Goal: Task Accomplishment & Management: Manage account settings

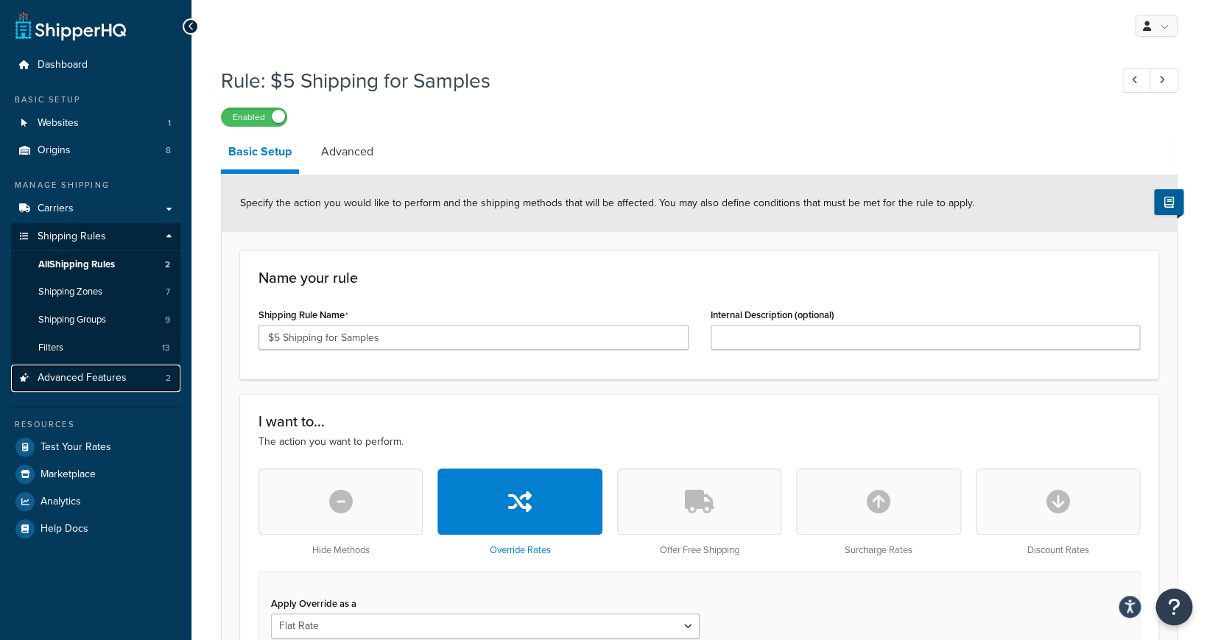
click at [127, 384] on link "Advanced Features 2" at bounding box center [95, 377] width 169 height 27
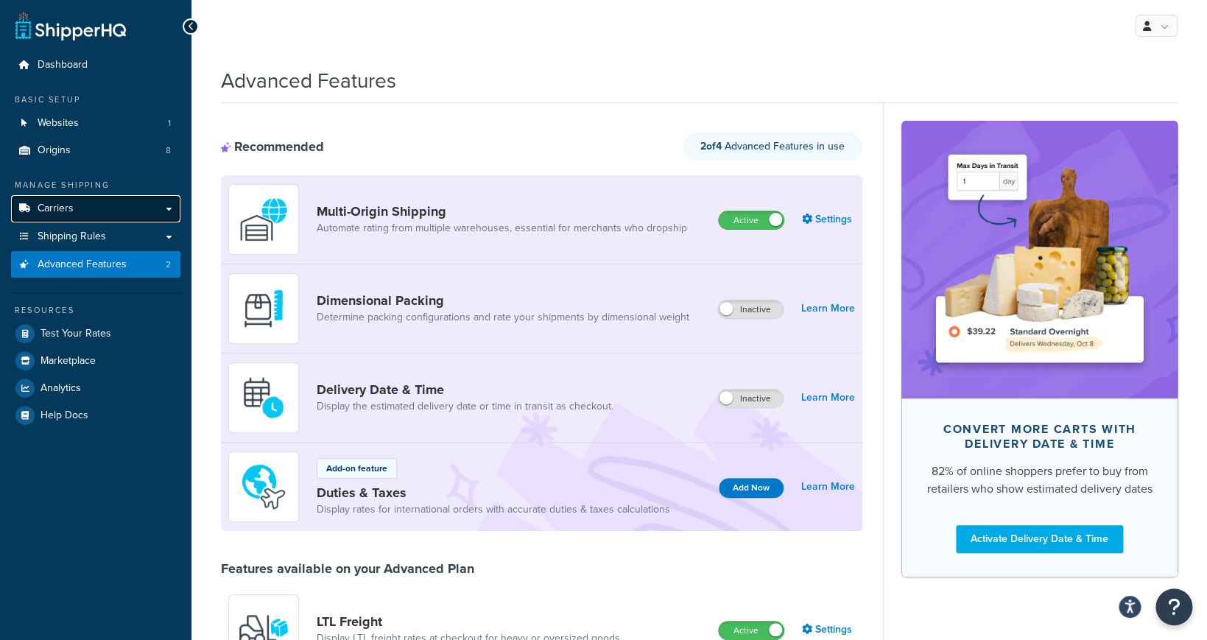
click at [93, 206] on link "Carriers" at bounding box center [95, 208] width 169 height 27
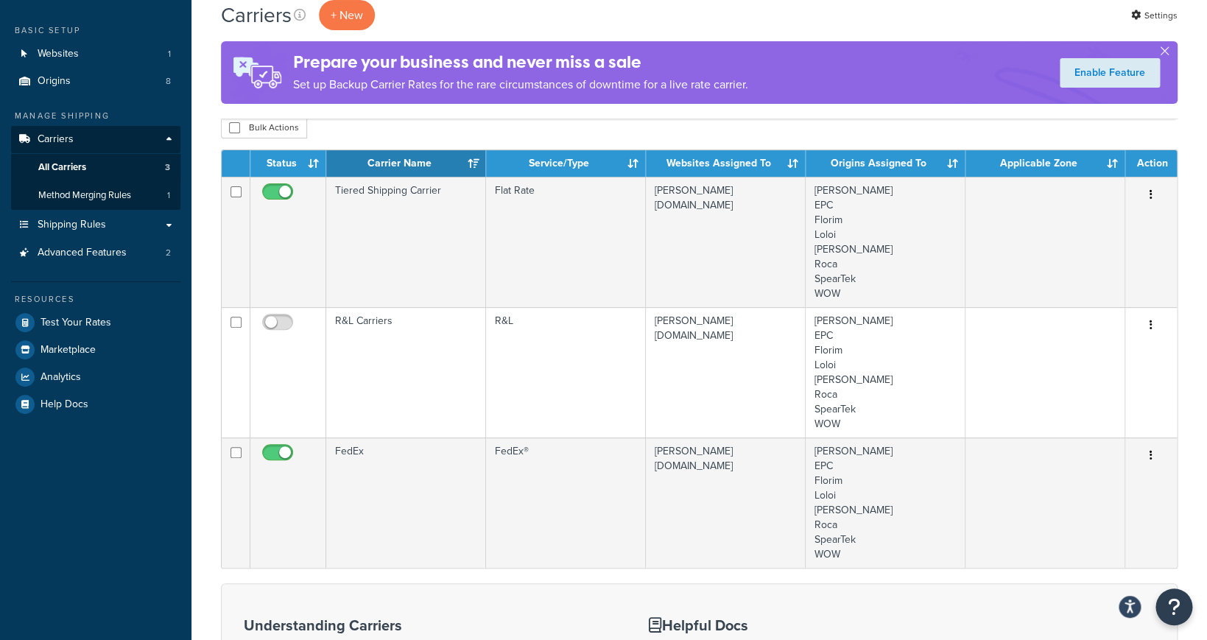
scroll to position [33, 0]
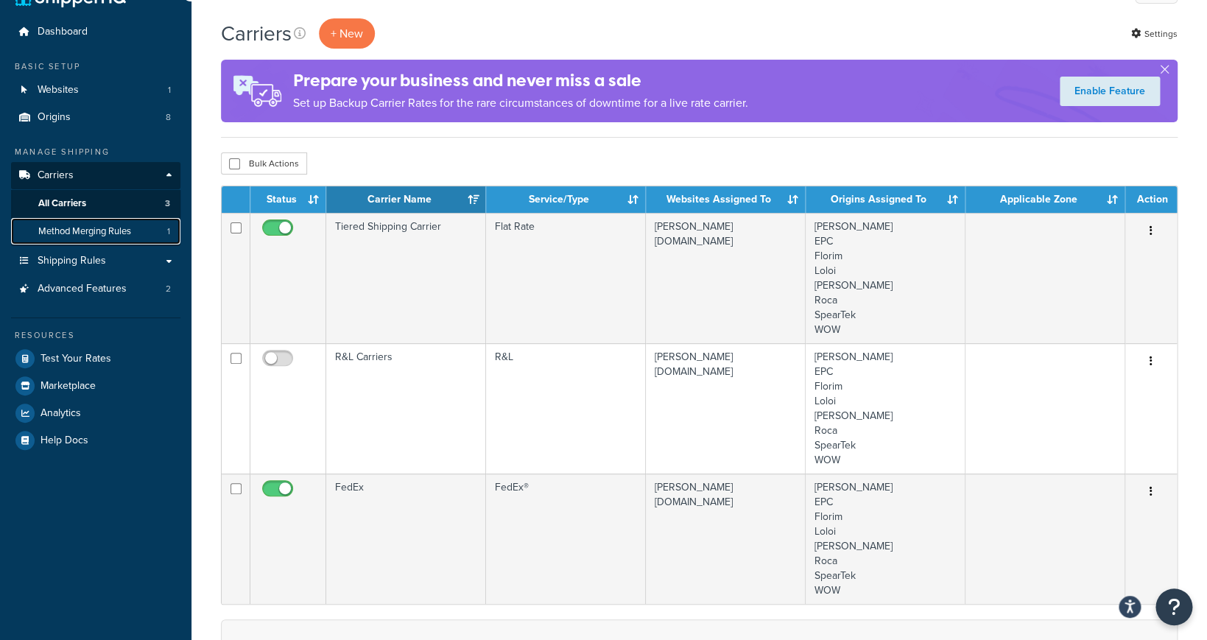
click at [145, 236] on link "Method Merging Rules 1" at bounding box center [95, 231] width 169 height 27
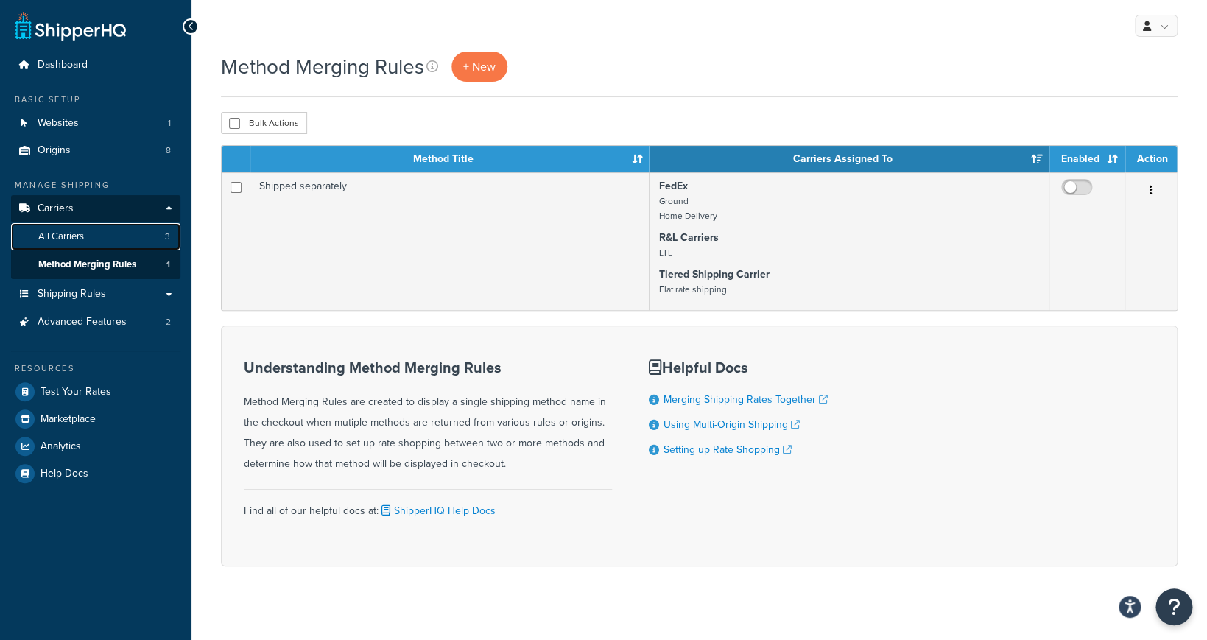
click at [113, 237] on link "All Carriers 3" at bounding box center [95, 236] width 169 height 27
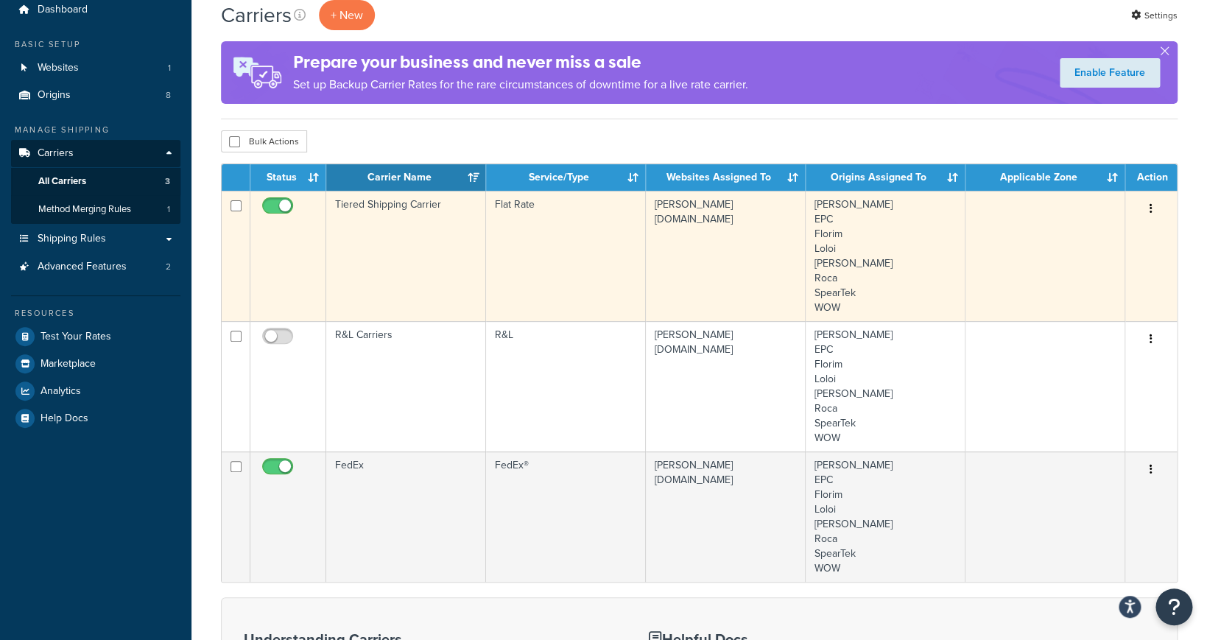
scroll to position [40, 0]
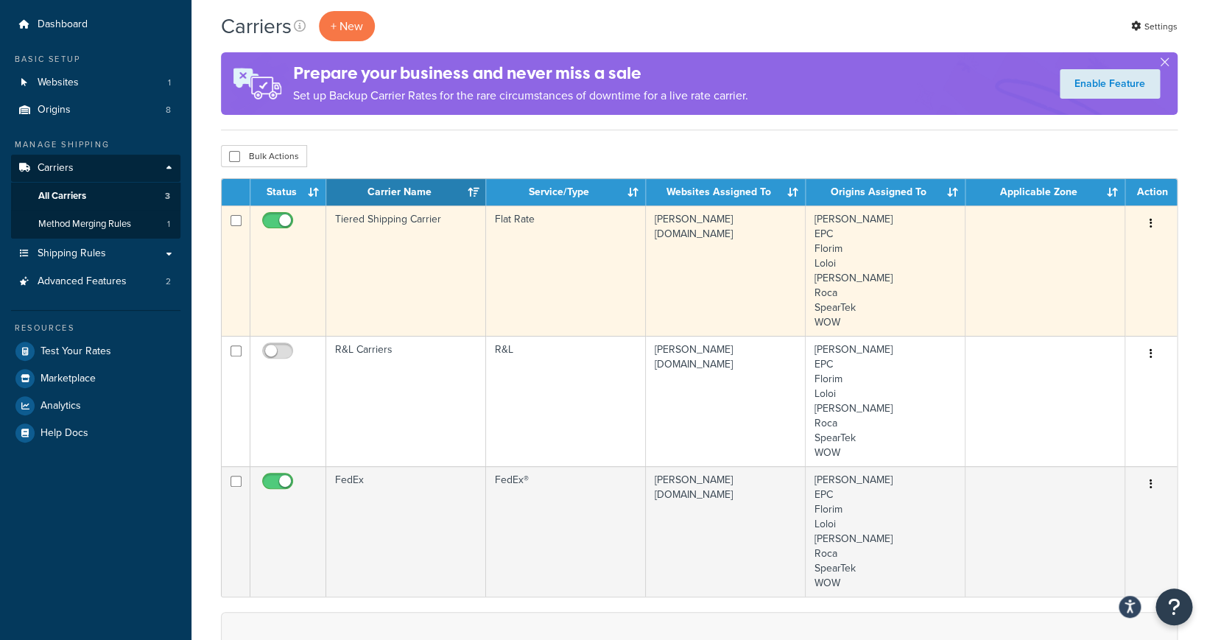
click at [702, 245] on td "edward-martin-llc.myshopify.com" at bounding box center [726, 270] width 160 height 130
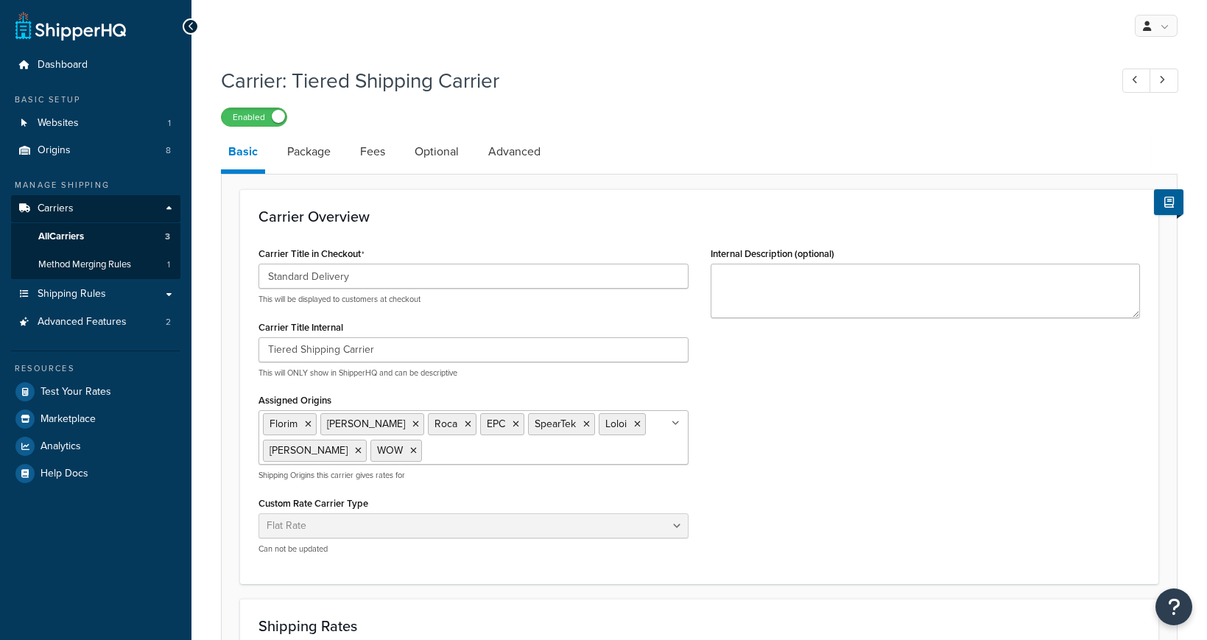
select select "flat"
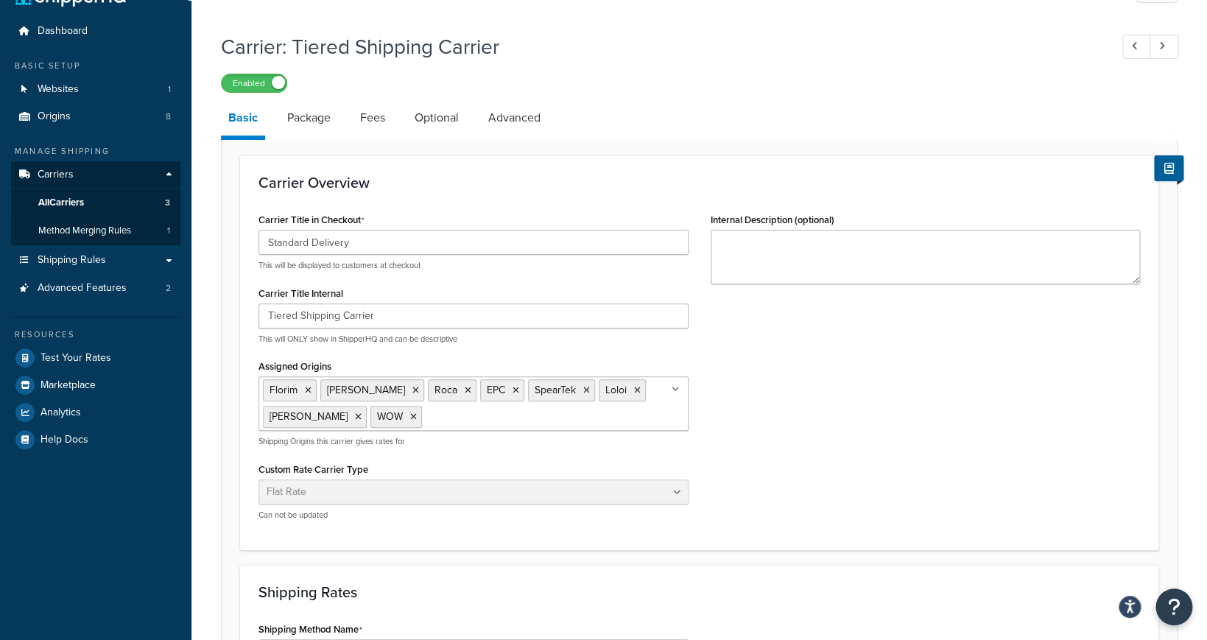
scroll to position [39, 0]
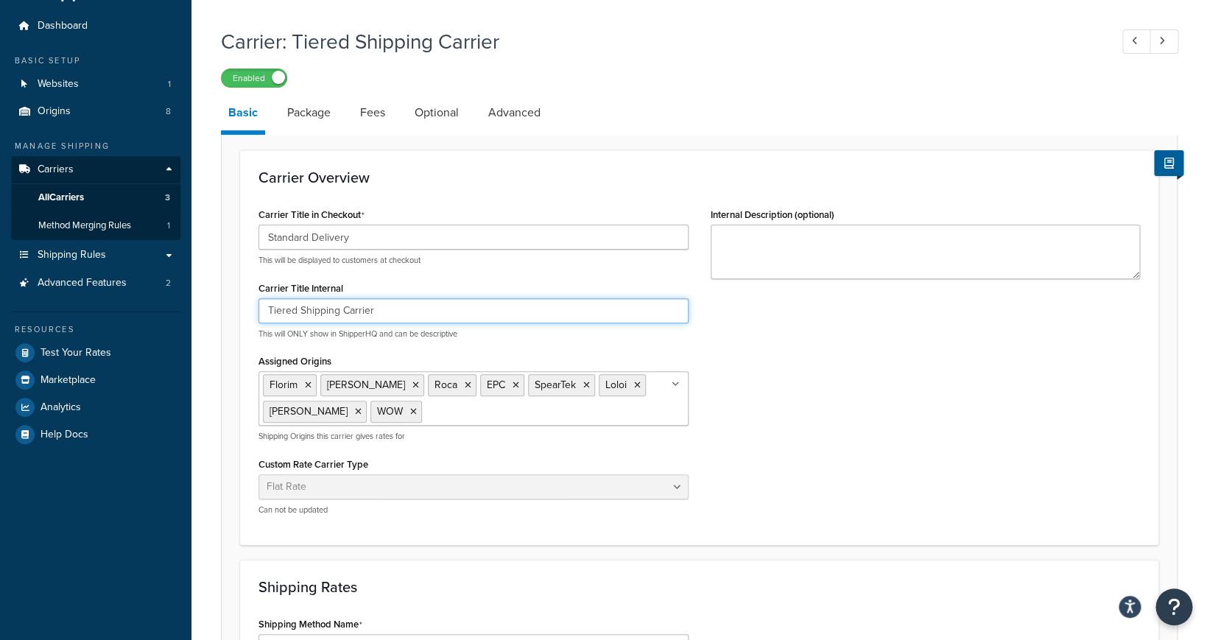
click at [268, 313] on input "Tiered Shipping Carrier" at bounding box center [473, 310] width 430 height 25
drag, startPoint x: 419, startPoint y: 302, endPoint x: 197, endPoint y: 297, distance: 222.4
click at [258, 298] on input "199 Tiered Shipping Carrier" at bounding box center [473, 310] width 430 height 25
drag, startPoint x: 425, startPoint y: 317, endPoint x: 216, endPoint y: 314, distance: 208.3
click at [258, 314] on input "199 Tiered Shipping Carrier" at bounding box center [473, 310] width 430 height 25
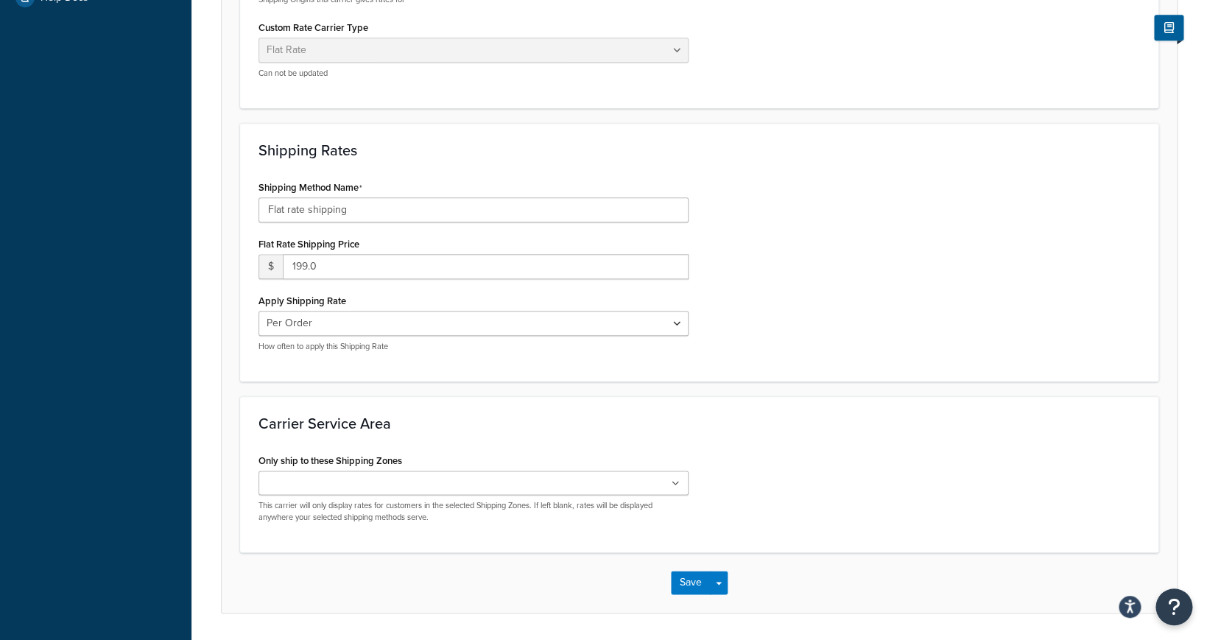
scroll to position [524, 0]
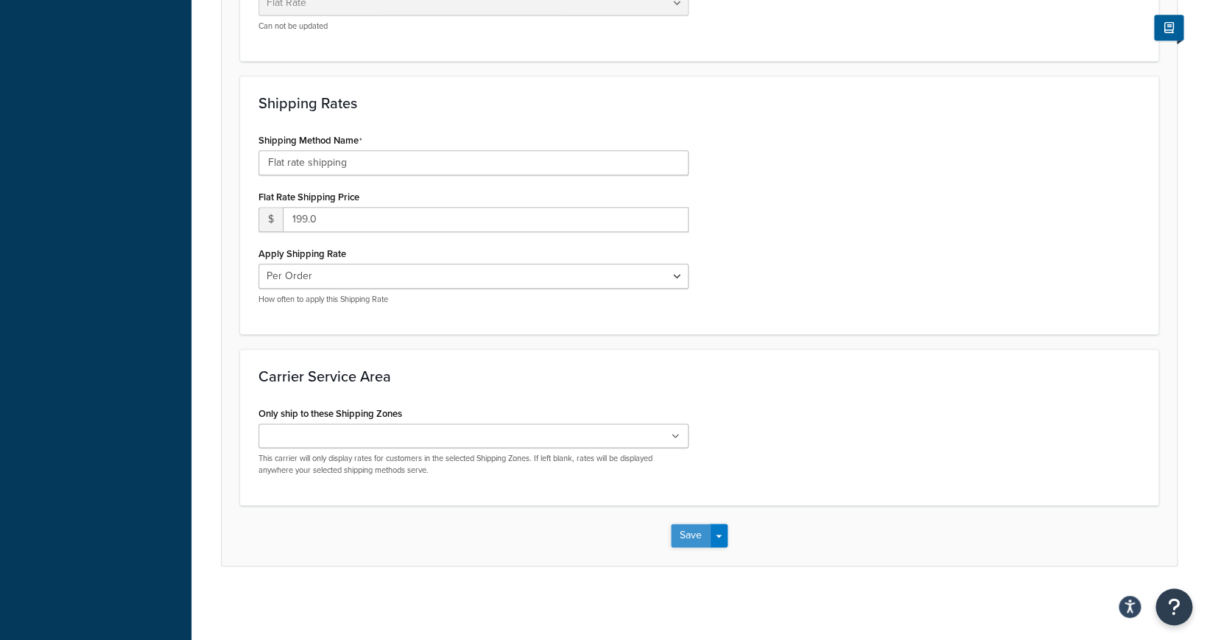
type input "199 Tiered Shipping Carrier"
click at [703, 534] on button "Save" at bounding box center [691, 535] width 40 height 24
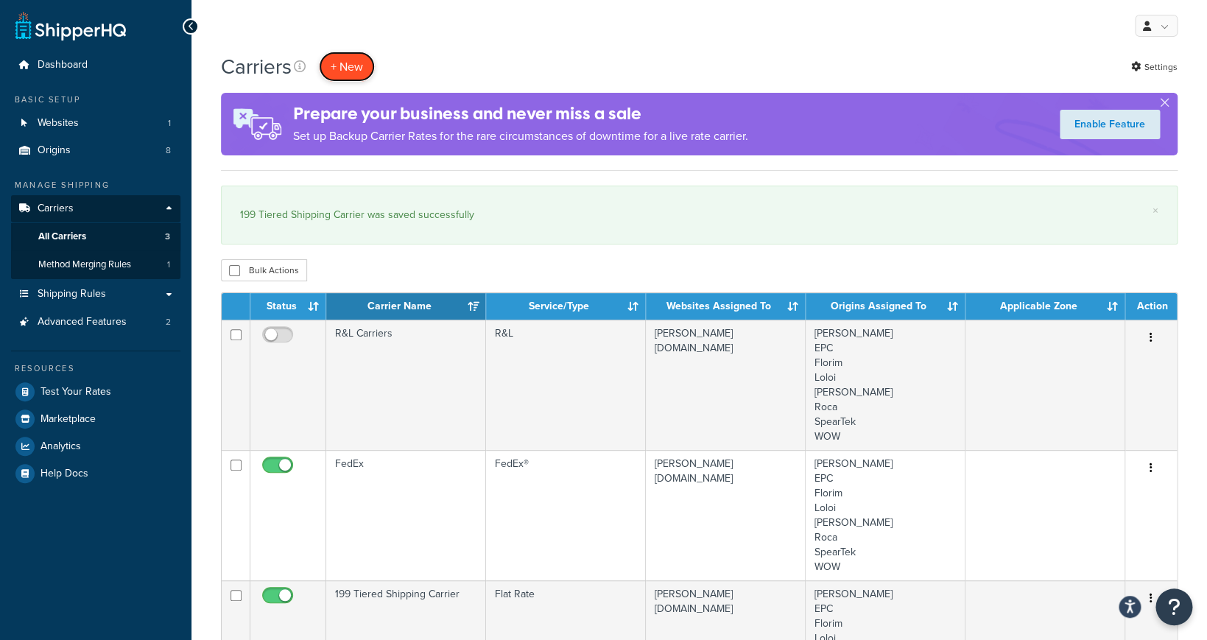
click at [359, 61] on button "+ New" at bounding box center [347, 67] width 56 height 30
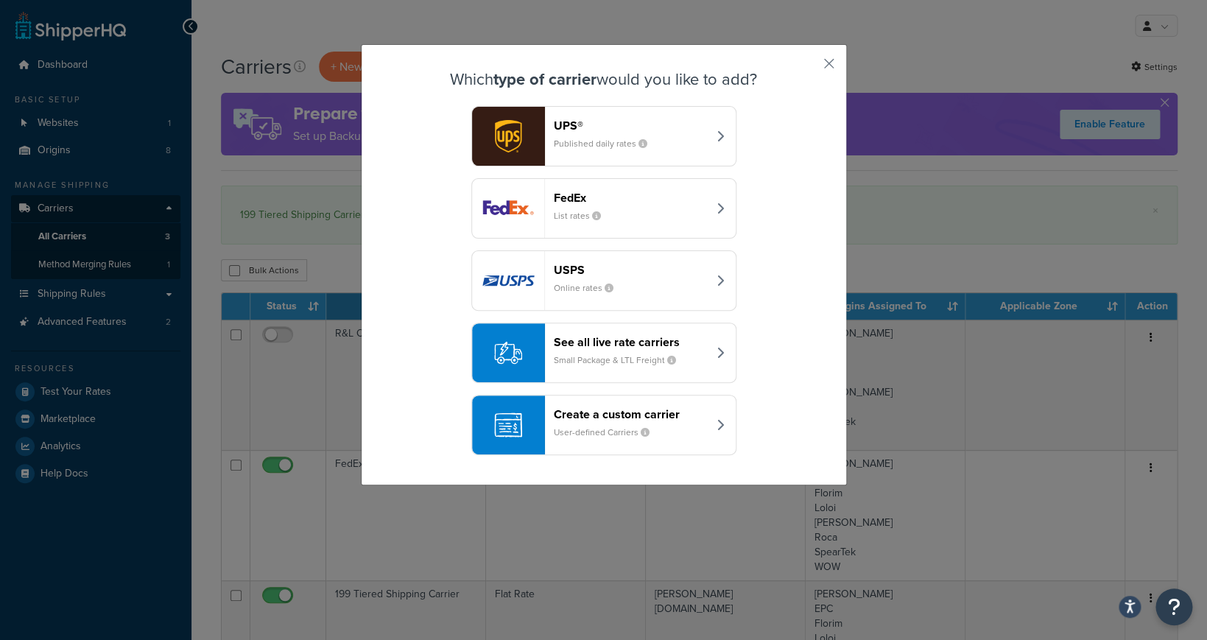
click at [650, 434] on small "User-defined Carriers" at bounding box center [607, 431] width 107 height 13
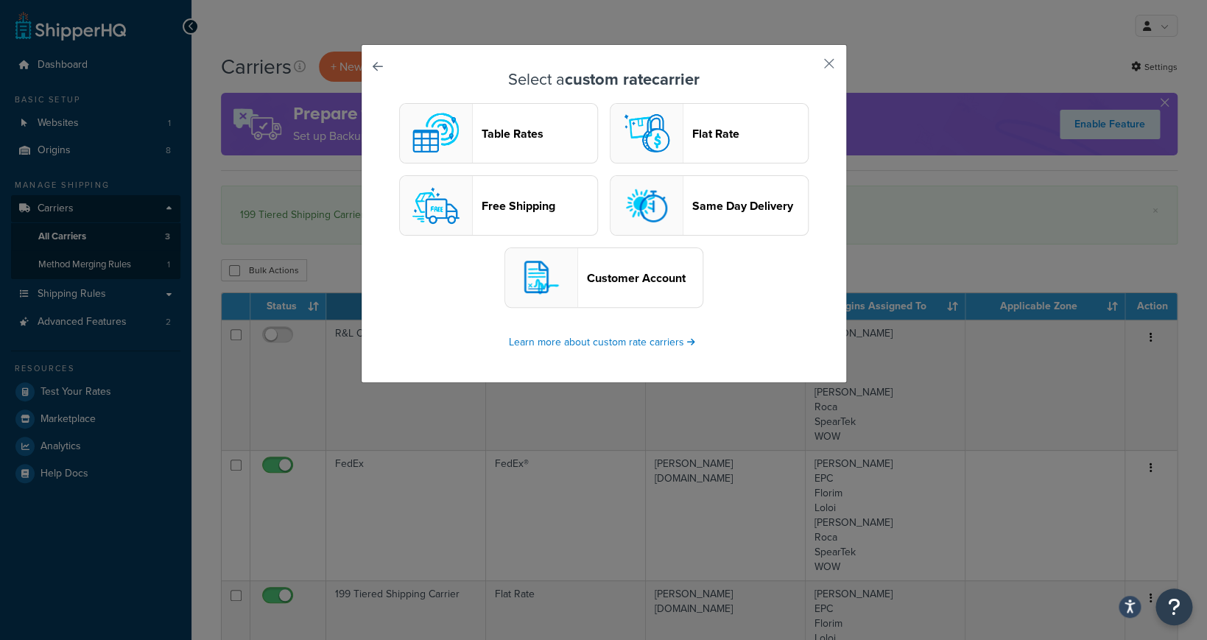
click at [554, 146] on button "Table Rates" at bounding box center [498, 133] width 199 height 60
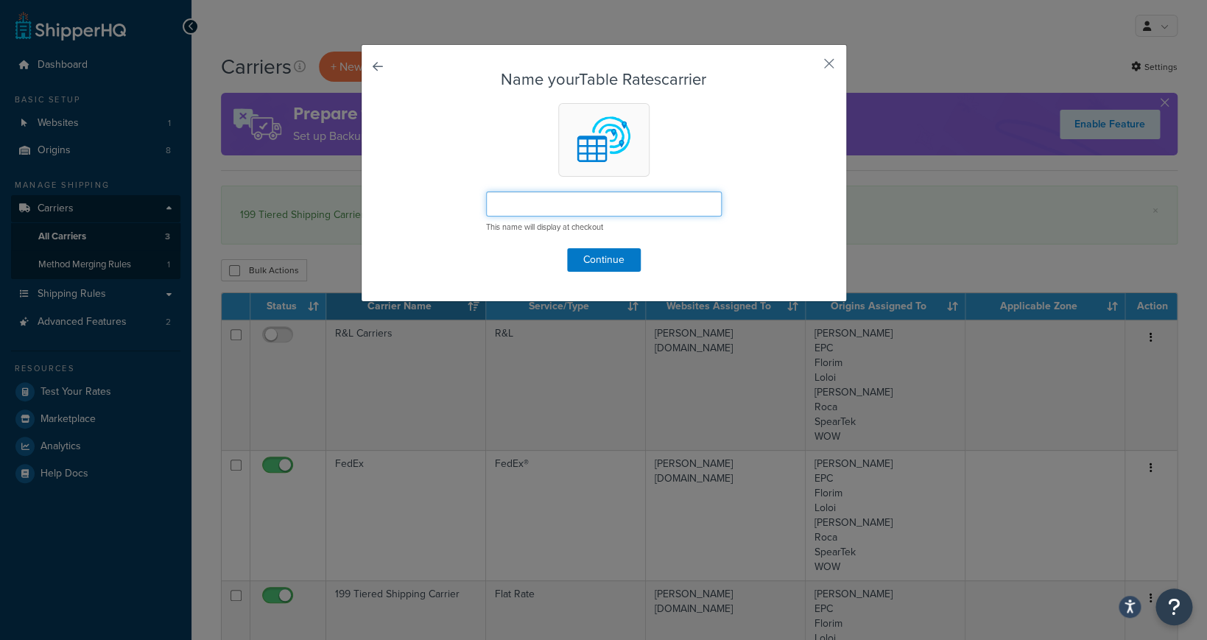
click at [621, 206] on input "text" at bounding box center [604, 203] width 236 height 25
paste input "199 Tiered Shipping Carrier"
drag, startPoint x: 517, startPoint y: 204, endPoint x: 454, endPoint y: 199, distance: 62.7
click at [486, 199] on input "199 Tiered Shipping Carrier" at bounding box center [604, 203] width 236 height 25
type input "Table Tiered Shipping Carrier"
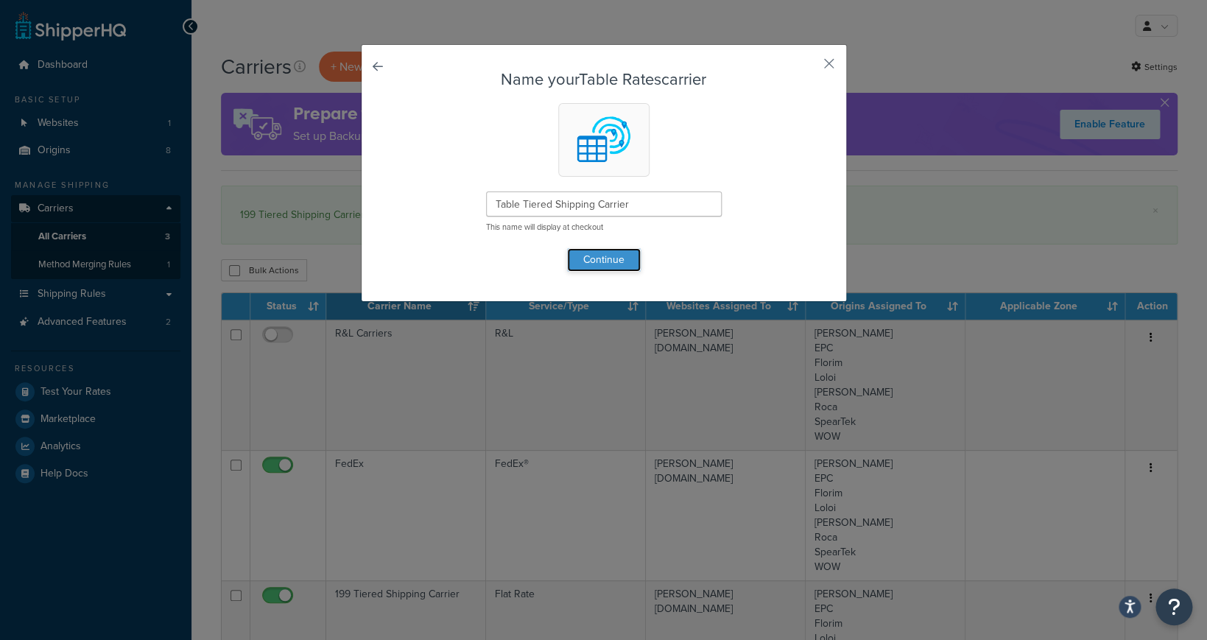
click at [626, 266] on button "Continue" at bounding box center [604, 260] width 74 height 24
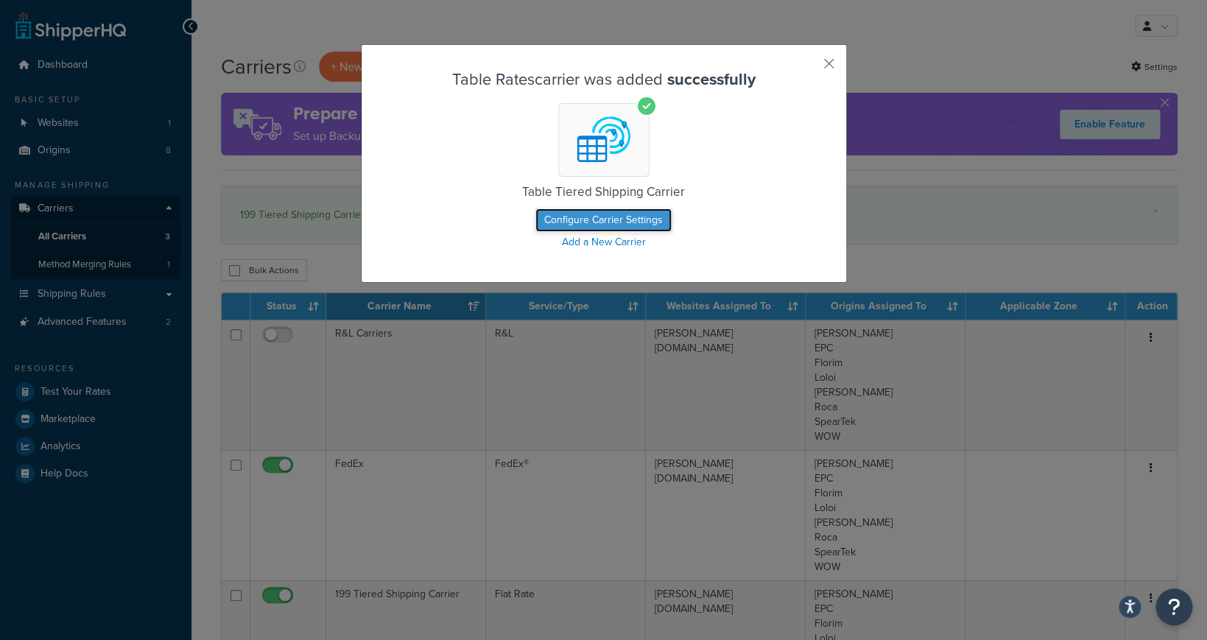
click at [654, 220] on button "Configure Carrier Settings" at bounding box center [603, 220] width 136 height 24
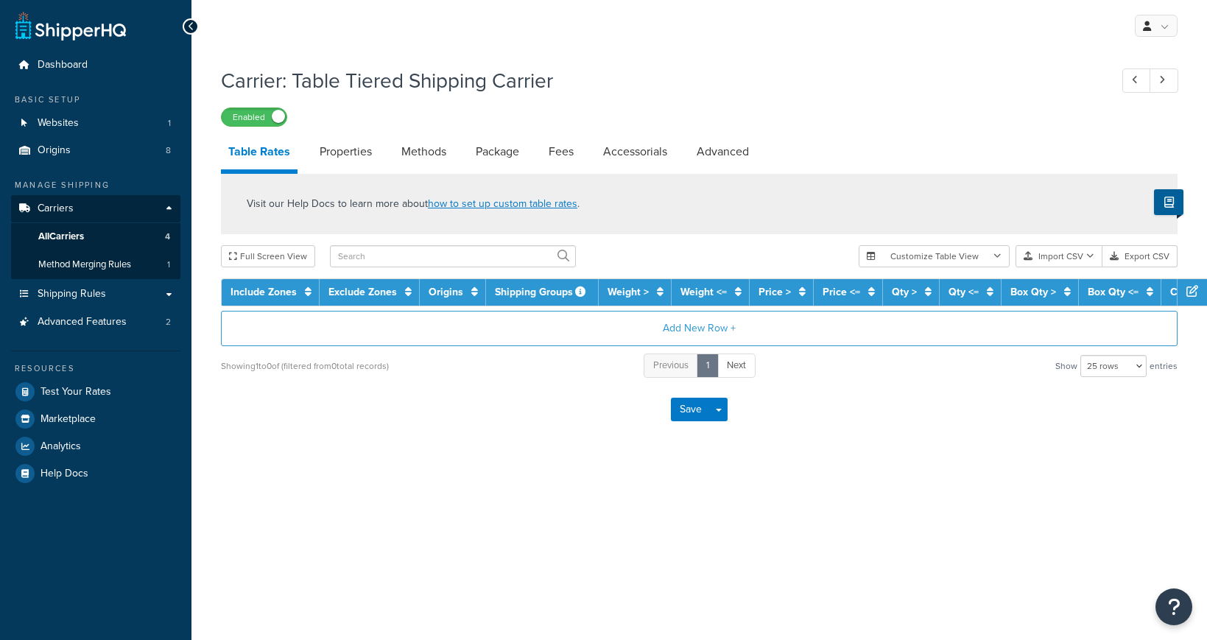
select select "25"
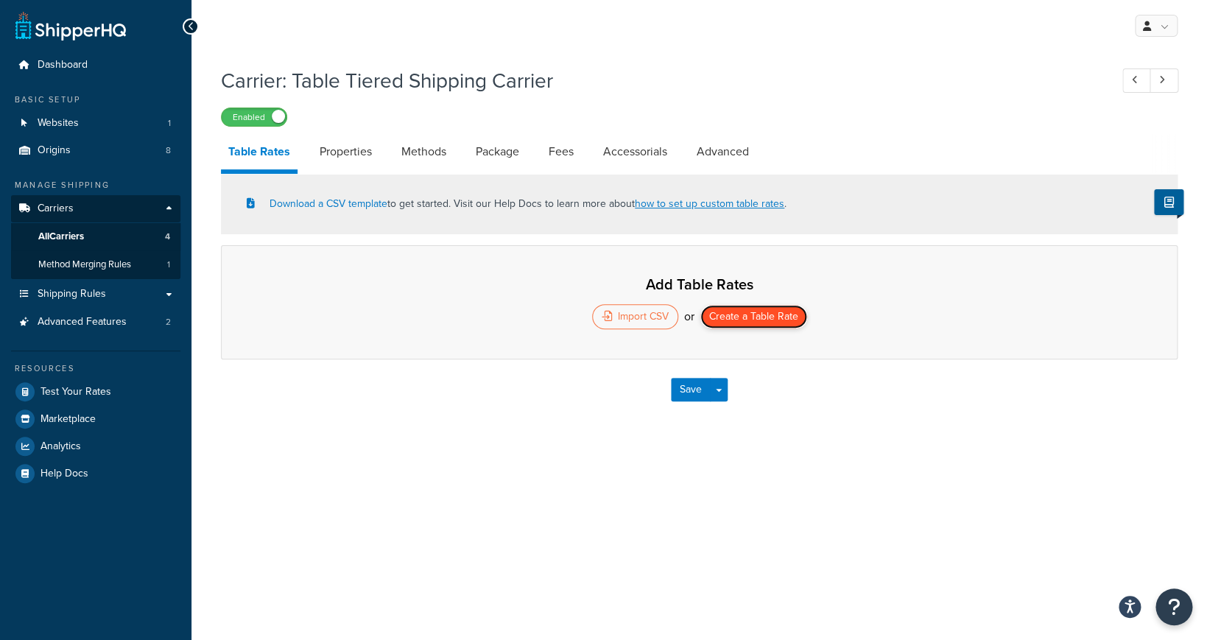
click at [724, 319] on button "Create a Table Rate" at bounding box center [753, 317] width 107 height 24
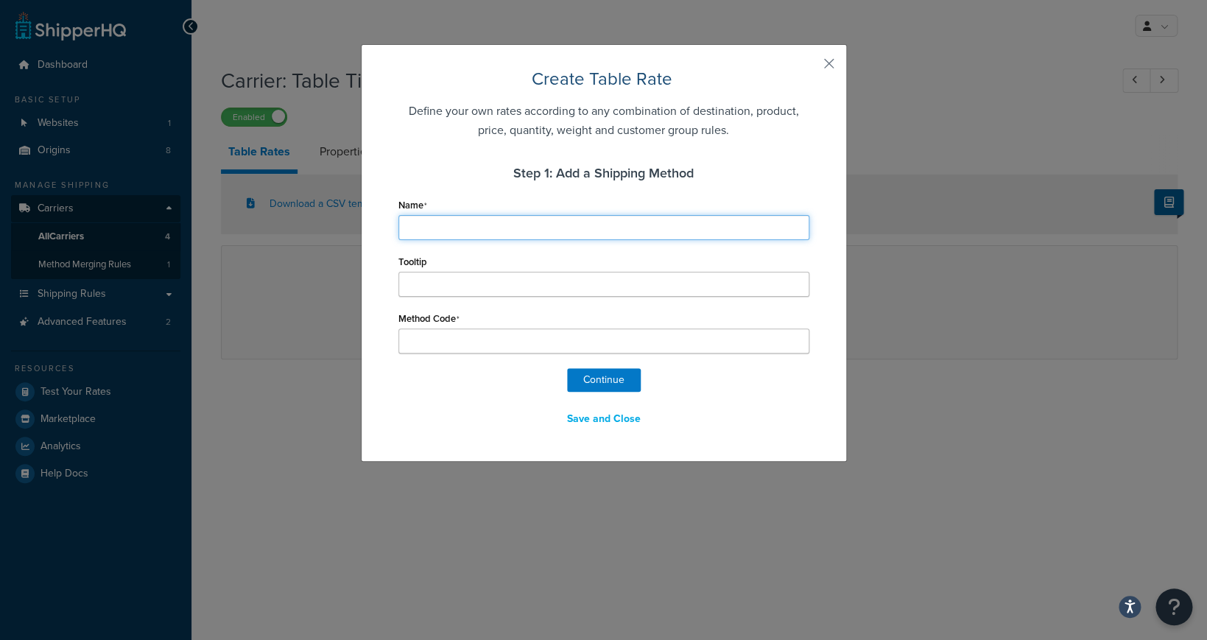
click at [663, 239] on input "Name" at bounding box center [603, 227] width 411 height 25
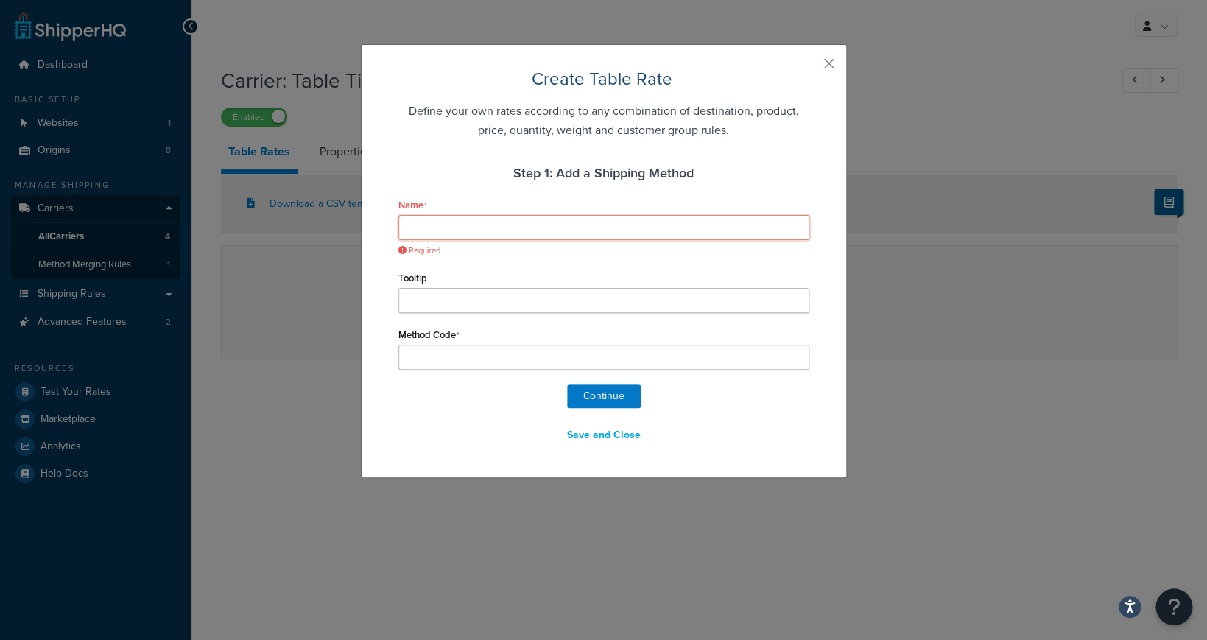
type input "9"
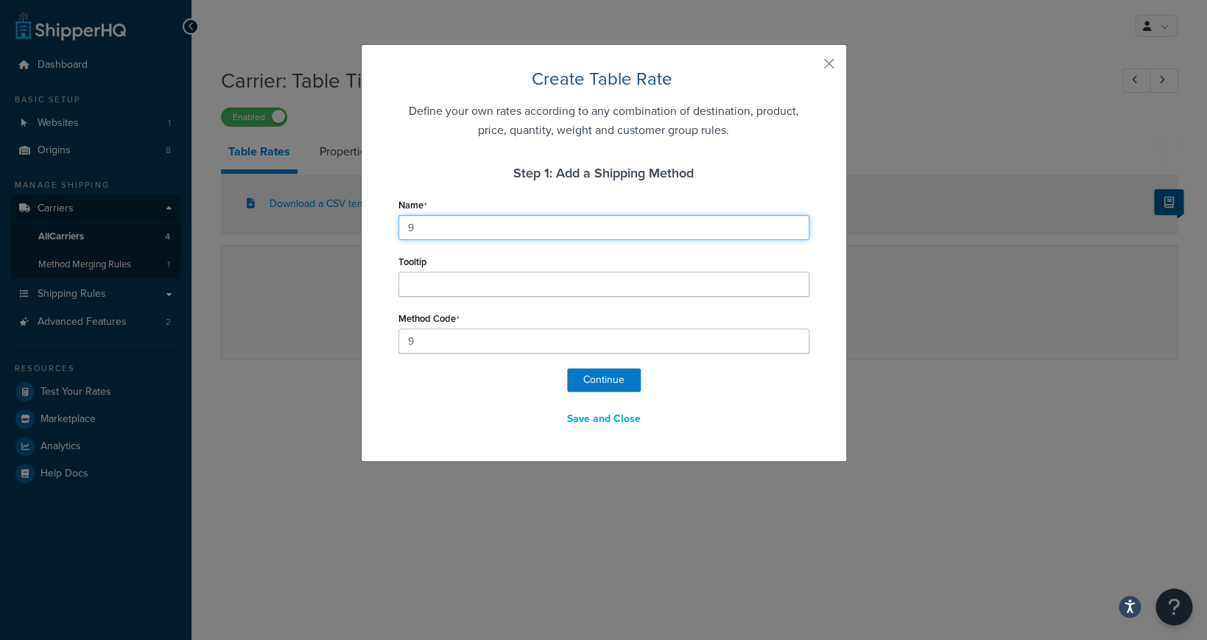
type input "99"
type input "99_"
type input "99 R"
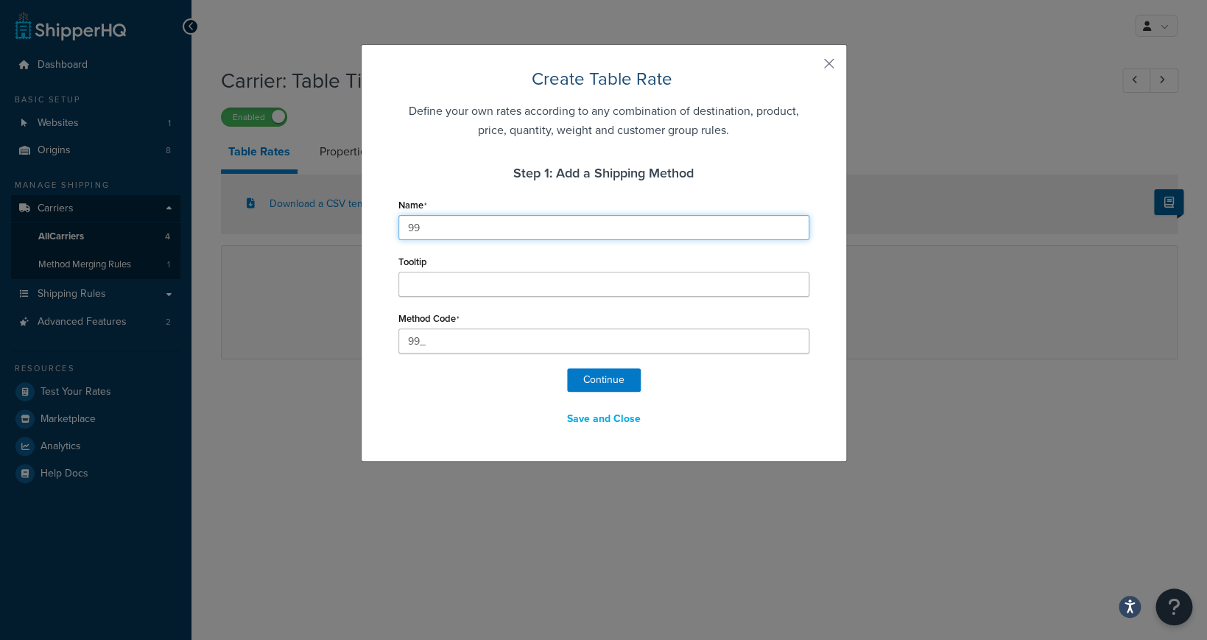
type input "99_R"
type input "99 RA"
type input "99_RA"
type input "99 RAn"
type input "99_RAn"
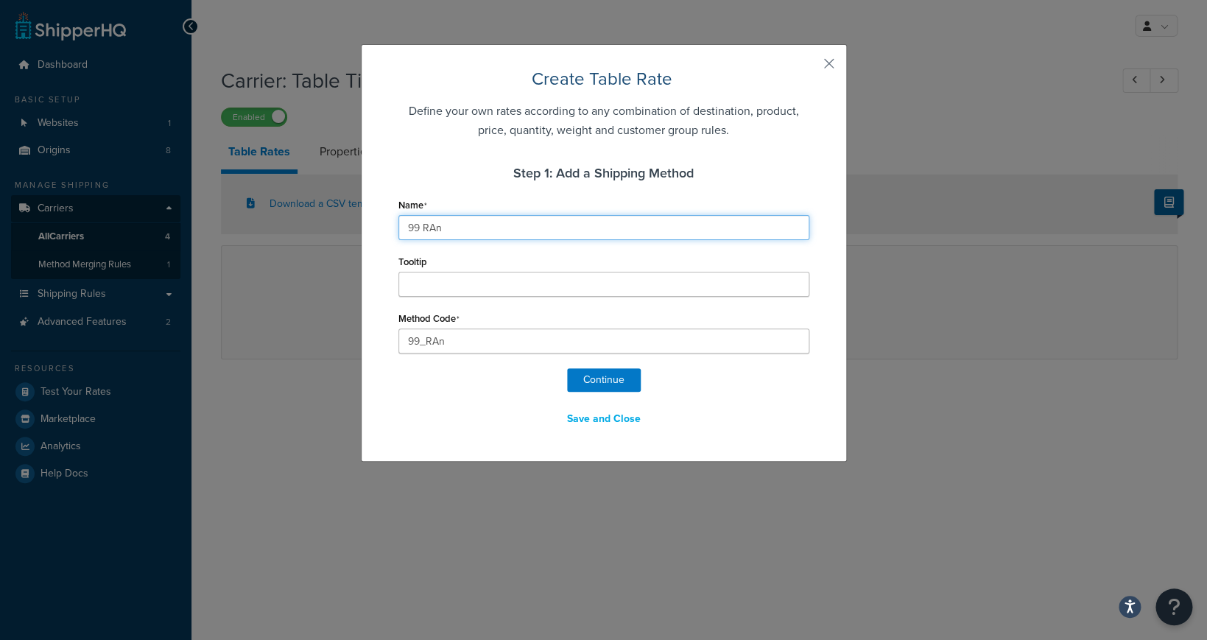
type input "99 RAng"
type input "99_RAng"
type input "99 RAnge"
type input "99_RAnge"
type input "99 RAng"
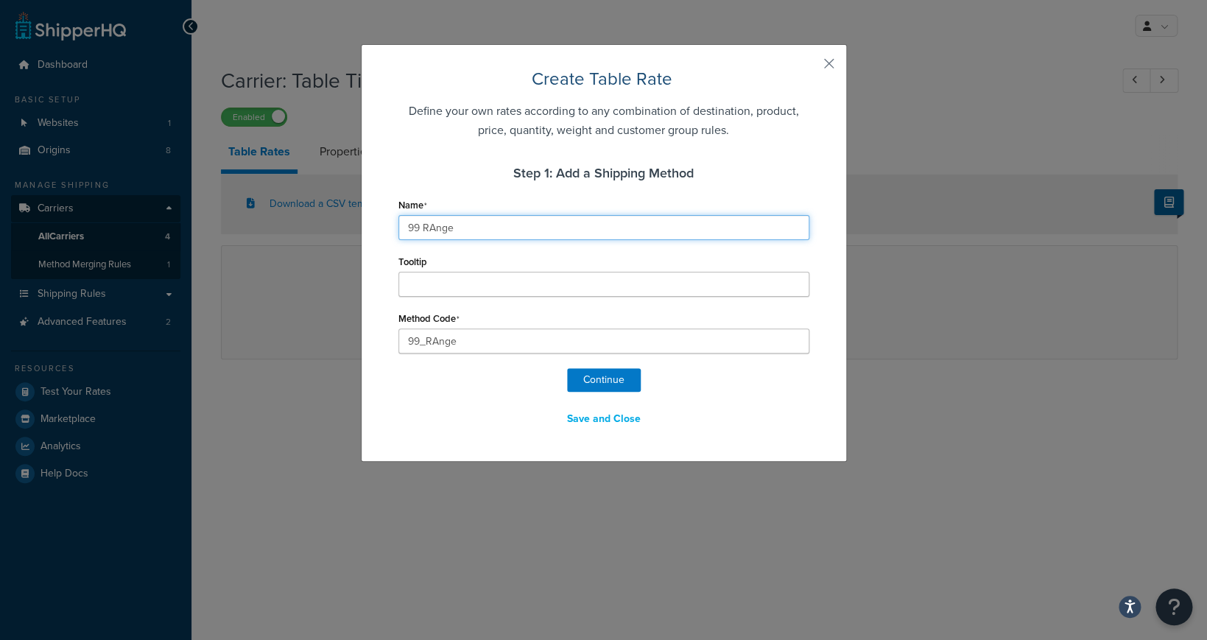
type input "99_RAng"
type input "99 RAn"
type input "99_RAn"
type input "99 RA"
type input "99_RA"
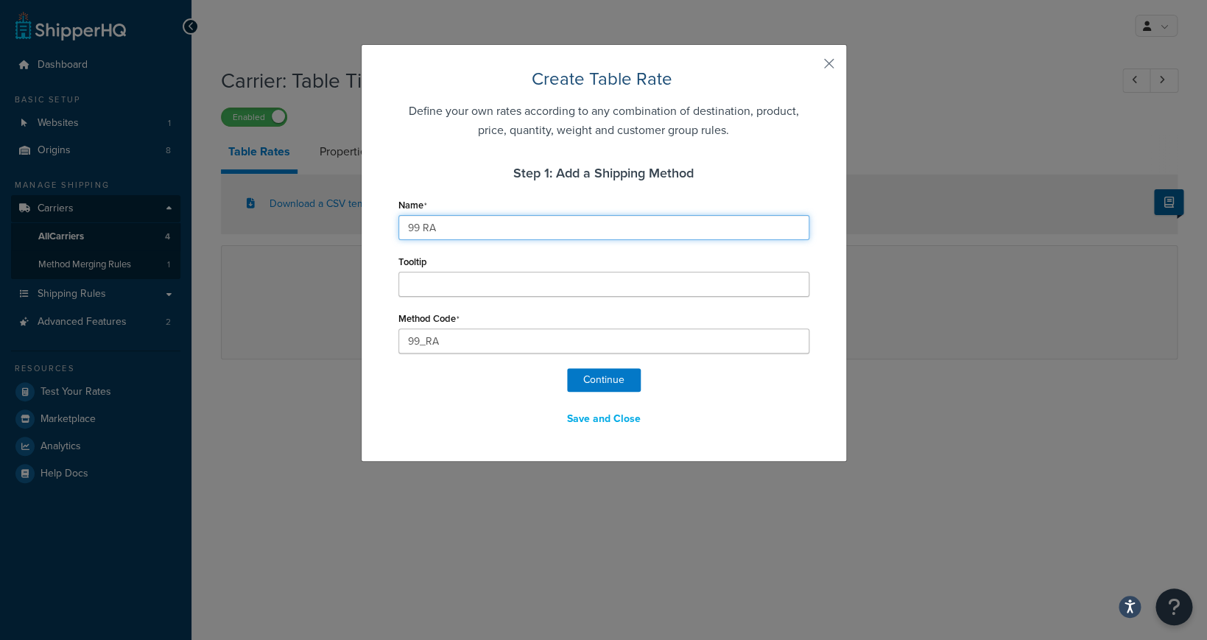
type input "99 R"
type input "99_R"
type input "99"
type input "99_"
type input "99 F"
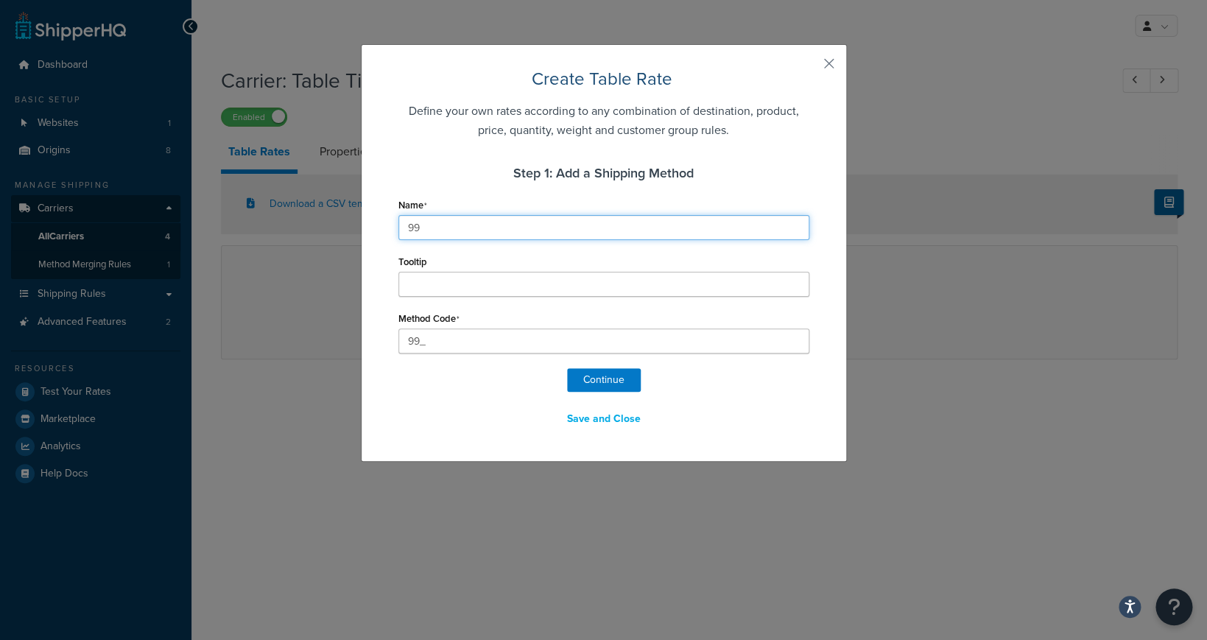
type input "99_F"
type input "99 Fl"
type input "99_Fl"
type input "99 Fla"
type input "99_Fla"
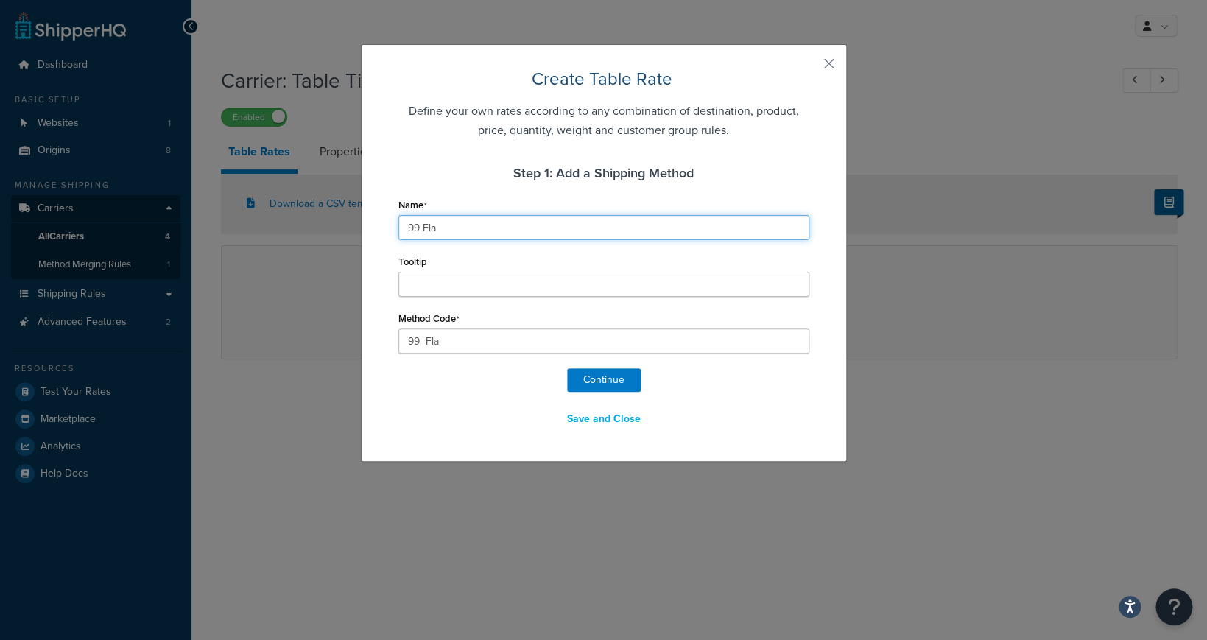
type input "99 Flat"
type input "99_Flat"
type input "99 FlatR"
type input "99_FlatR"
type input "99 FlatRa"
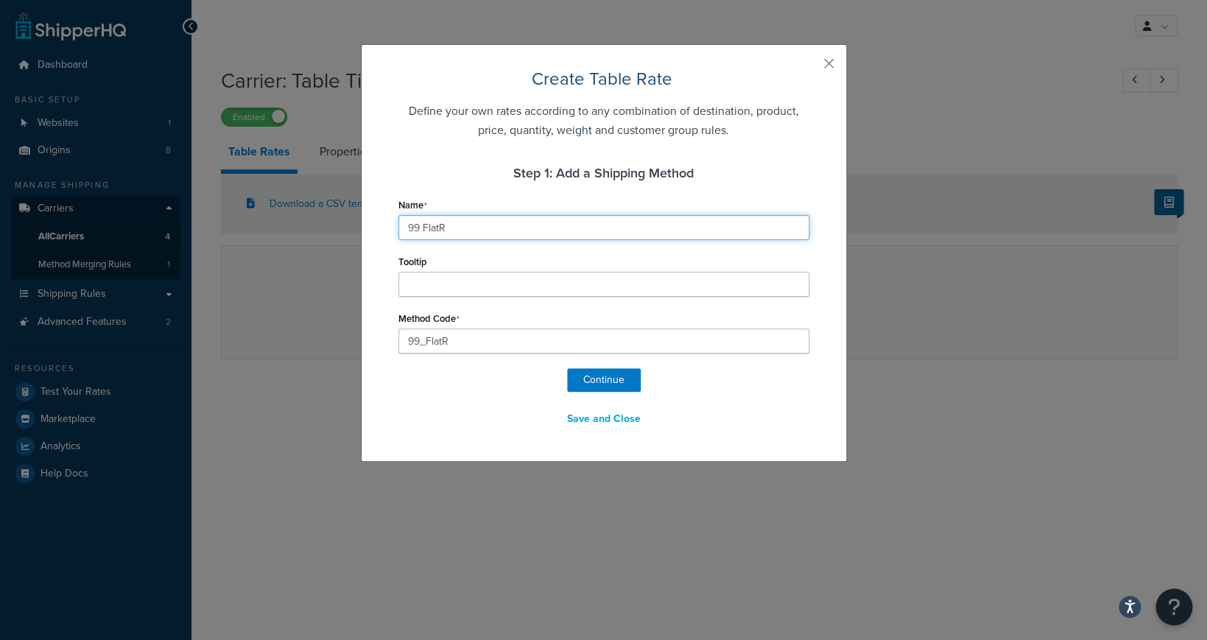
type input "99_FlatRa"
type input "99 FlatRat"
type input "99_FlatRat"
type input "99 FlatRate"
type input "99_FlatRate"
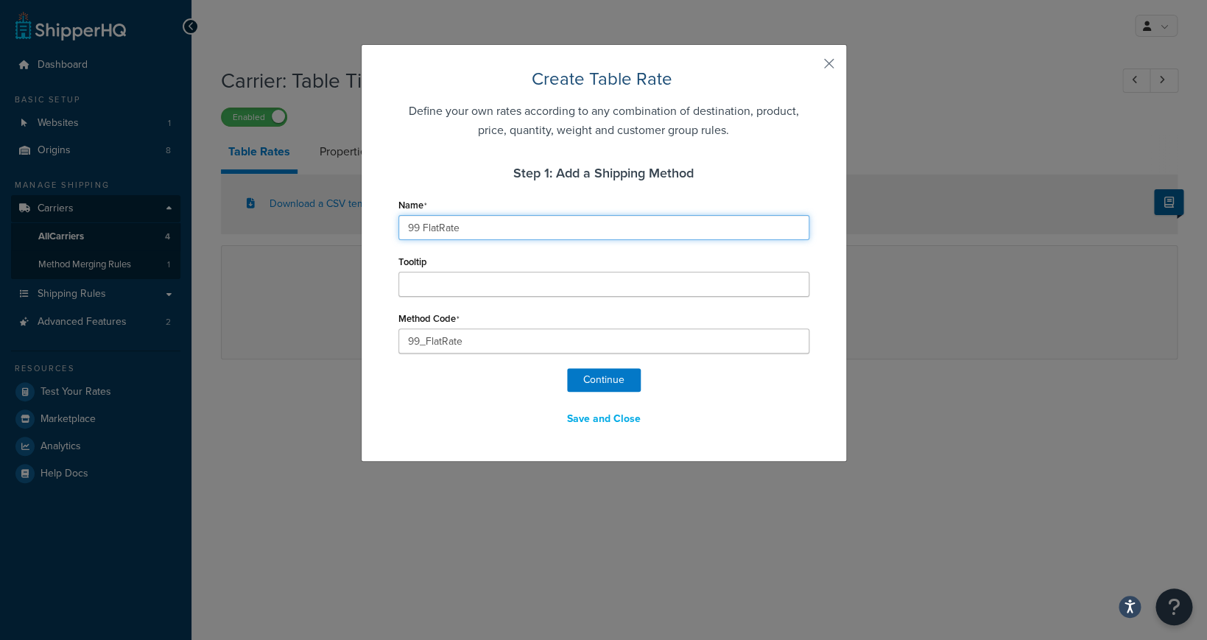
type input "99 FlatRate"
click at [618, 381] on button "Continue" at bounding box center [604, 380] width 74 height 24
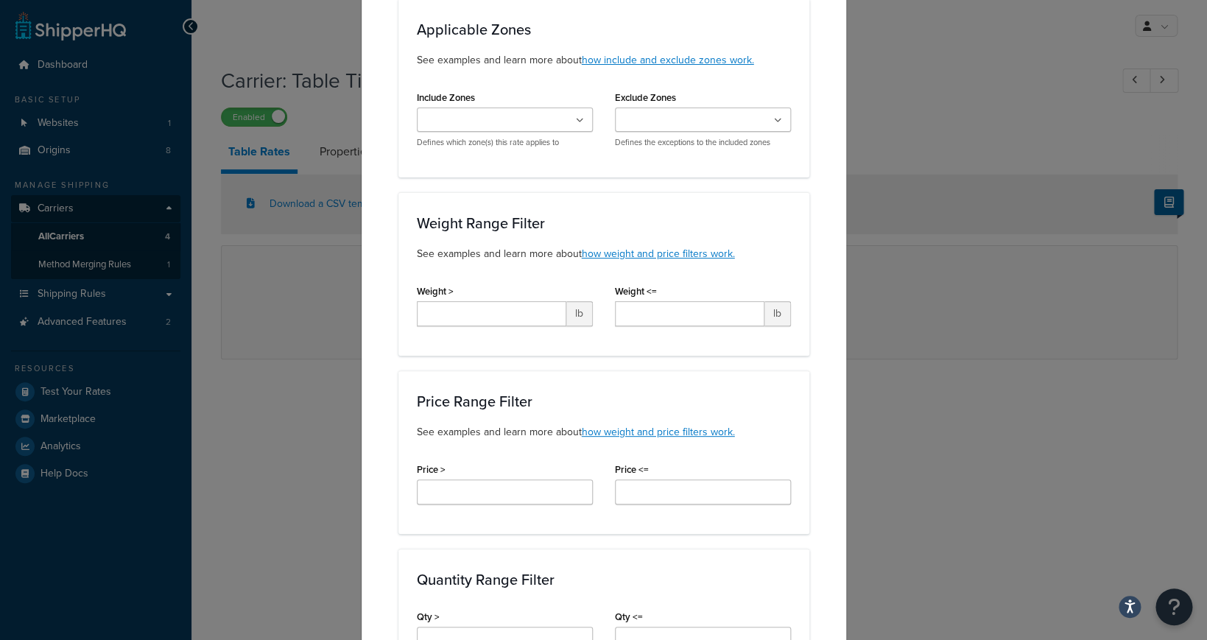
select select "181949"
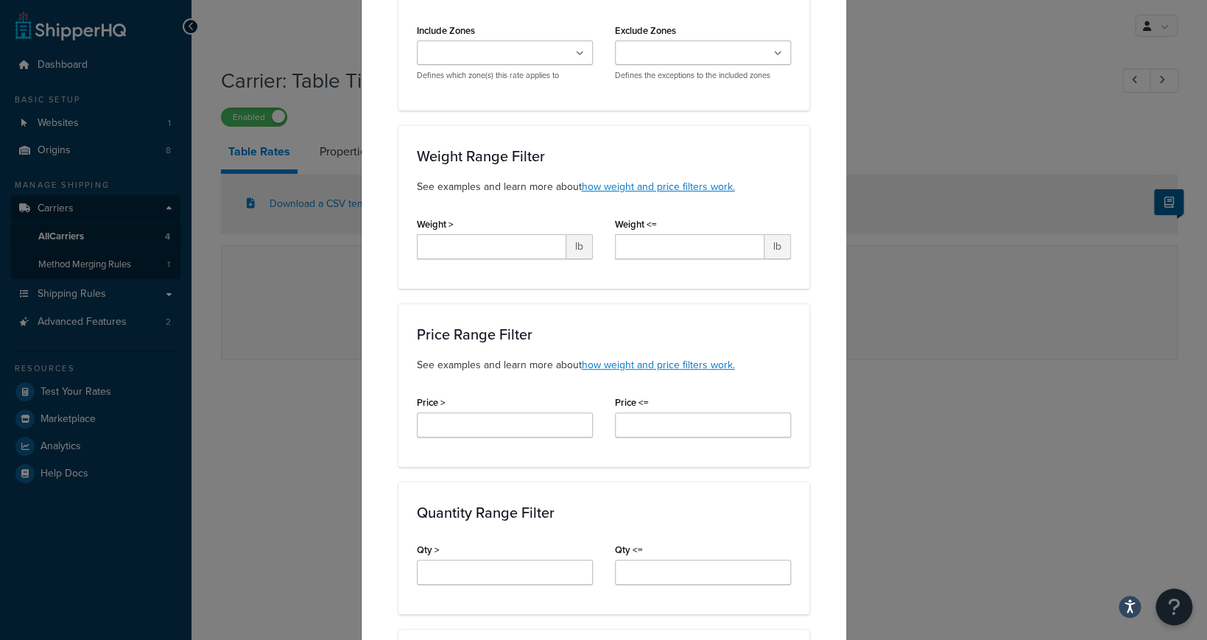
scroll to position [311, 0]
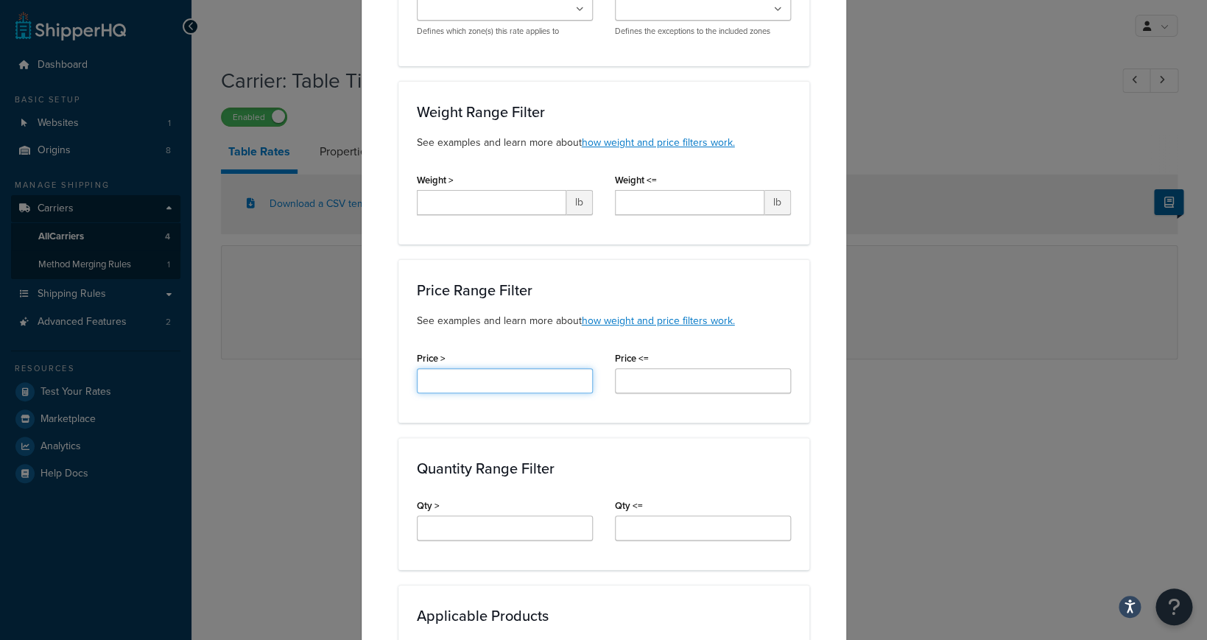
click at [531, 377] on input "Price >" at bounding box center [505, 380] width 176 height 25
type input "0"
click at [677, 382] on input "Price <=" at bounding box center [703, 380] width 176 height 25
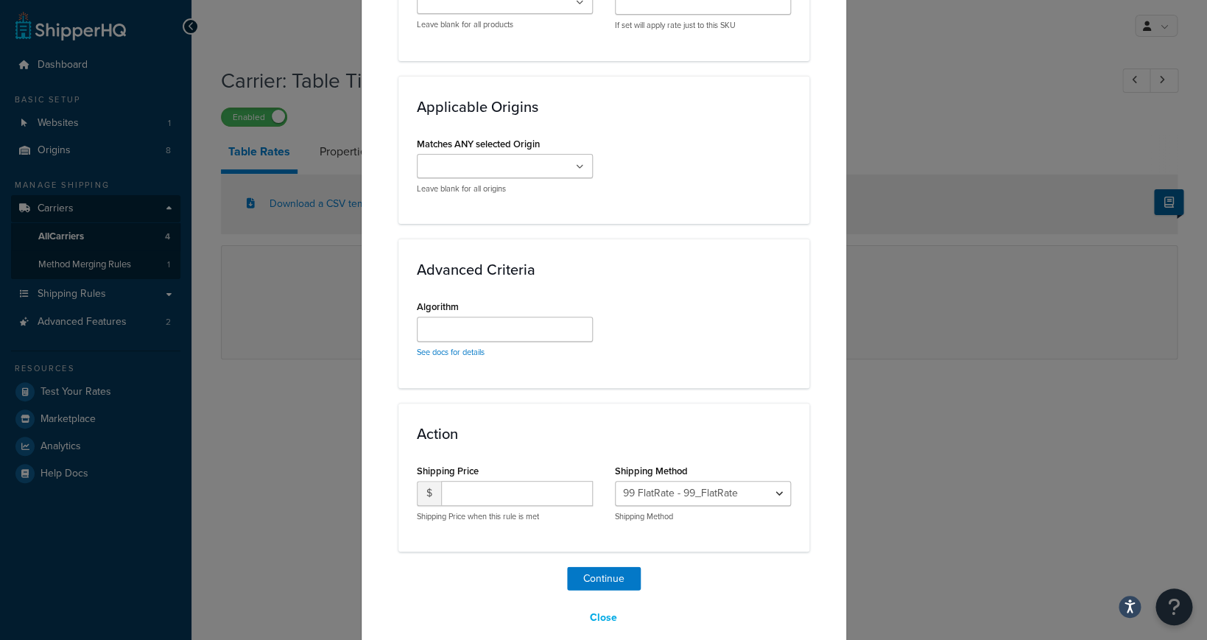
scroll to position [1006, 0]
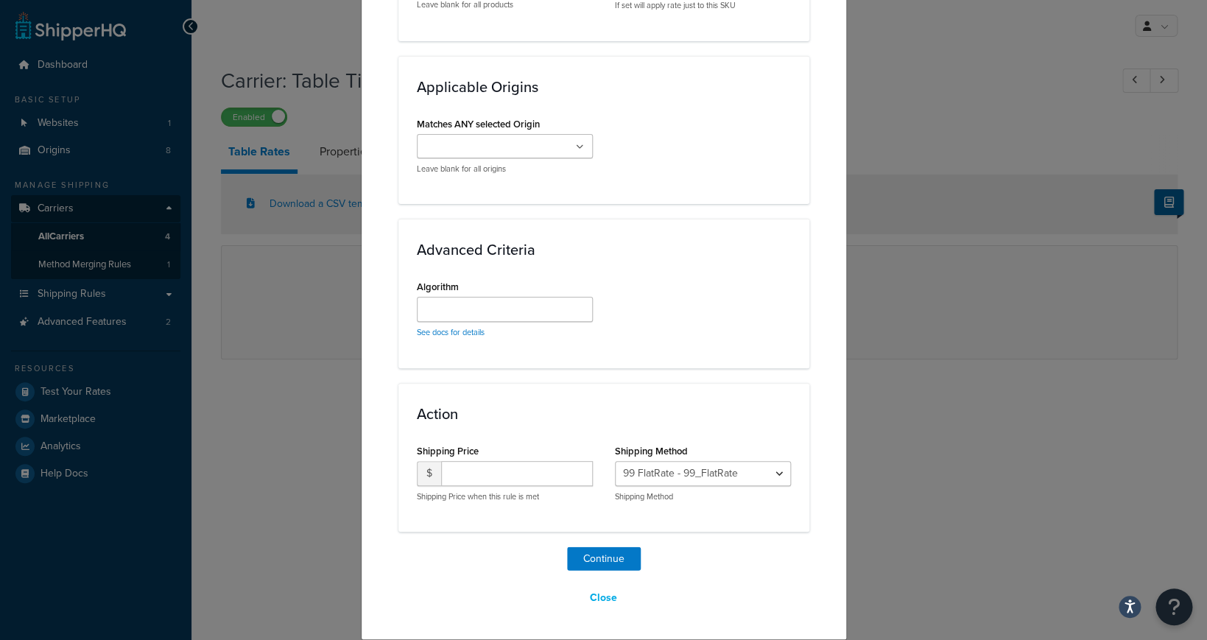
type input "575"
click at [523, 475] on input "number" at bounding box center [517, 473] width 152 height 25
type input "99"
click at [615, 555] on button "Continue" at bounding box center [604, 558] width 74 height 24
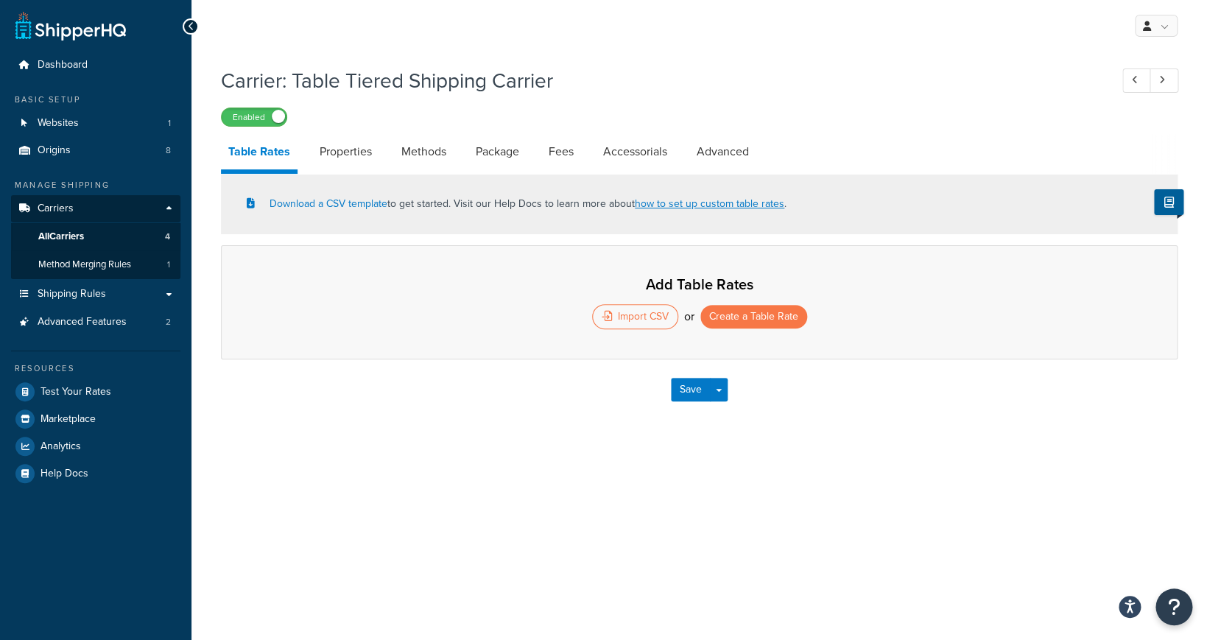
select select "25"
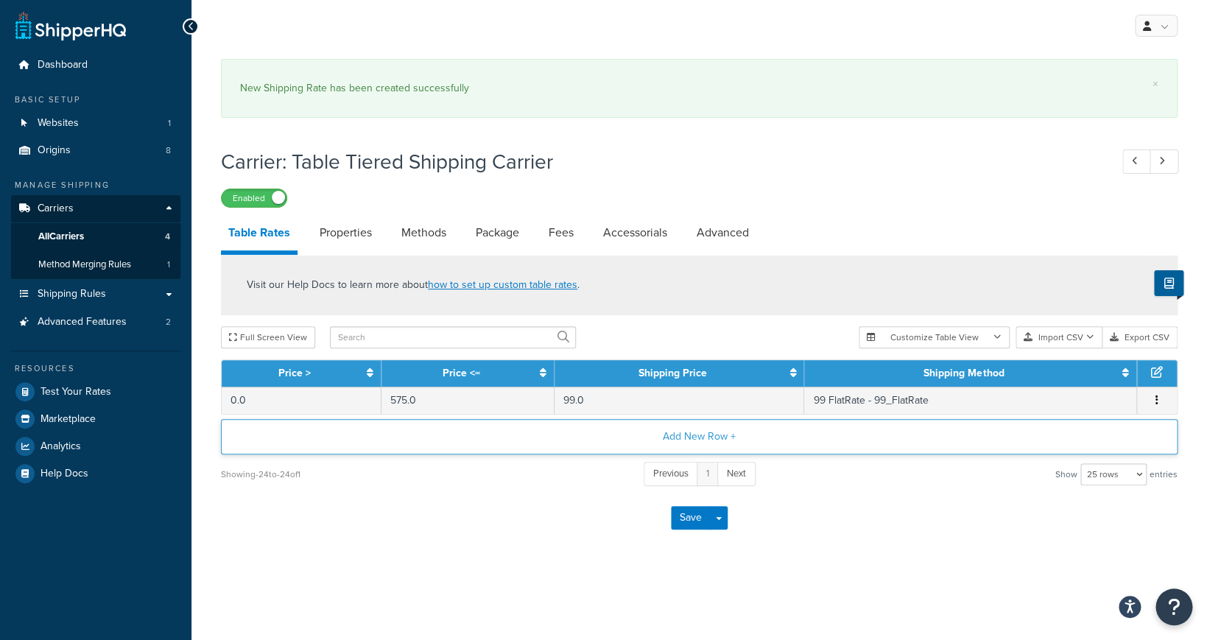
click at [712, 434] on button "Add New Row +" at bounding box center [699, 436] width 956 height 35
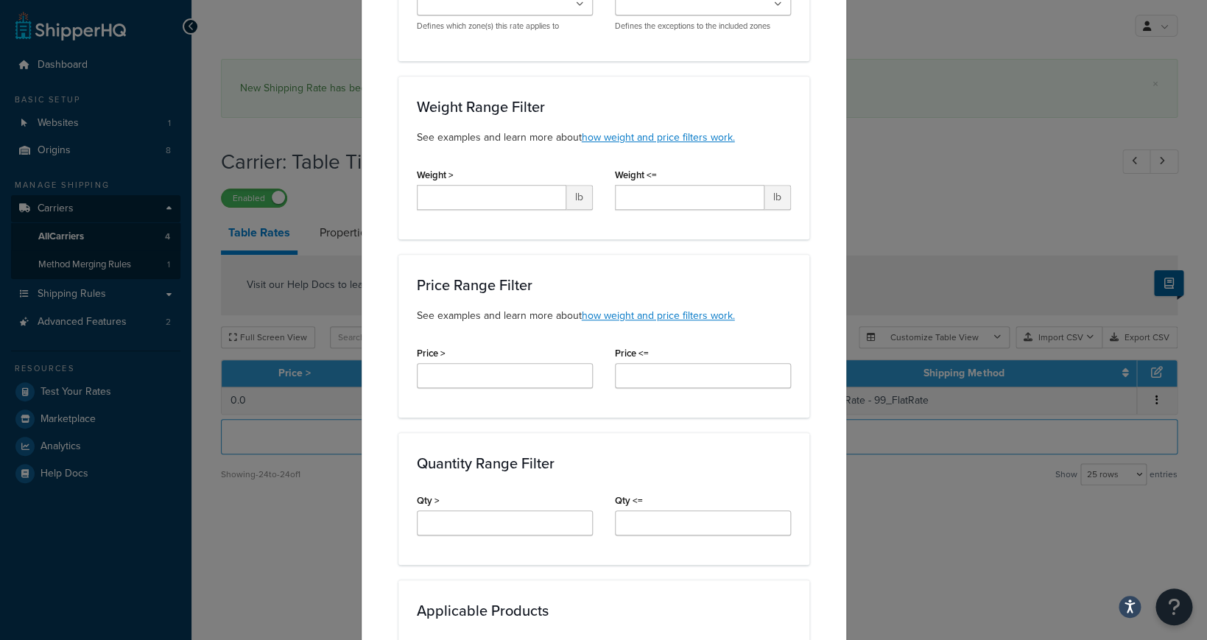
scroll to position [364, 0]
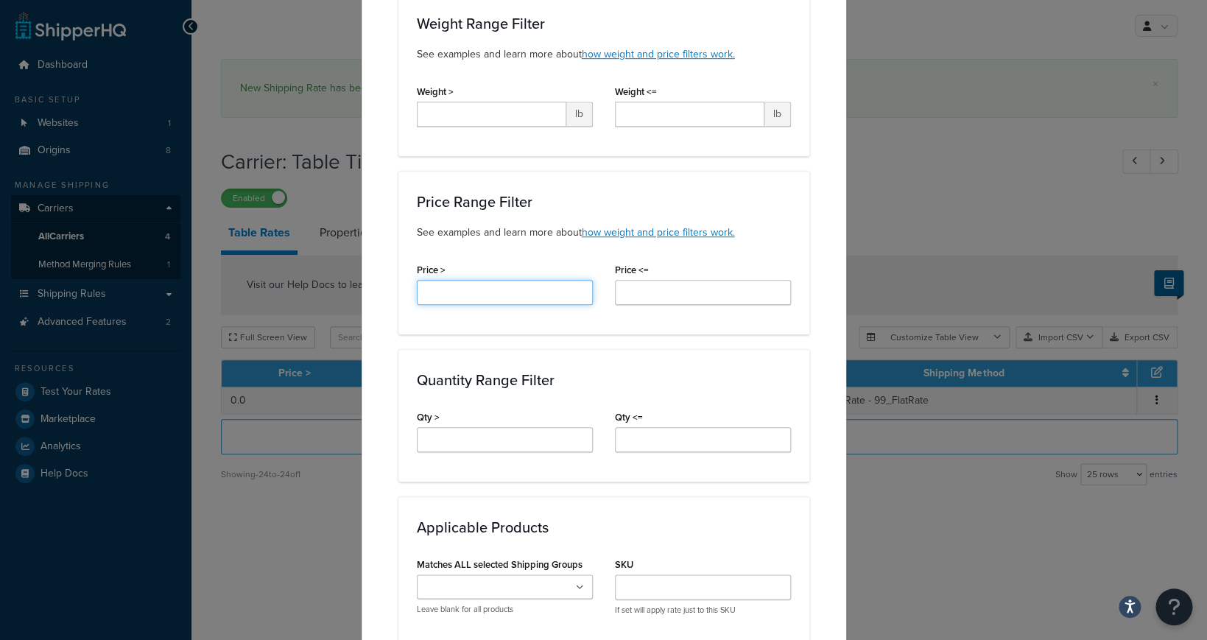
click at [548, 300] on input "Price >" at bounding box center [505, 292] width 176 height 25
type input "575"
click at [642, 301] on input "Price <=" at bounding box center [703, 292] width 176 height 25
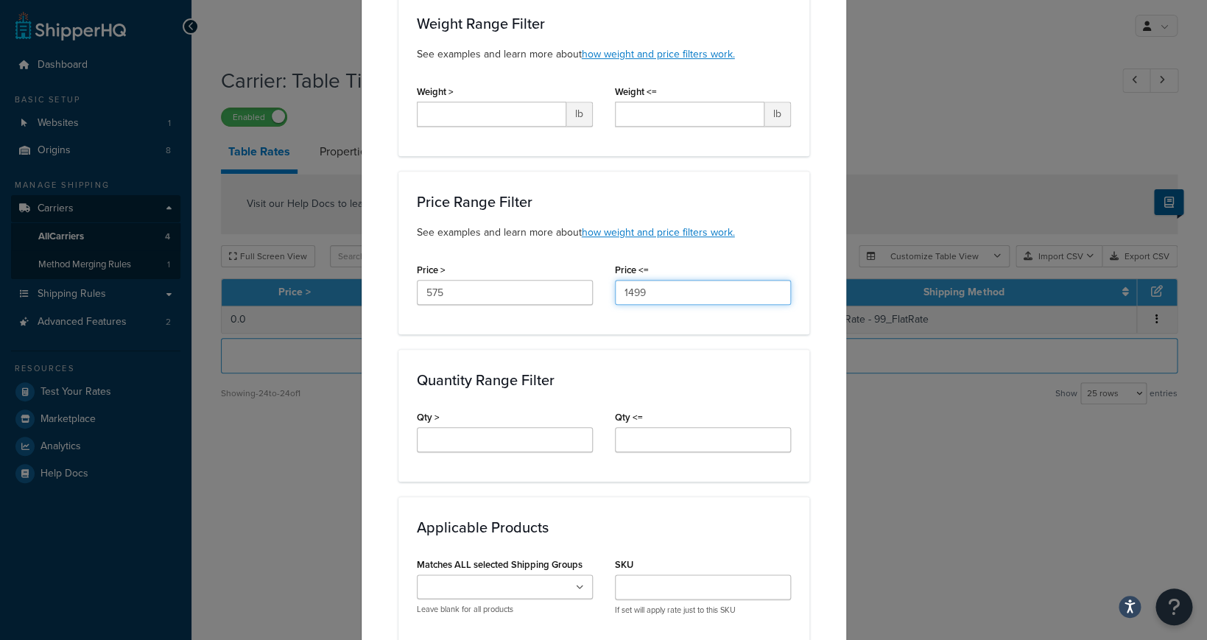
type input "1499"
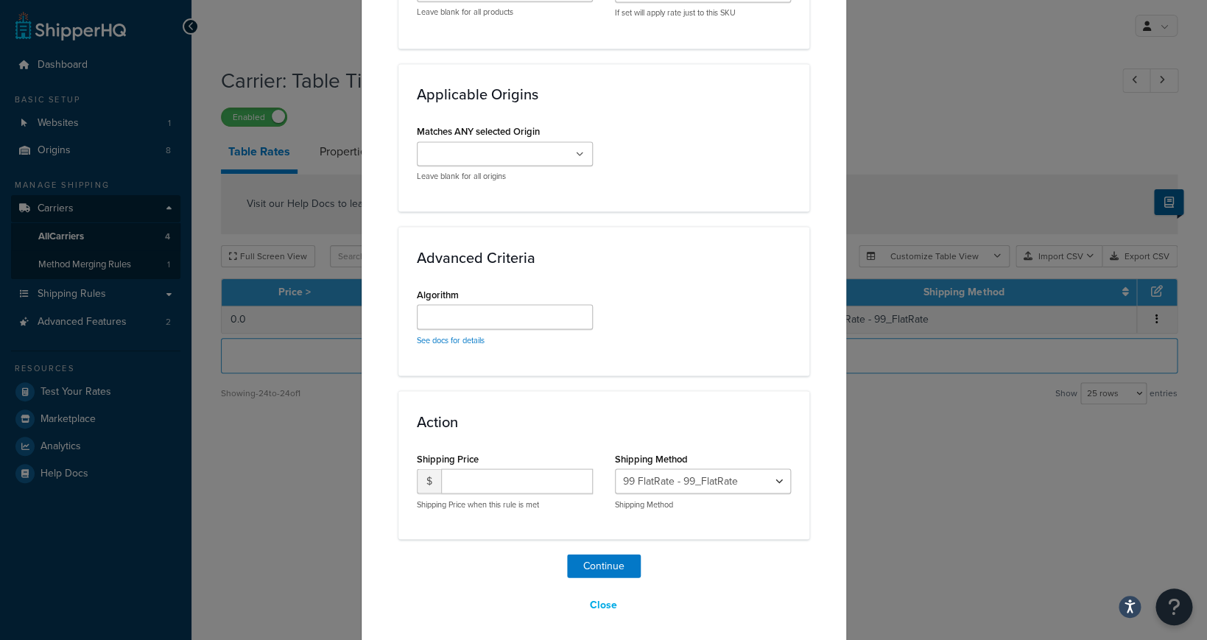
scroll to position [972, 0]
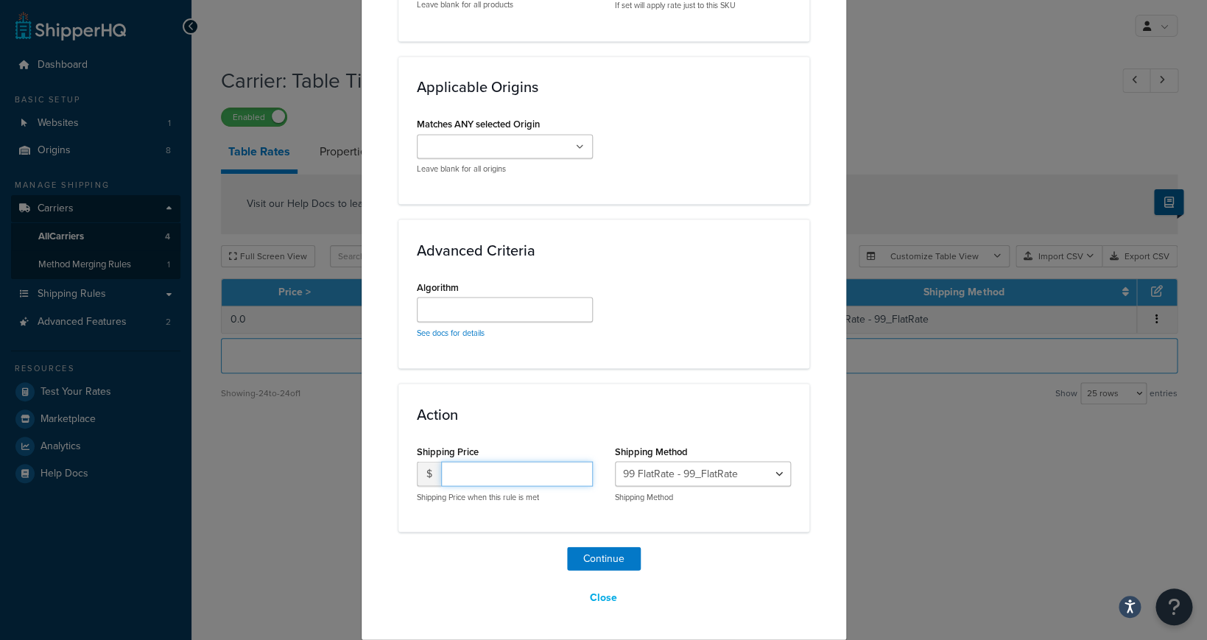
click at [526, 464] on input "number" at bounding box center [517, 473] width 152 height 25
click option "99 FlatRate - 99_FlatRate" at bounding box center [0, 0] width 0 height 0
click at [527, 467] on input "number" at bounding box center [517, 473] width 152 height 25
type input "199"
click at [626, 551] on button "Continue" at bounding box center [604, 558] width 74 height 24
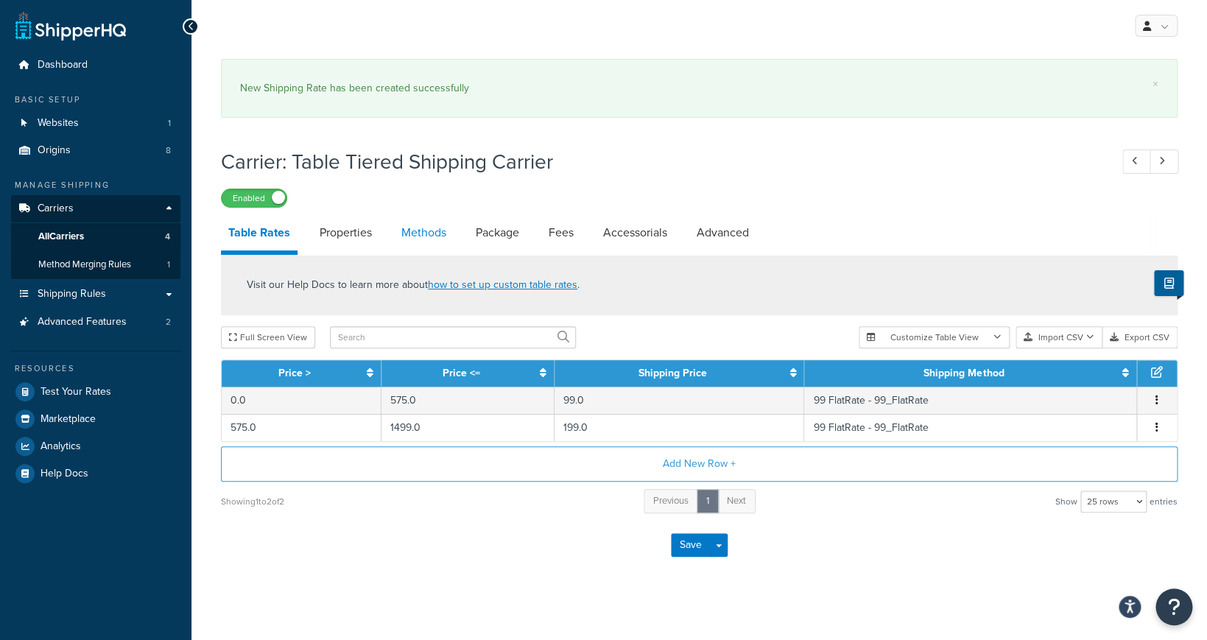
click at [434, 233] on link "Methods" at bounding box center [424, 232] width 60 height 35
select select "25"
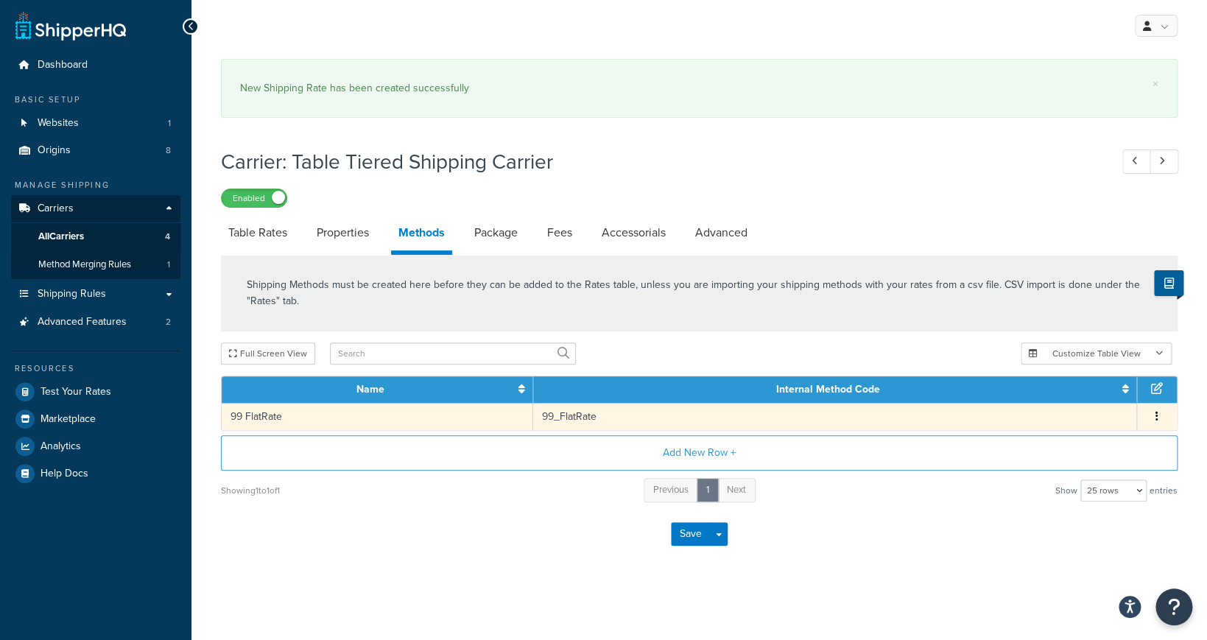
click at [757, 419] on td "99_FlatRate" at bounding box center [835, 416] width 604 height 27
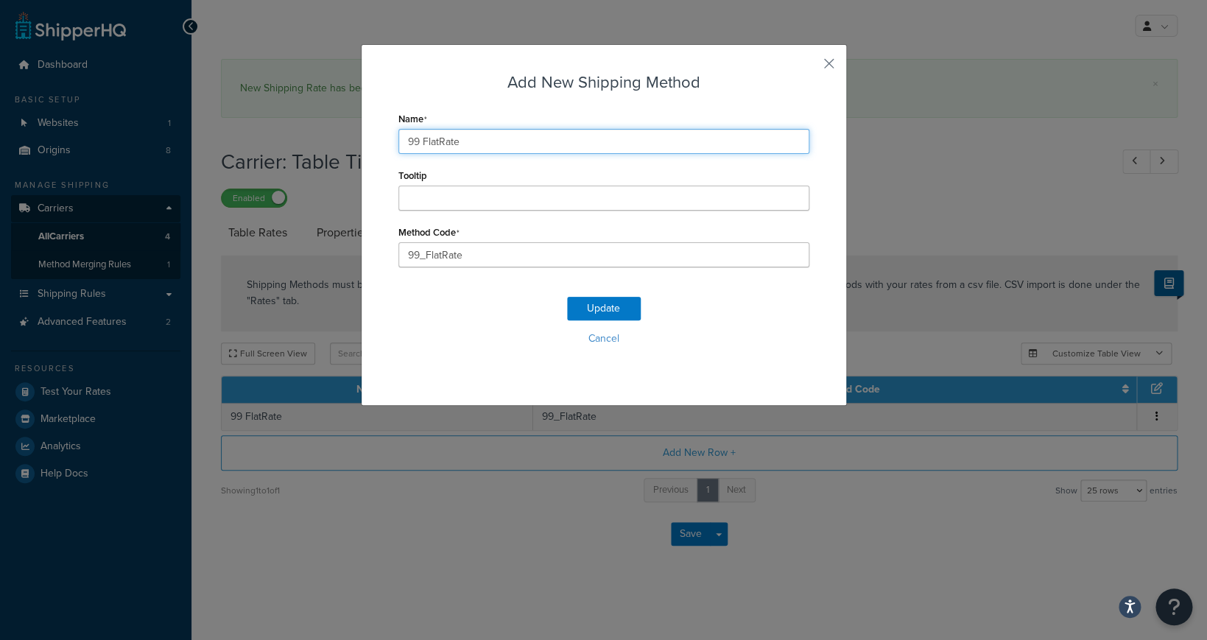
drag, startPoint x: 526, startPoint y: 146, endPoint x: 366, endPoint y: 144, distance: 159.8
click at [398, 144] on input "99 FlatRate" at bounding box center [603, 141] width 411 height 25
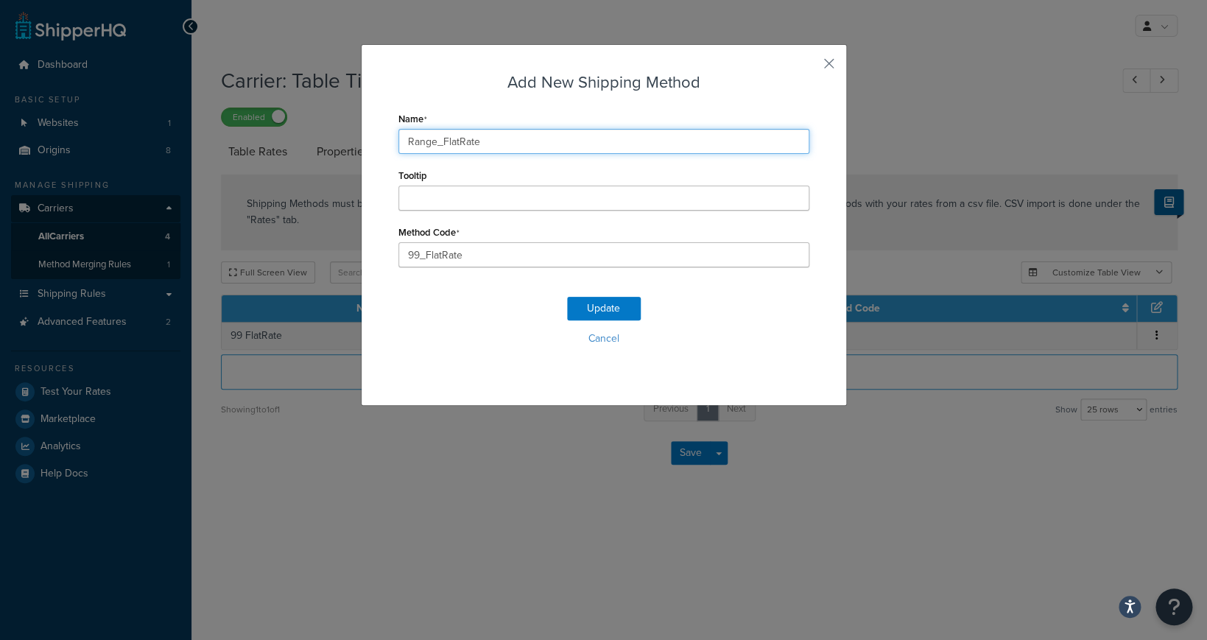
type input "Range_FlatRate"
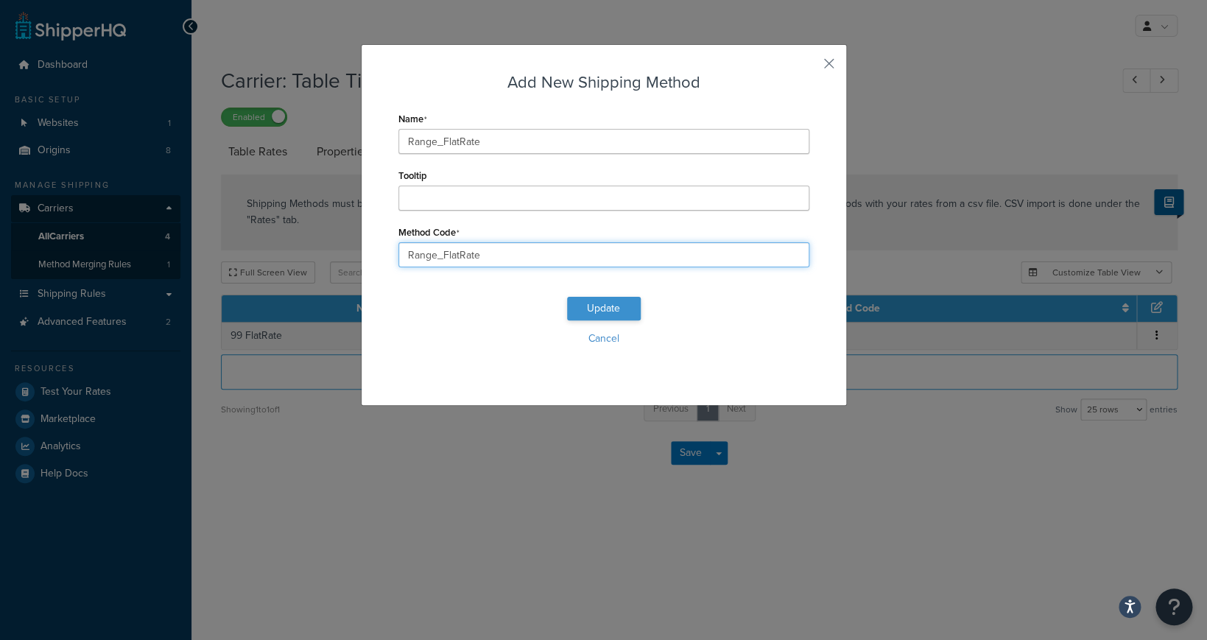
type input "Range_FlatRate"
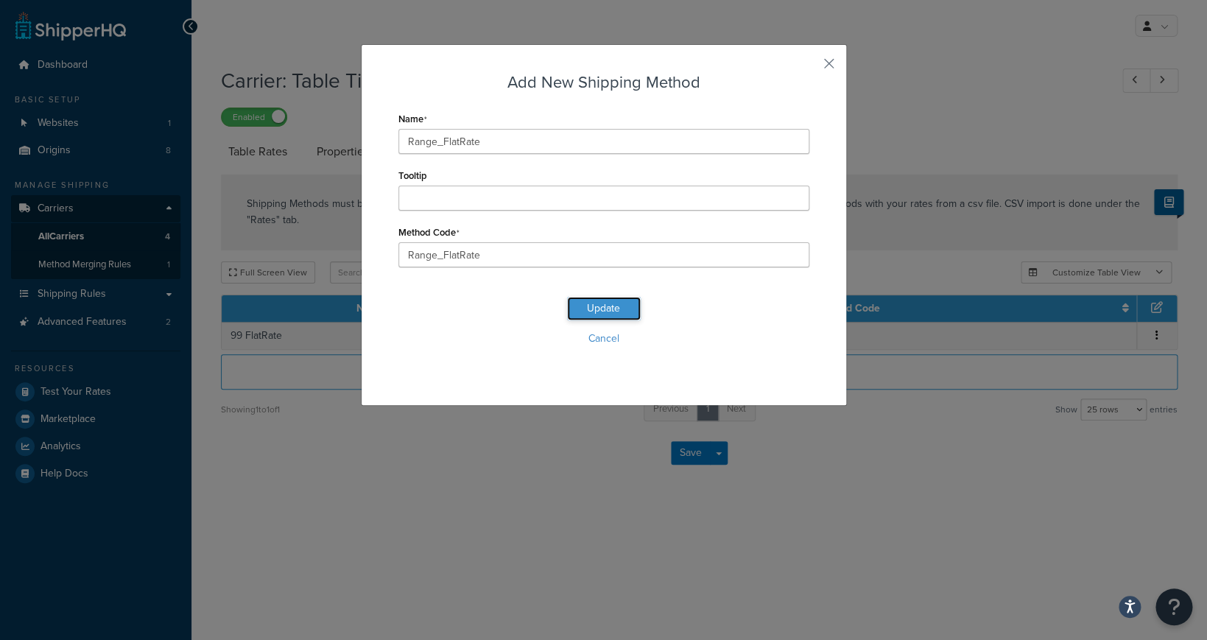
click at [605, 314] on button "Update" at bounding box center [604, 309] width 74 height 24
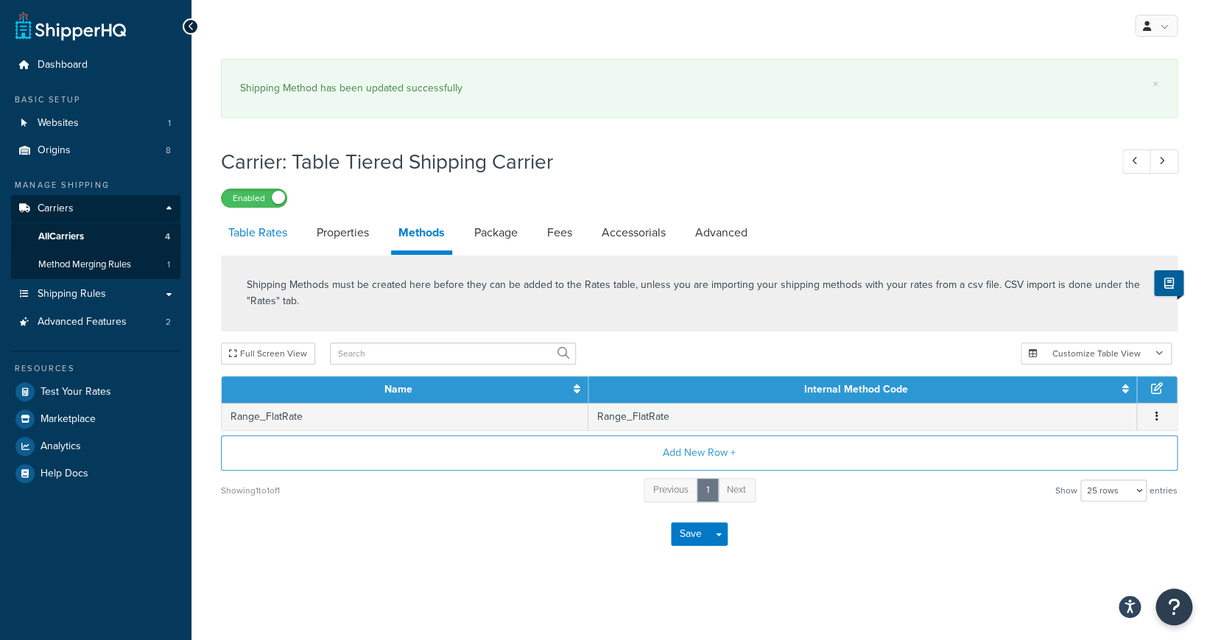
click at [275, 232] on link "Table Rates" at bounding box center [258, 232] width 74 height 35
select select "25"
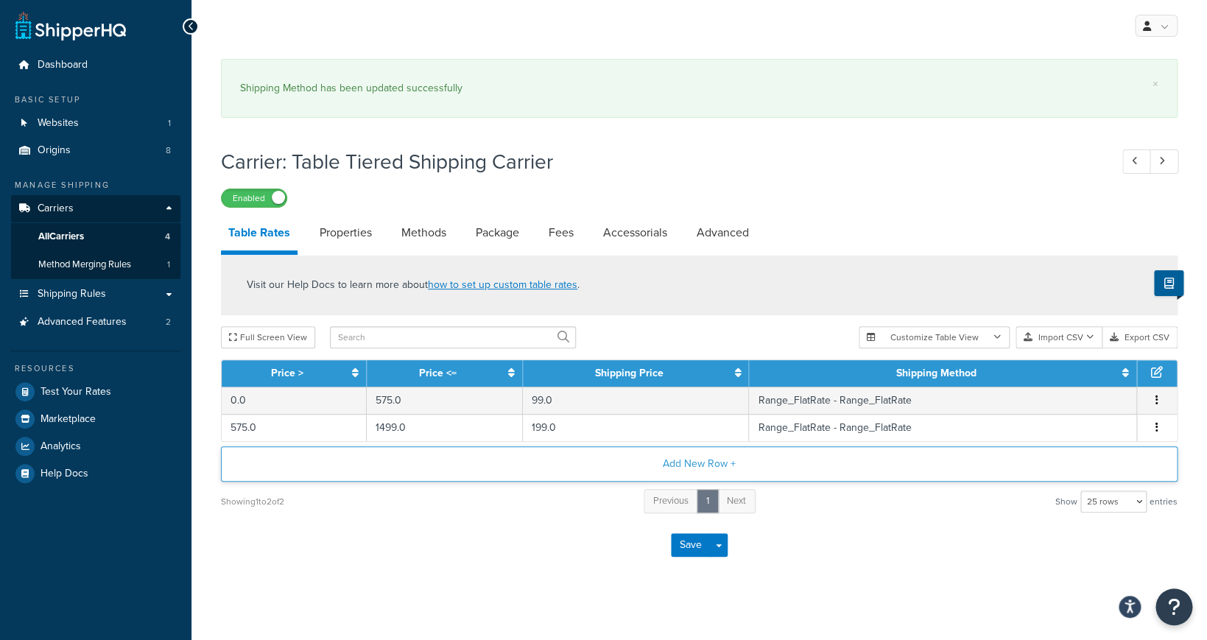
click at [698, 467] on button "Add New Row +" at bounding box center [699, 463] width 956 height 35
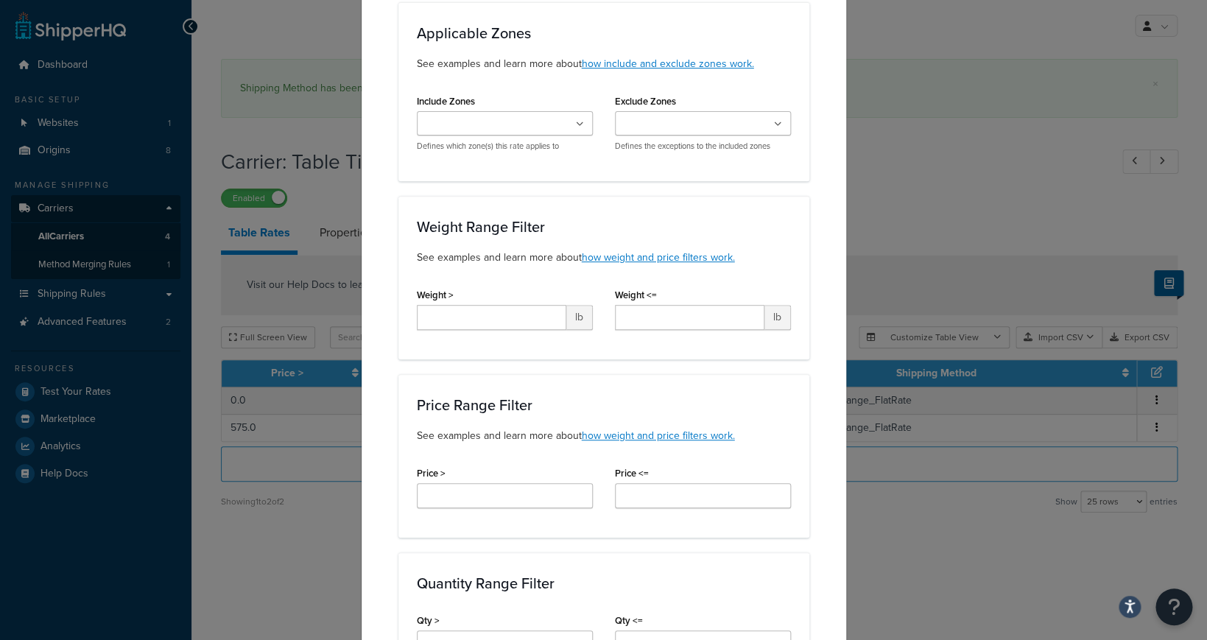
scroll to position [164, 0]
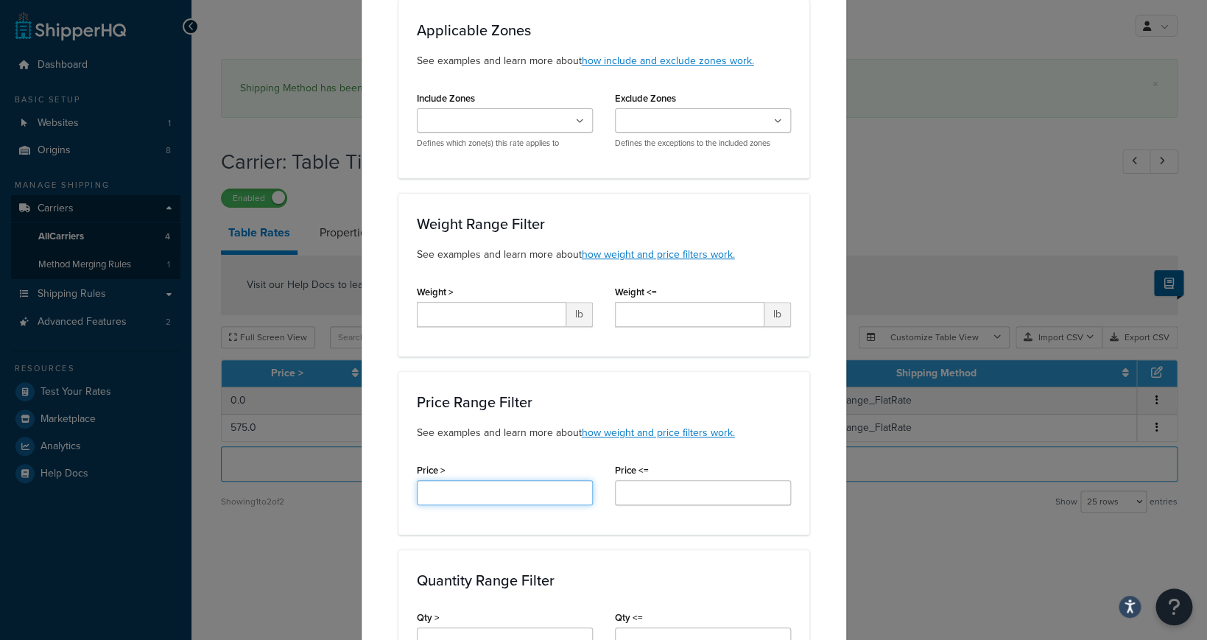
click at [506, 492] on input "Price >" at bounding box center [505, 492] width 176 height 25
type input "1500"
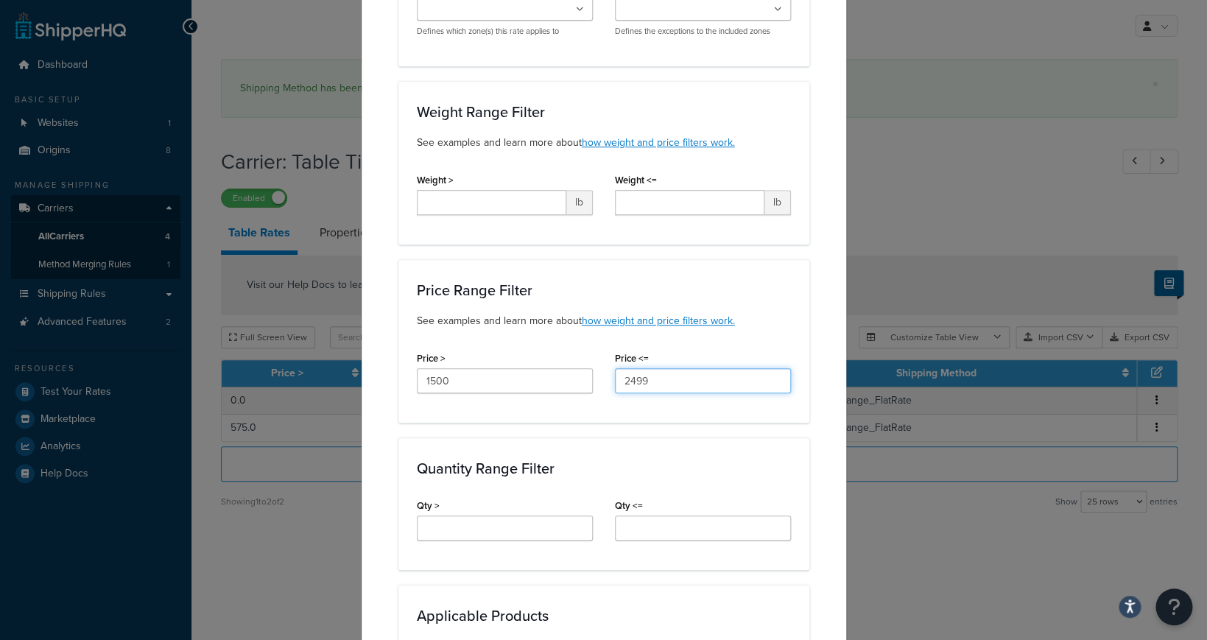
scroll to position [304, 0]
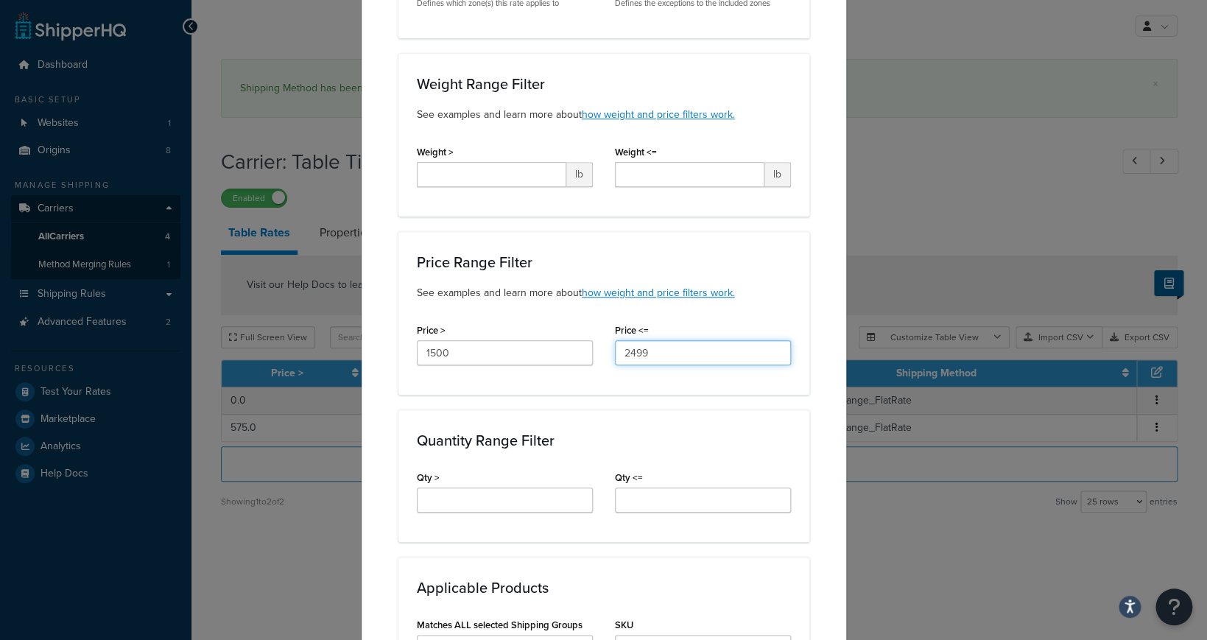
type input "2499"
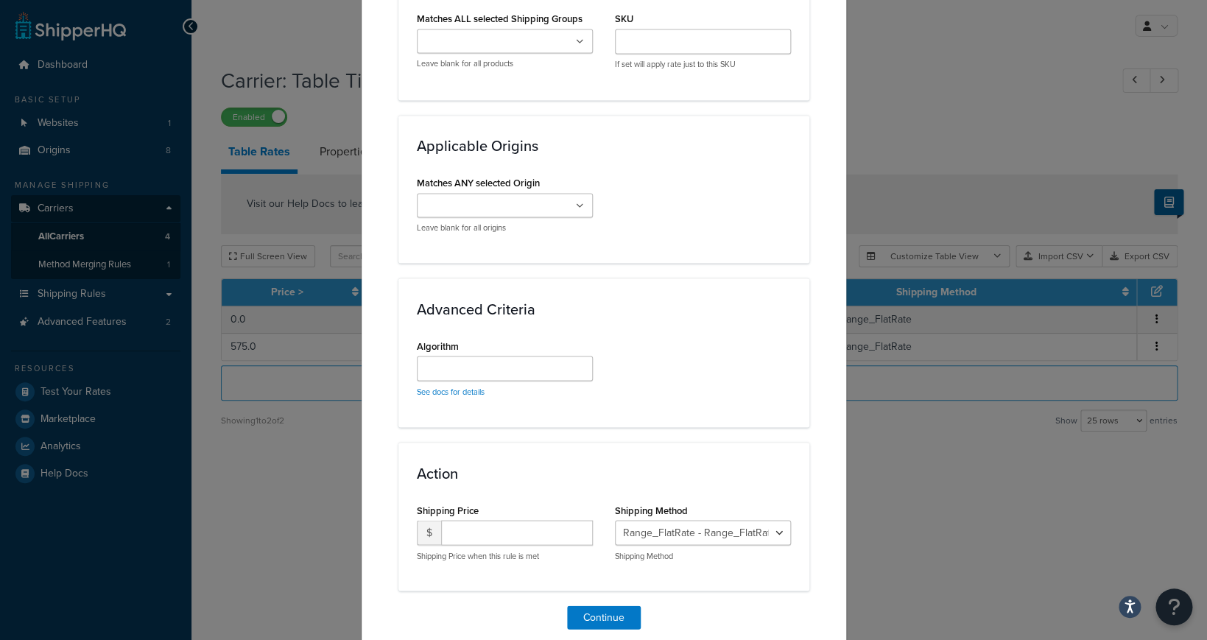
scroll to position [972, 0]
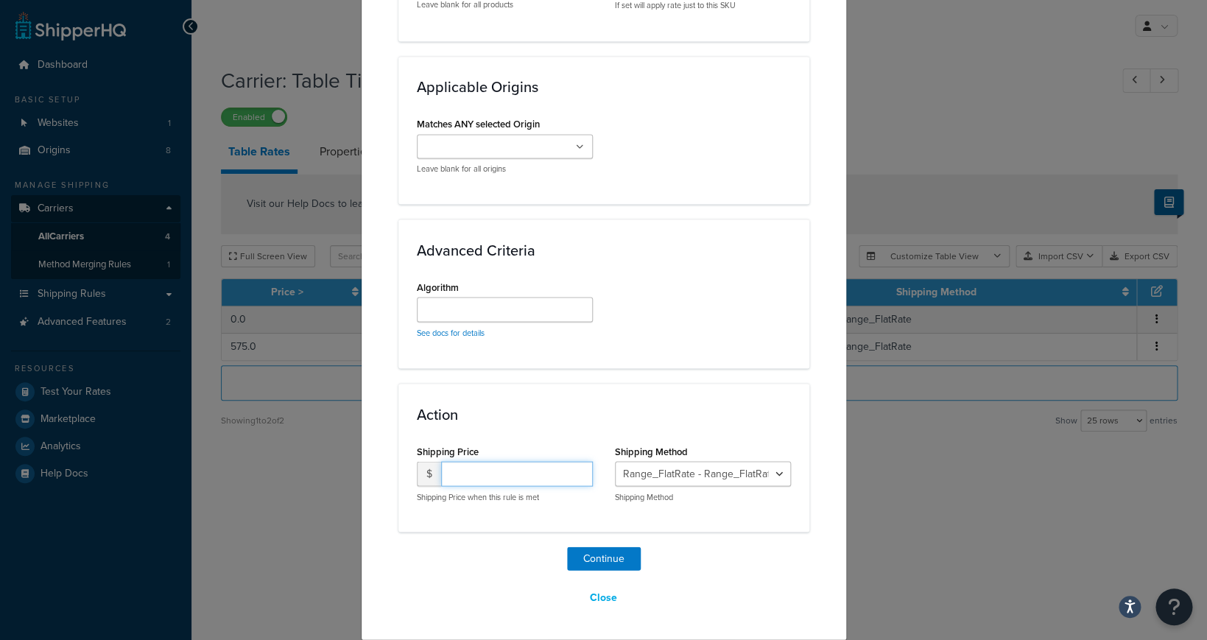
click at [524, 483] on input "number" at bounding box center [517, 473] width 152 height 25
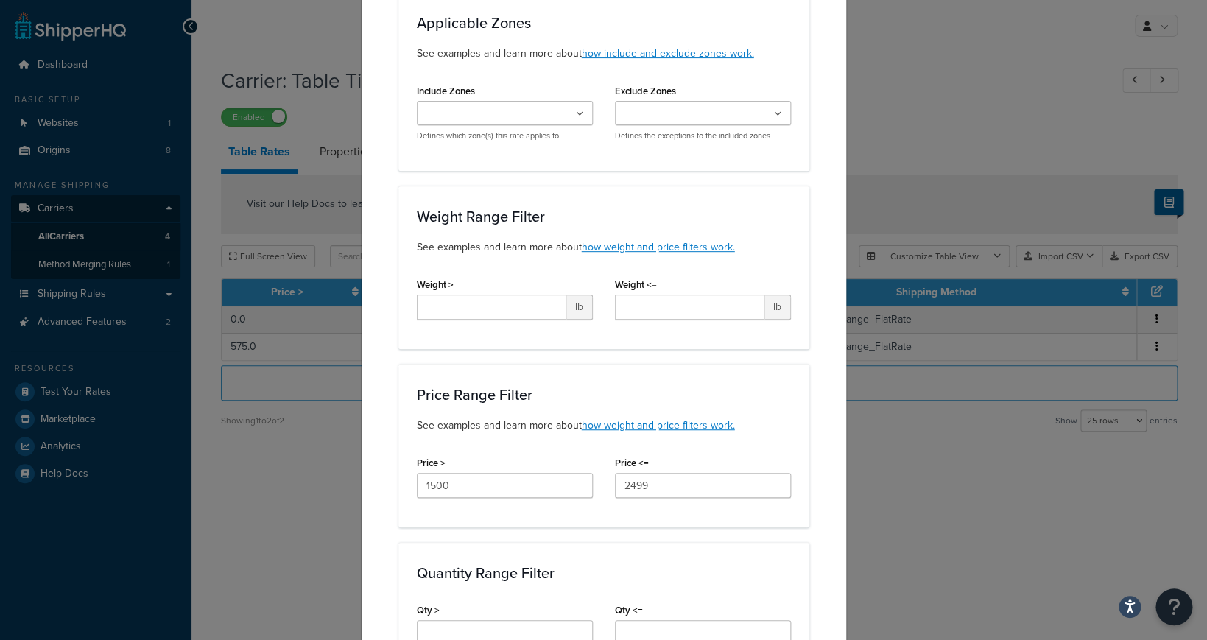
scroll to position [172, 0]
type input "299"
drag, startPoint x: 670, startPoint y: 487, endPoint x: 584, endPoint y: 484, distance: 85.4
click at [615, 484] on input "2499" at bounding box center [703, 484] width 176 height 25
click at [553, 453] on div "Price Range Filter See examples and learn more about how weight and price filte…" at bounding box center [603, 444] width 411 height 163
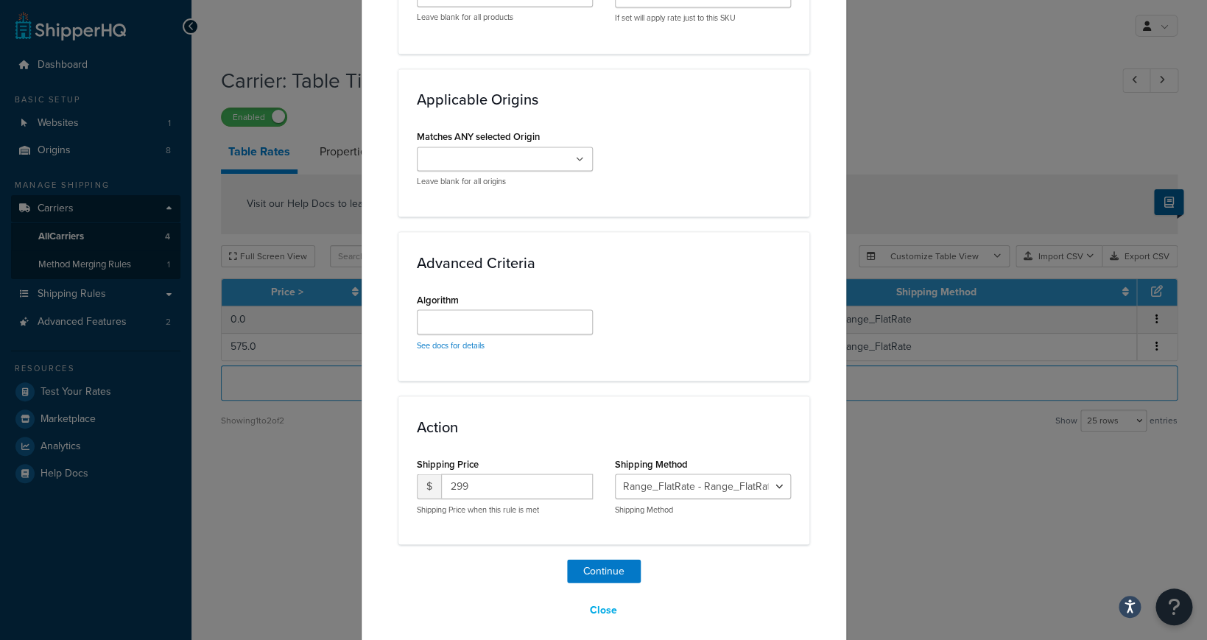
scroll to position [972, 0]
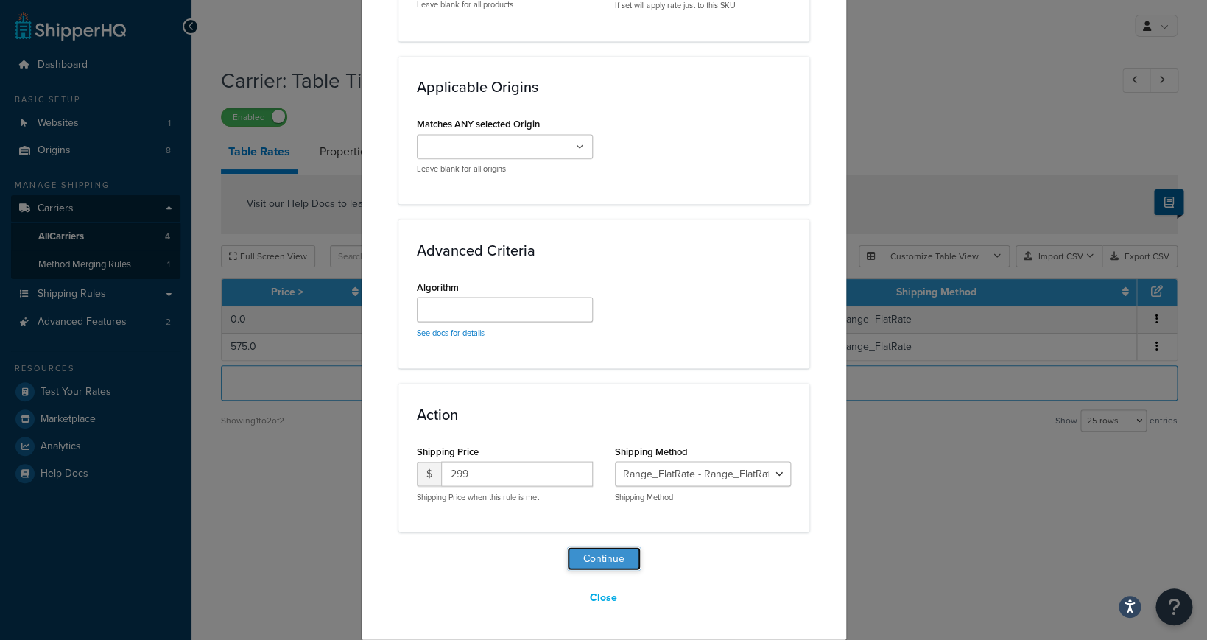
click at [610, 558] on button "Continue" at bounding box center [604, 558] width 74 height 24
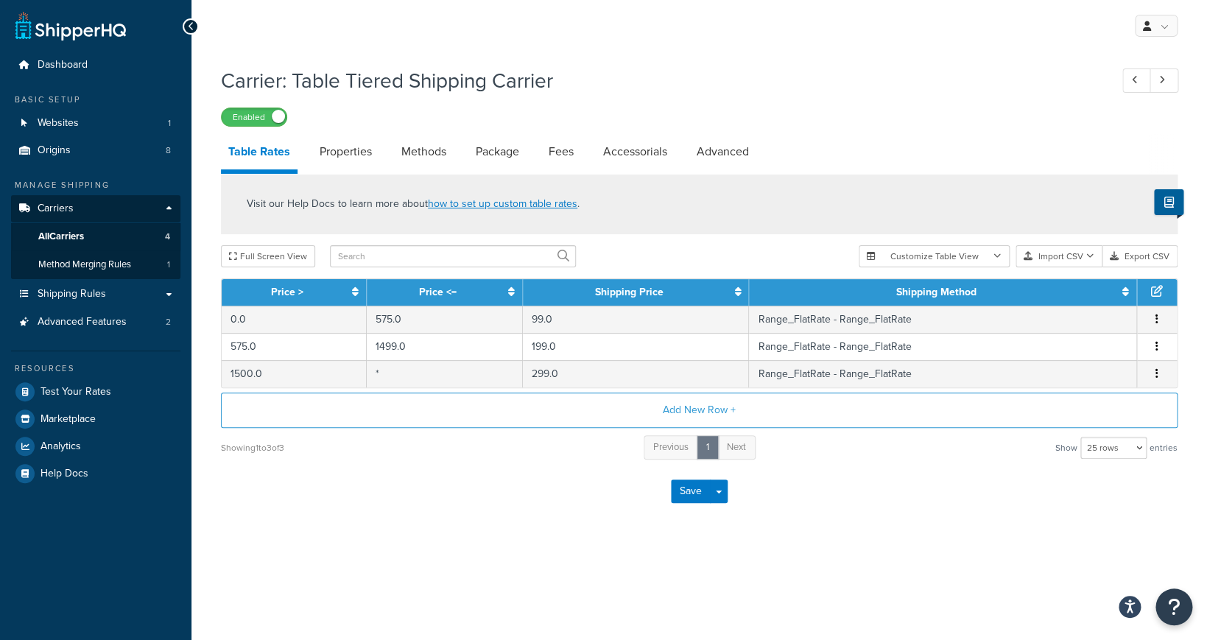
scroll to position [0, 0]
click at [362, 158] on link "Properties" at bounding box center [345, 151] width 67 height 35
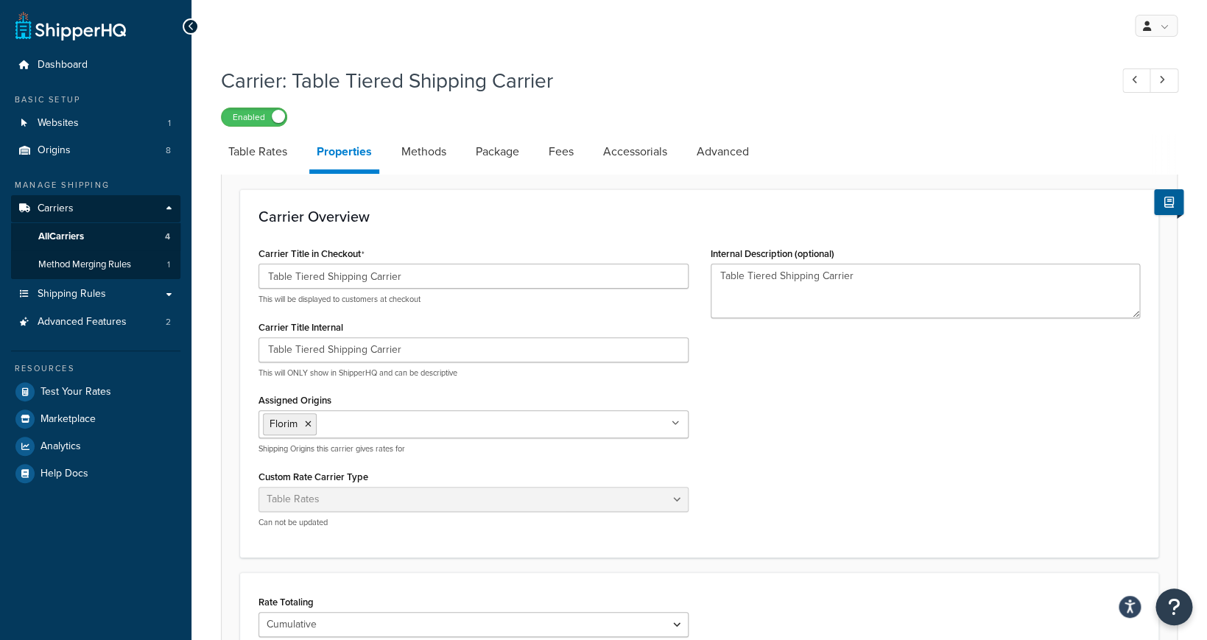
scroll to position [51, 0]
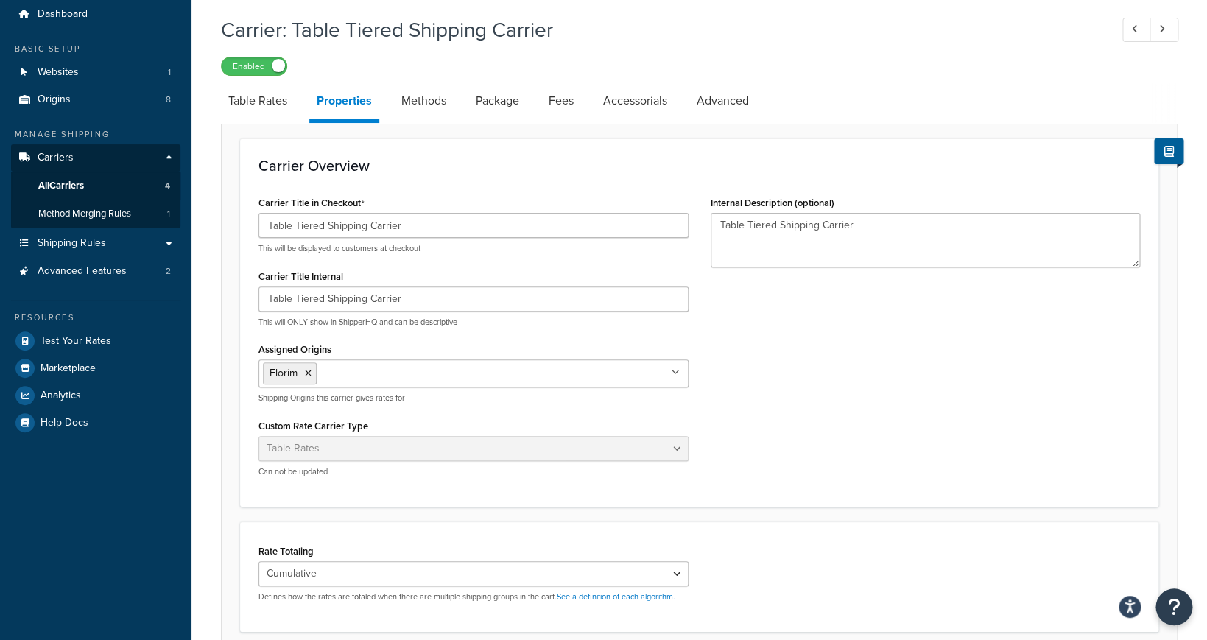
click at [431, 378] on input "Assigned Origins" at bounding box center [385, 372] width 130 height 16
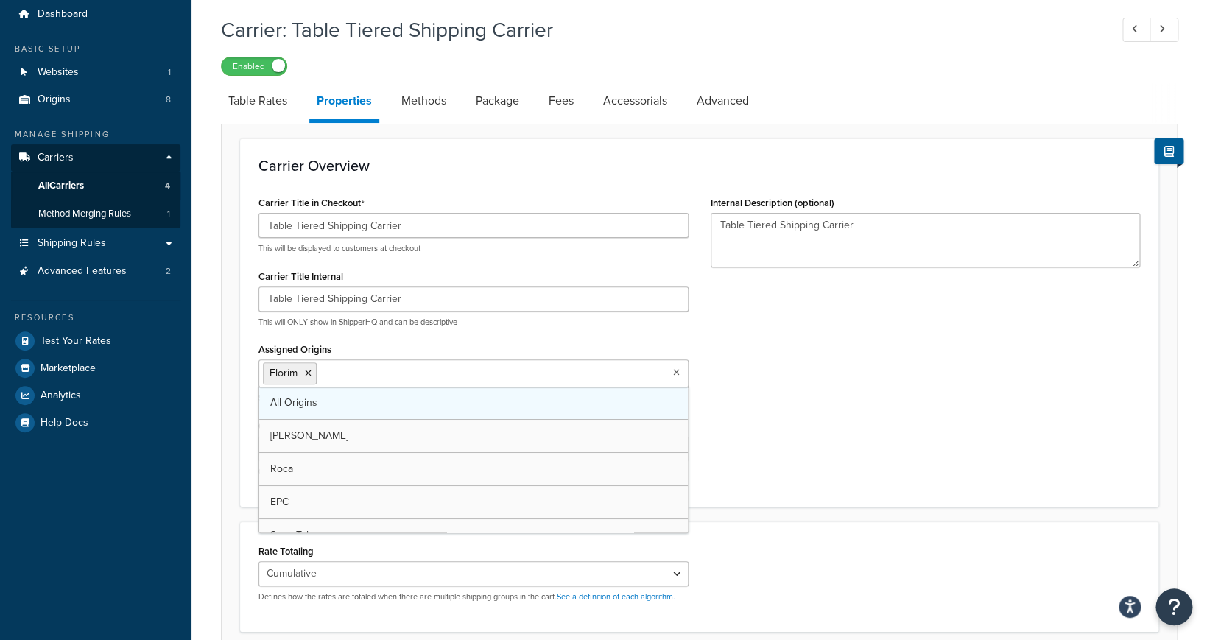
click at [512, 398] on link "All Origins" at bounding box center [473, 402] width 428 height 32
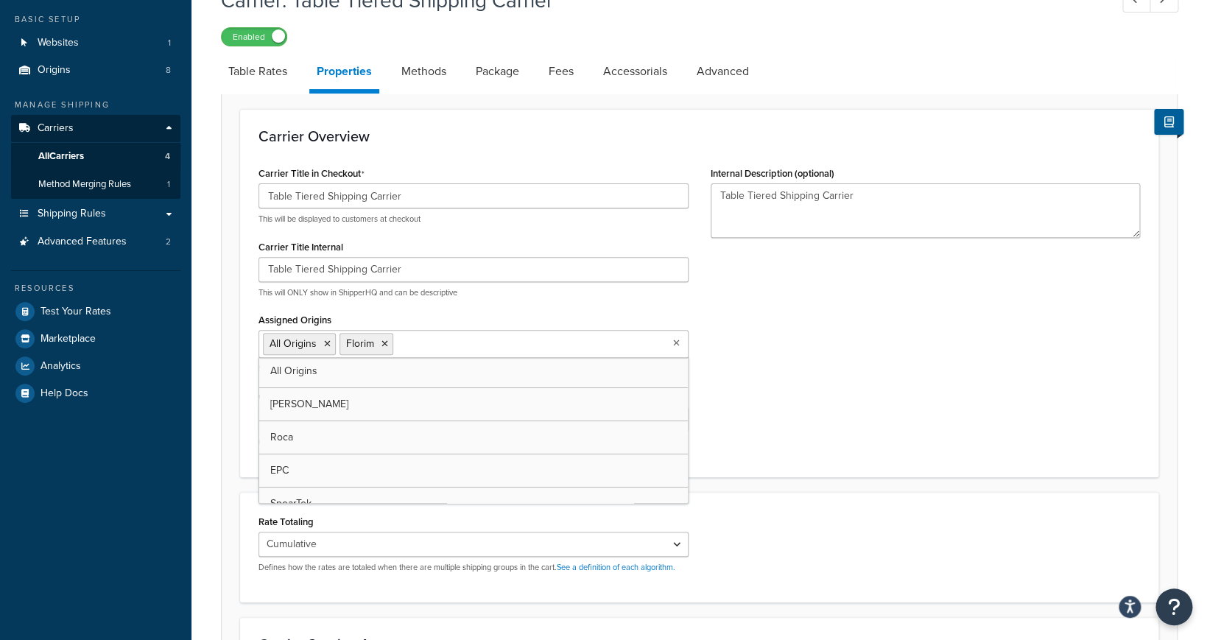
scroll to position [0, 0]
click at [386, 345] on icon at bounding box center [384, 343] width 7 height 9
click at [776, 349] on div "Carrier Title in Checkout Table Tiered Shipping Carrier This will be displayed …" at bounding box center [698, 311] width 903 height 296
click at [379, 347] on input "Assigned Origins" at bounding box center [404, 343] width 130 height 16
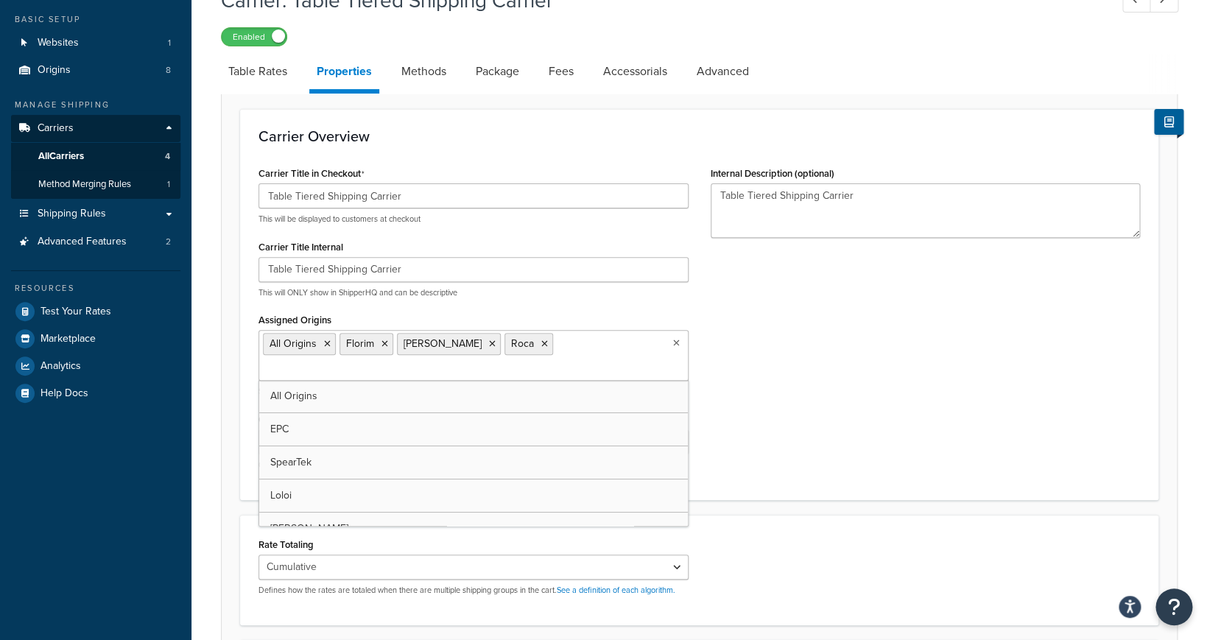
click at [350, 414] on ul "All Origins EPC SpearTek Loloi Merola WOW" at bounding box center [473, 479] width 428 height 198
click at [350, 414] on link "All Origins" at bounding box center [473, 400] width 428 height 32
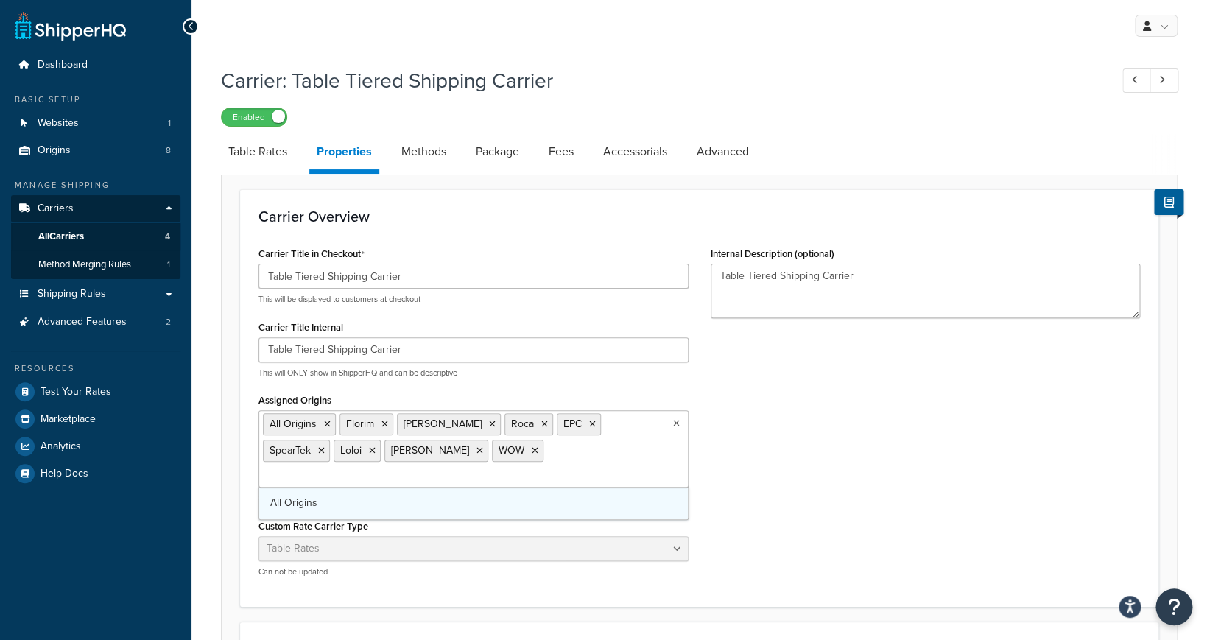
click at [352, 489] on link "All Origins" at bounding box center [473, 503] width 428 height 32
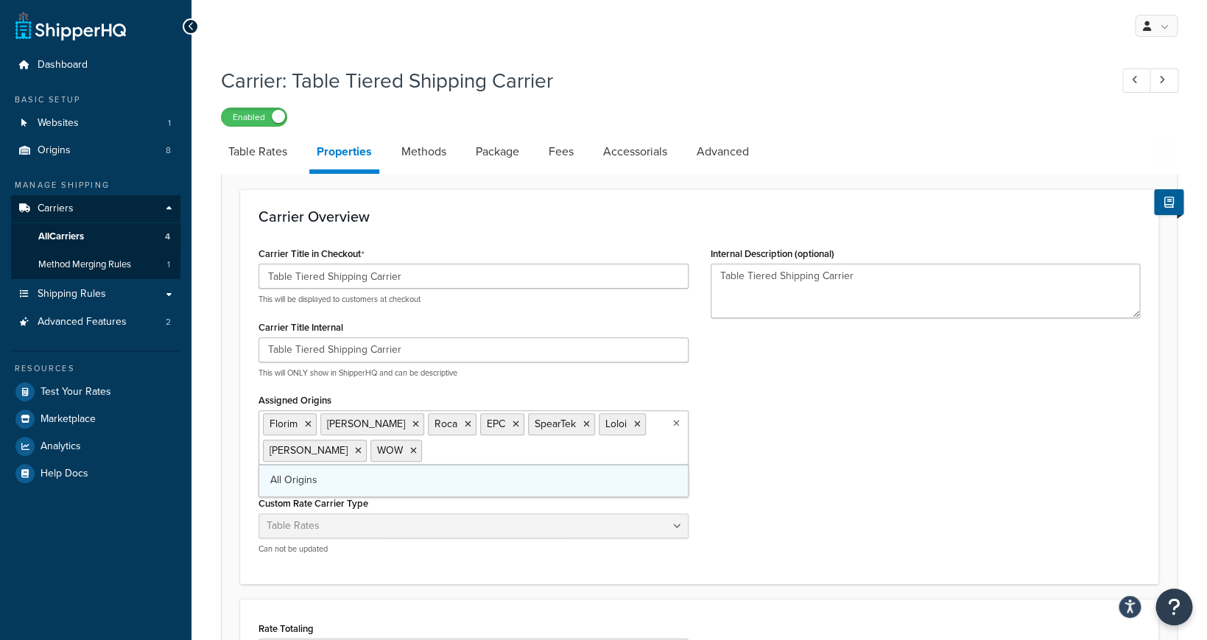
click at [362, 487] on link "All Origins" at bounding box center [473, 480] width 428 height 32
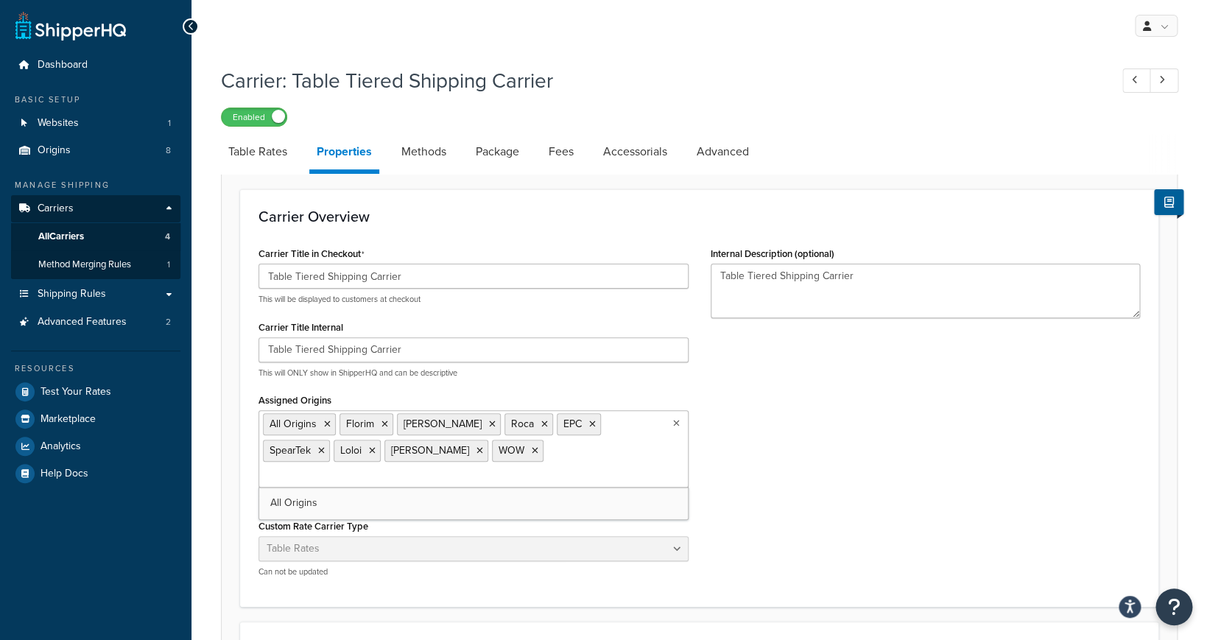
click at [746, 471] on div "Carrier Title in Checkout Table Tiered Shipping Carrier This will be displayed …" at bounding box center [698, 415] width 903 height 345
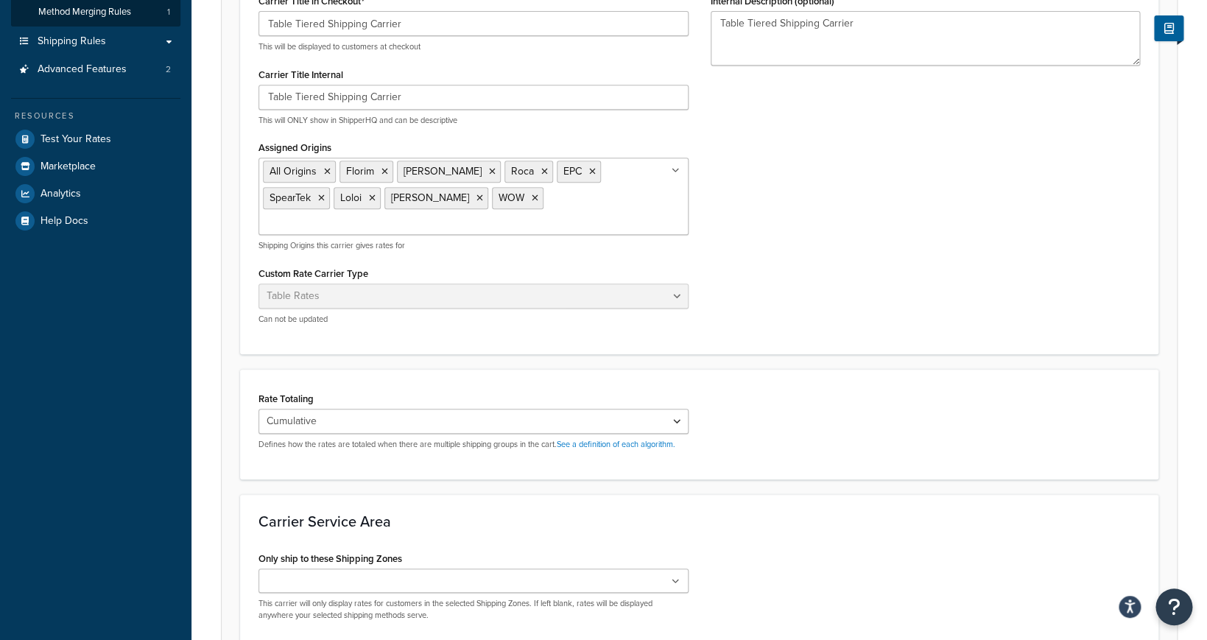
scroll to position [264, 0]
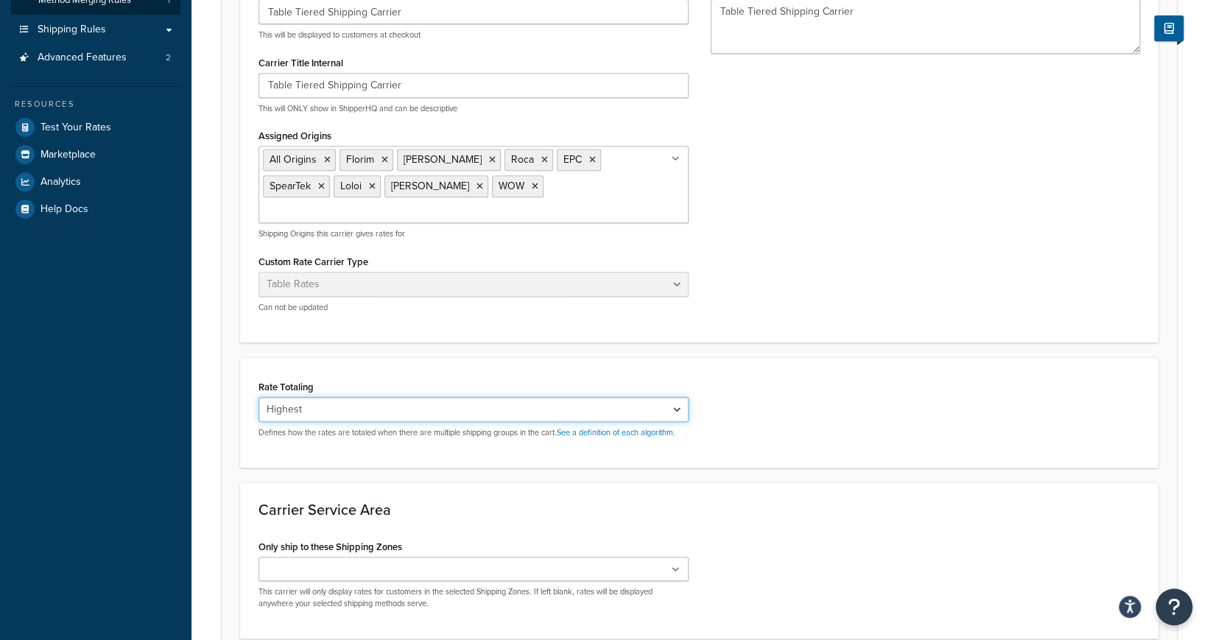
click option "Highest" at bounding box center [0, 0] width 0 height 0
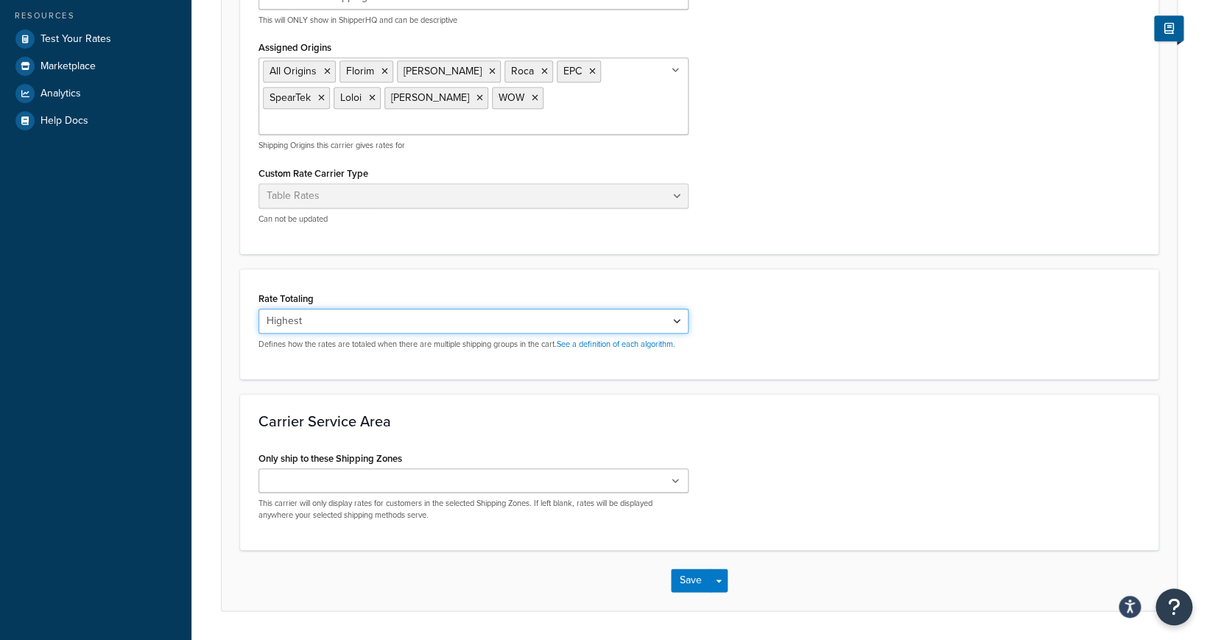
scroll to position [376, 0]
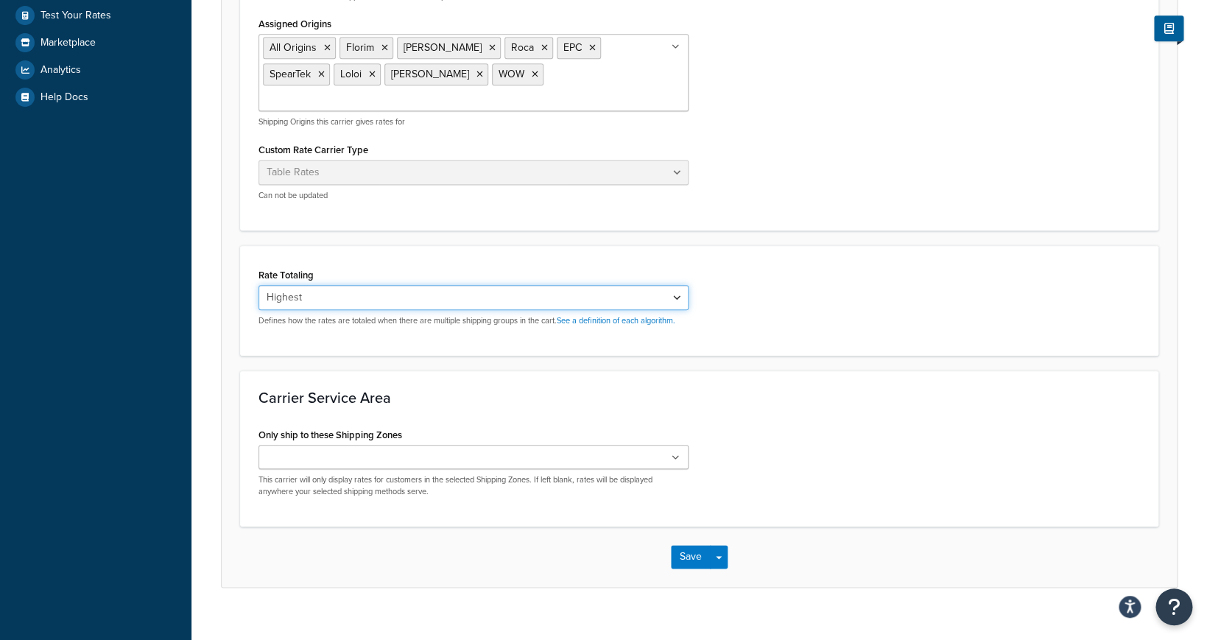
select select "CUMULATIVE"
click option "Cumulative" at bounding box center [0, 0] width 0 height 0
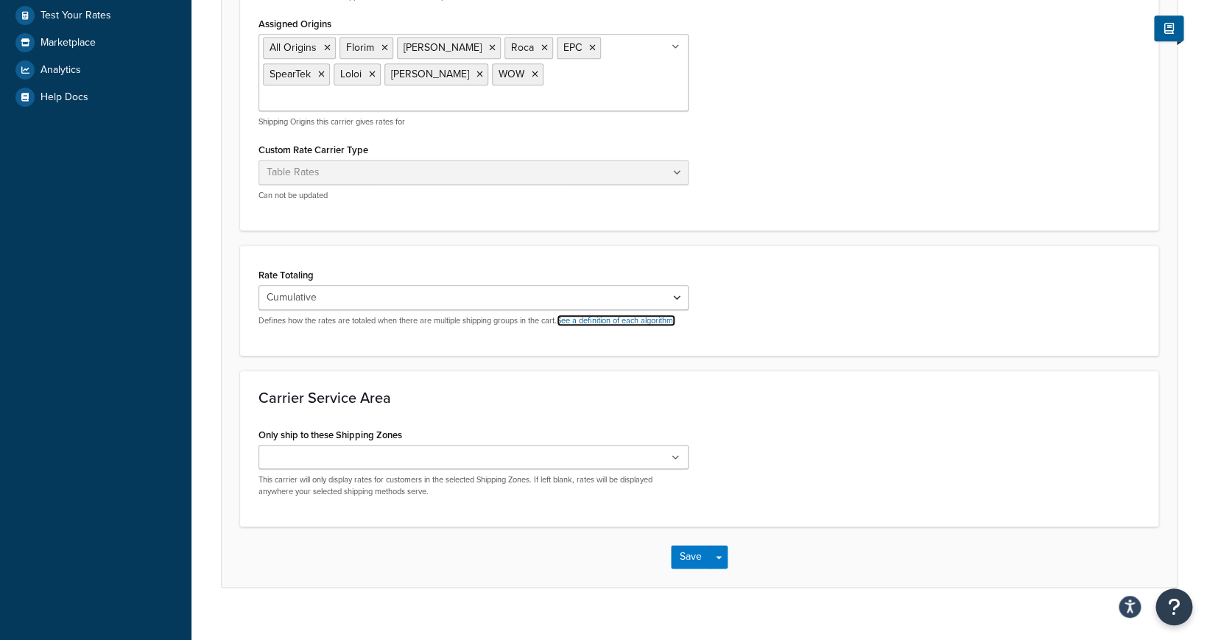
click at [654, 314] on link "See a definition of each algorithm." at bounding box center [616, 320] width 119 height 12
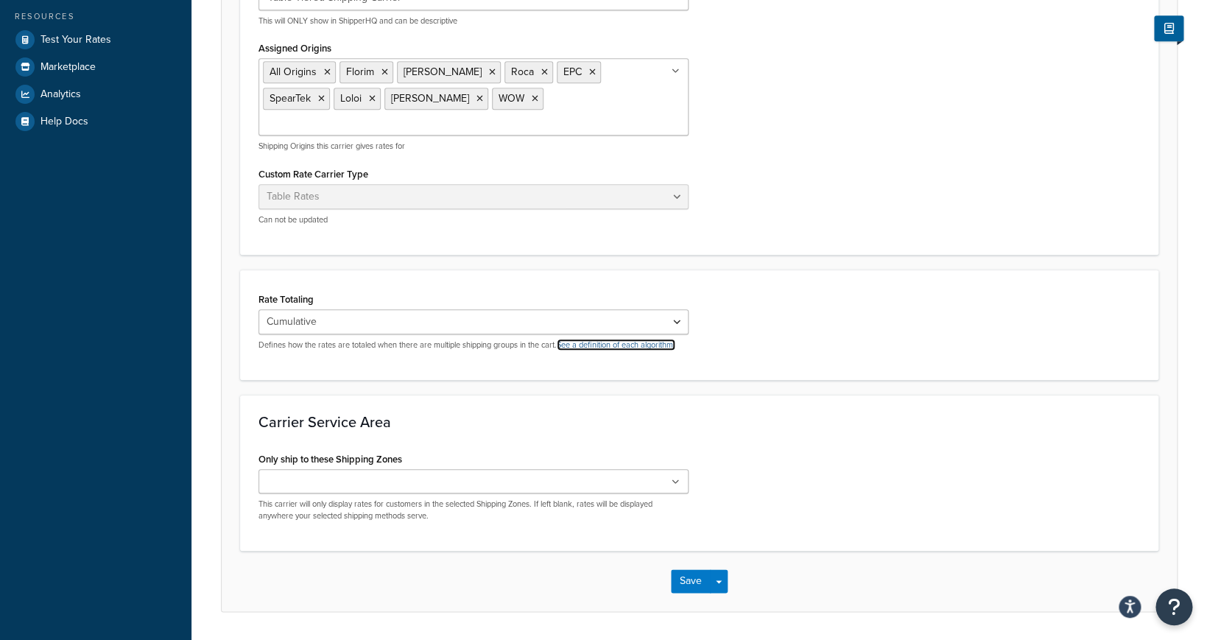
scroll to position [345, 0]
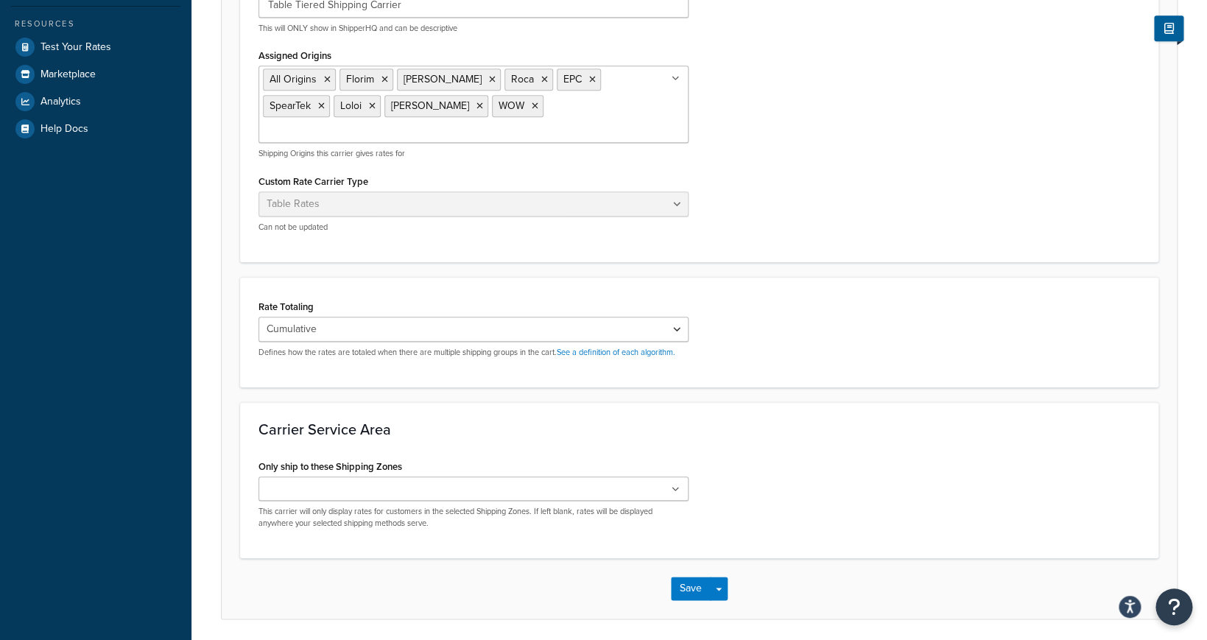
click at [596, 476] on ul at bounding box center [473, 488] width 430 height 24
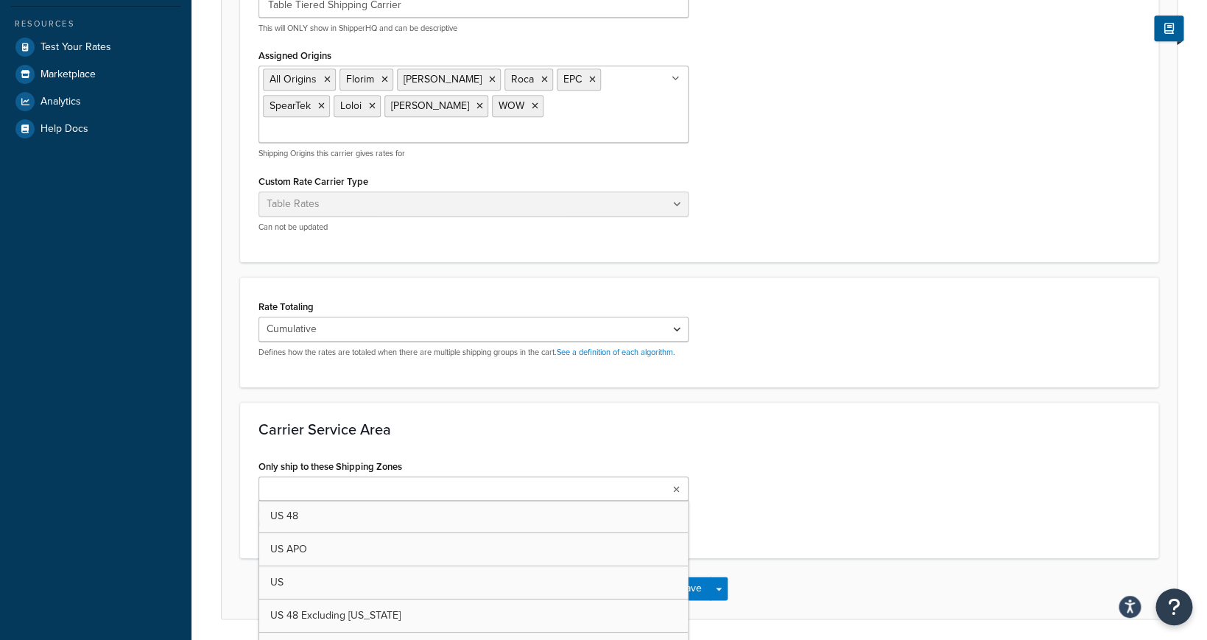
click at [650, 419] on div "Carrier Service Area Only ship to these Shipping Zones US 48 US APO US US 48 Ex…" at bounding box center [699, 480] width 918 height 156
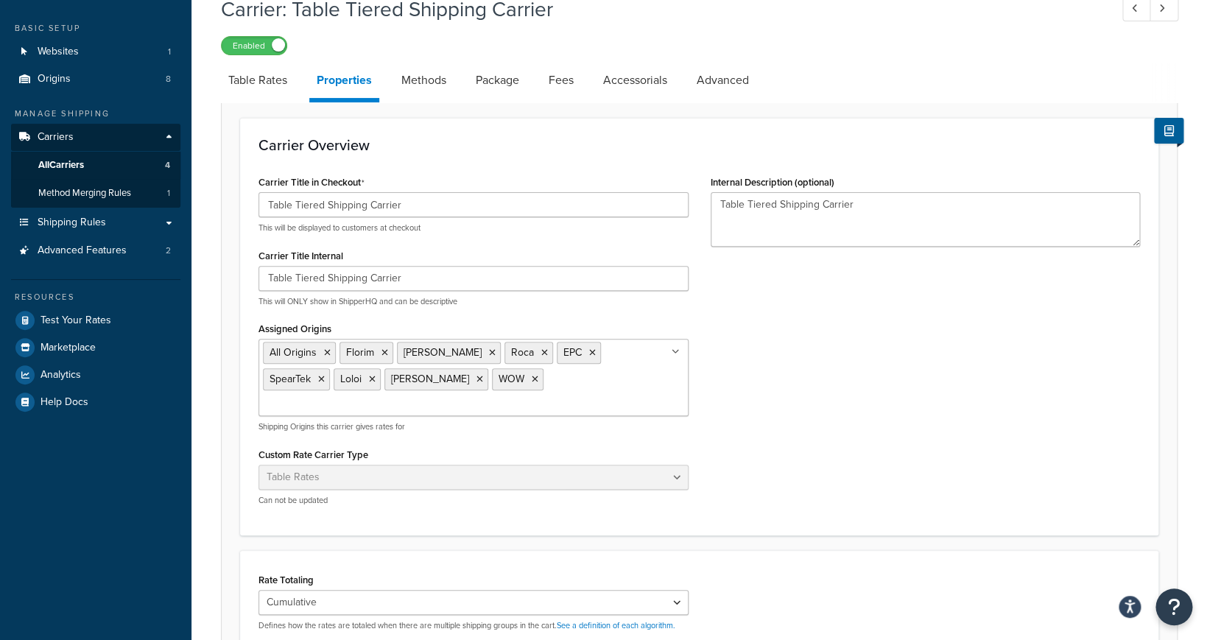
scroll to position [0, 0]
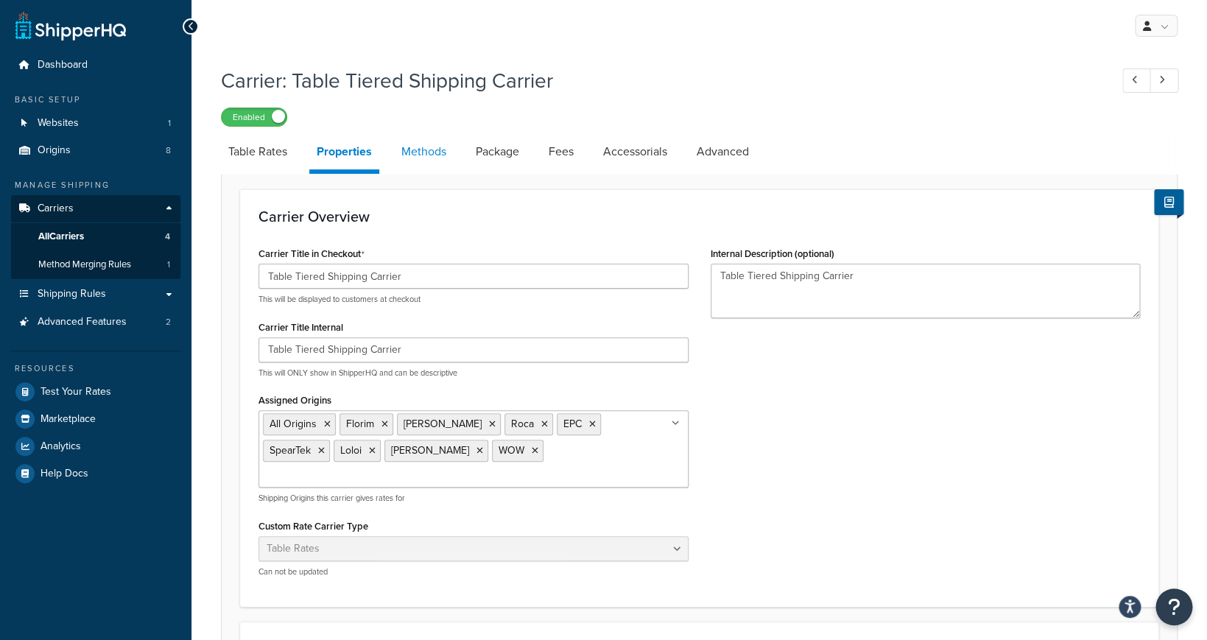
click at [425, 153] on link "Methods" at bounding box center [424, 151] width 60 height 35
select select "25"
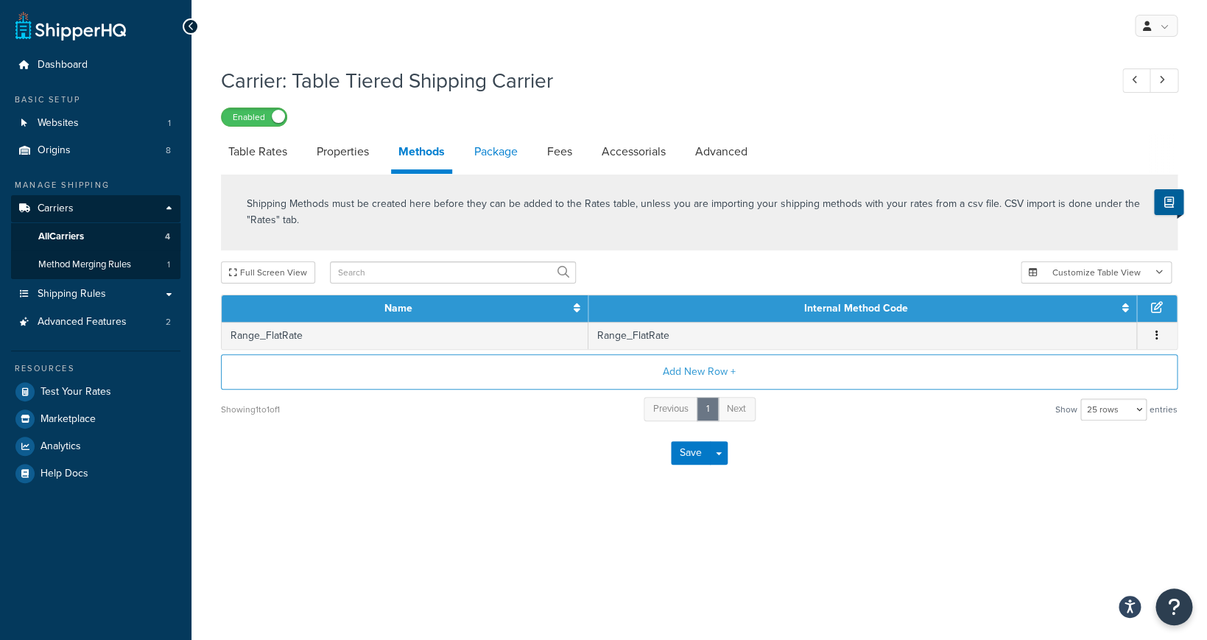
click at [488, 154] on link "Package" at bounding box center [496, 151] width 58 height 35
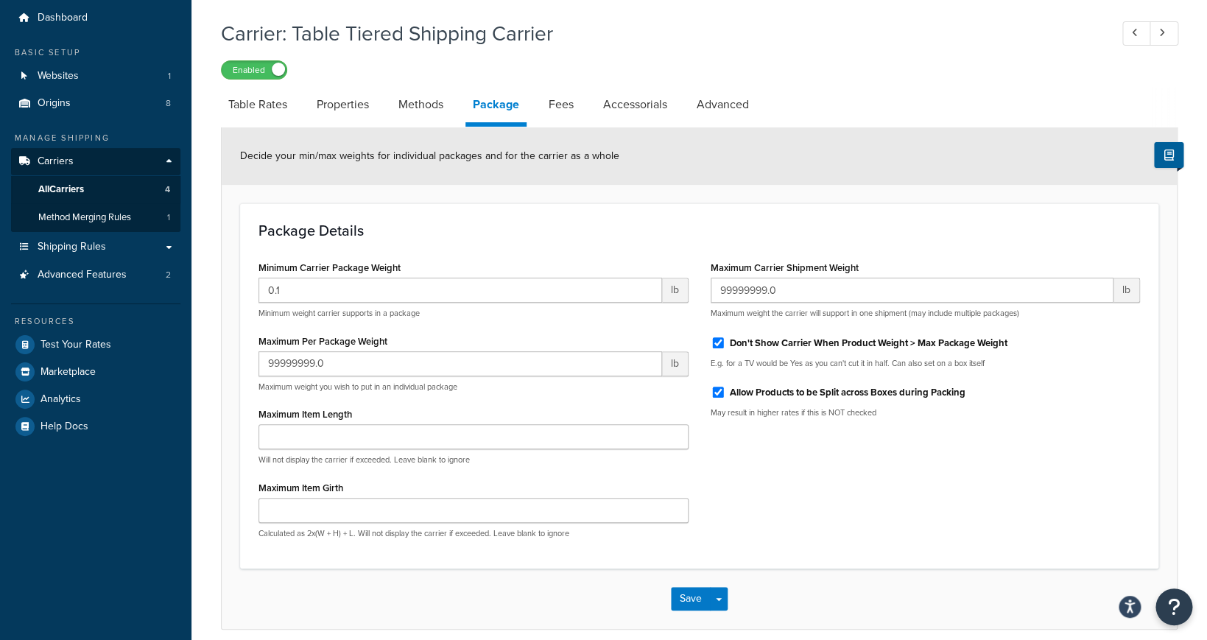
scroll to position [46, 0]
click at [562, 108] on link "Fees" at bounding box center [561, 105] width 40 height 35
select select "AFTER"
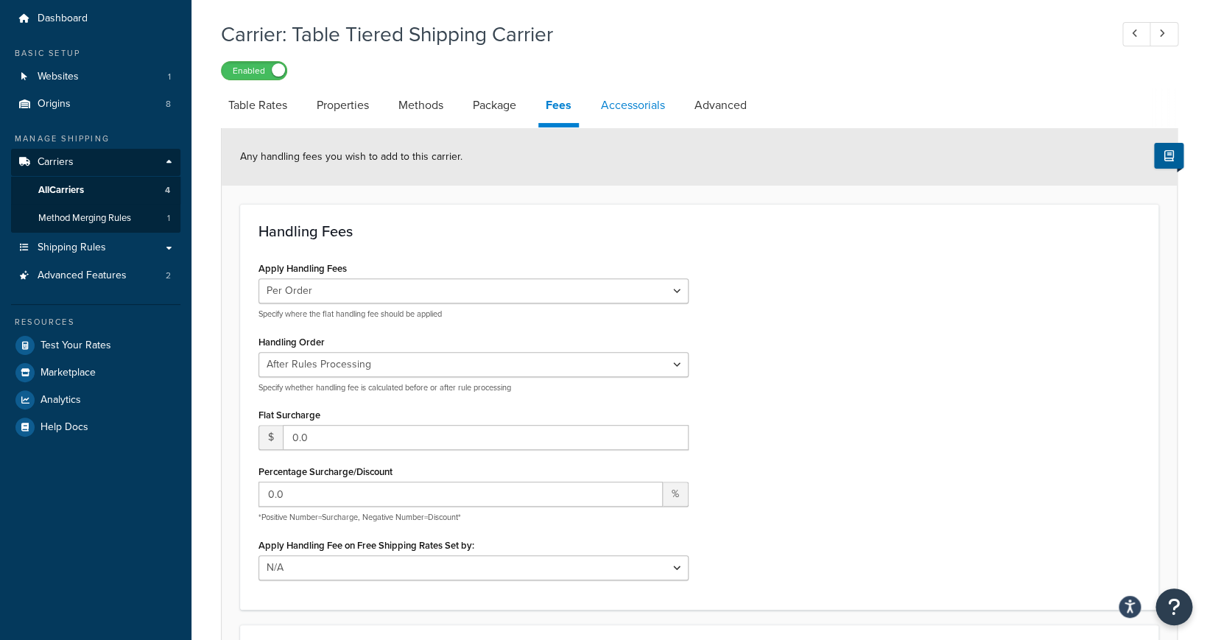
click at [621, 116] on link "Accessorials" at bounding box center [632, 105] width 79 height 35
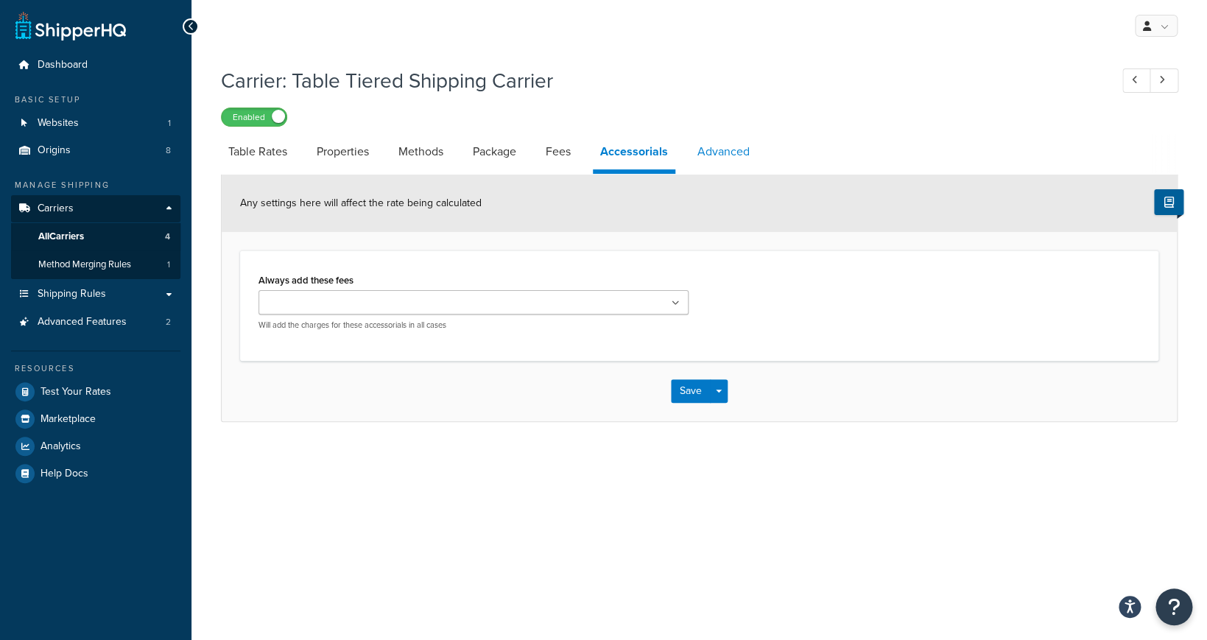
click at [728, 152] on link "Advanced" at bounding box center [723, 151] width 67 height 35
select select "false"
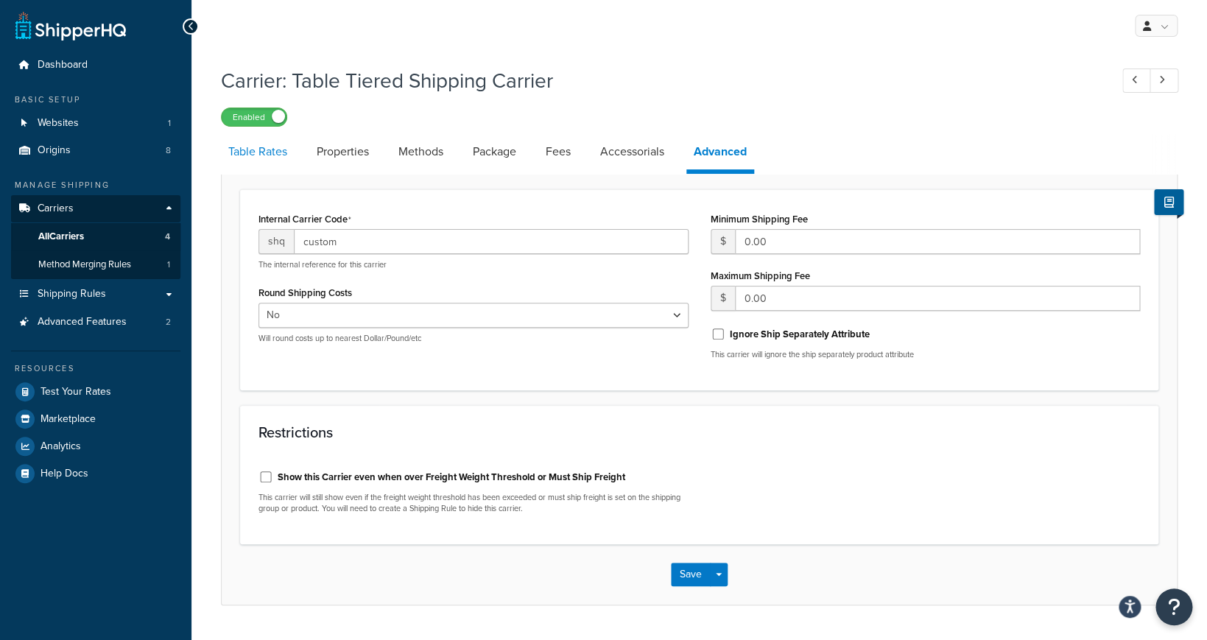
click at [242, 149] on link "Table Rates" at bounding box center [258, 151] width 74 height 35
select select "25"
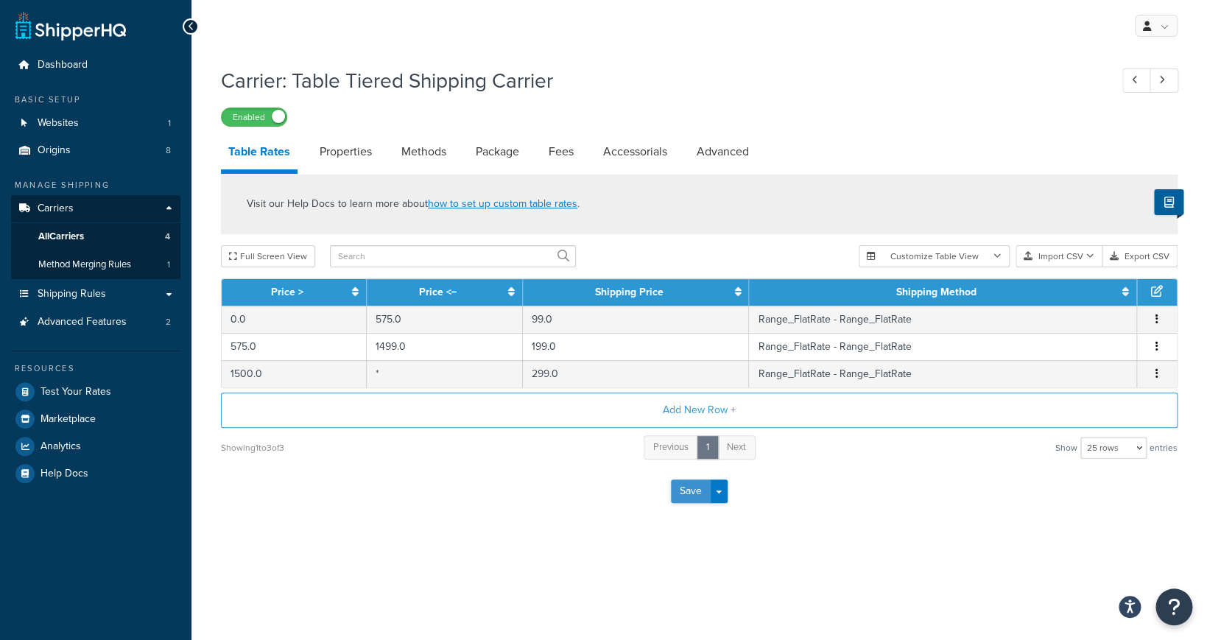
click at [696, 492] on button "Save" at bounding box center [691, 491] width 40 height 24
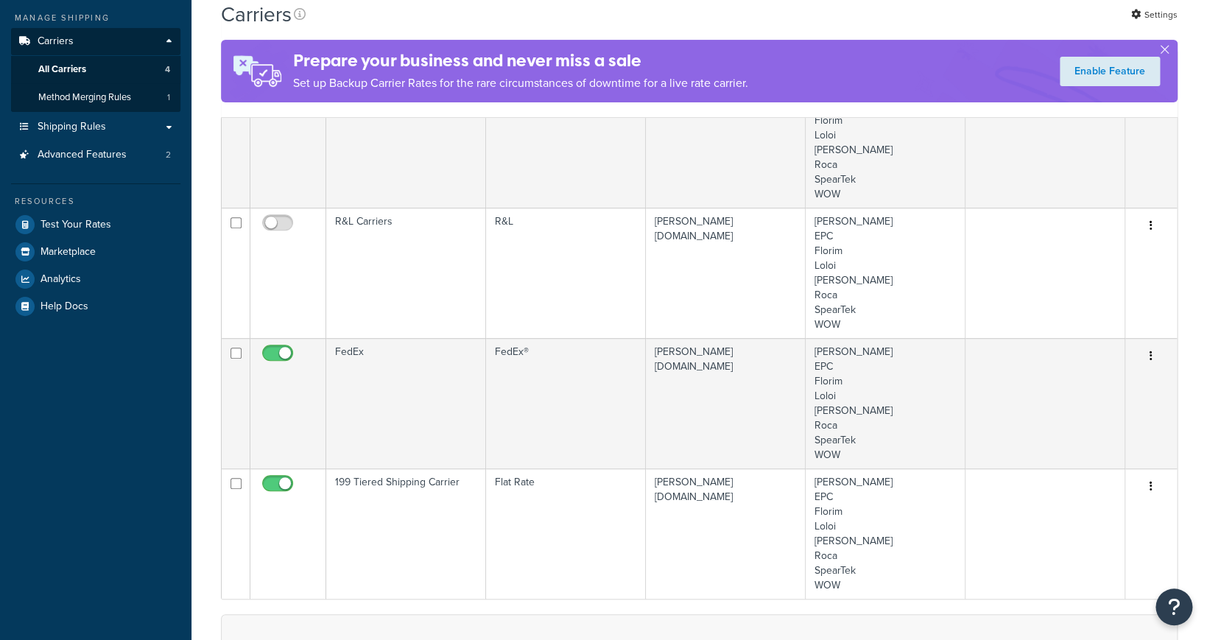
scroll to position [224, 0]
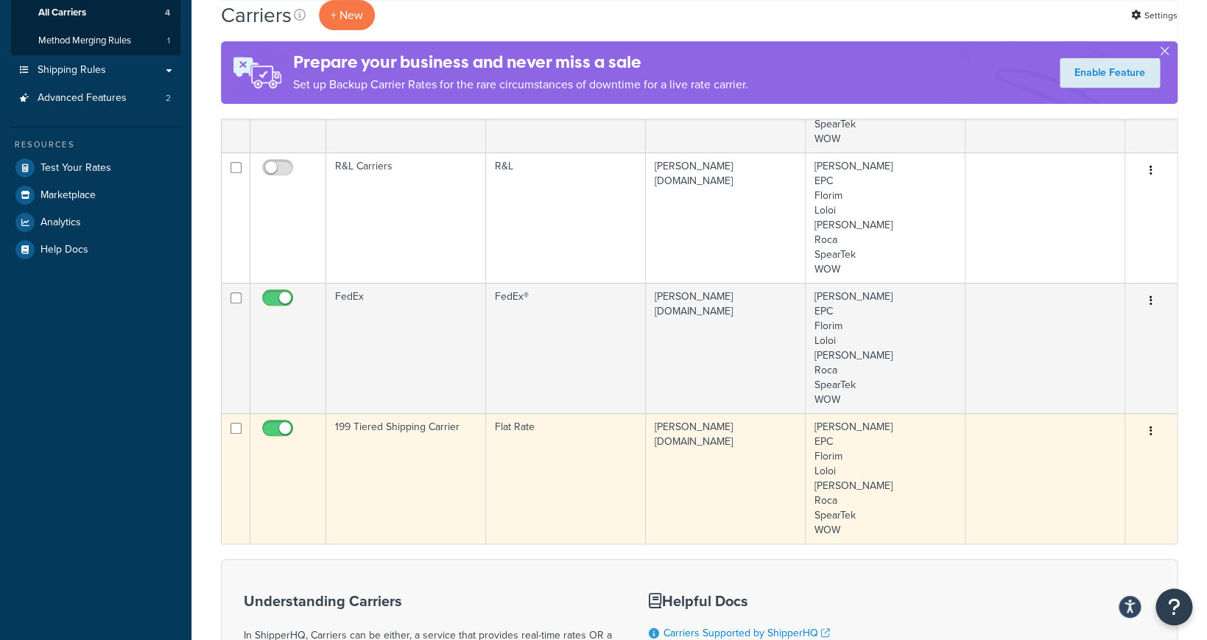
click at [280, 431] on input "checkbox" at bounding box center [279, 432] width 40 height 18
checkbox input "false"
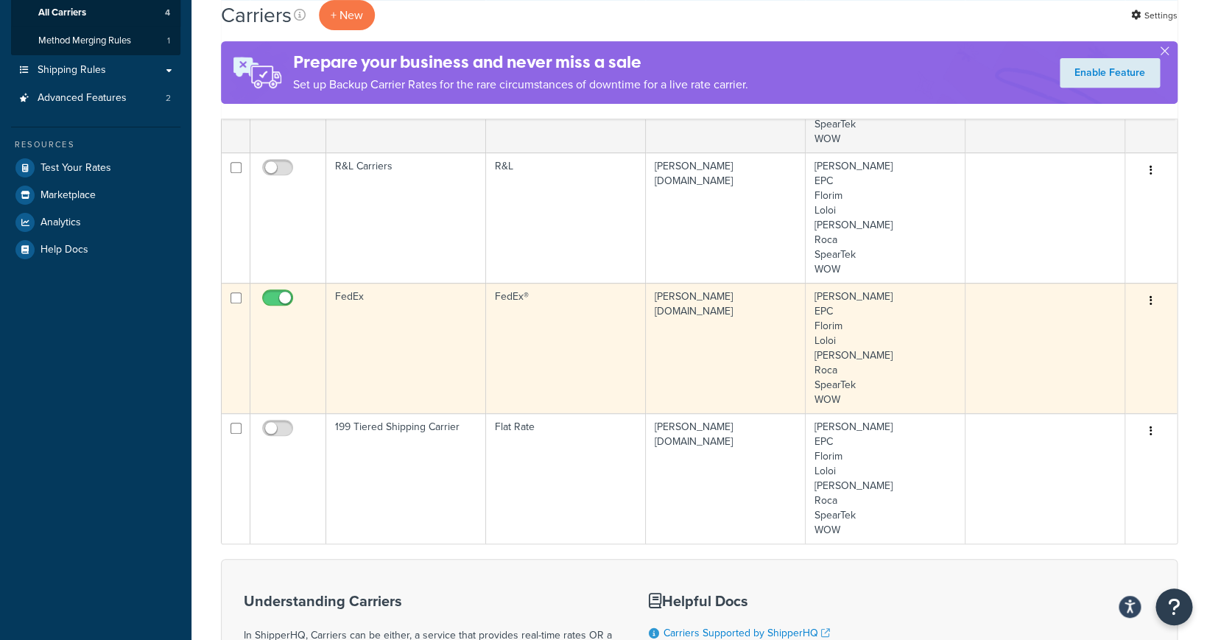
scroll to position [0, 0]
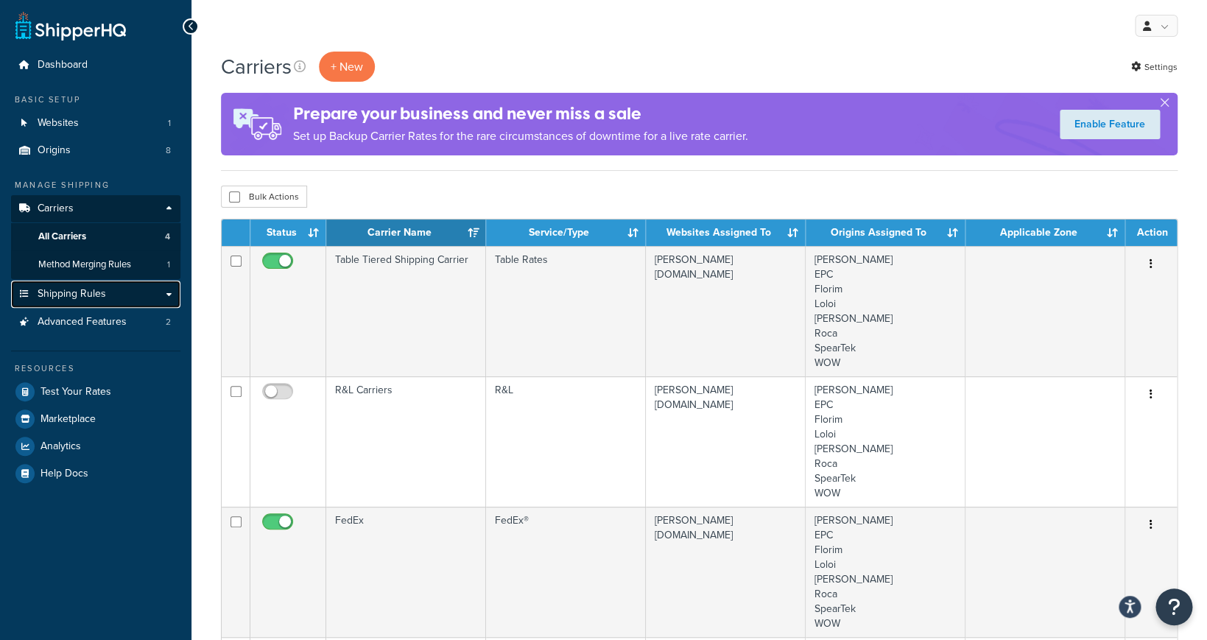
click at [121, 300] on link "Shipping Rules" at bounding box center [95, 293] width 169 height 27
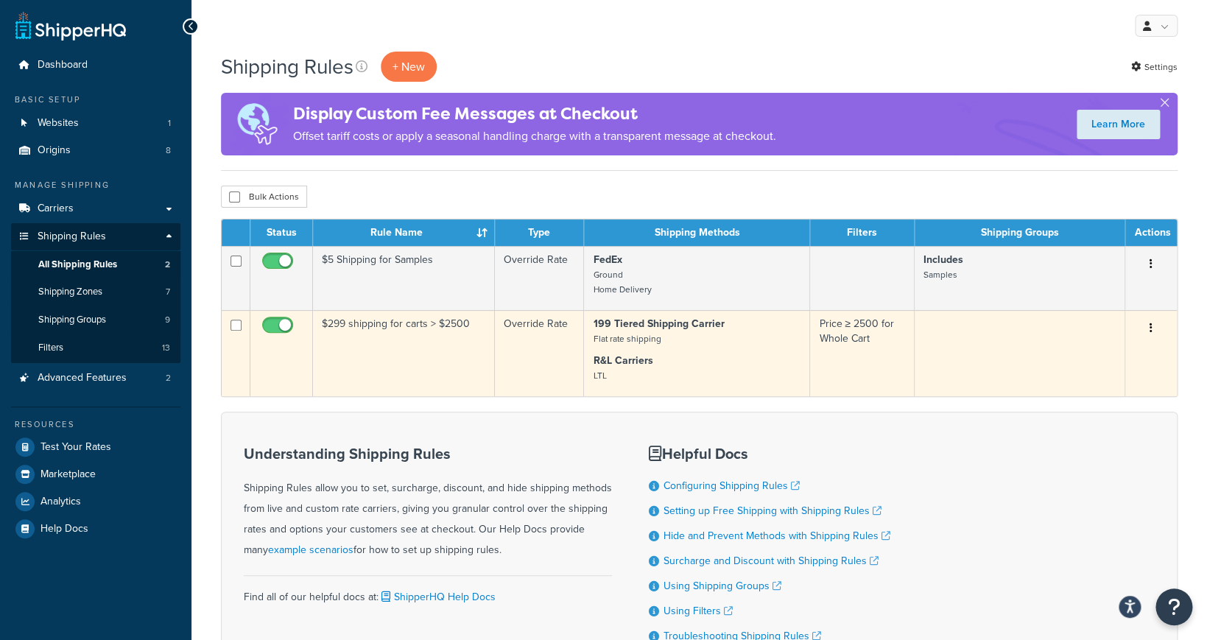
click at [537, 333] on td "Override Rate" at bounding box center [540, 353] width 90 height 86
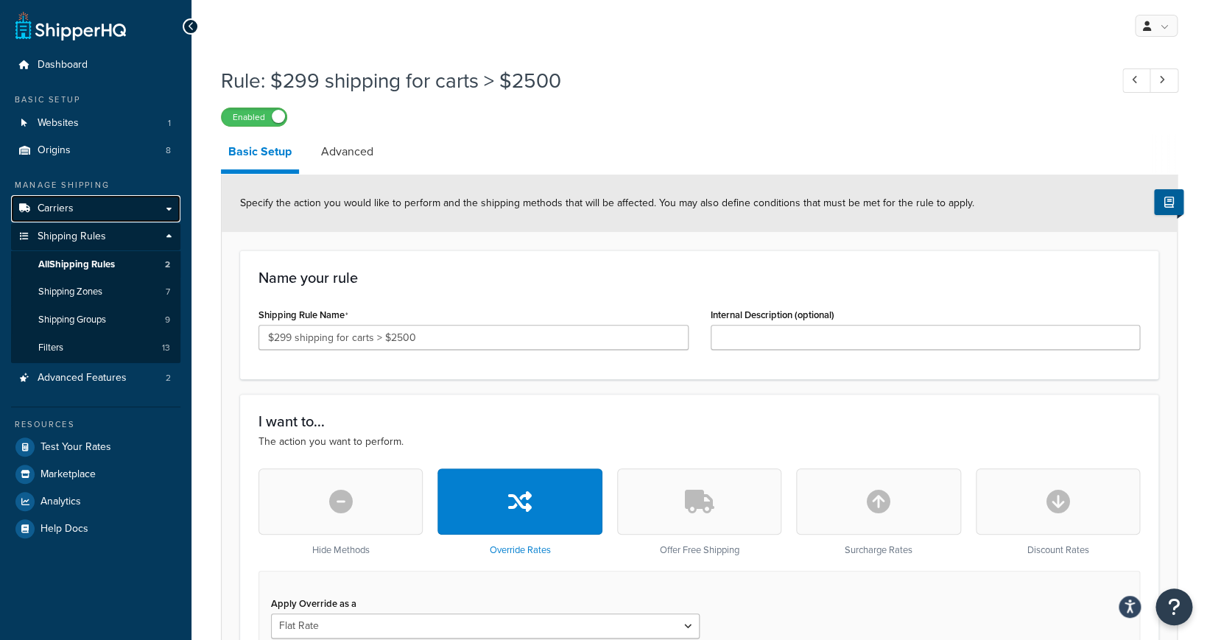
click at [142, 209] on link "Carriers" at bounding box center [95, 208] width 169 height 27
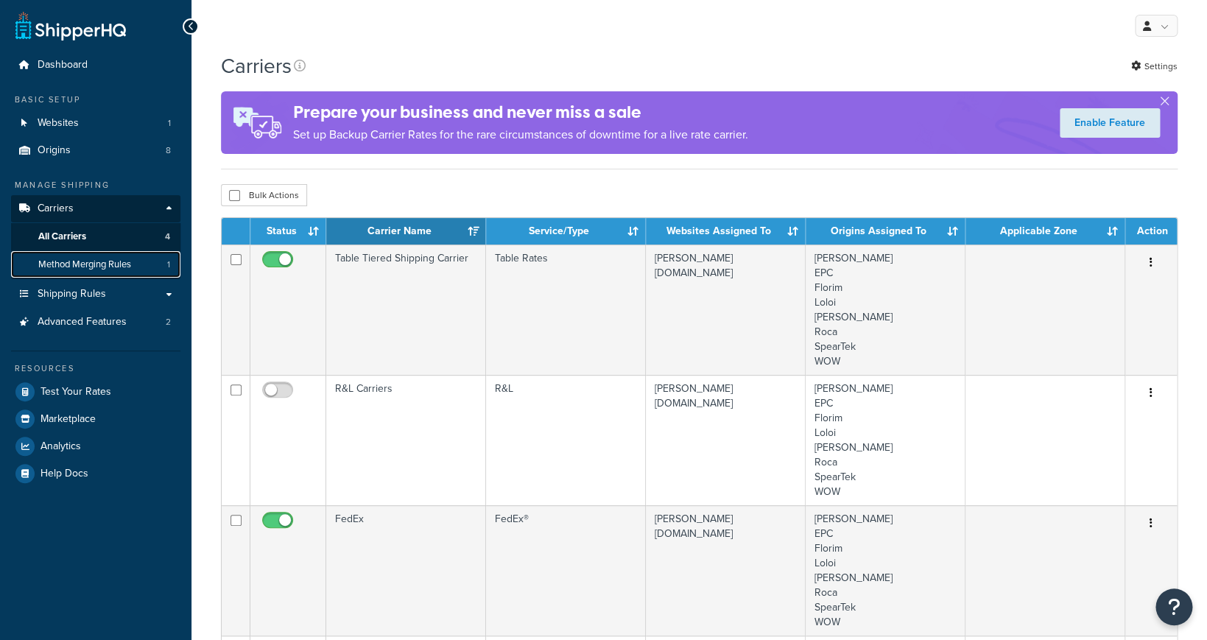
click at [138, 271] on link "Method Merging Rules 1" at bounding box center [95, 264] width 169 height 27
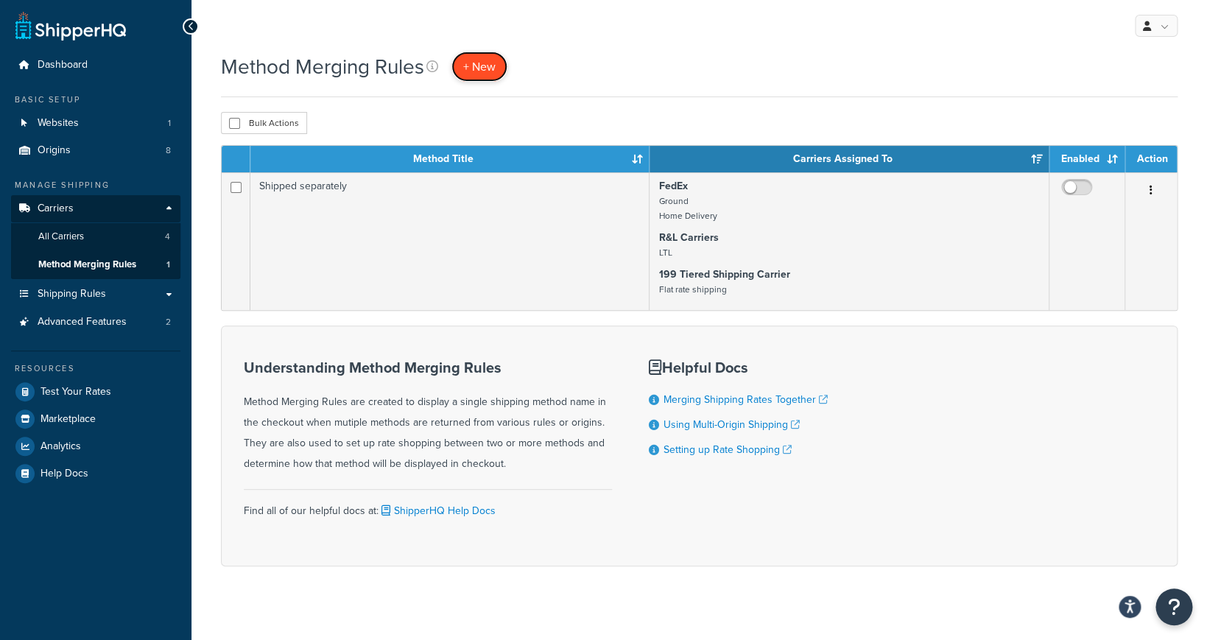
click at [489, 63] on span "+ New" at bounding box center [479, 66] width 32 height 17
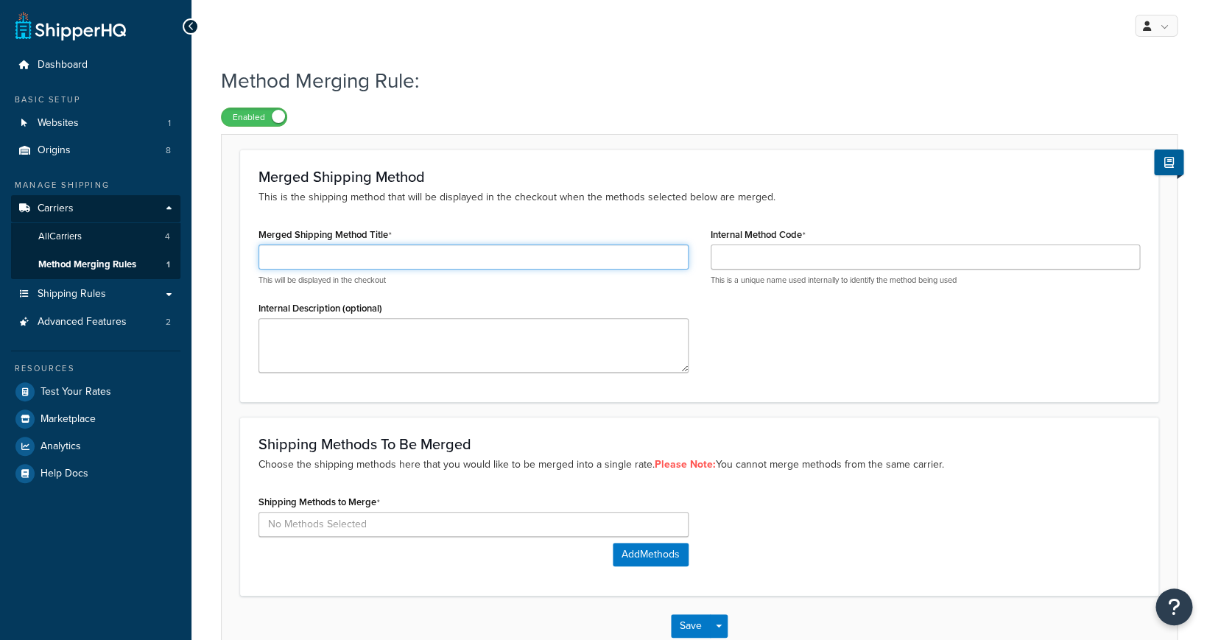
click at [516, 254] on input "Merged Shipping Method Title" at bounding box center [473, 256] width 430 height 25
type input "Best Price"
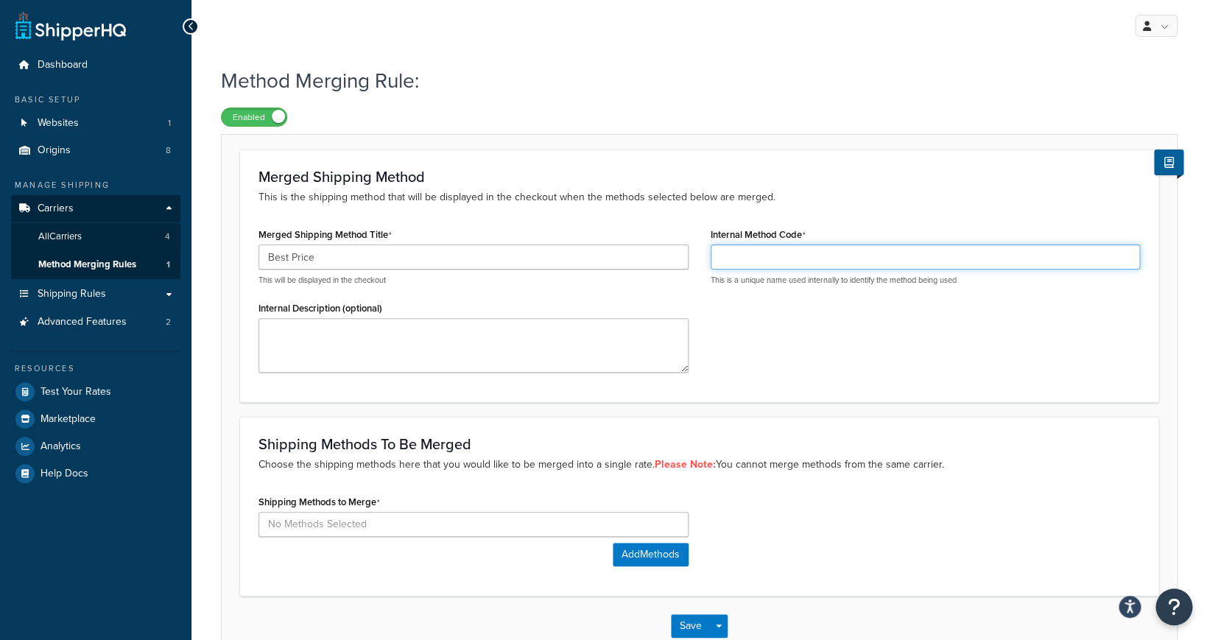
click at [783, 258] on input "Internal Method Code" at bounding box center [925, 256] width 430 height 25
type input "BestPrice"
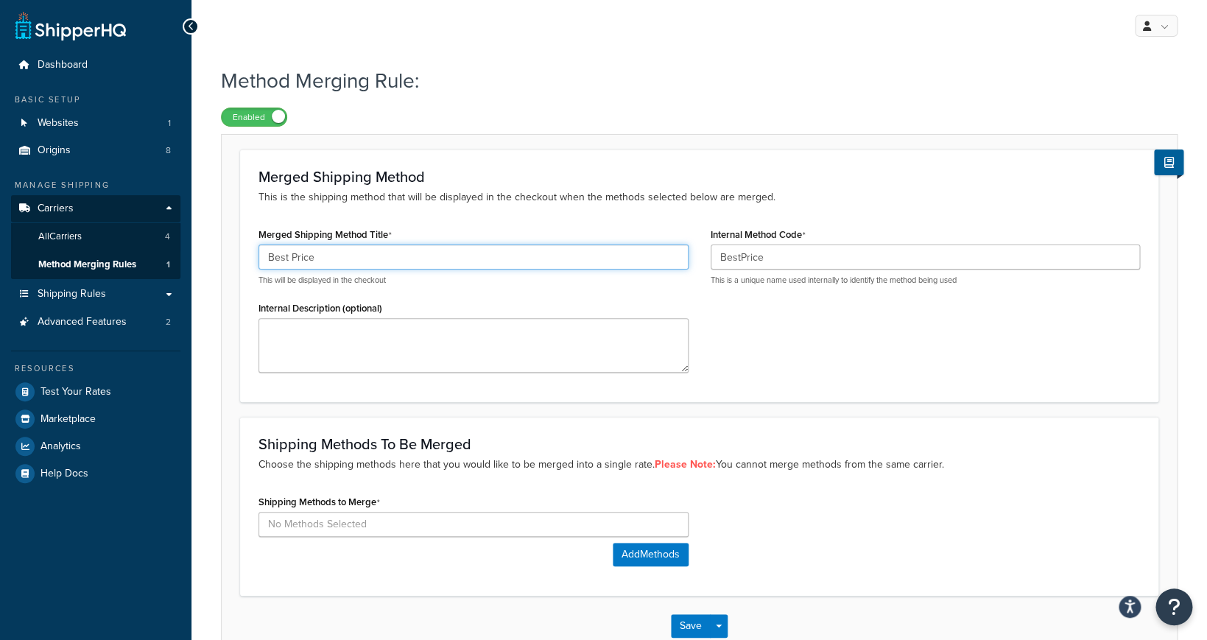
drag, startPoint x: 390, startPoint y: 258, endPoint x: 247, endPoint y: 258, distance: 142.8
click at [258, 258] on input "Best Price" at bounding box center [473, 256] width 430 height 25
type input "Standard Delivery"
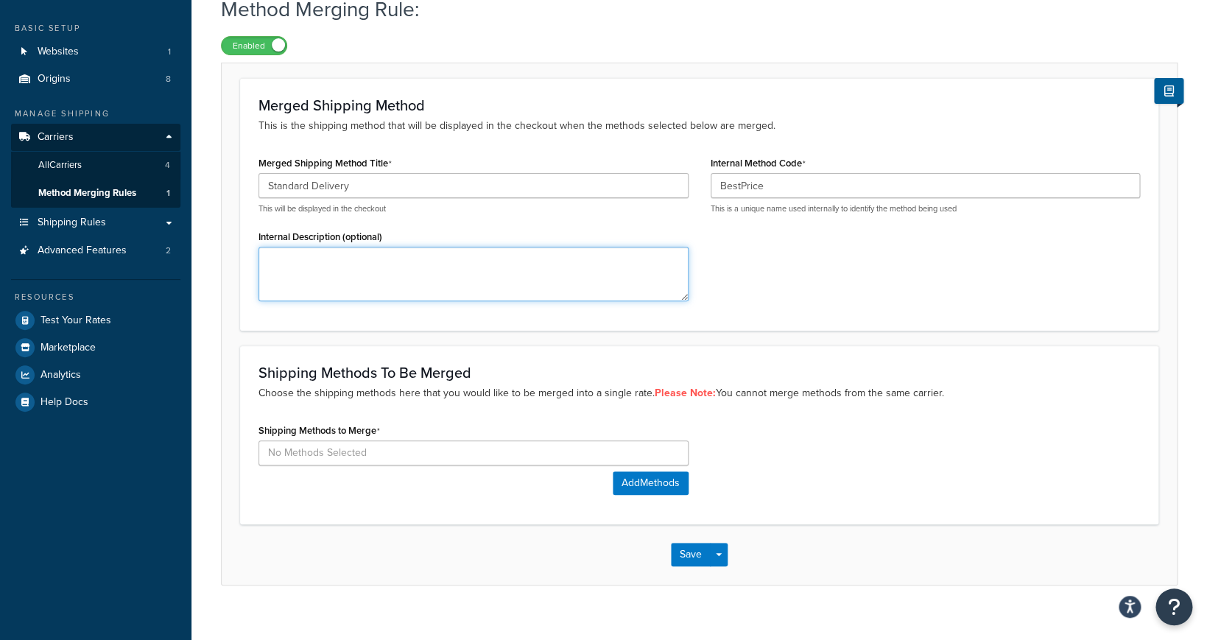
scroll to position [91, 0]
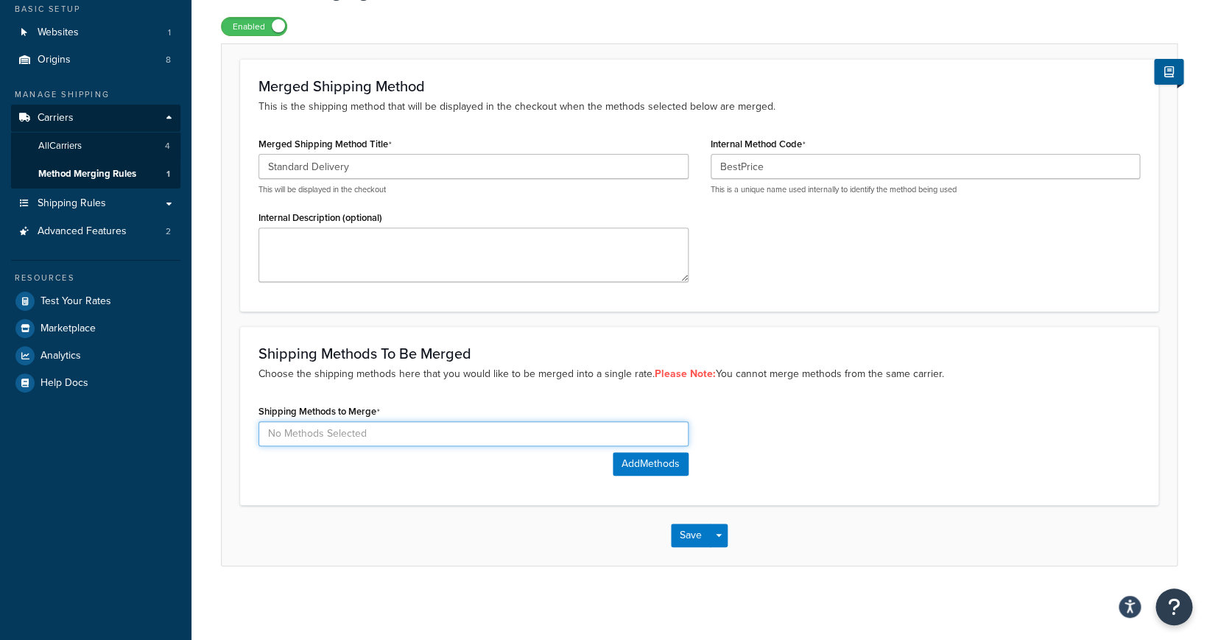
click at [496, 433] on input at bounding box center [473, 433] width 430 height 25
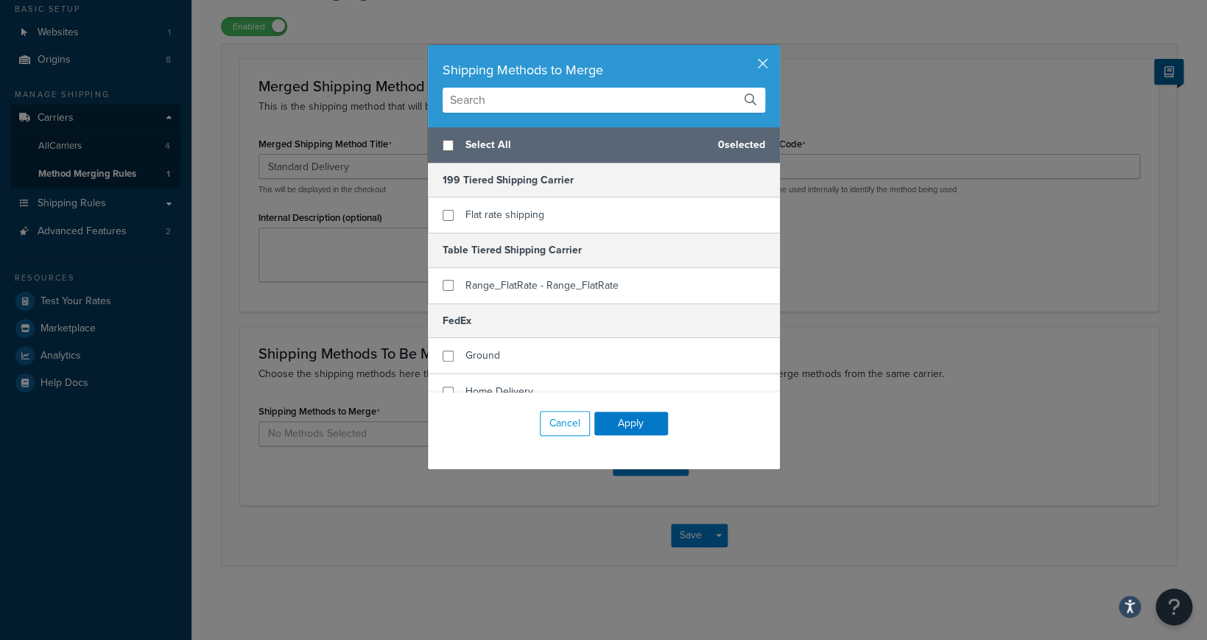
click at [493, 152] on span "Select All" at bounding box center [585, 145] width 241 height 21
checkbox input "true"
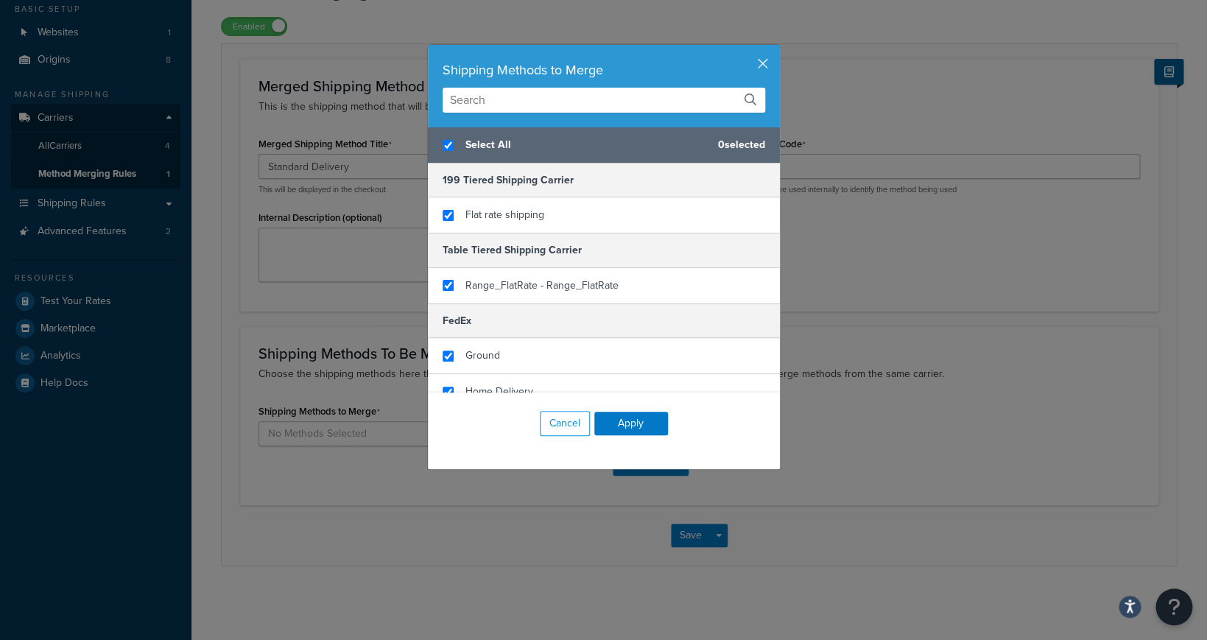
checkbox input "true"
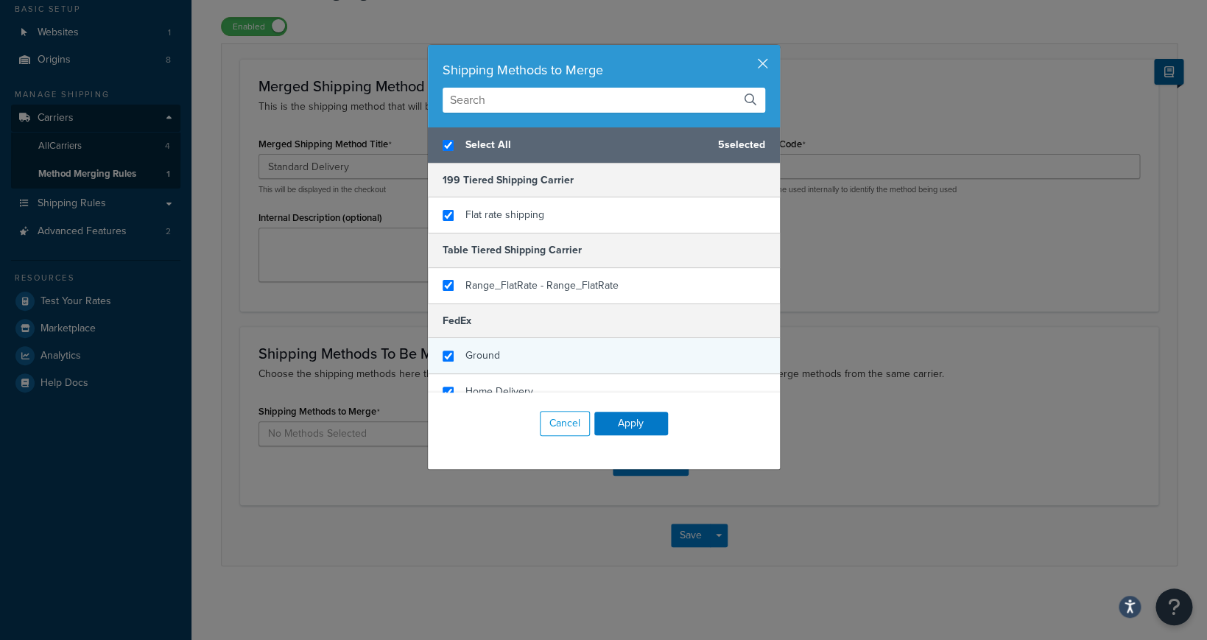
scroll to position [87, 0]
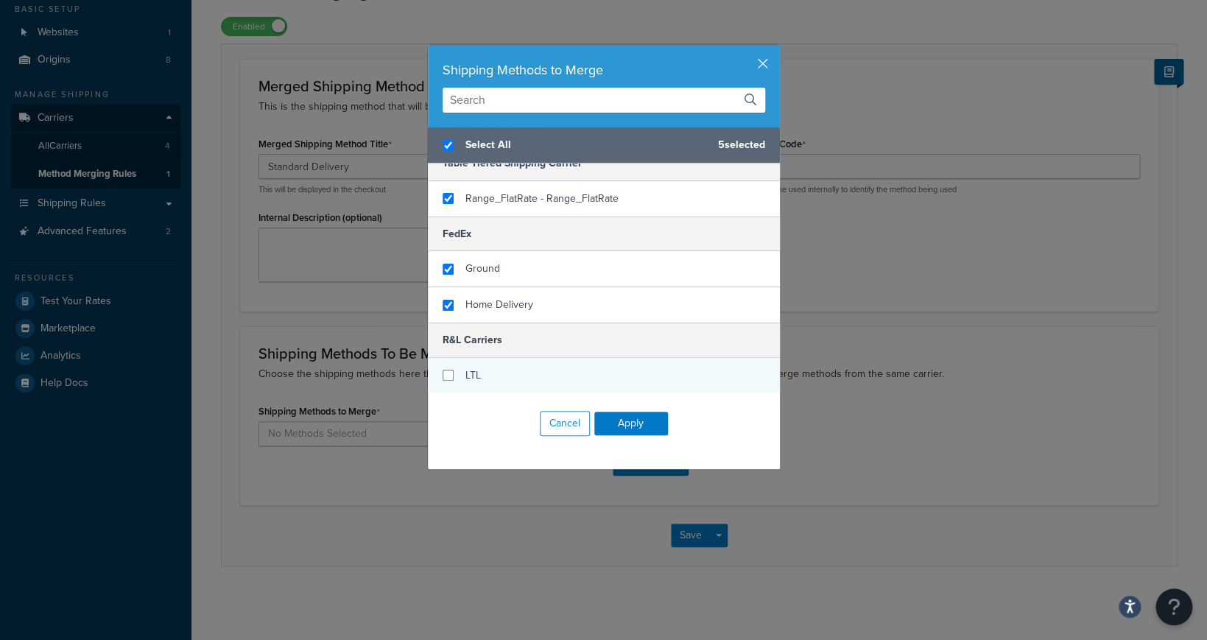
checkbox input "false"
click at [540, 367] on div "LTL" at bounding box center [604, 375] width 352 height 35
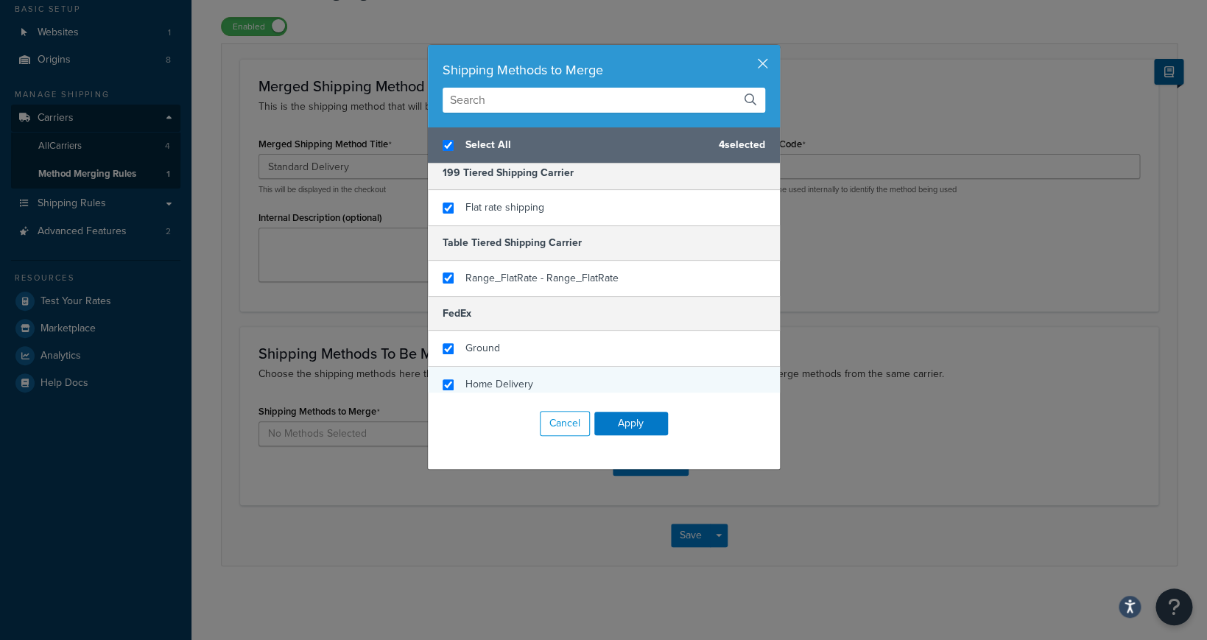
scroll to position [0, 0]
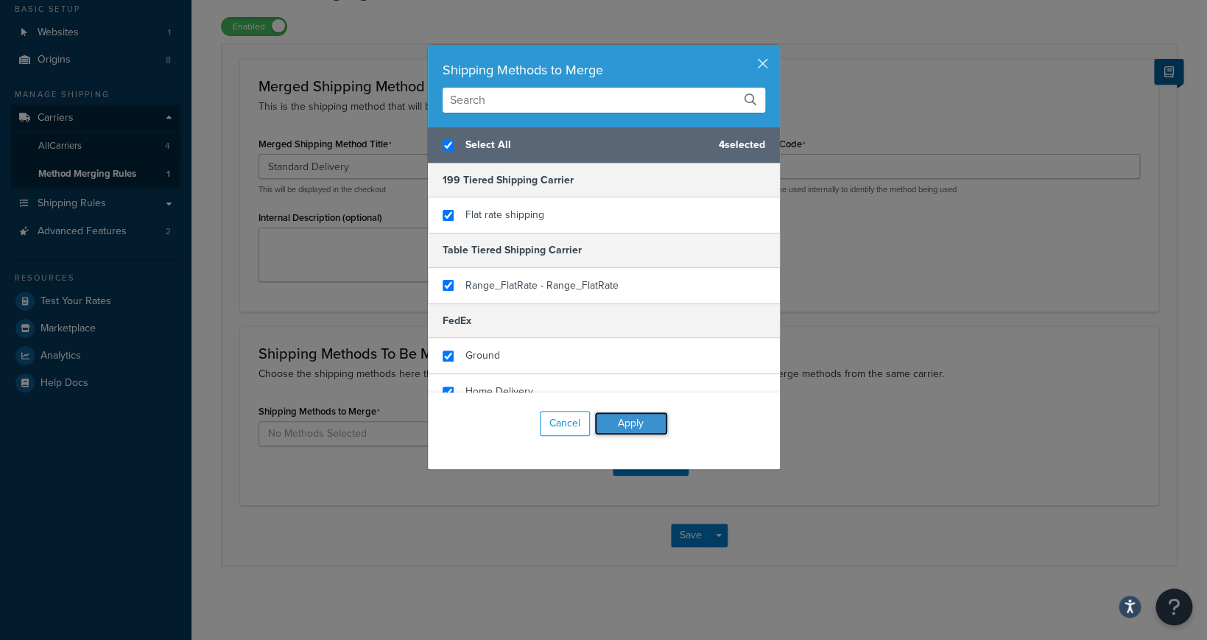
click at [635, 419] on button "Apply" at bounding box center [631, 424] width 74 height 24
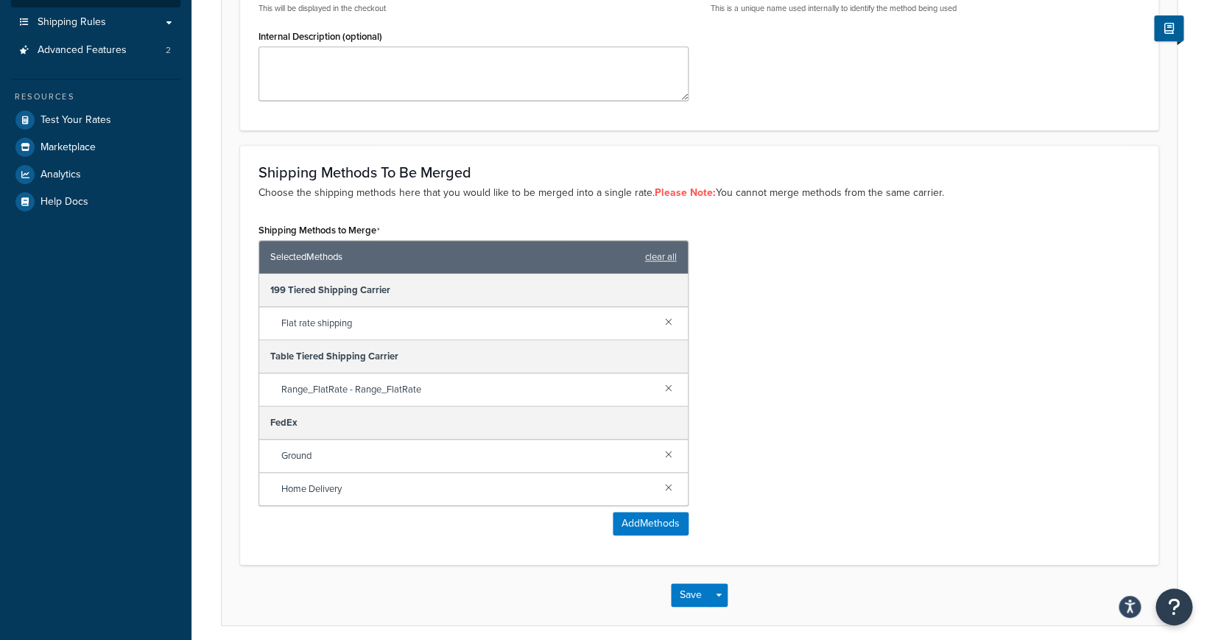
scroll to position [285, 0]
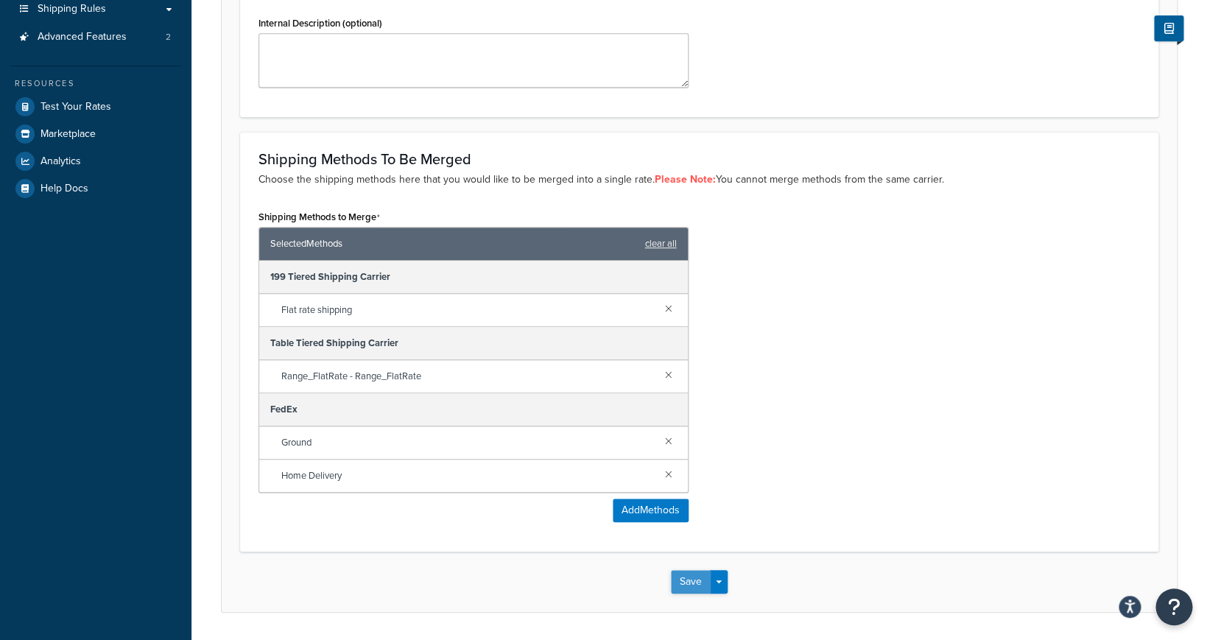
click at [697, 582] on button "Save" at bounding box center [691, 582] width 40 height 24
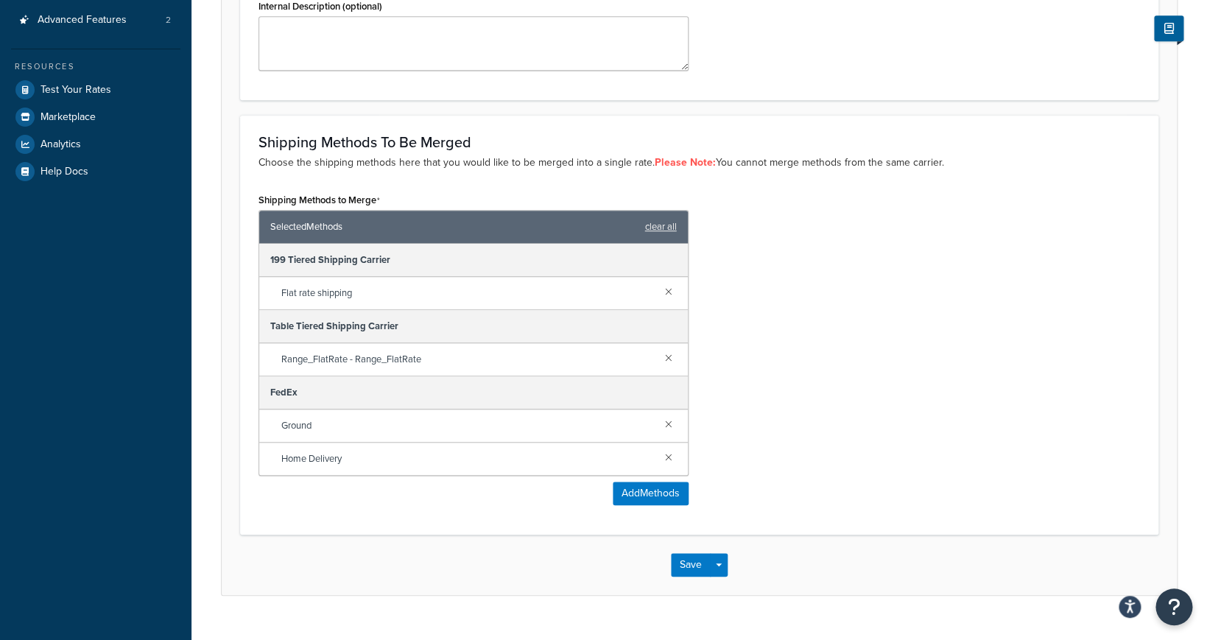
scroll to position [331, 0]
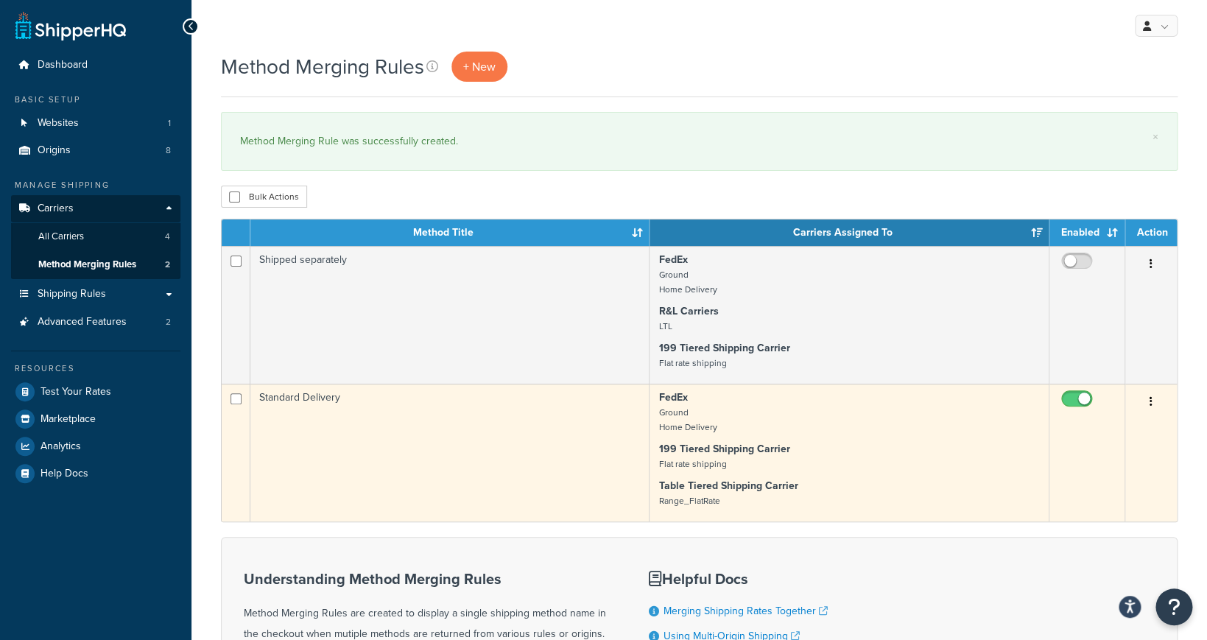
scroll to position [27, 0]
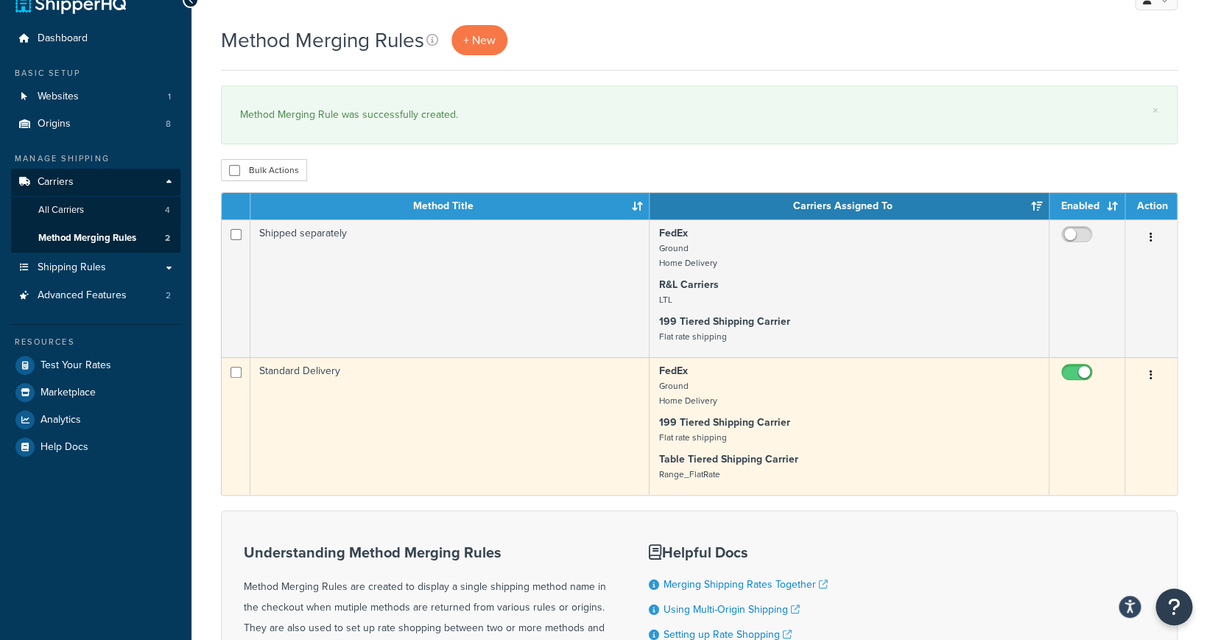
click at [1083, 375] on input "checkbox" at bounding box center [1078, 376] width 40 height 18
checkbox input "false"
click at [1151, 376] on icon "button" at bounding box center [1150, 375] width 3 height 10
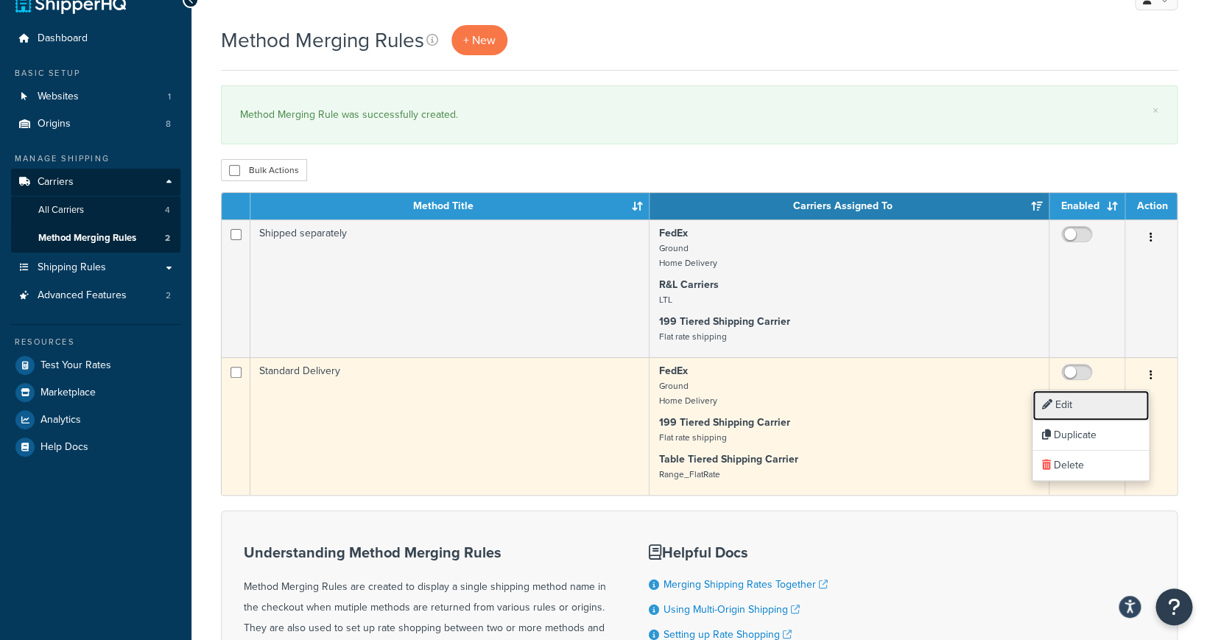
click at [1106, 409] on link "Edit" at bounding box center [1090, 405] width 116 height 30
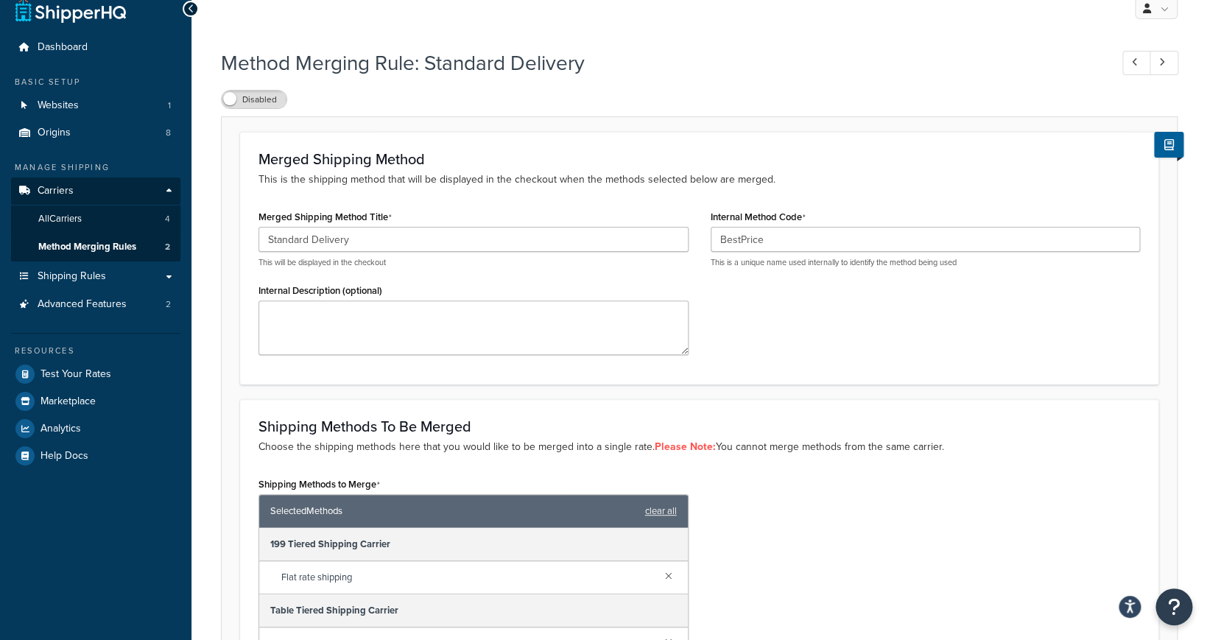
scroll to position [8, 0]
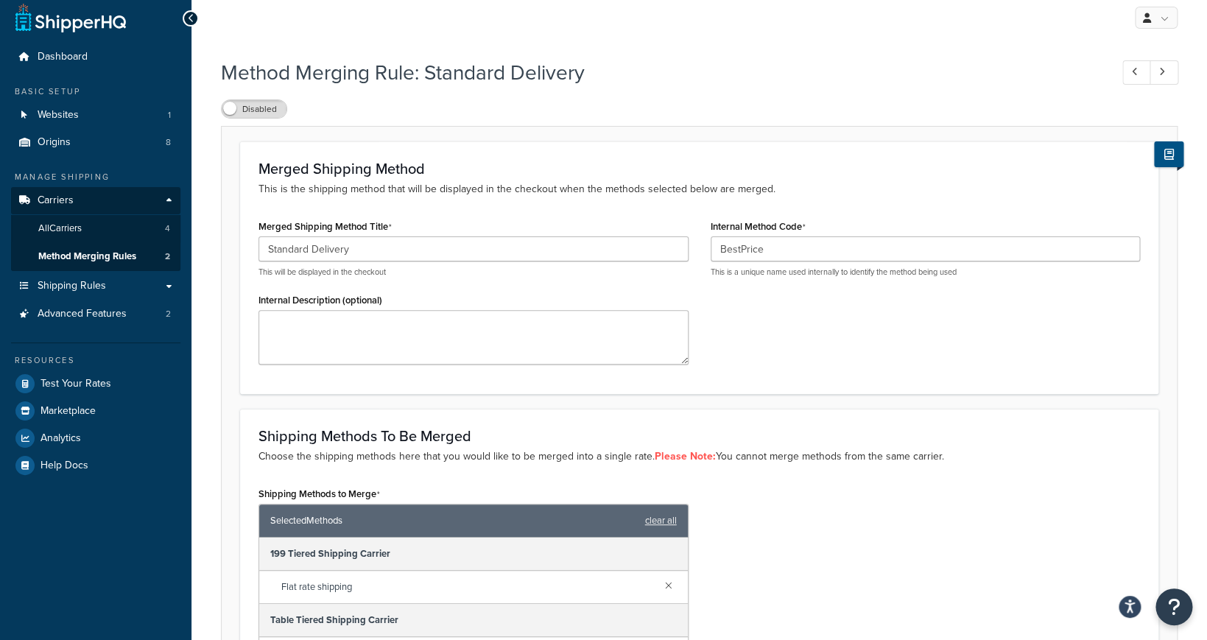
click at [1170, 160] on icon at bounding box center [1169, 154] width 10 height 11
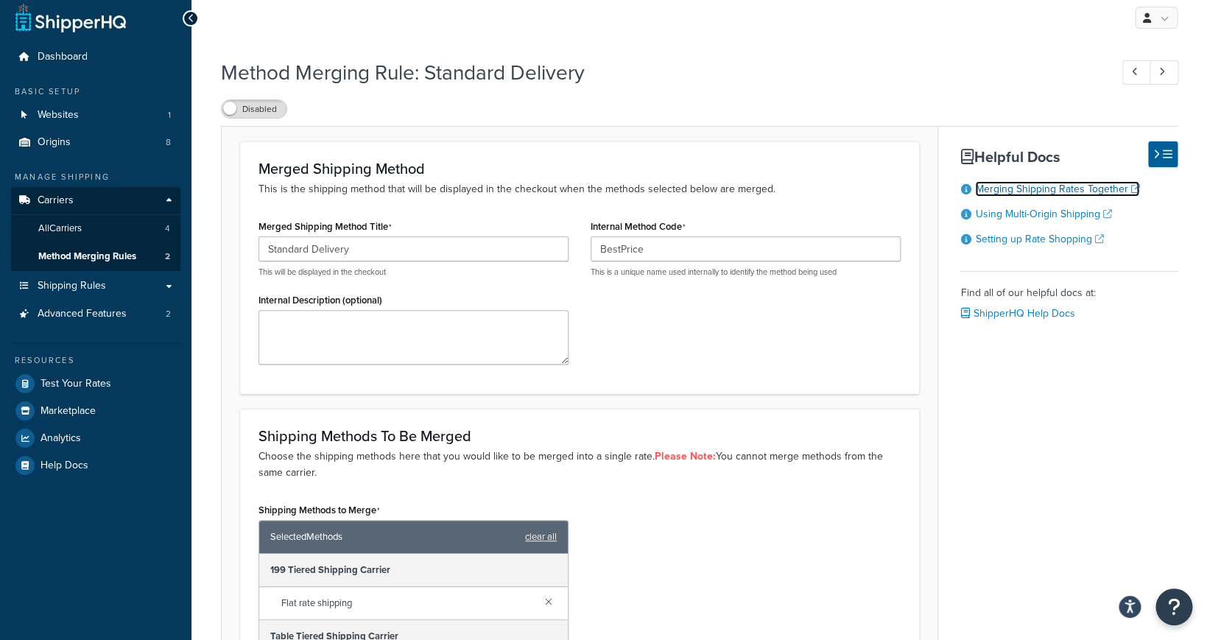
click at [1106, 194] on link "Merging Shipping Rates Together" at bounding box center [1057, 188] width 164 height 15
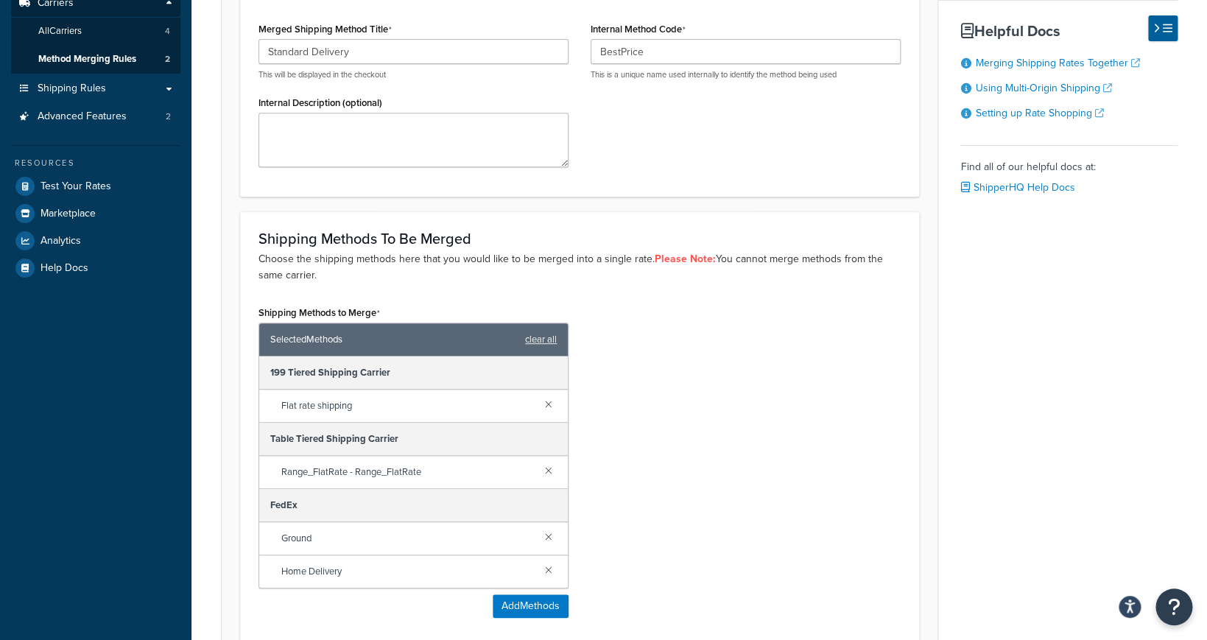
scroll to position [0, 0]
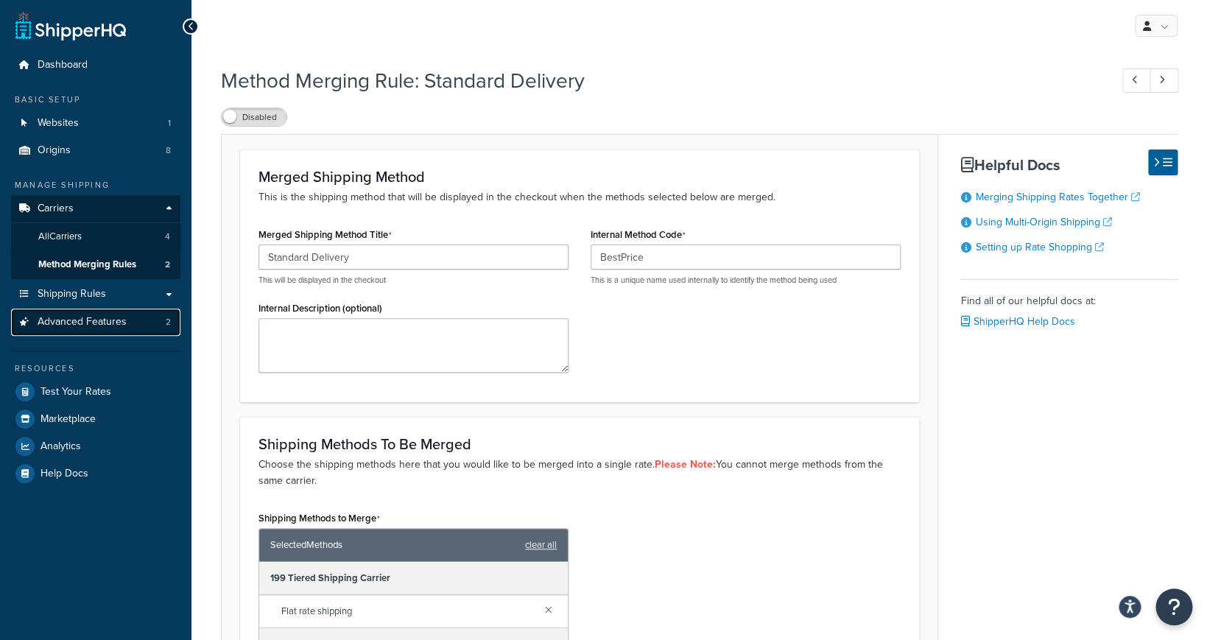
click at [111, 323] on span "Advanced Features" at bounding box center [82, 322] width 89 height 13
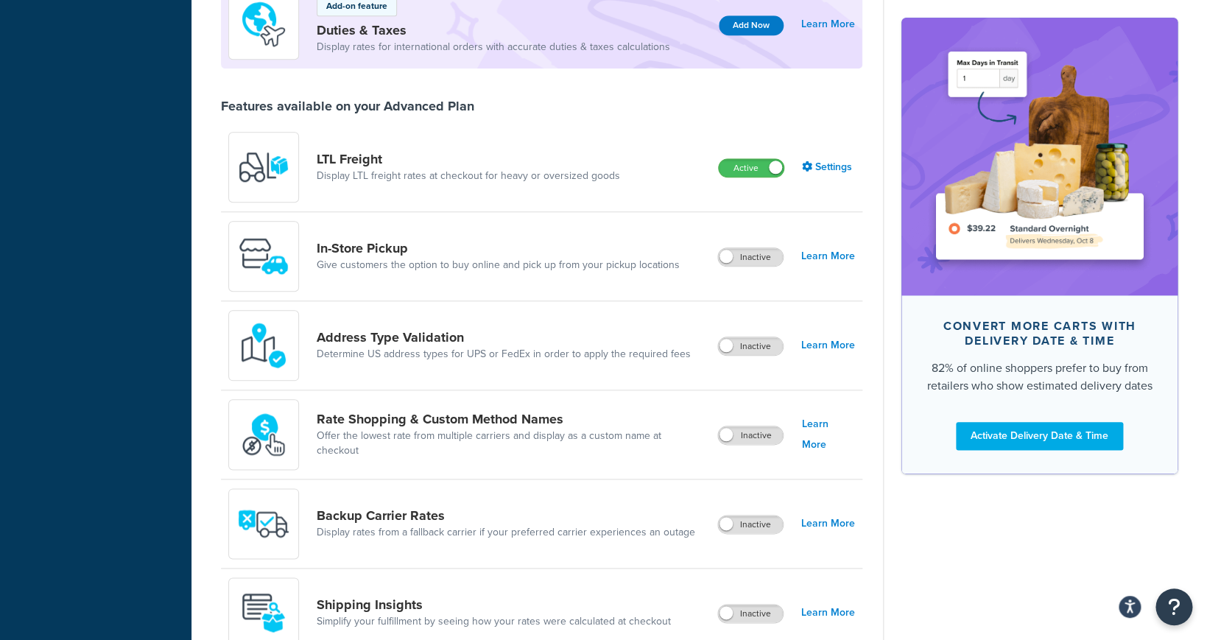
scroll to position [465, 0]
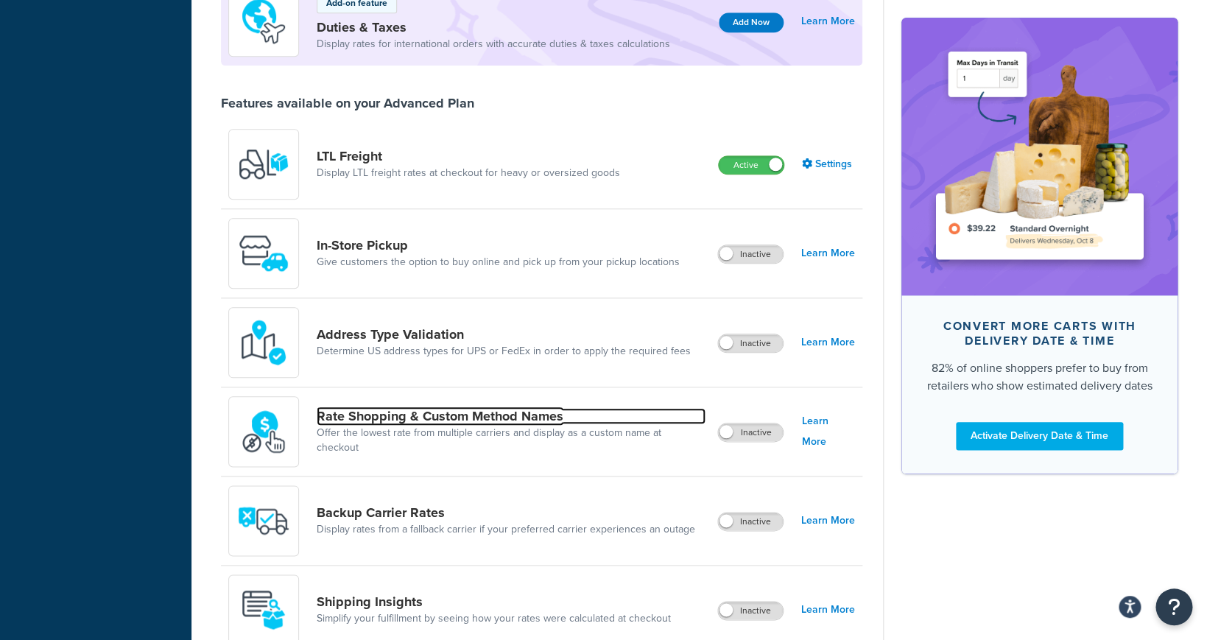
click at [497, 424] on link "Rate Shopping & Custom Method Names" at bounding box center [511, 416] width 389 height 16
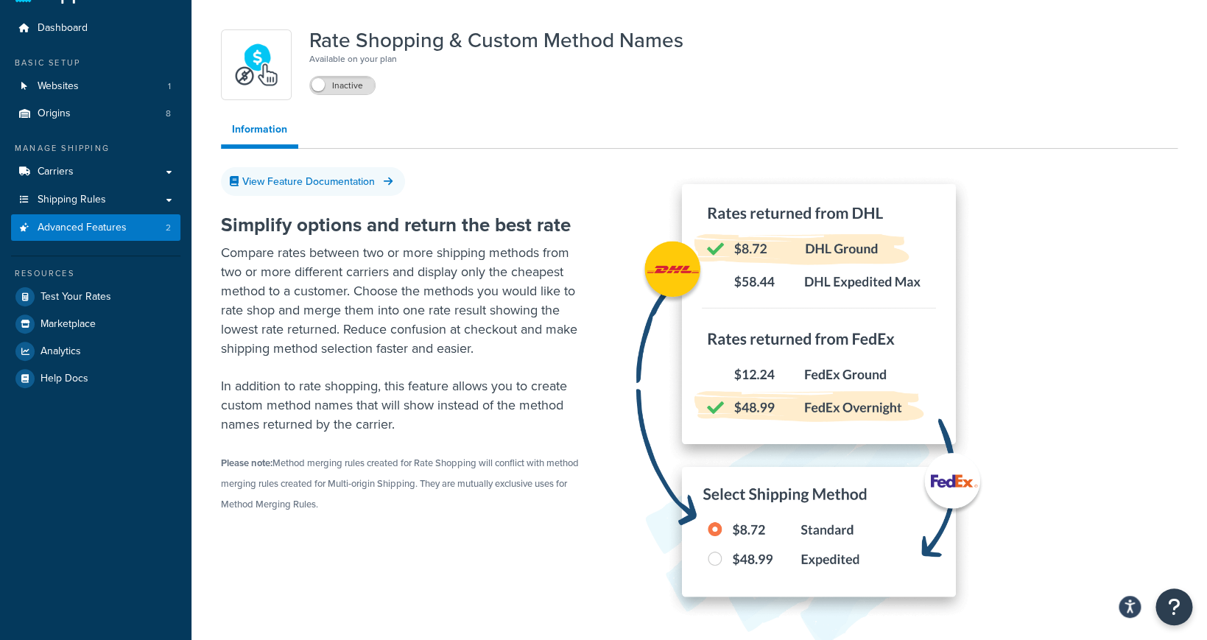
scroll to position [38, 0]
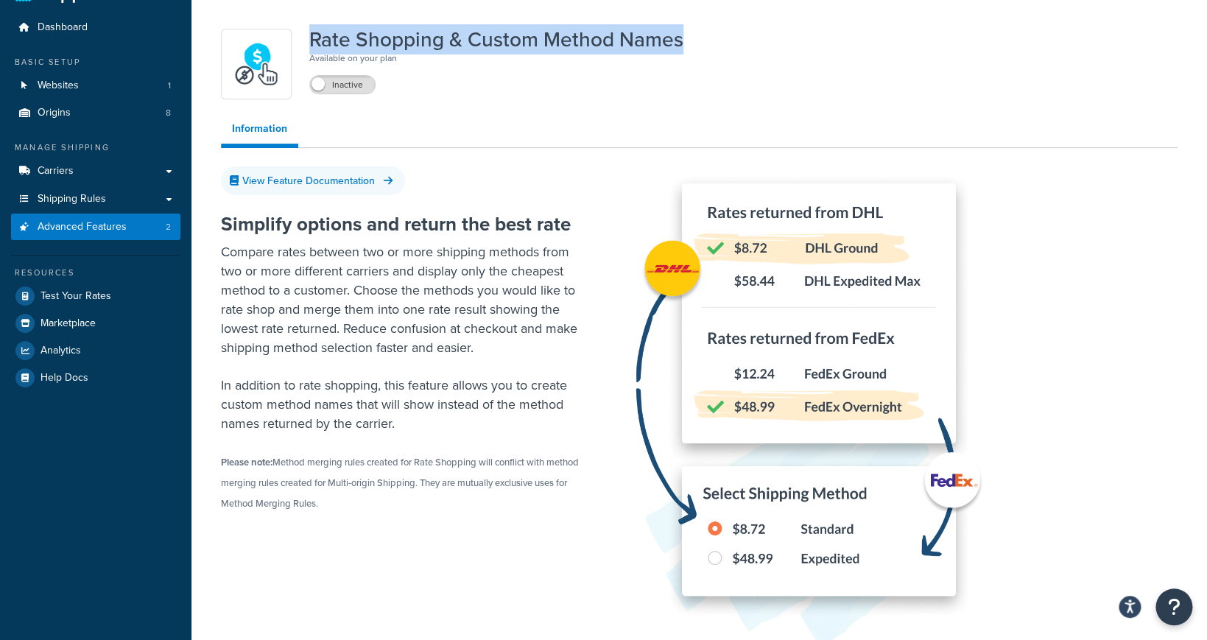
drag, startPoint x: 682, startPoint y: 43, endPoint x: 306, endPoint y: 33, distance: 376.3
click at [306, 33] on div "Rate Shopping & Custom Method Names Available on your plan Inactive" at bounding box center [699, 64] width 956 height 71
copy h1 "Rate Shopping & Custom Method Names"
click at [339, 93] on label "Inactive" at bounding box center [342, 85] width 65 height 18
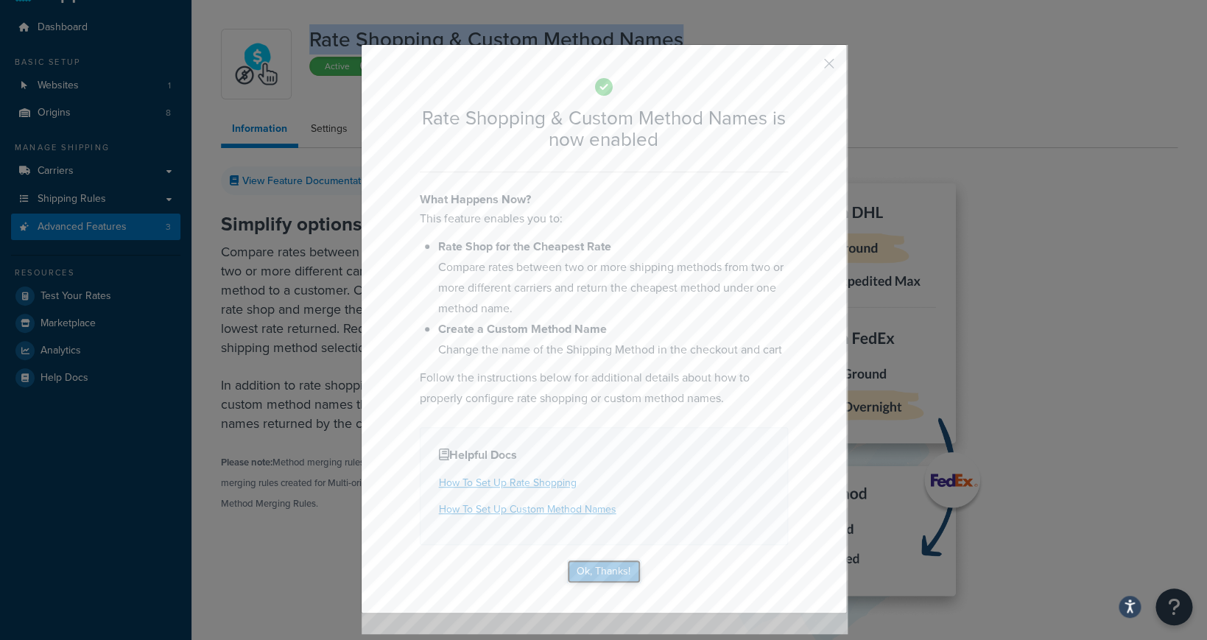
click at [614, 573] on button "Ok, Thanks!" at bounding box center [604, 571] width 74 height 24
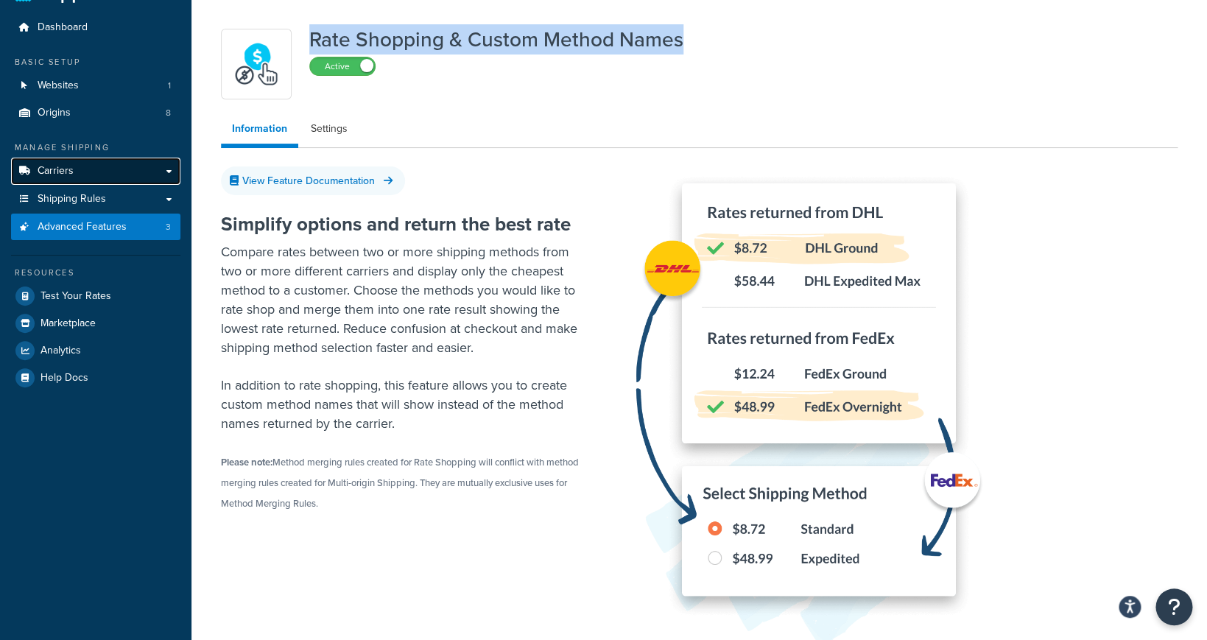
click at [135, 178] on link "Carriers" at bounding box center [95, 171] width 169 height 27
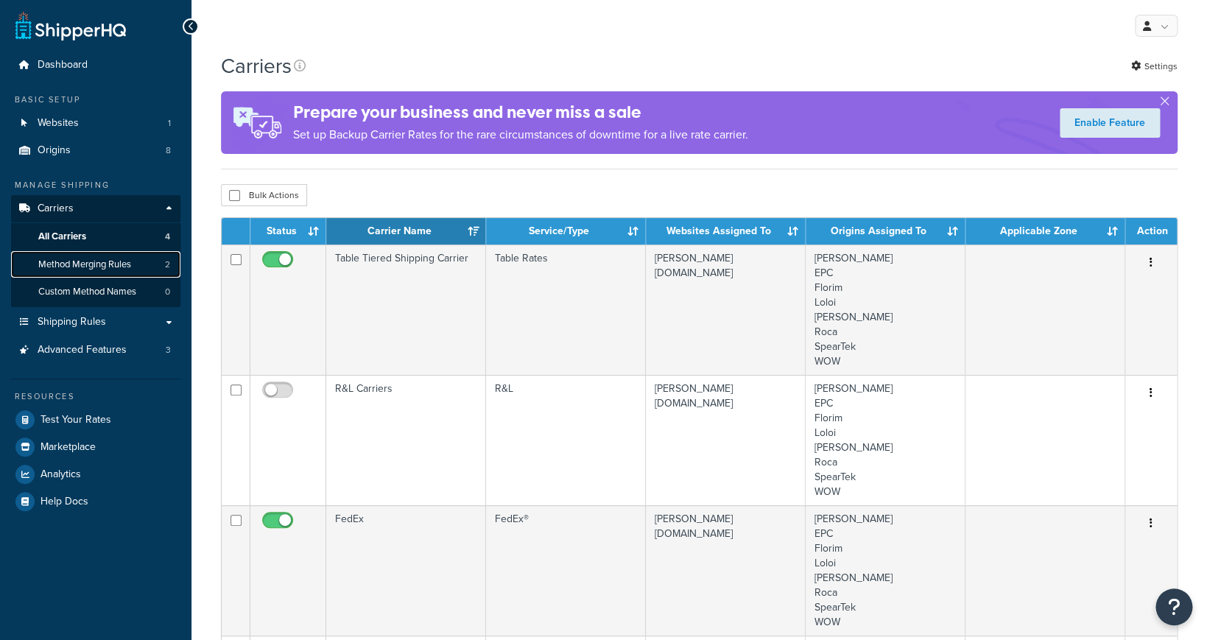
click at [149, 269] on link "Method Merging Rules 2" at bounding box center [95, 264] width 169 height 27
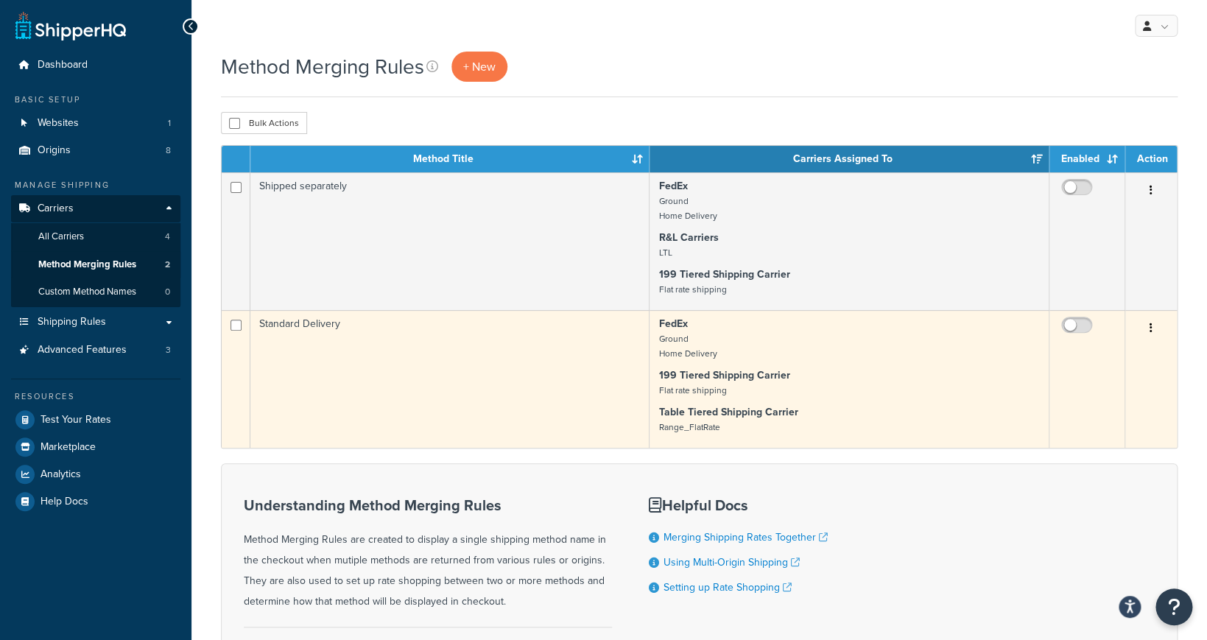
click at [431, 356] on td "Standard Delivery" at bounding box center [449, 379] width 399 height 138
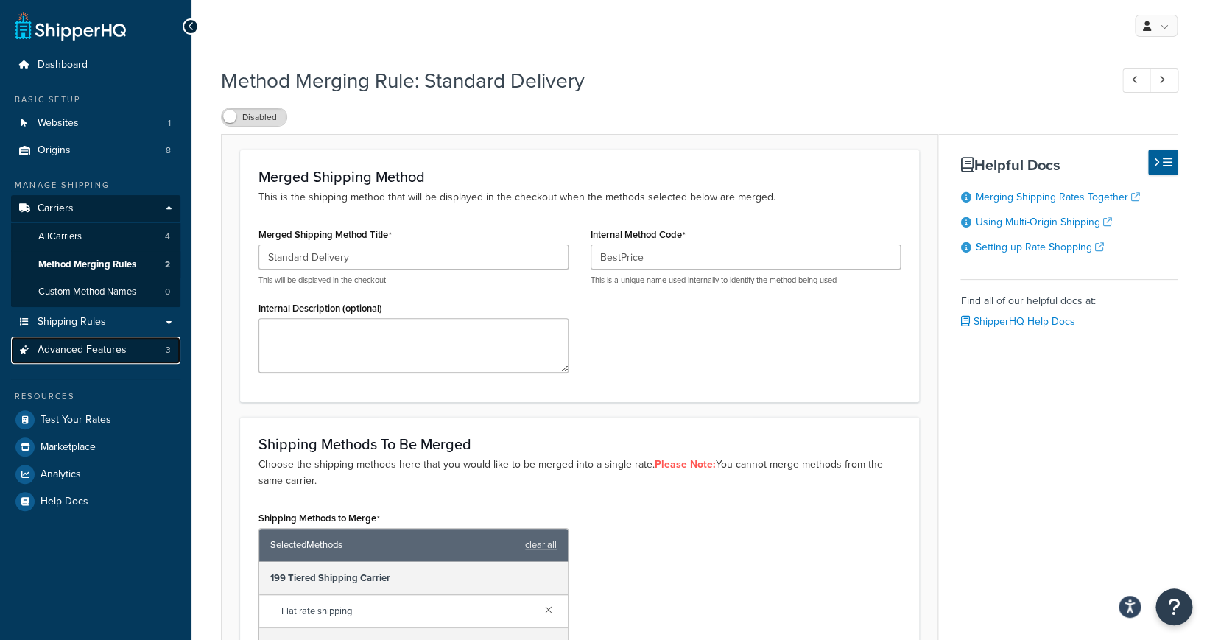
click at [123, 350] on span "Advanced Features" at bounding box center [82, 350] width 89 height 13
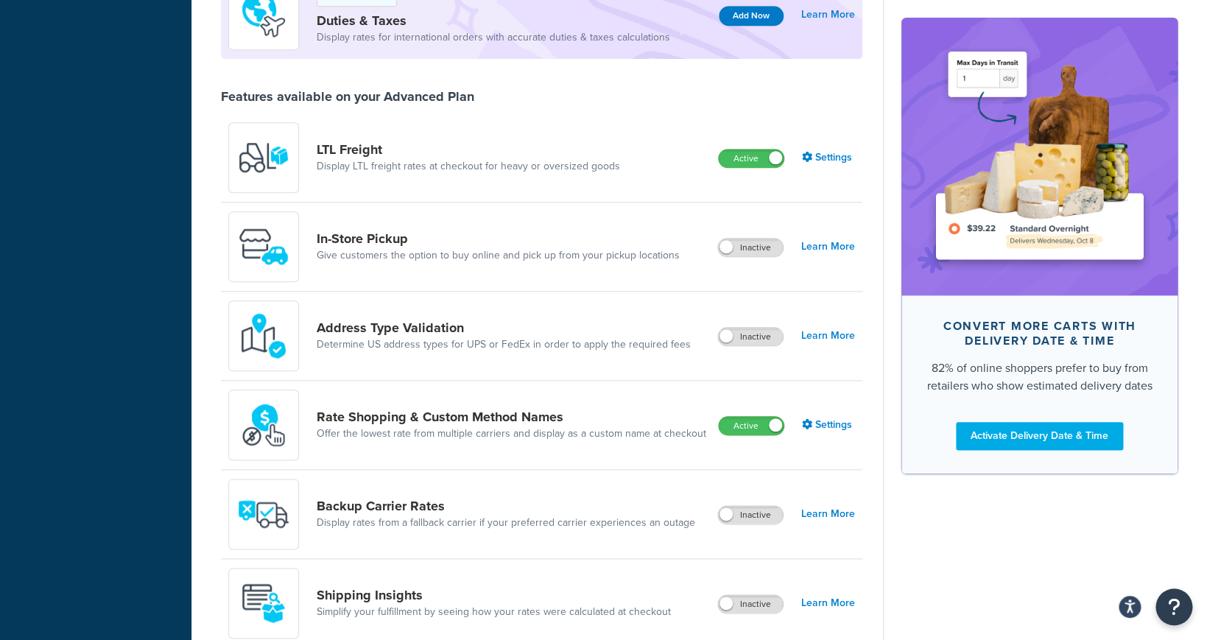
scroll to position [492, 0]
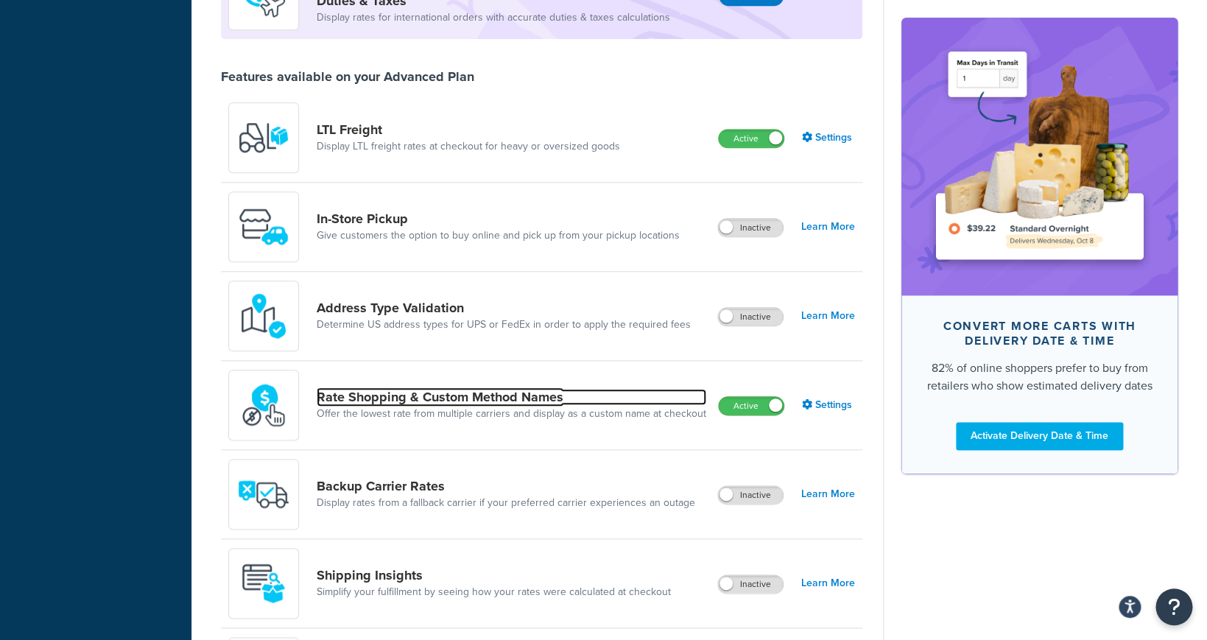
click at [513, 395] on link "Rate Shopping & Custom Method Names" at bounding box center [511, 397] width 389 height 16
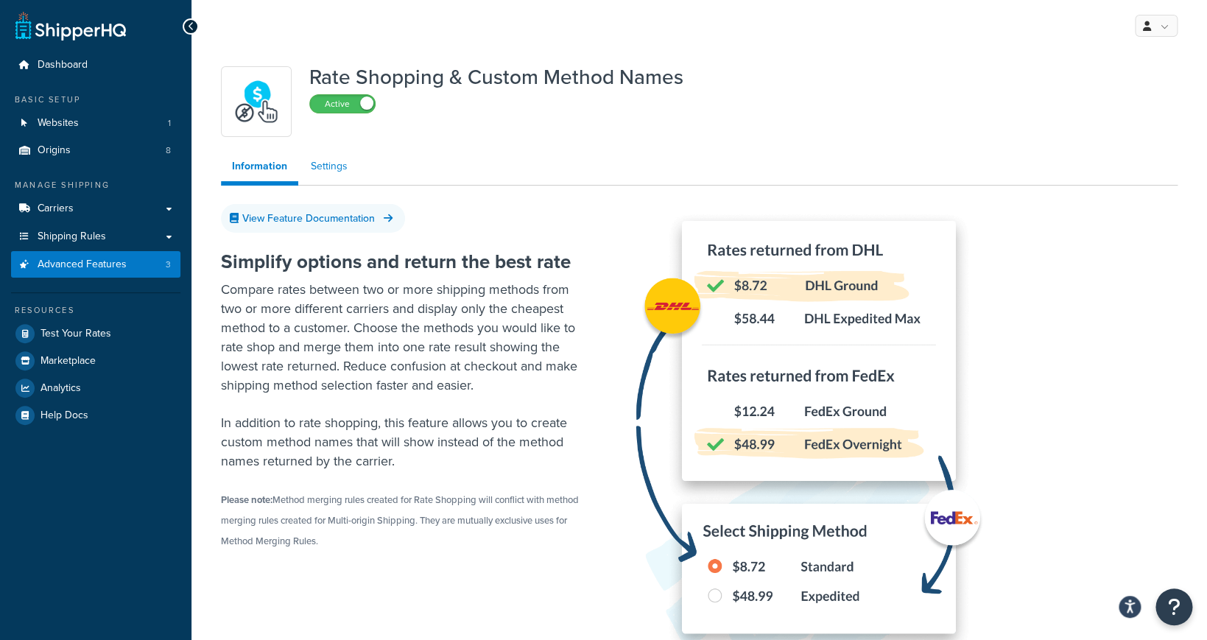
click at [321, 169] on link "Settings" at bounding box center [329, 166] width 59 height 29
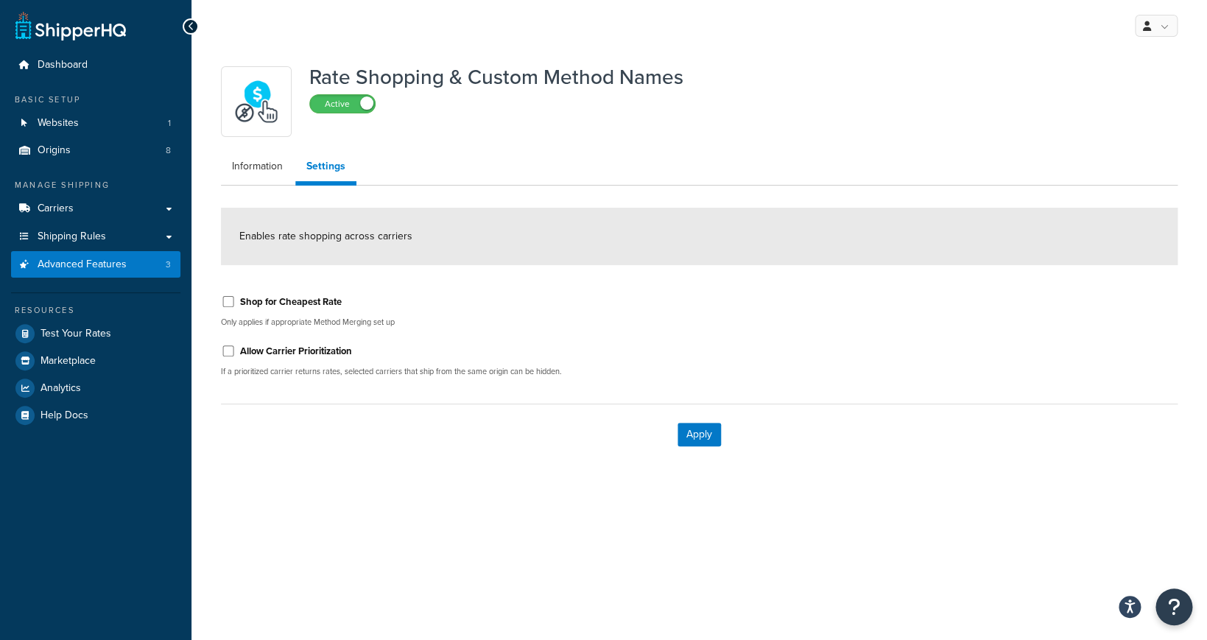
click at [330, 303] on label "Shop for Cheapest Rate" at bounding box center [291, 301] width 102 height 13
click at [236, 303] on input "Shop for Cheapest Rate" at bounding box center [228, 301] width 15 height 11
checkbox input "true"
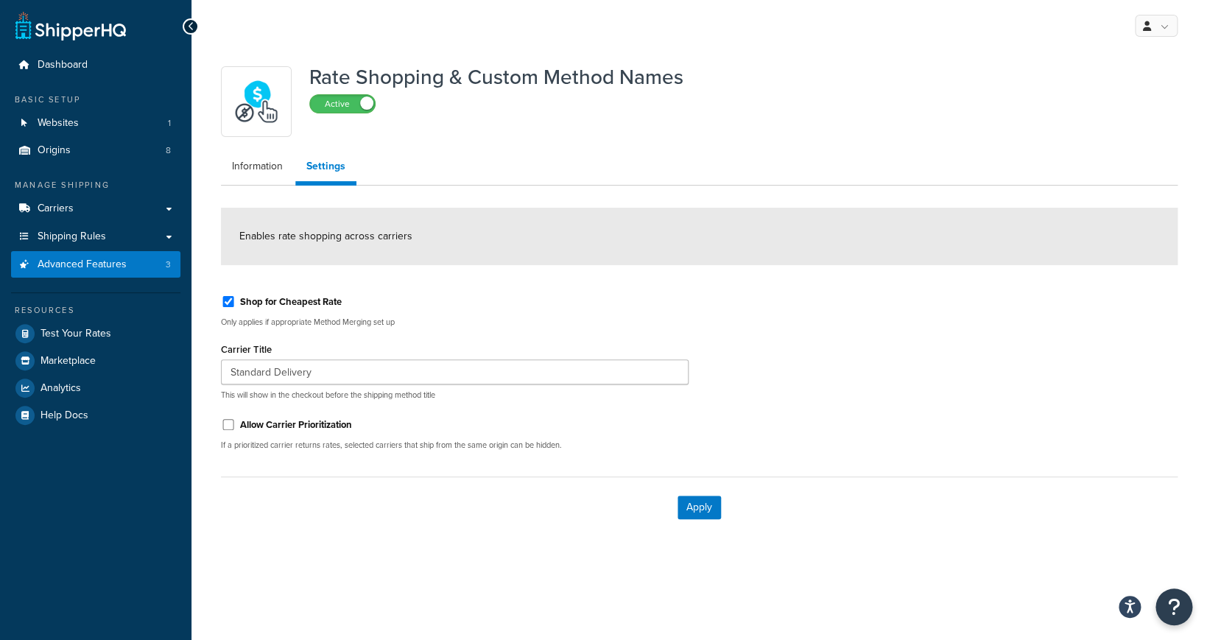
click at [390, 325] on p "Only applies if appropriate Method Merging set up" at bounding box center [454, 322] width 467 height 11
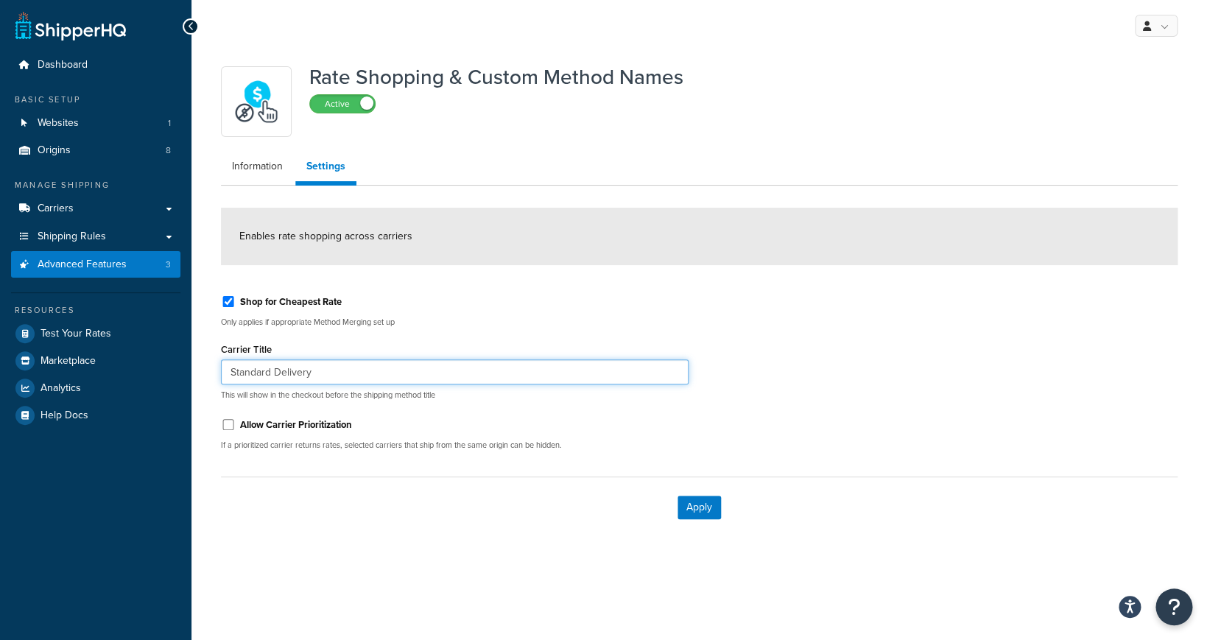
click at [381, 378] on input "Standard Delivery" at bounding box center [454, 371] width 467 height 25
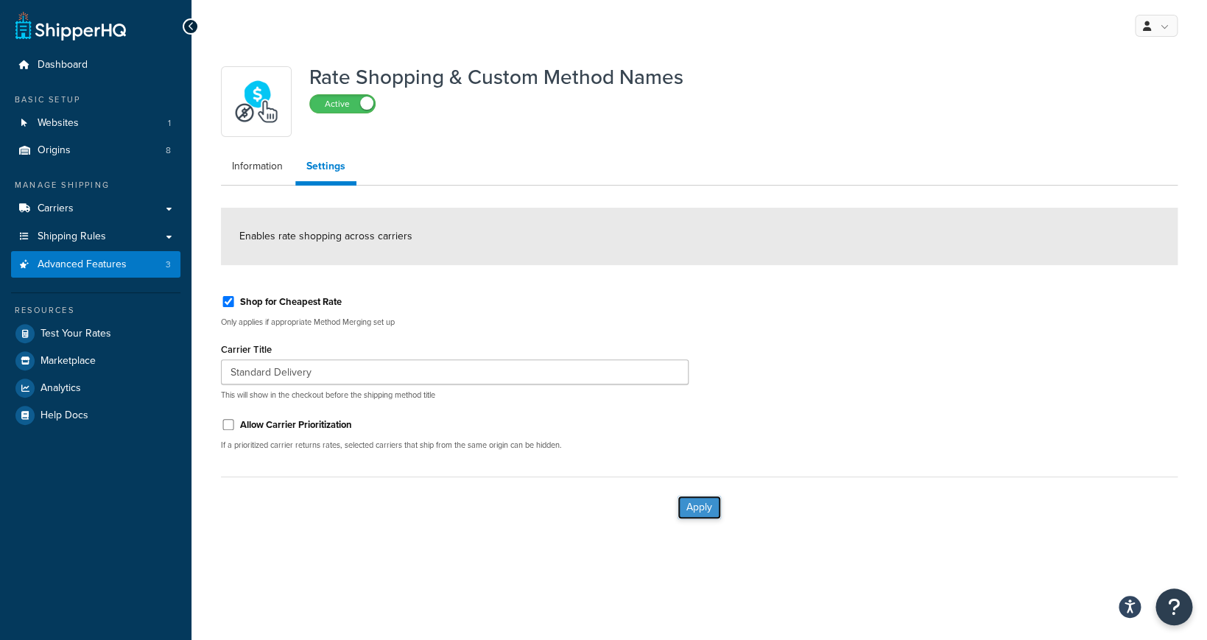
click at [701, 510] on button "Apply" at bounding box center [698, 507] width 43 height 24
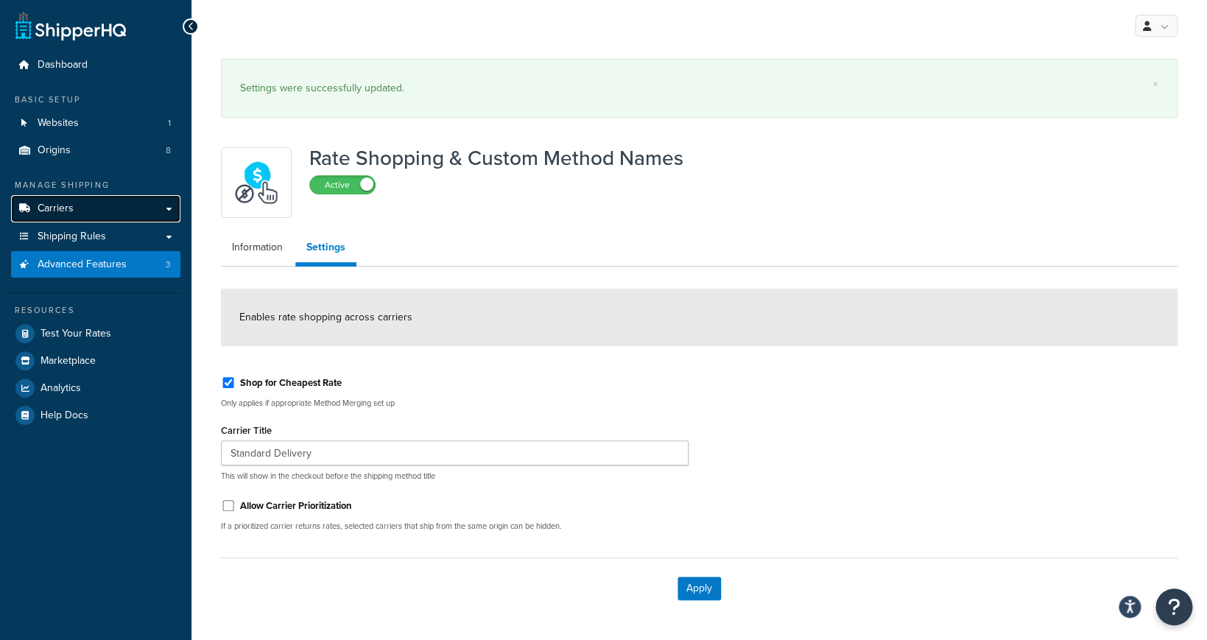
click at [118, 208] on link "Carriers" at bounding box center [95, 208] width 169 height 27
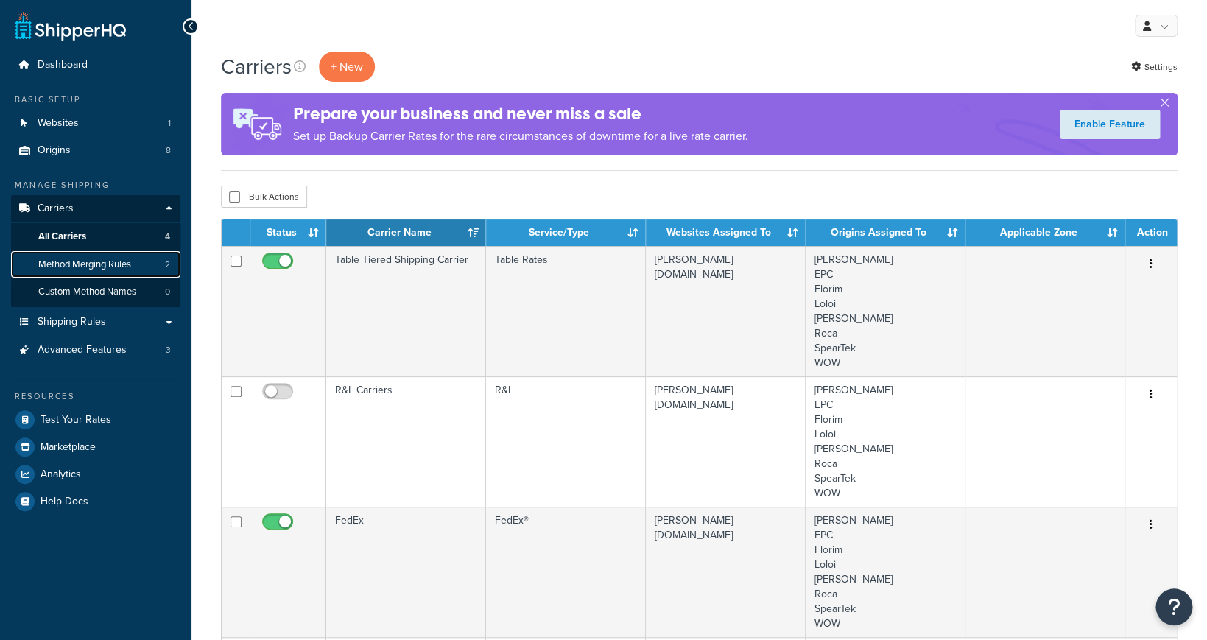
click at [146, 271] on link "Method Merging Rules 2" at bounding box center [95, 264] width 169 height 27
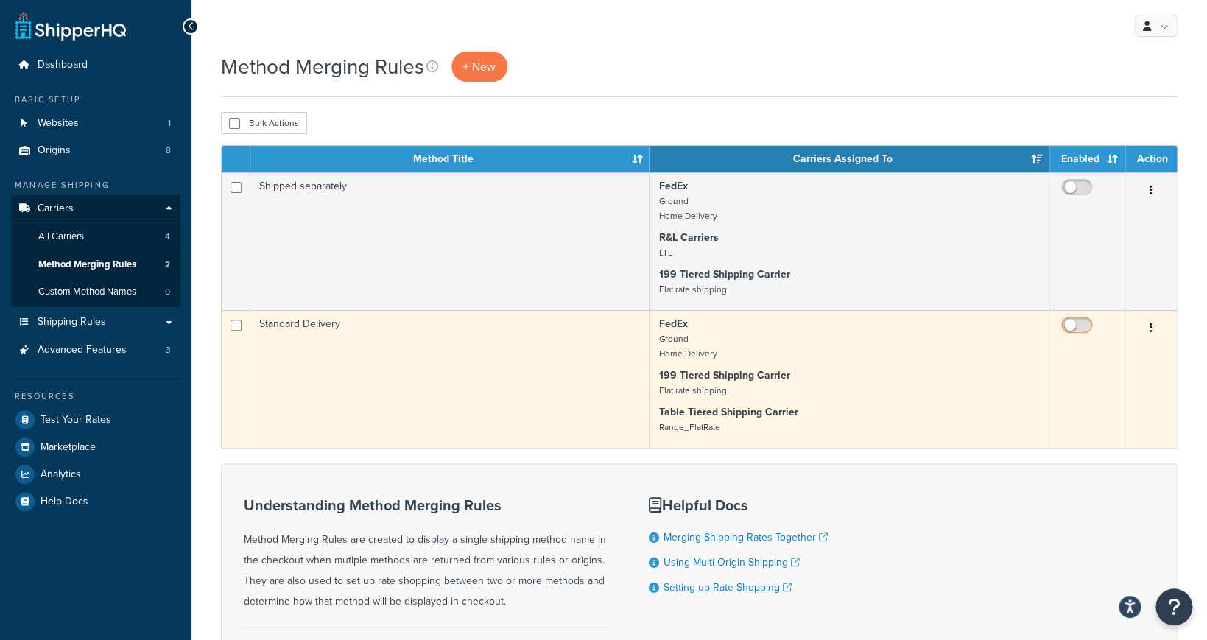
click at [1073, 323] on input "checkbox" at bounding box center [1078, 328] width 40 height 18
checkbox input "true"
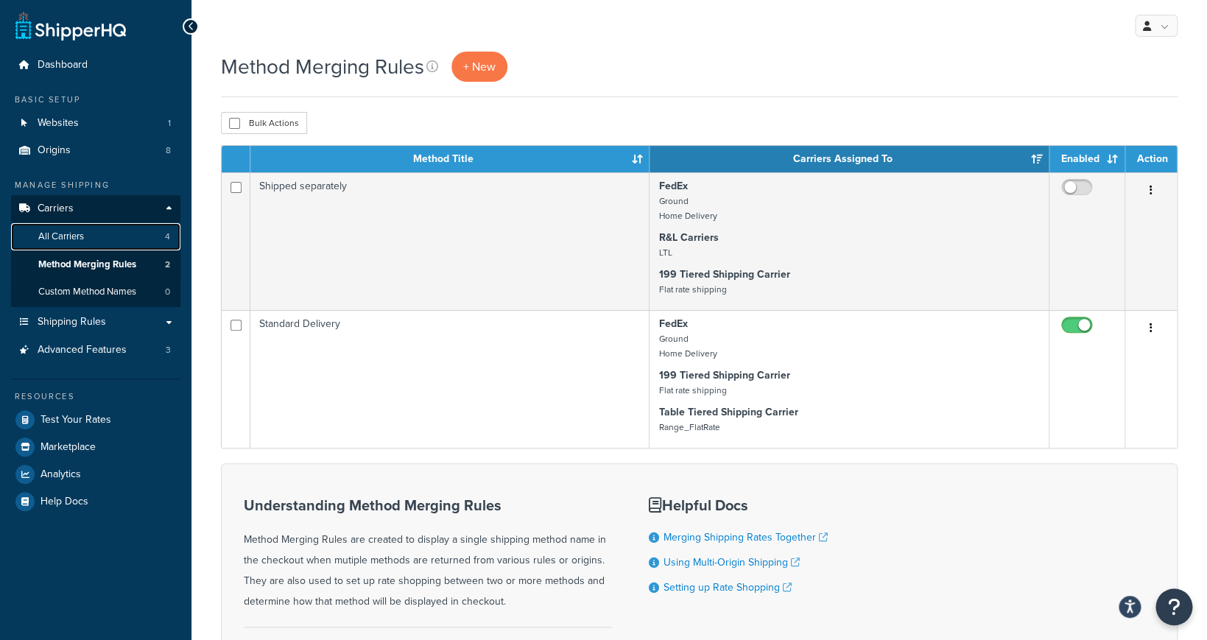
click at [103, 233] on link "All Carriers 4" at bounding box center [95, 236] width 169 height 27
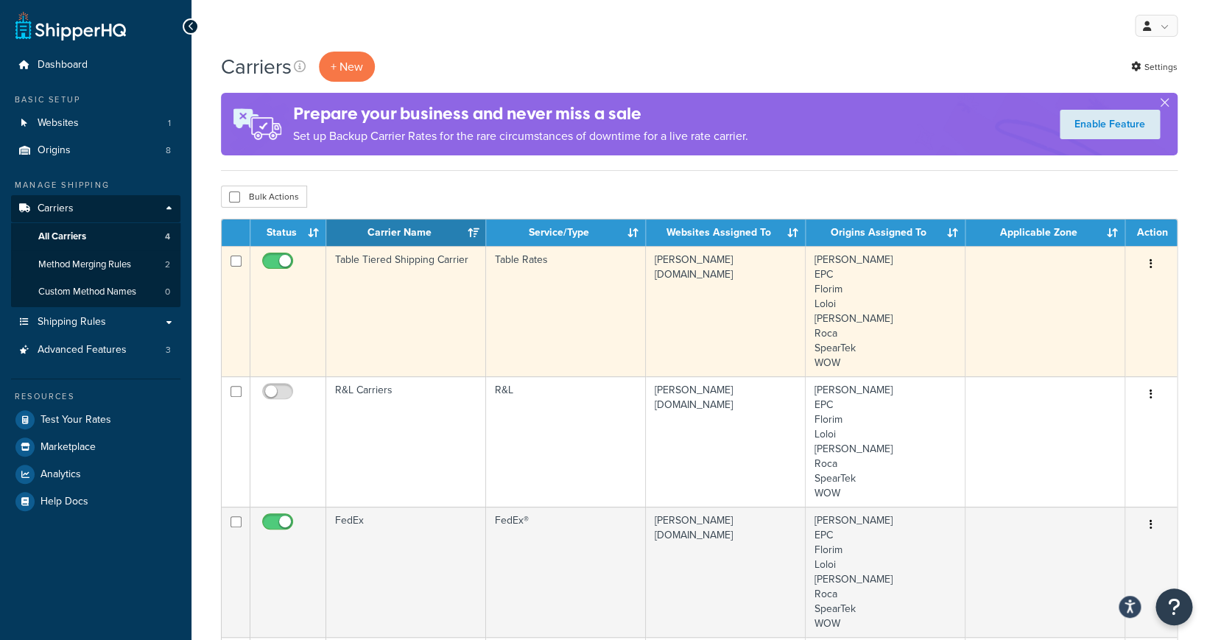
click at [433, 278] on td "Table Tiered Shipping Carrier" at bounding box center [406, 311] width 160 height 130
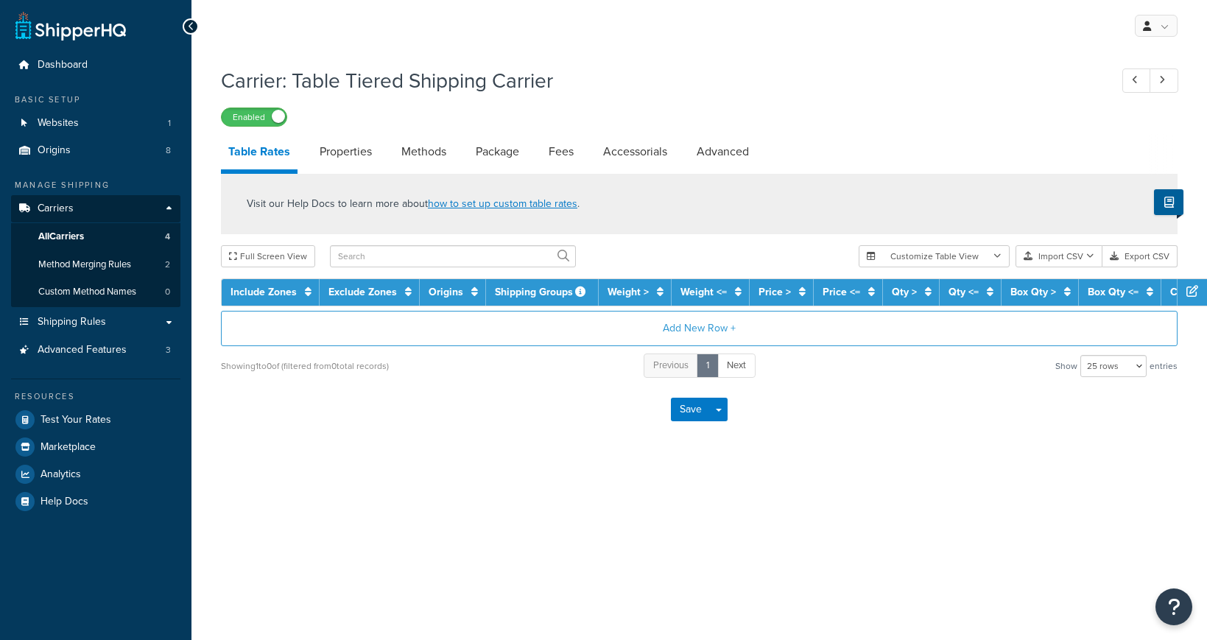
select select "25"
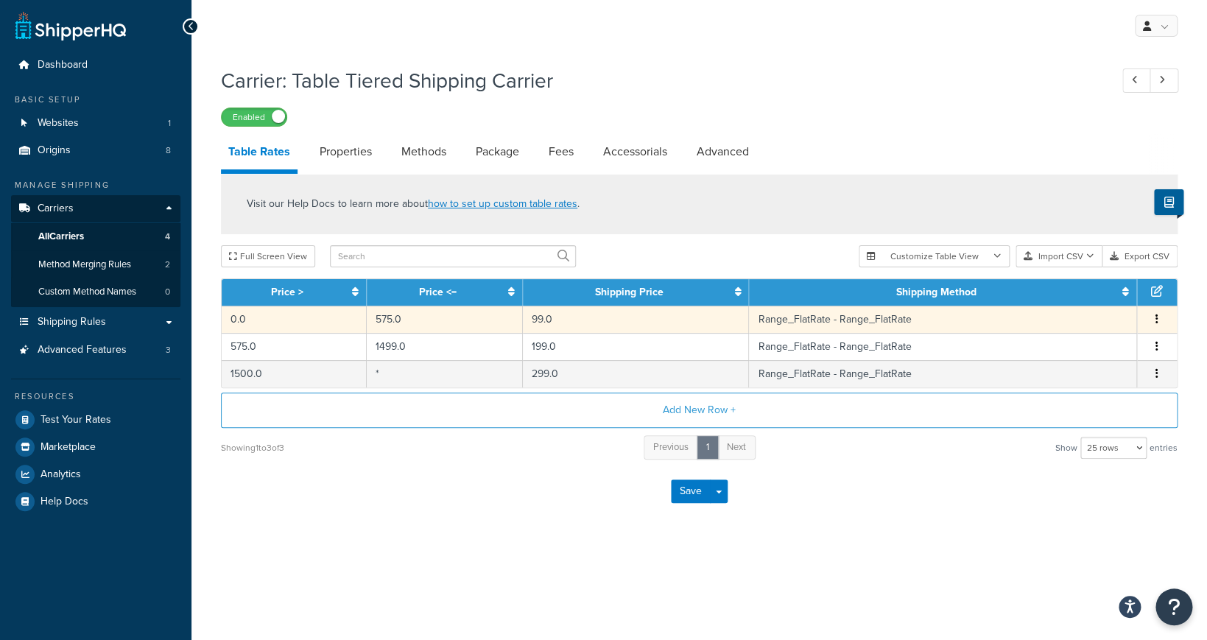
click at [827, 325] on td "Range_FlatRate - Range_FlatRate" at bounding box center [943, 318] width 388 height 27
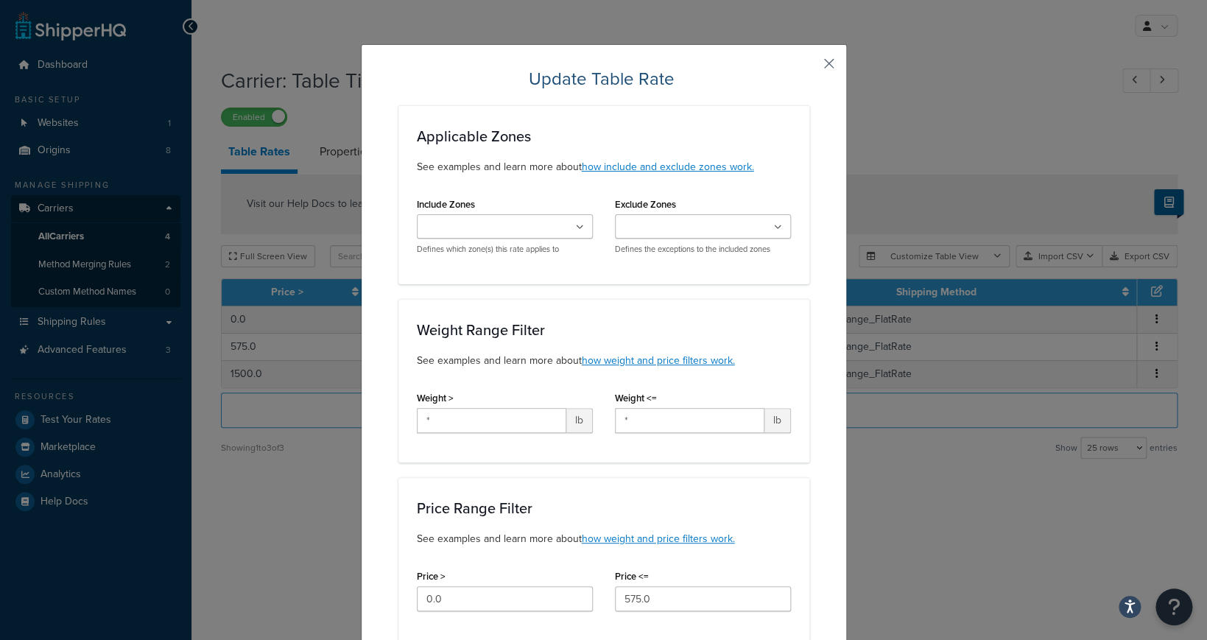
click at [809, 67] on button "button" at bounding box center [807, 69] width 4 height 4
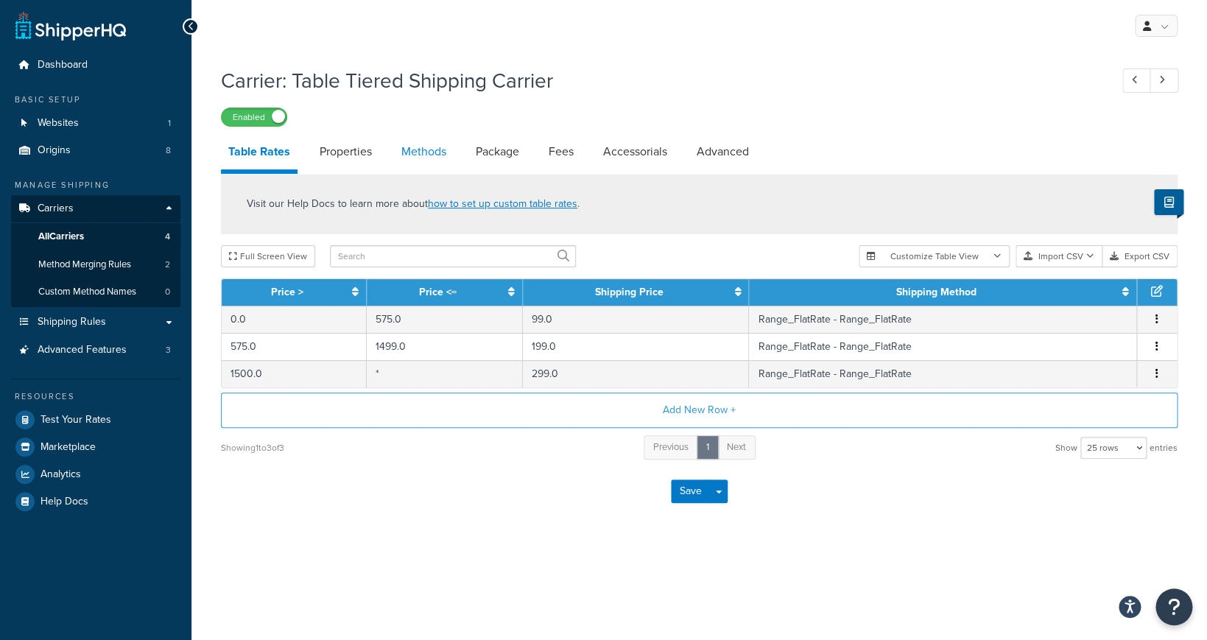
click at [419, 155] on link "Methods" at bounding box center [424, 151] width 60 height 35
select select "25"
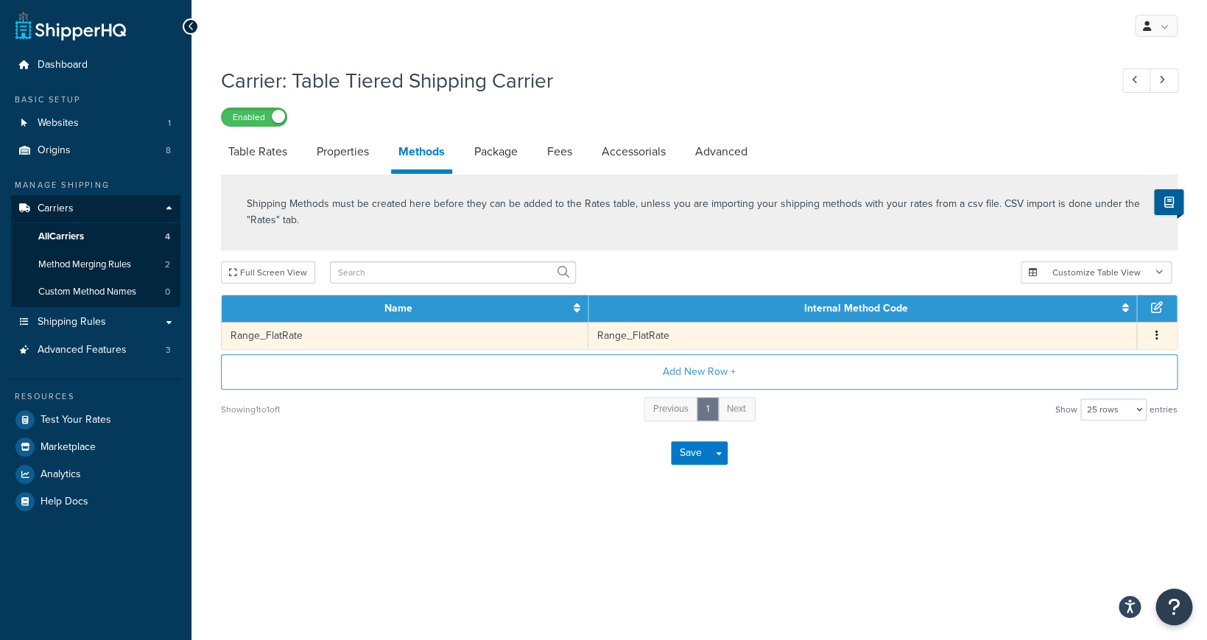
click at [623, 332] on td "Range_FlatRate" at bounding box center [862, 335] width 548 height 27
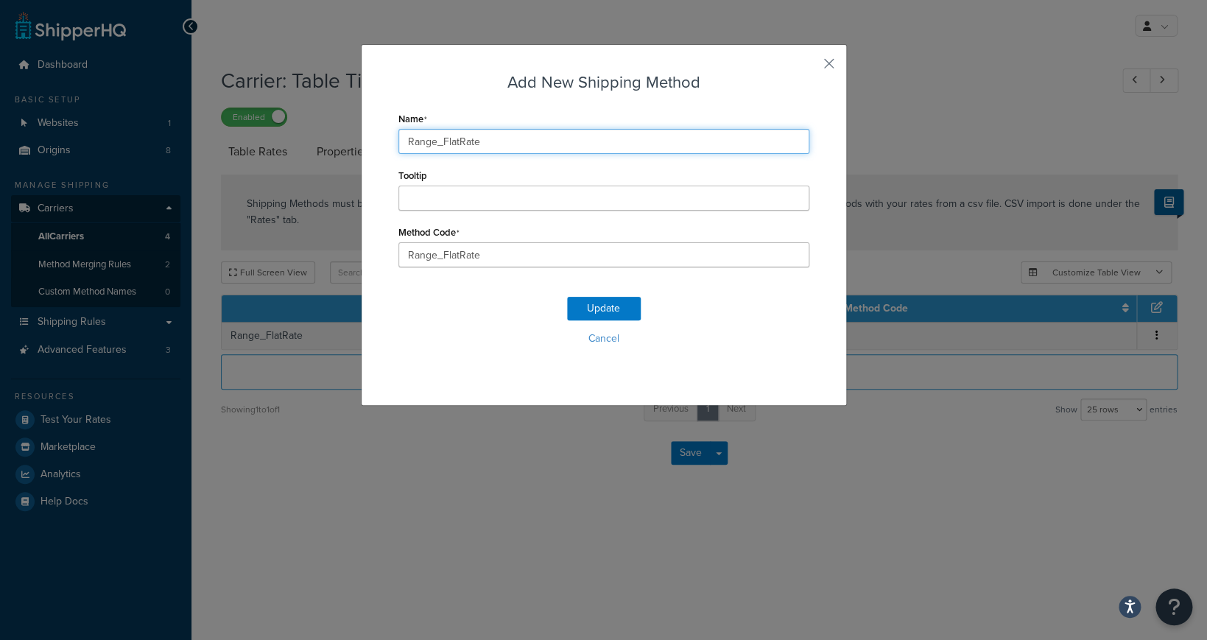
drag, startPoint x: 513, startPoint y: 144, endPoint x: 352, endPoint y: 141, distance: 161.2
click at [398, 141] on input "Range_FlatRate" at bounding box center [603, 141] width 411 height 25
type input "Flat Rate"
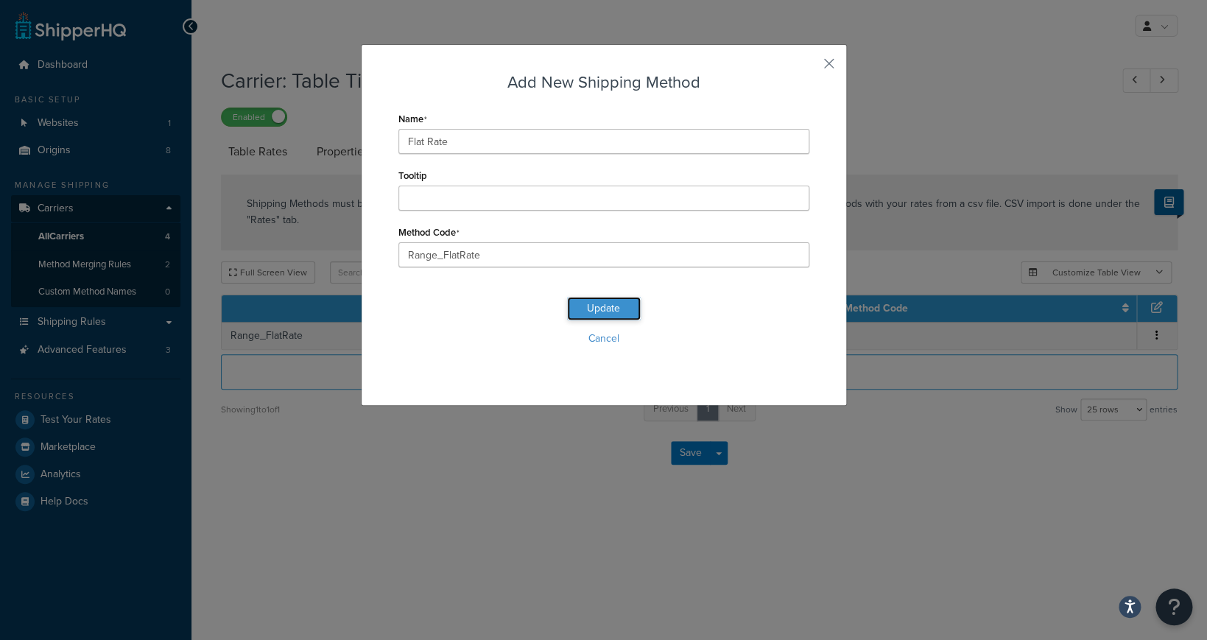
click at [595, 305] on button "Update" at bounding box center [604, 309] width 74 height 24
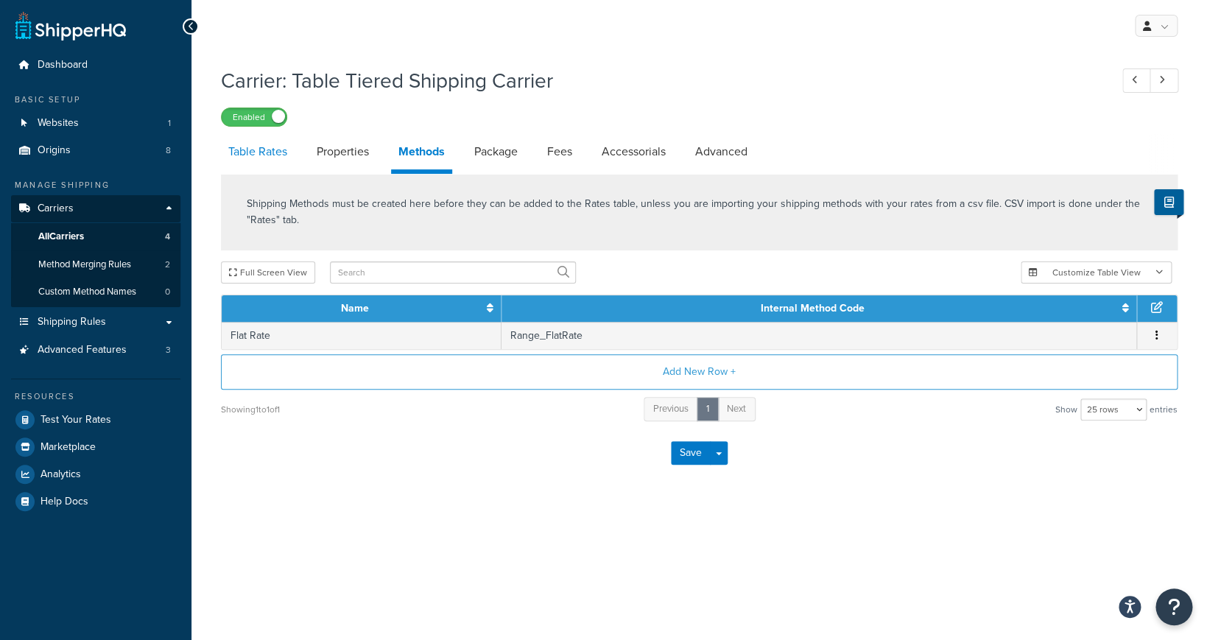
click at [273, 146] on link "Table Rates" at bounding box center [258, 151] width 74 height 35
select select "25"
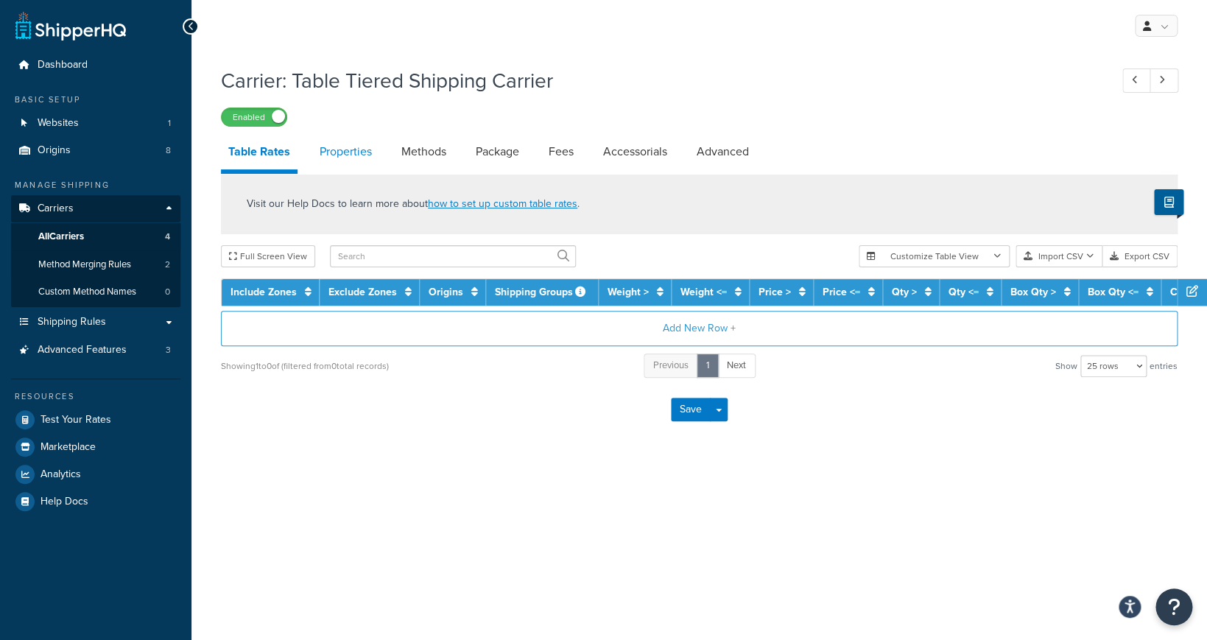
click at [330, 154] on link "Properties" at bounding box center [345, 151] width 67 height 35
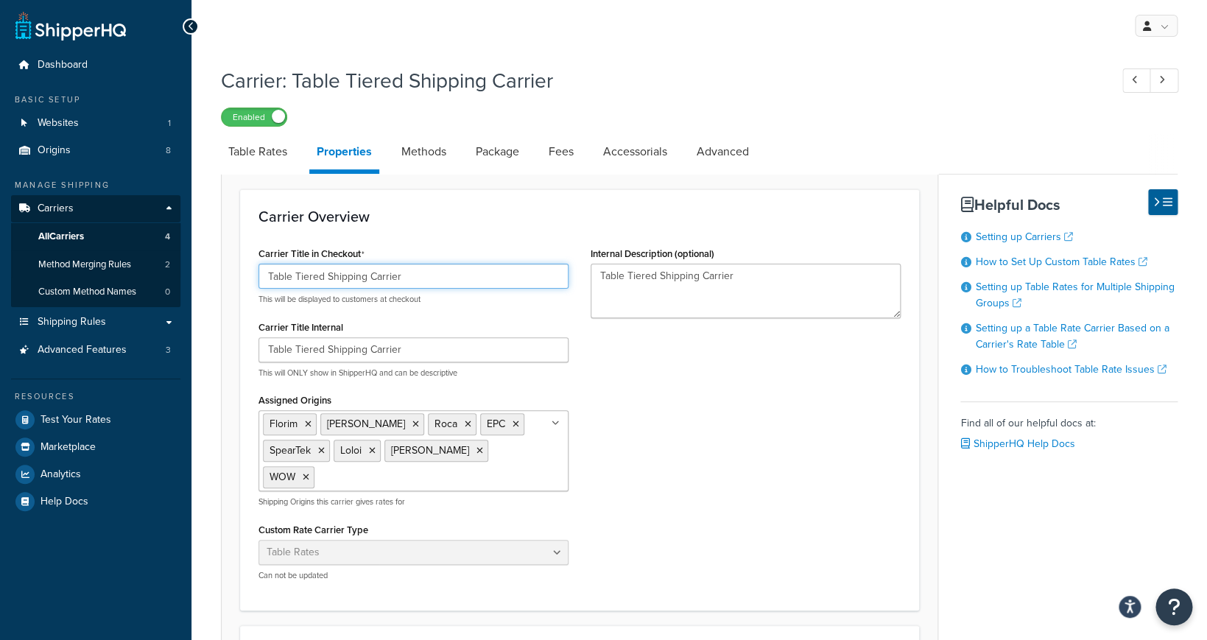
drag, startPoint x: 446, startPoint y: 280, endPoint x: 252, endPoint y: 274, distance: 193.7
click at [258, 274] on input "Table Tiered Shipping Carrier" at bounding box center [413, 276] width 310 height 25
type input "Standard Delivery"
click at [635, 377] on div "Carrier Title in Checkout Standard Delivery This will be displayed to customers…" at bounding box center [579, 417] width 664 height 349
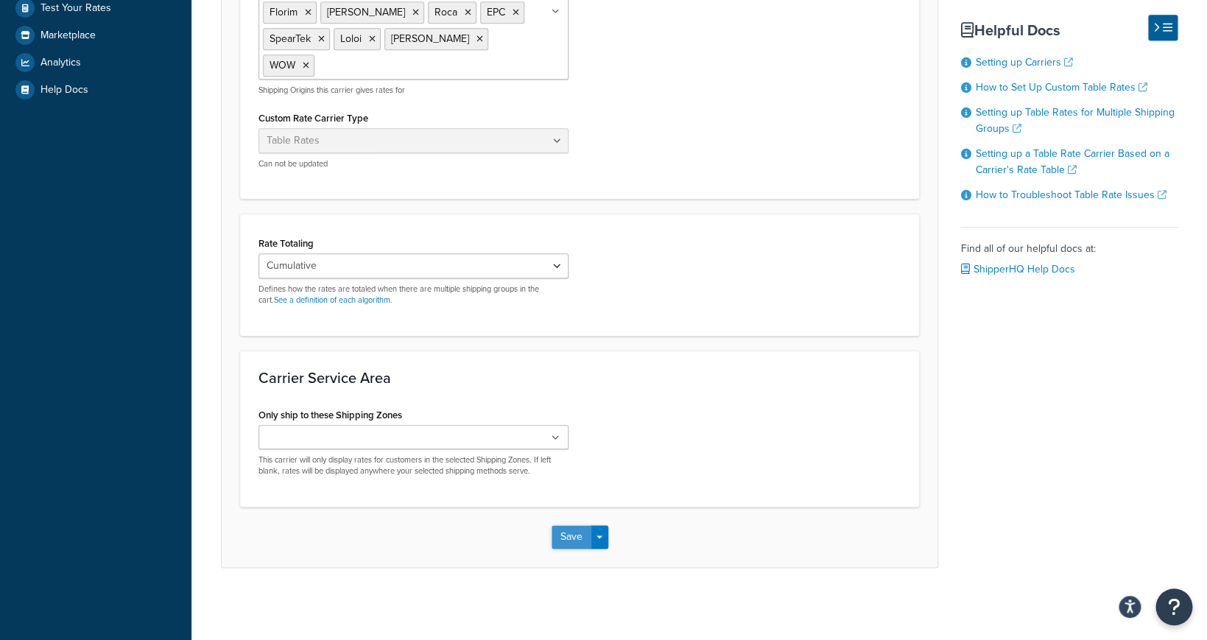
click at [586, 532] on button "Save" at bounding box center [571, 537] width 40 height 24
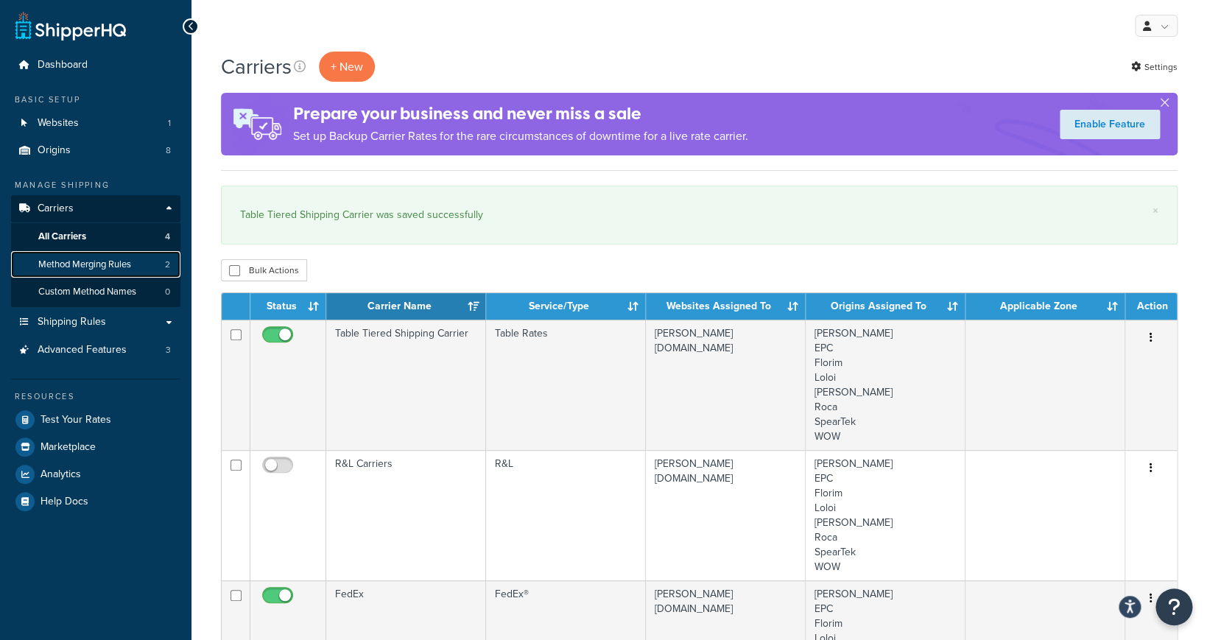
click at [141, 272] on link "Method Merging Rules 2" at bounding box center [95, 264] width 169 height 27
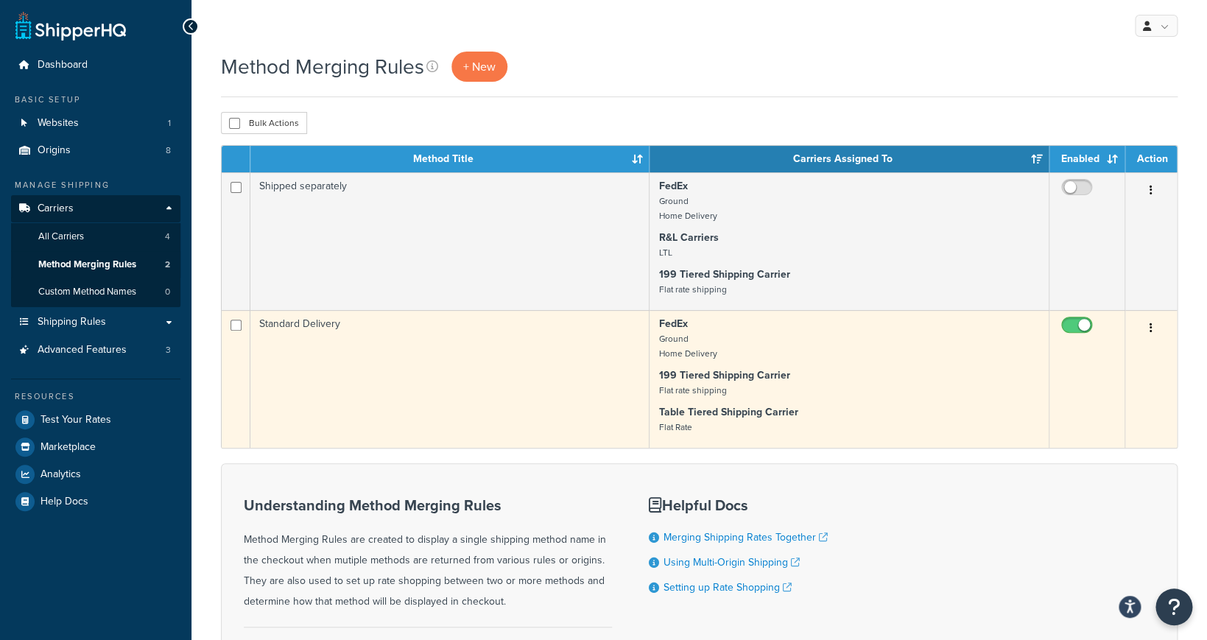
click at [613, 341] on td "Standard Delivery" at bounding box center [449, 379] width 399 height 138
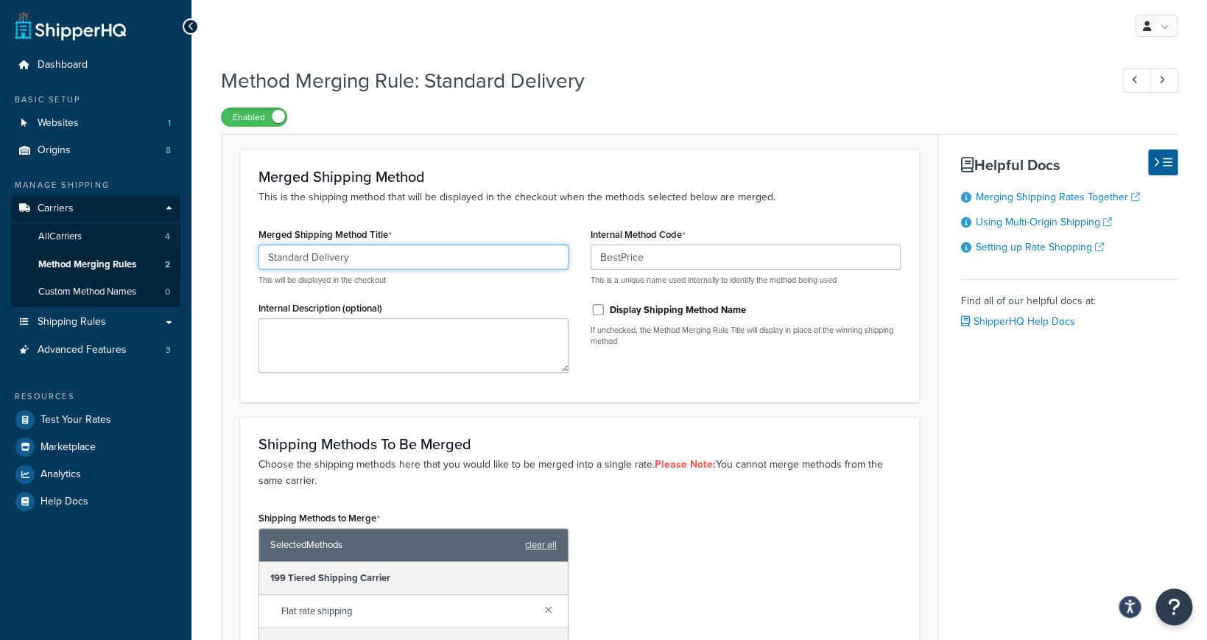
drag, startPoint x: 435, startPoint y: 261, endPoint x: 218, endPoint y: 250, distance: 217.4
click at [258, 250] on input "Standard Delivery" at bounding box center [413, 256] width 310 height 25
type input "Best Rate"
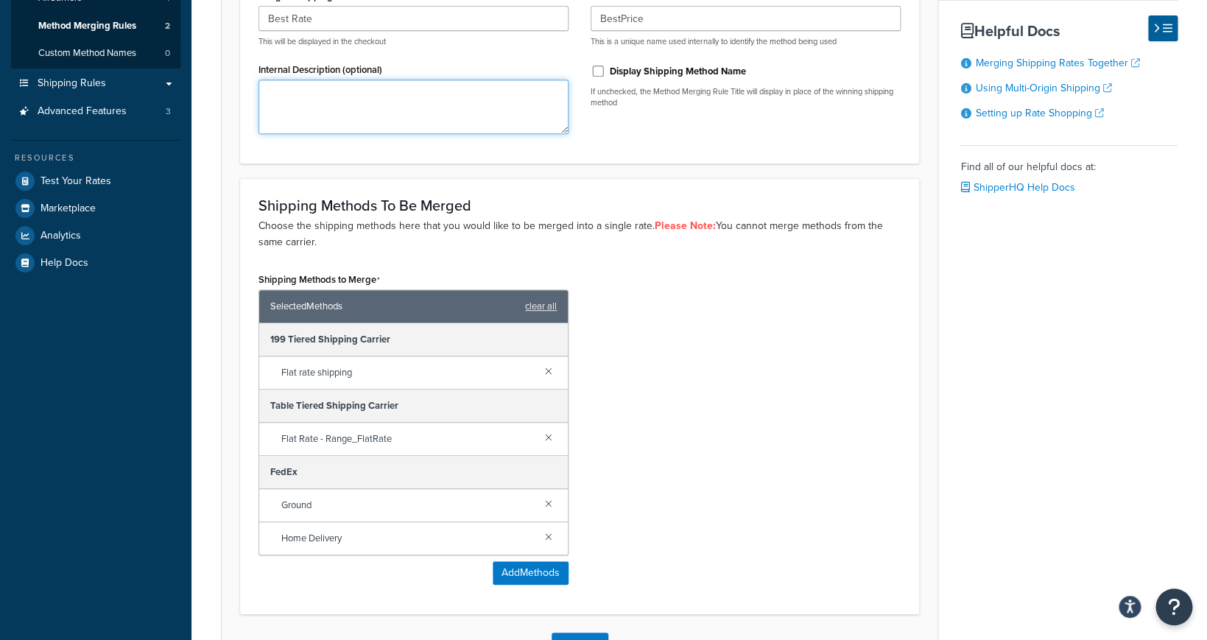
scroll to position [347, 0]
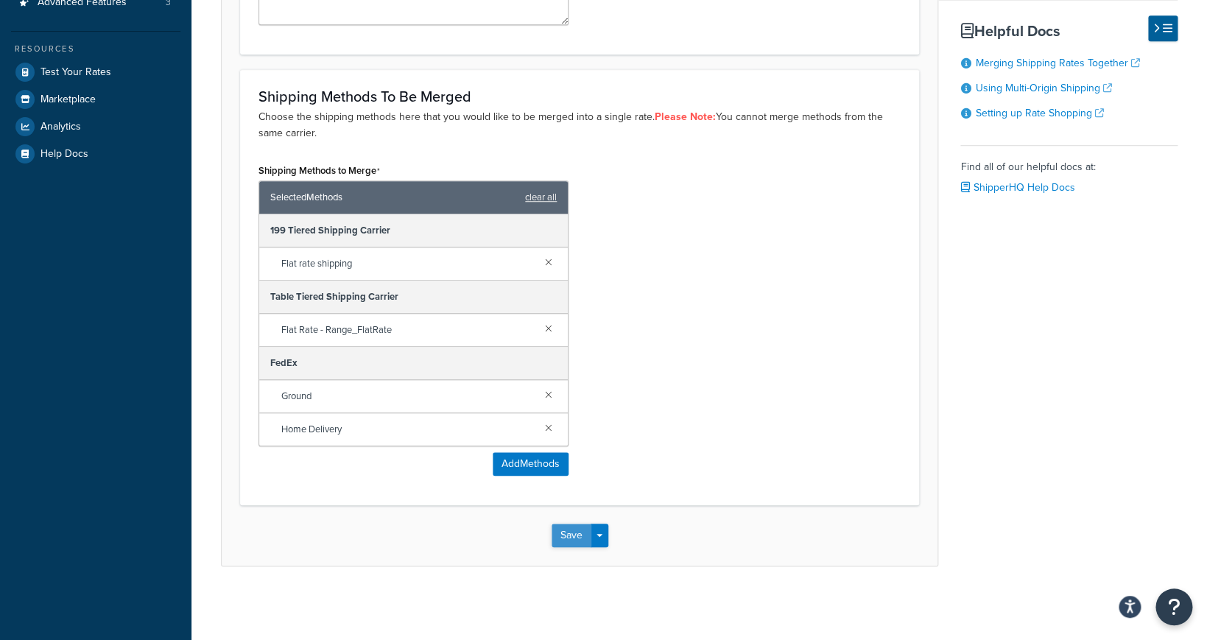
click at [576, 540] on button "Save" at bounding box center [571, 535] width 40 height 24
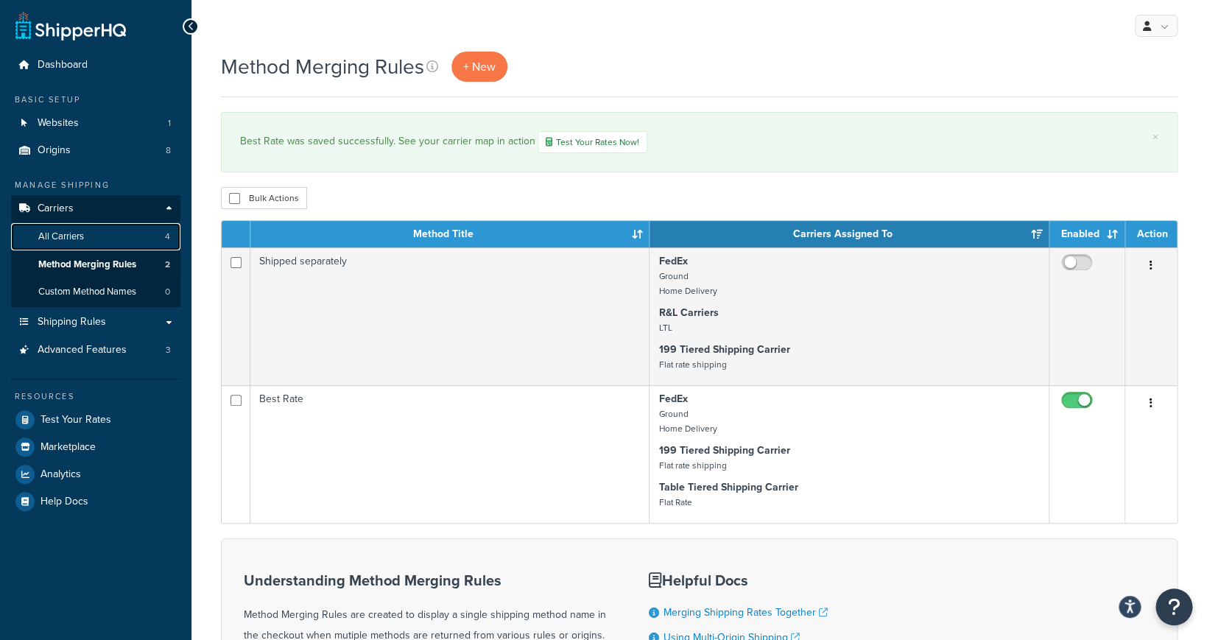
click at [113, 236] on link "All Carriers 4" at bounding box center [95, 236] width 169 height 27
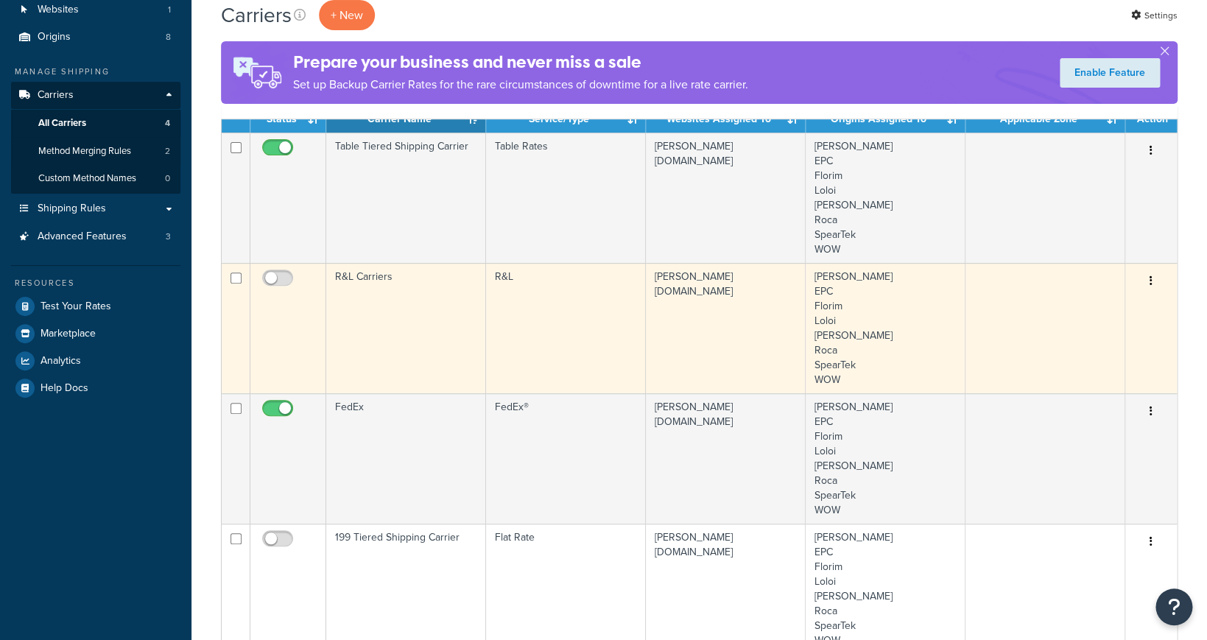
scroll to position [123, 0]
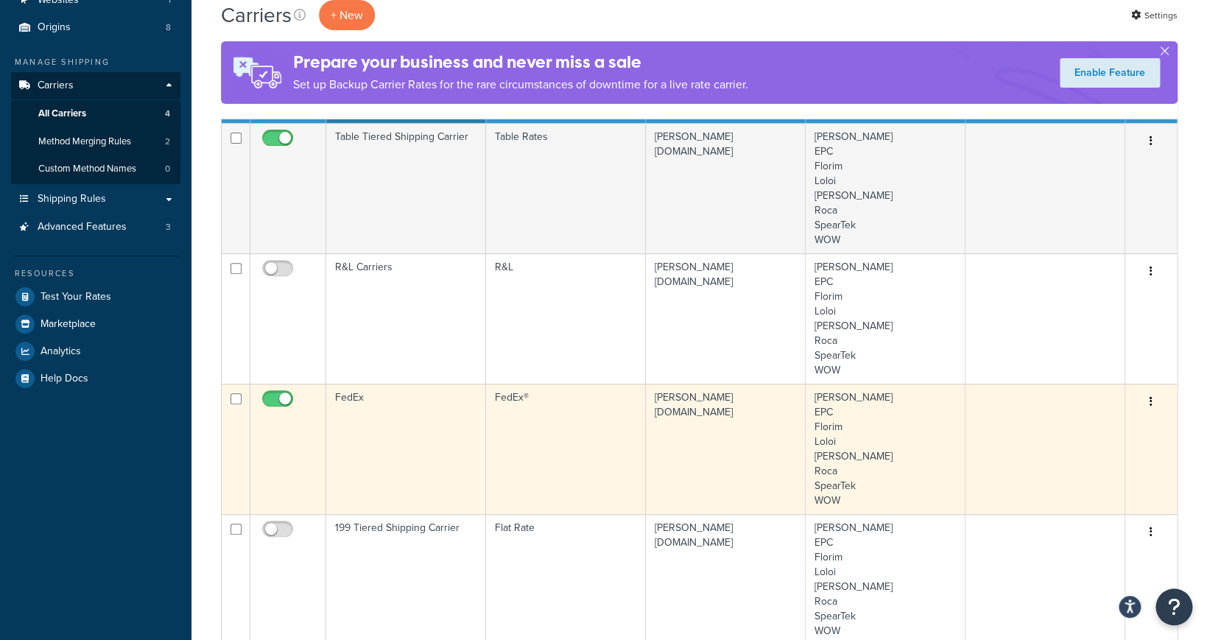
click at [392, 410] on td "FedEx" at bounding box center [406, 449] width 160 height 130
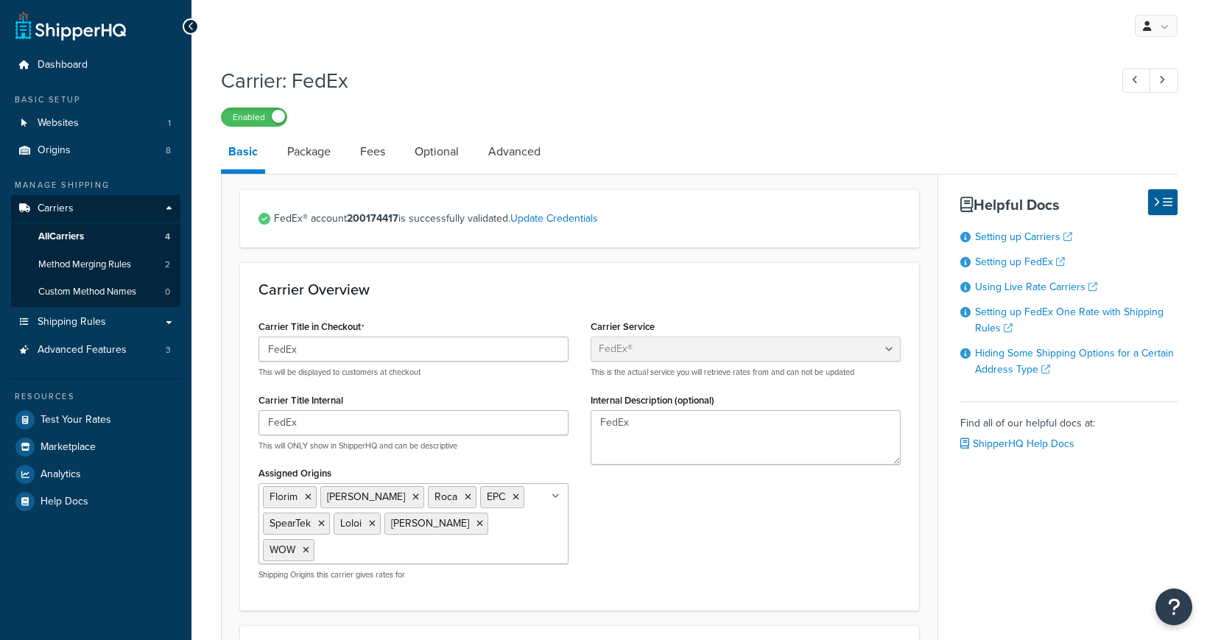
select select "fedEx"
select select "REGULAR_PICKUP"
select select "YOUR_PACKAGING"
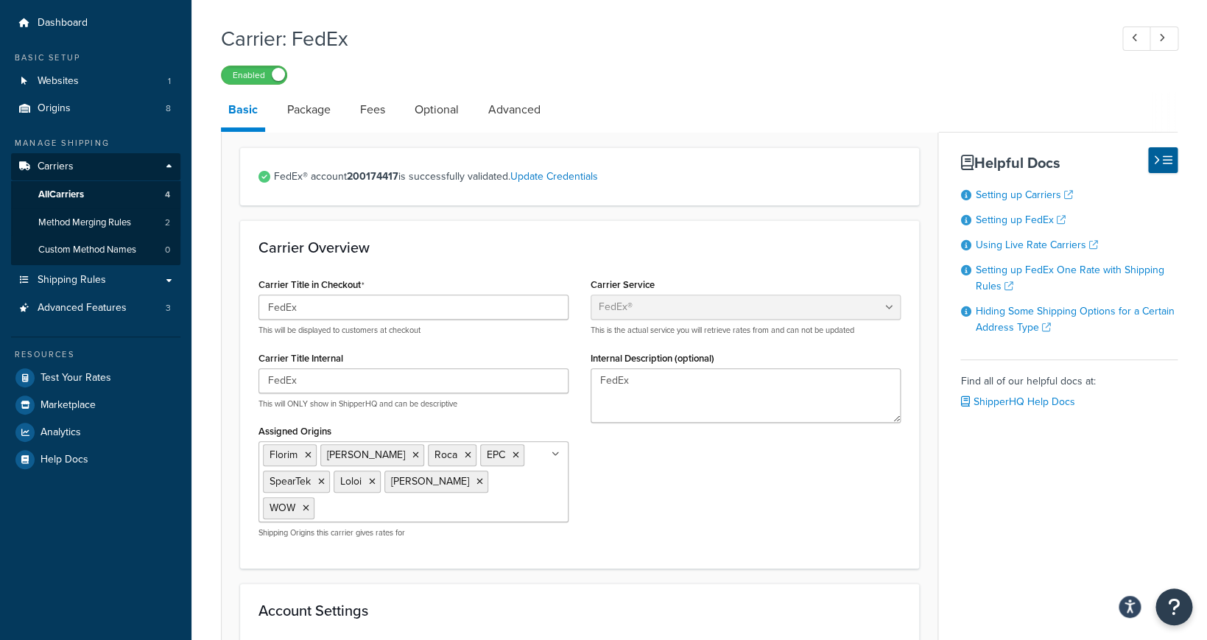
scroll to position [18, 0]
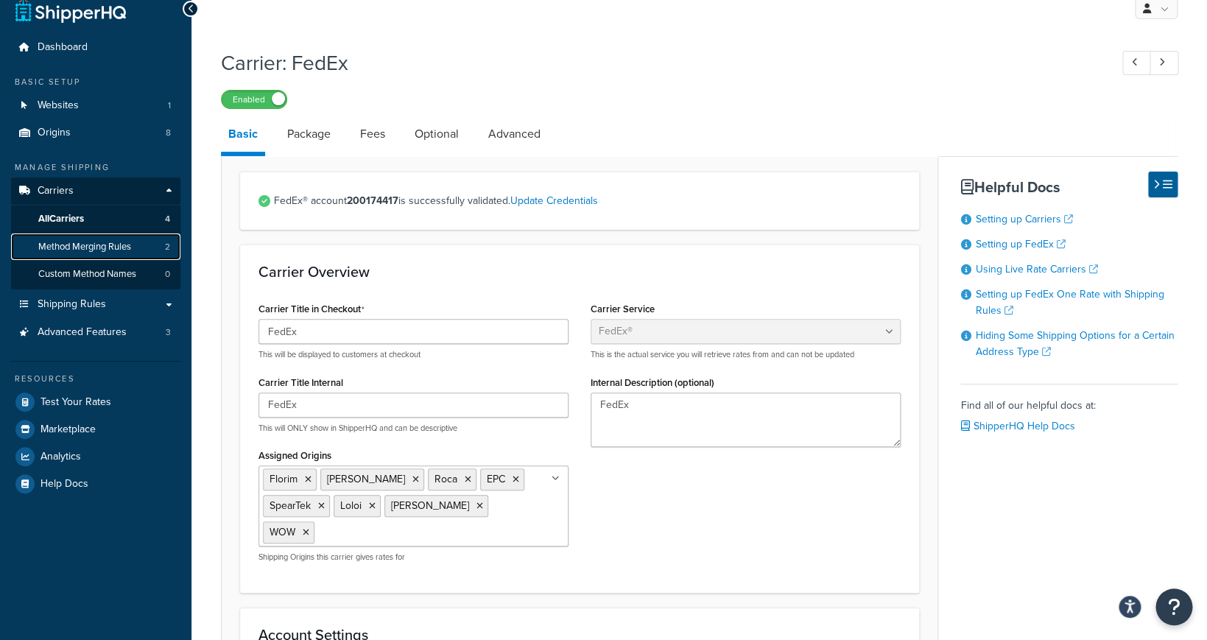
click at [110, 252] on span "Method Merging Rules" at bounding box center [84, 247] width 93 height 13
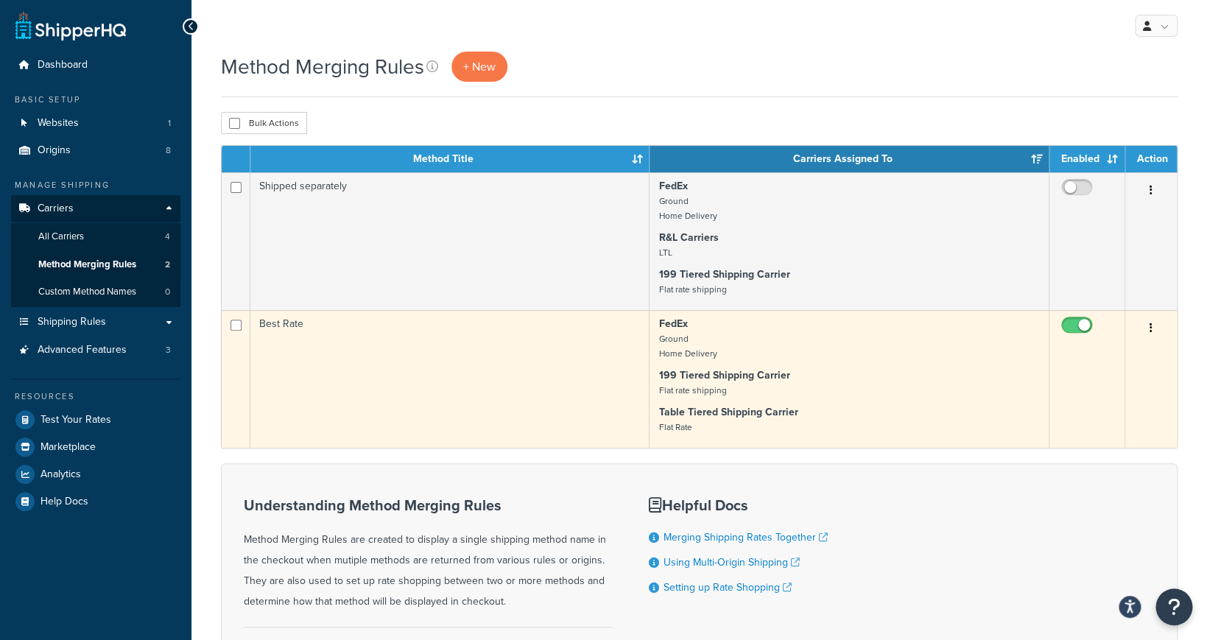
click at [497, 361] on td "Best Rate" at bounding box center [449, 379] width 399 height 138
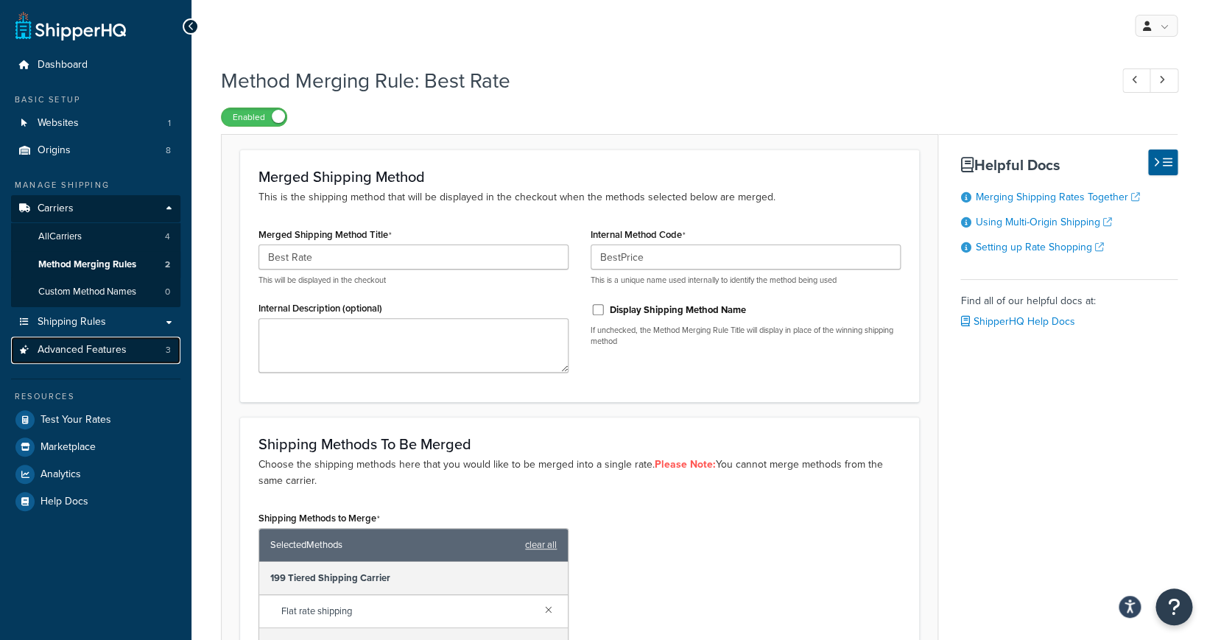
click at [122, 347] on span "Advanced Features" at bounding box center [82, 350] width 89 height 13
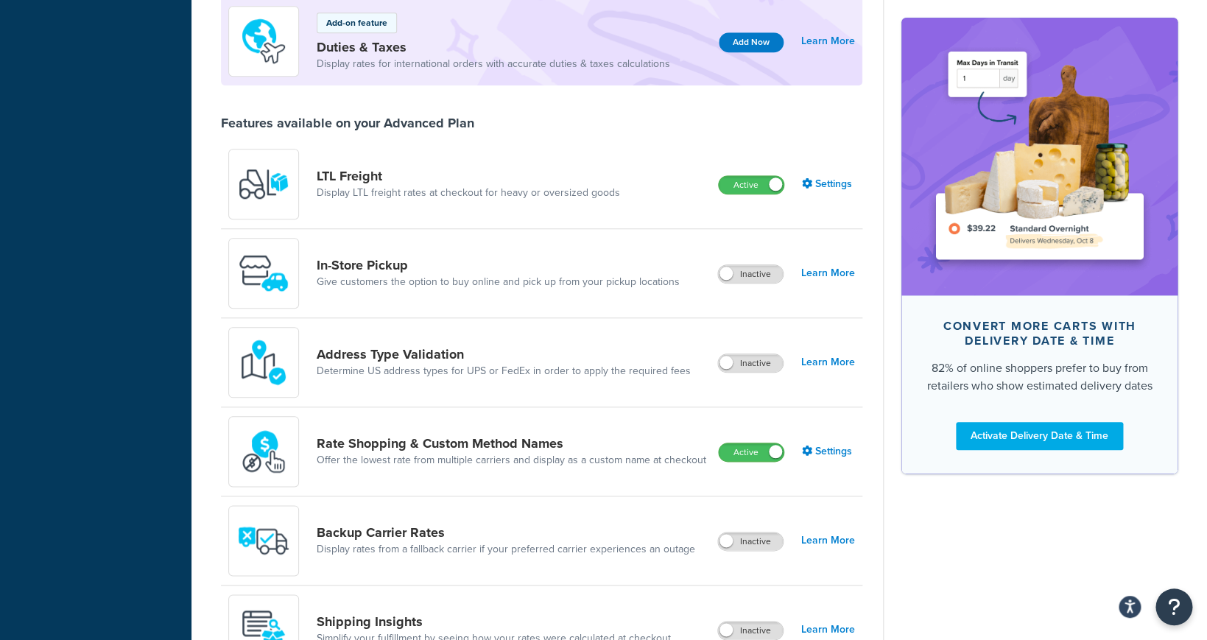
scroll to position [447, 0]
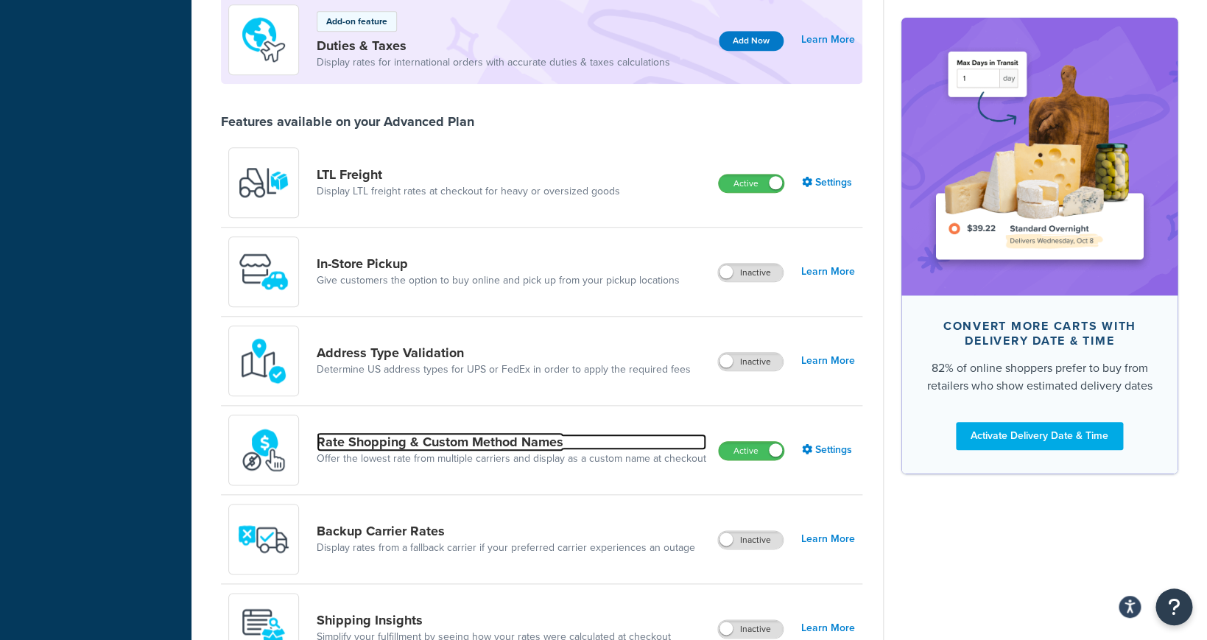
click at [430, 448] on link "Rate Shopping & Custom Method Names" at bounding box center [511, 442] width 389 height 16
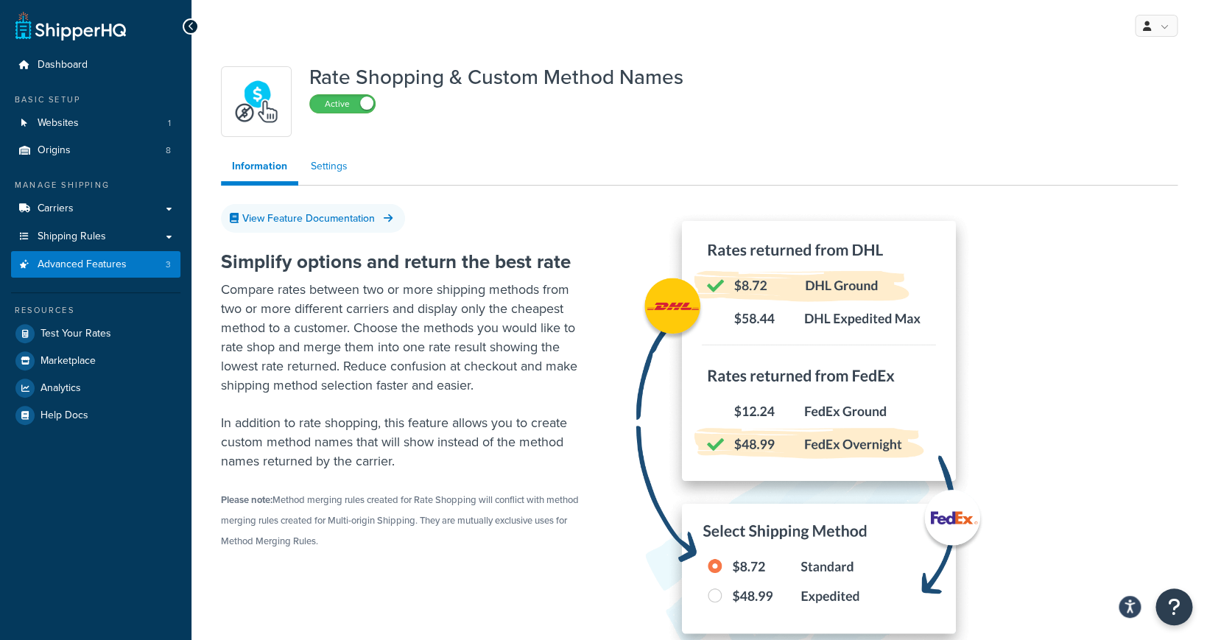
click at [336, 173] on link "Settings" at bounding box center [329, 166] width 59 height 29
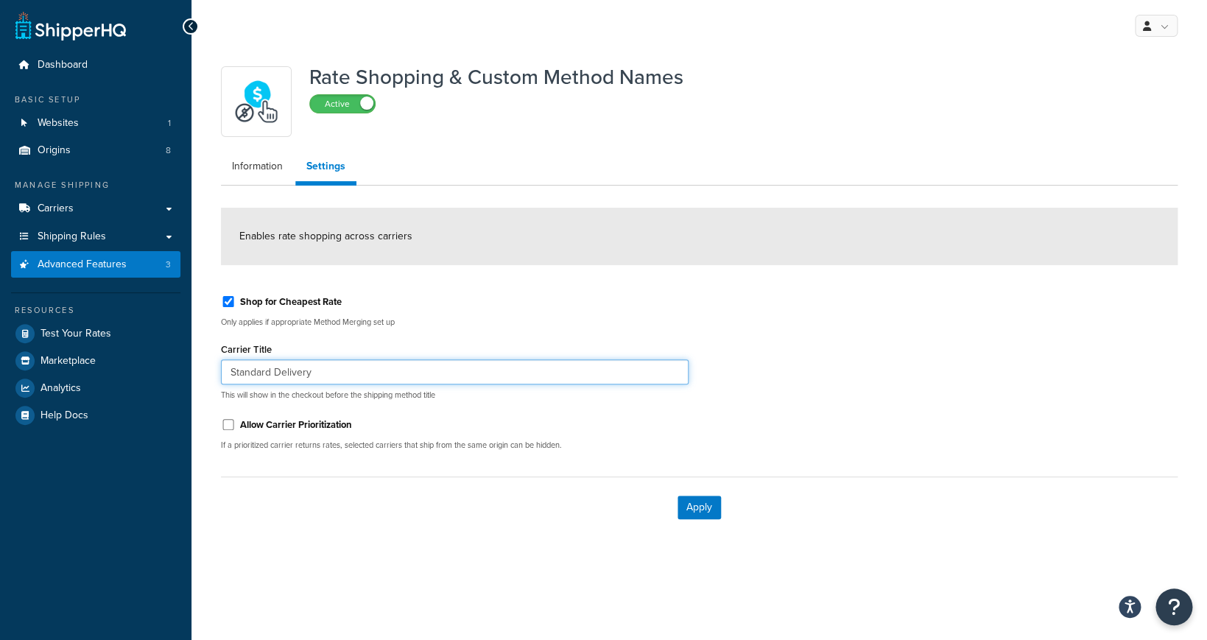
drag, startPoint x: 364, startPoint y: 380, endPoint x: 216, endPoint y: 376, distance: 148.0
click at [221, 376] on input "Standard Delivery" at bounding box center [454, 371] width 467 height 25
type input "Best Rate"
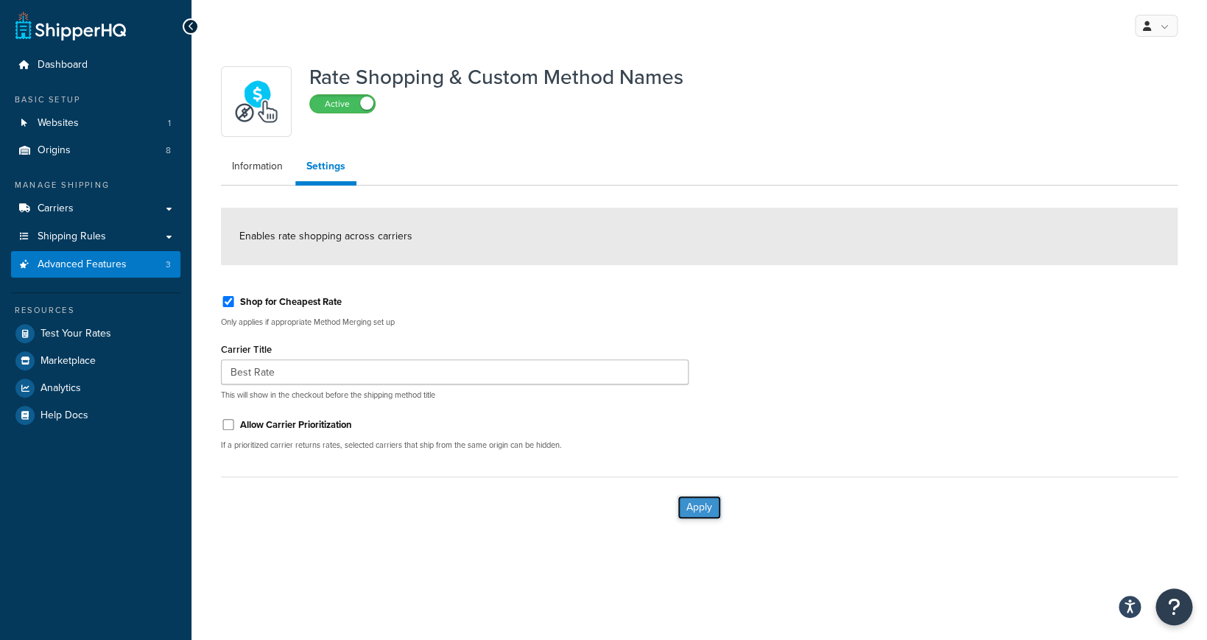
click at [702, 509] on button "Apply" at bounding box center [698, 507] width 43 height 24
click at [691, 506] on button "Apply" at bounding box center [698, 507] width 43 height 24
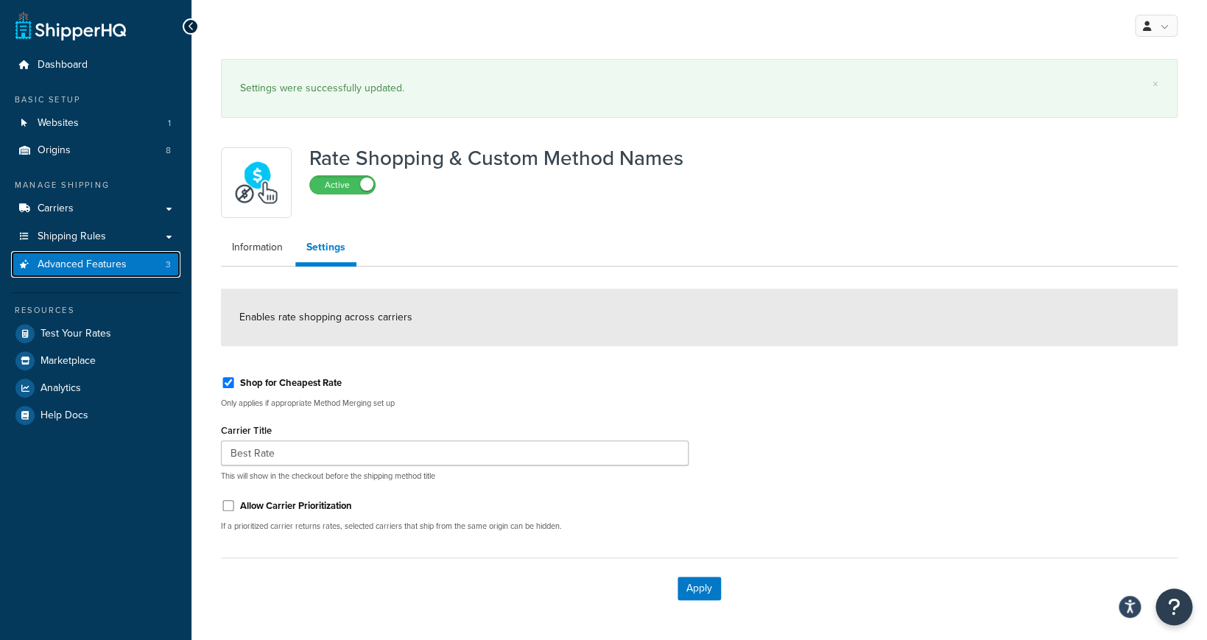
click at [103, 271] on span "Advanced Features" at bounding box center [82, 264] width 89 height 13
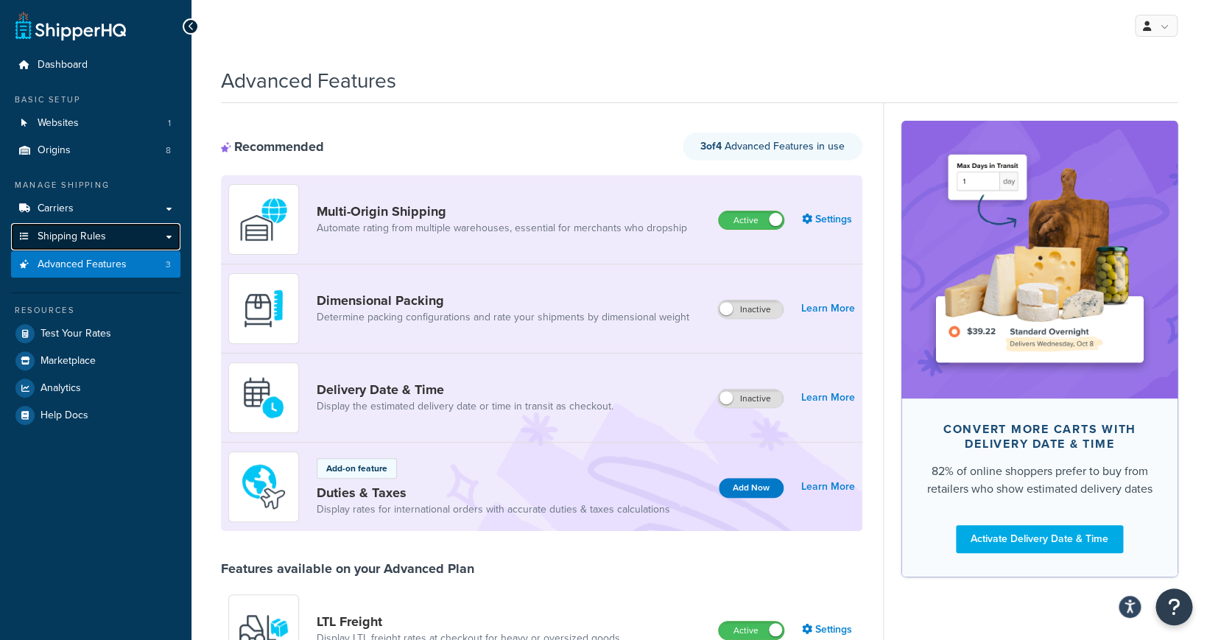
click at [138, 247] on link "Shipping Rules" at bounding box center [95, 236] width 169 height 27
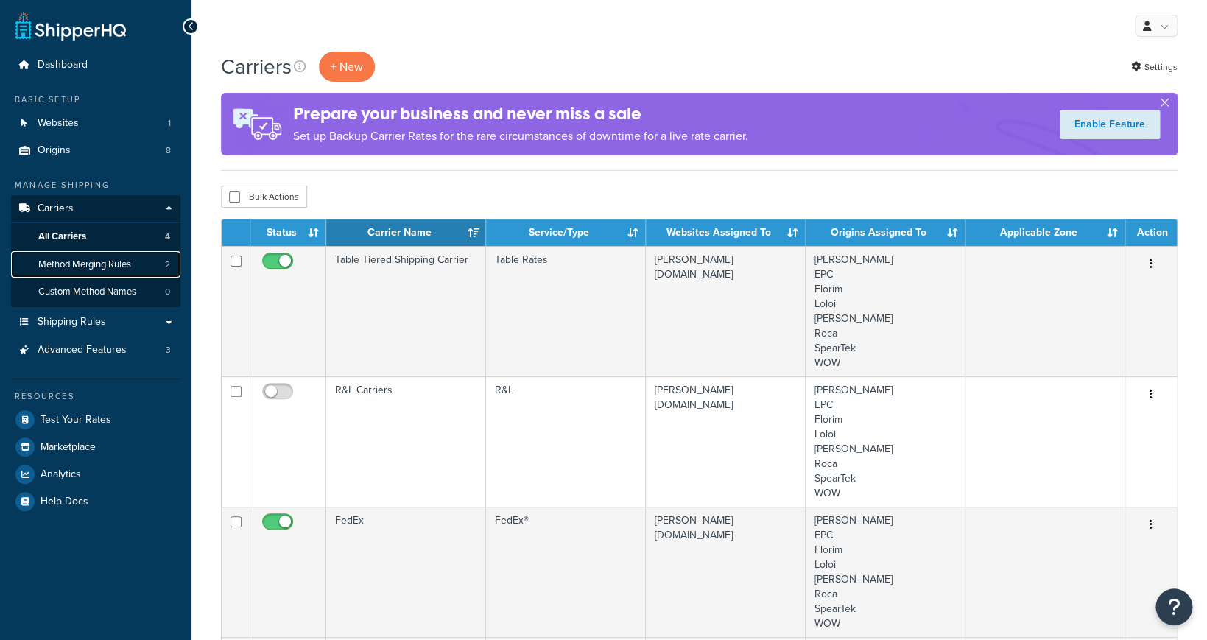
click at [126, 268] on span "Method Merging Rules" at bounding box center [84, 264] width 93 height 13
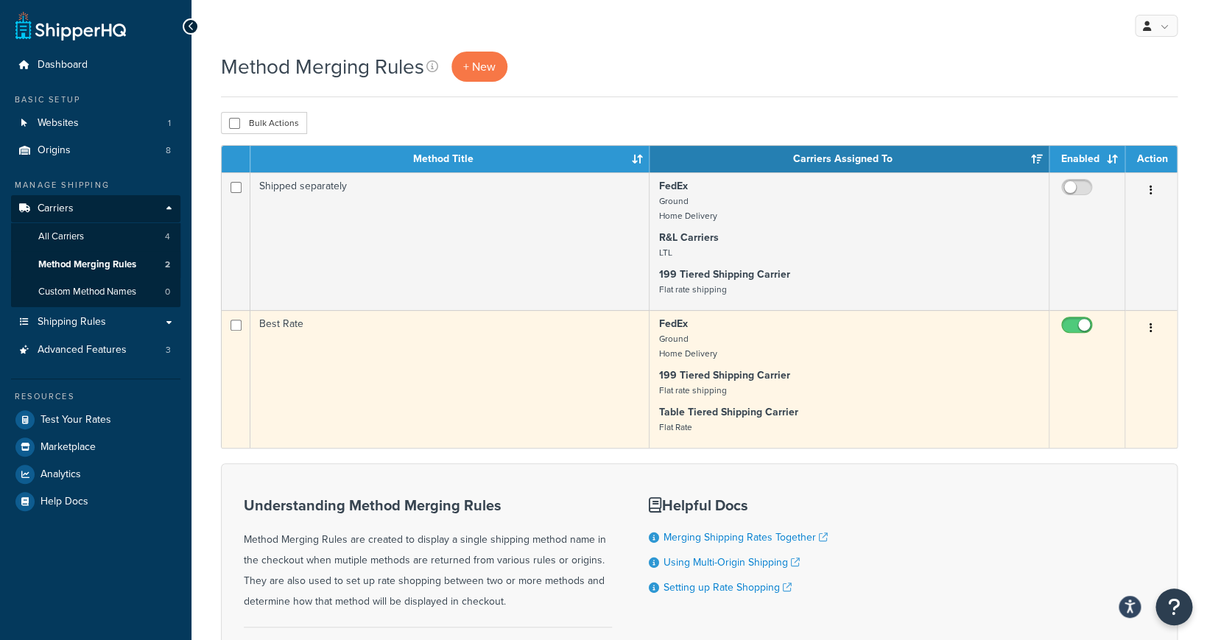
click at [529, 353] on td "Best Rate" at bounding box center [449, 379] width 399 height 138
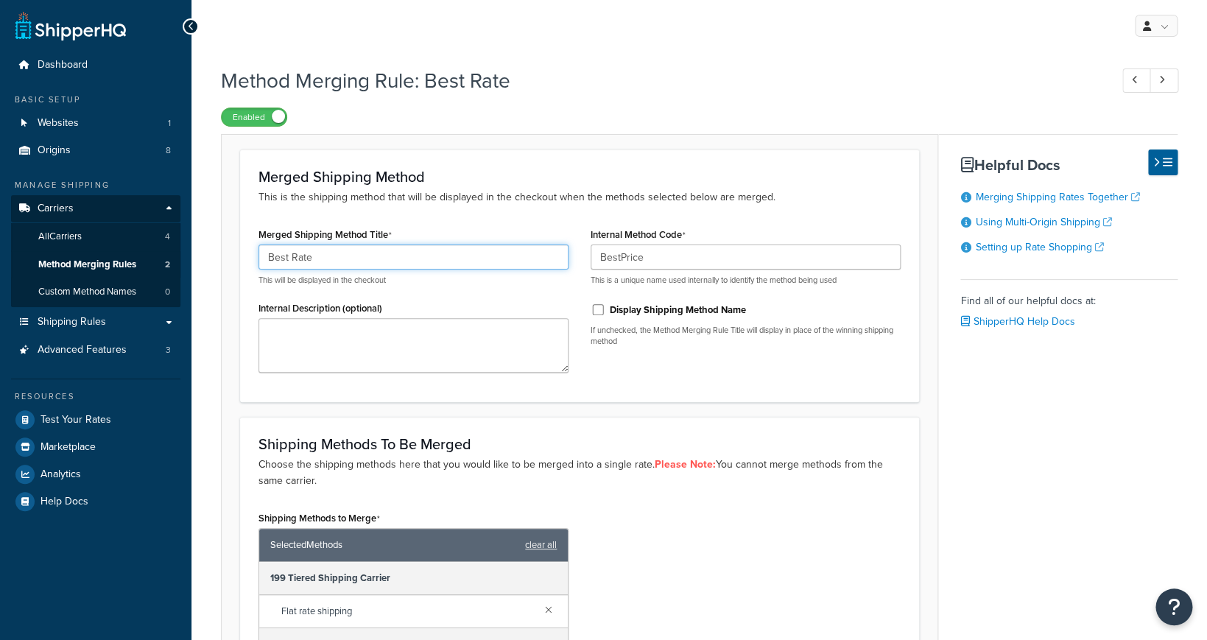
drag, startPoint x: 419, startPoint y: 249, endPoint x: 255, endPoint y: 247, distance: 163.4
click at [258, 247] on input "Best Rate" at bounding box center [413, 256] width 310 height 25
click at [332, 259] on input "Best Rate" at bounding box center [413, 256] width 310 height 25
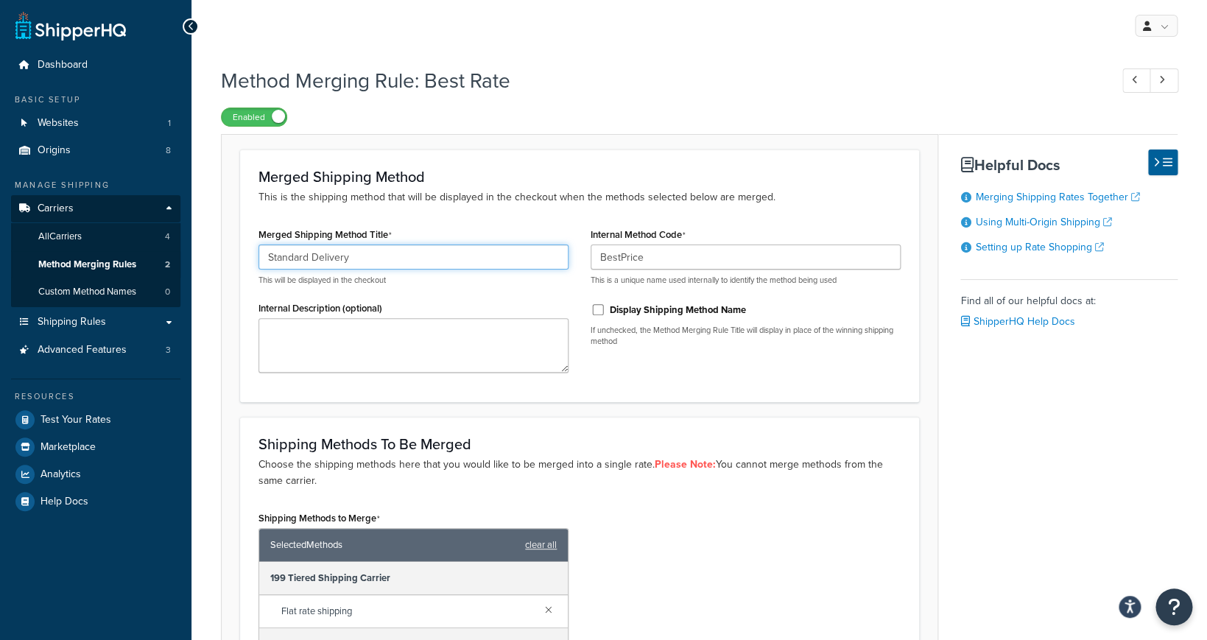
type input "Standard Delivery"
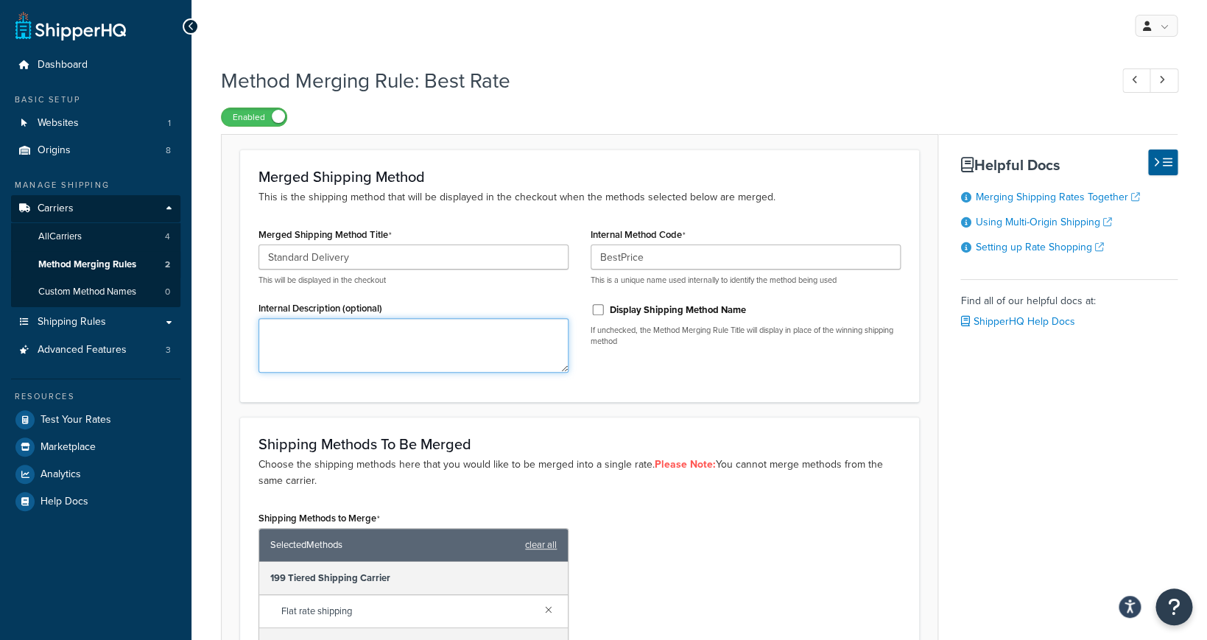
scroll to position [347, 0]
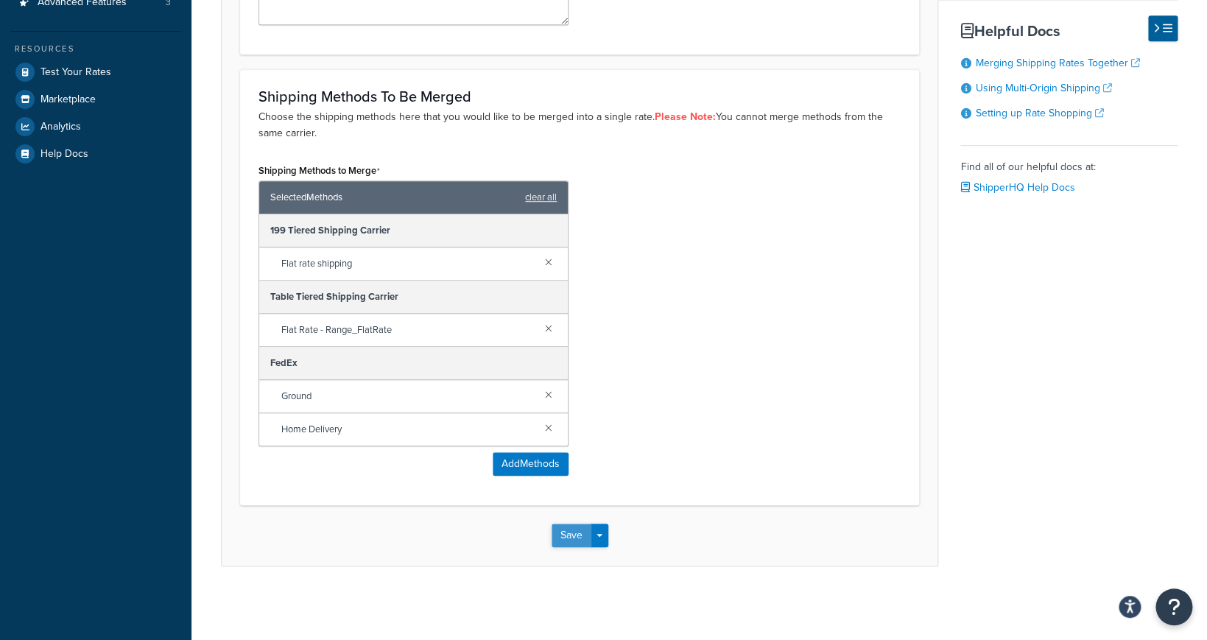
click at [577, 530] on button "Save" at bounding box center [571, 535] width 40 height 24
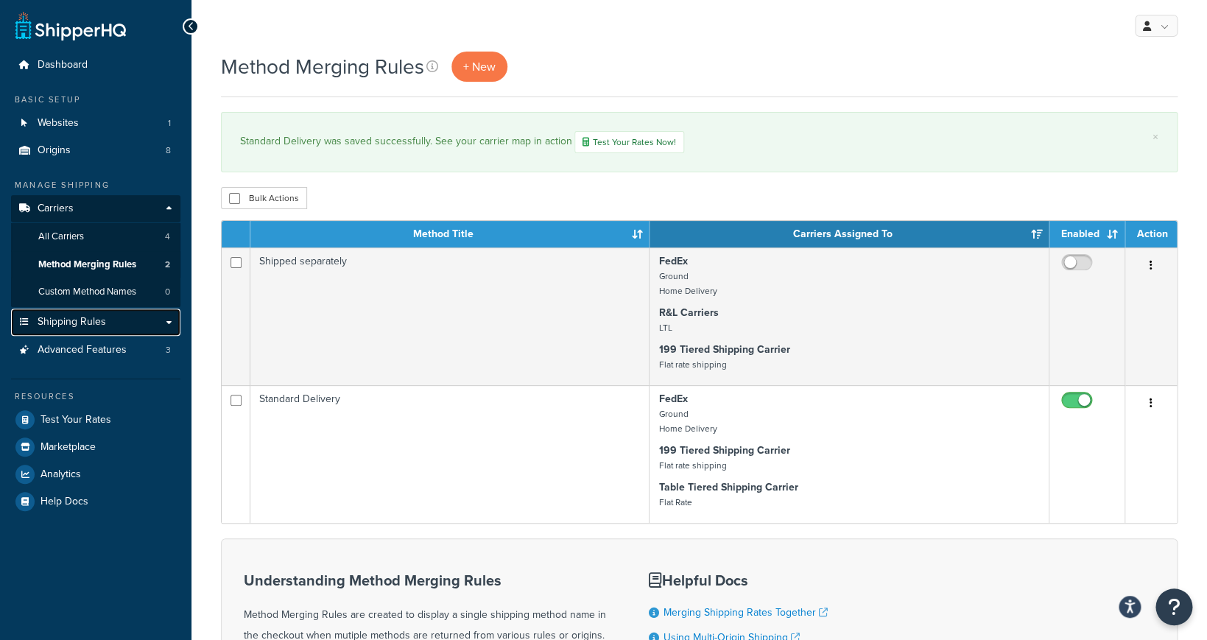
click at [88, 322] on span "Shipping Rules" at bounding box center [72, 322] width 68 height 13
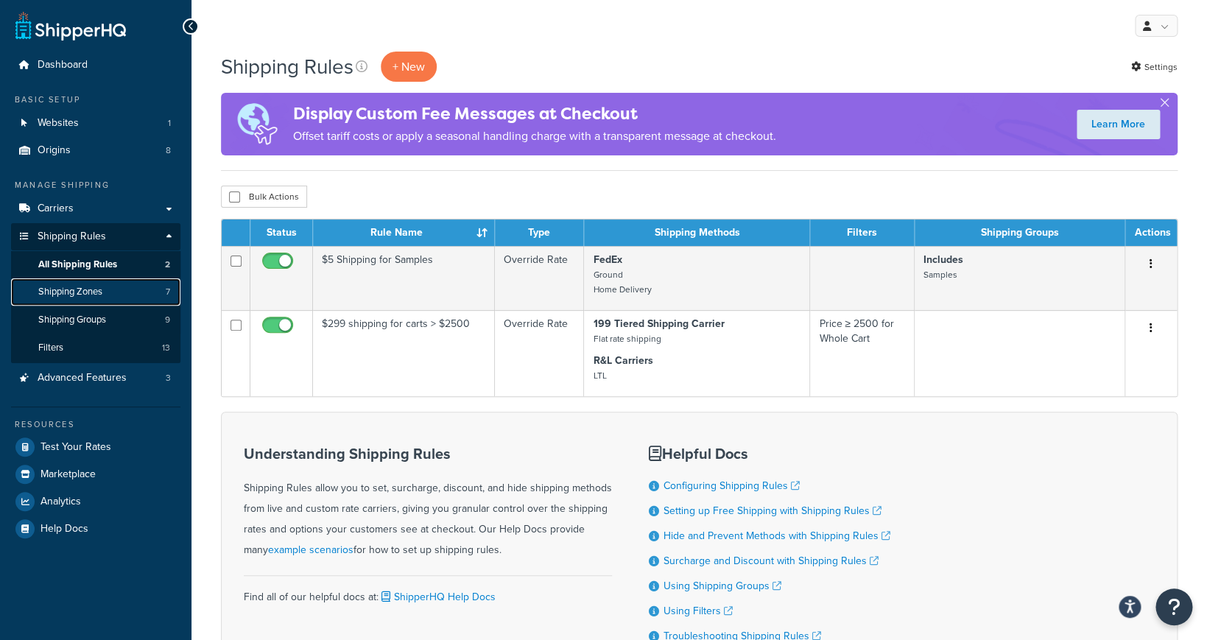
click at [119, 296] on link "Shipping Zones 7" at bounding box center [95, 291] width 169 height 27
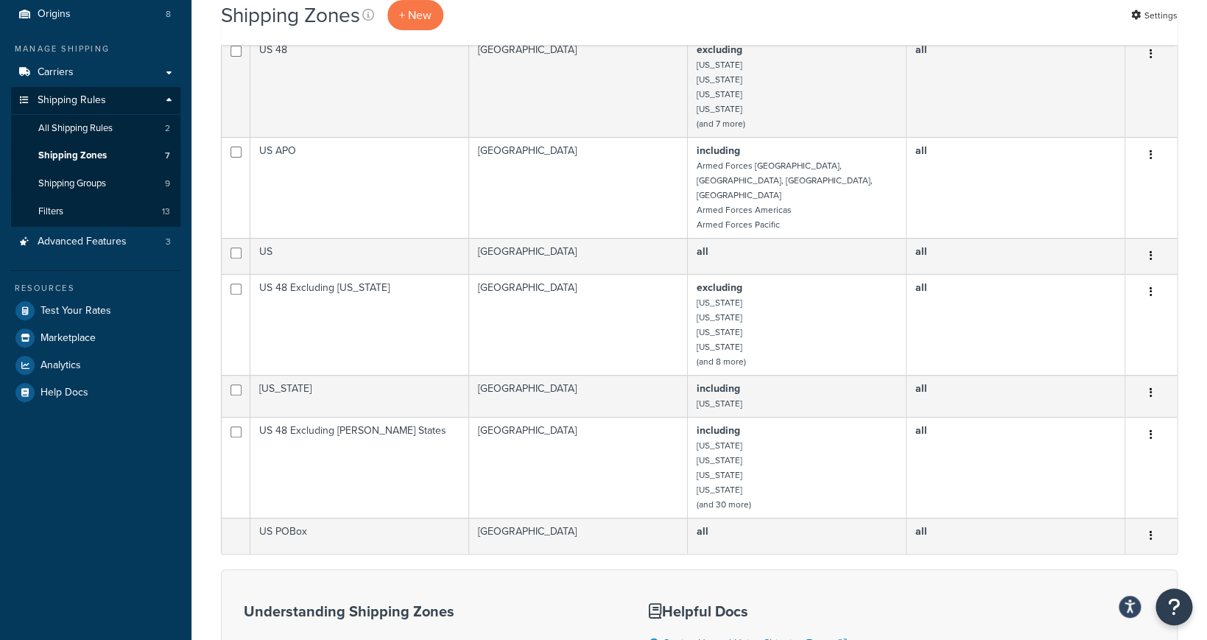
scroll to position [135, 0]
click at [98, 188] on span "Shipping Groups" at bounding box center [72, 184] width 68 height 13
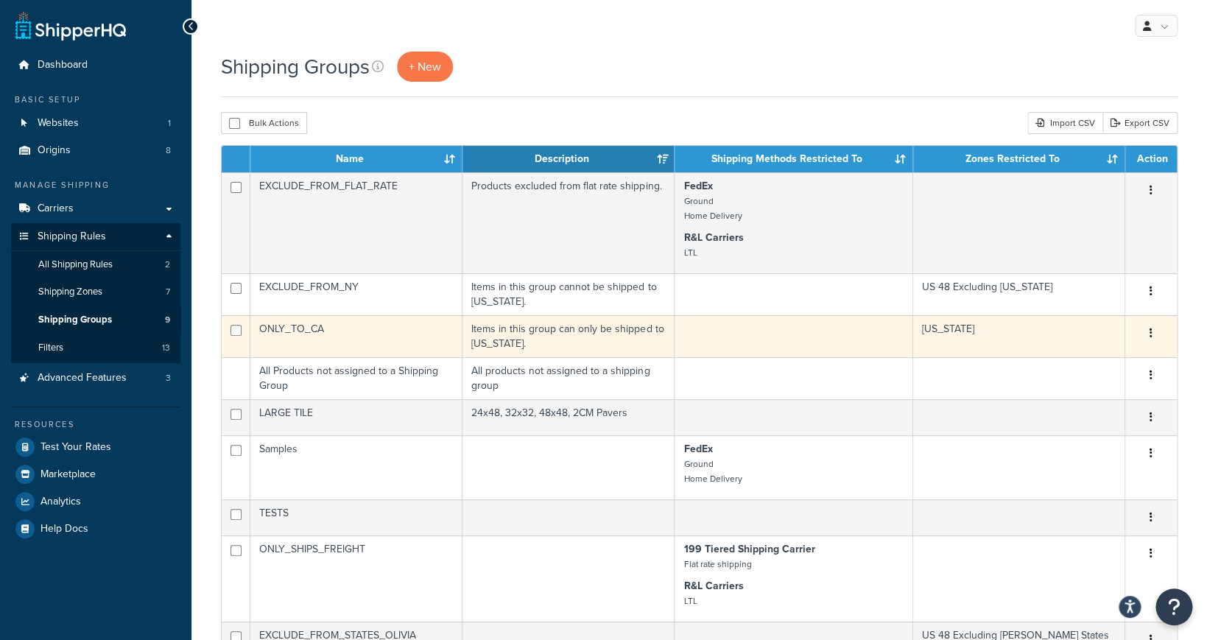
click at [551, 336] on td "Items in this group can only be shipped to [US_STATE]." at bounding box center [568, 336] width 212 height 42
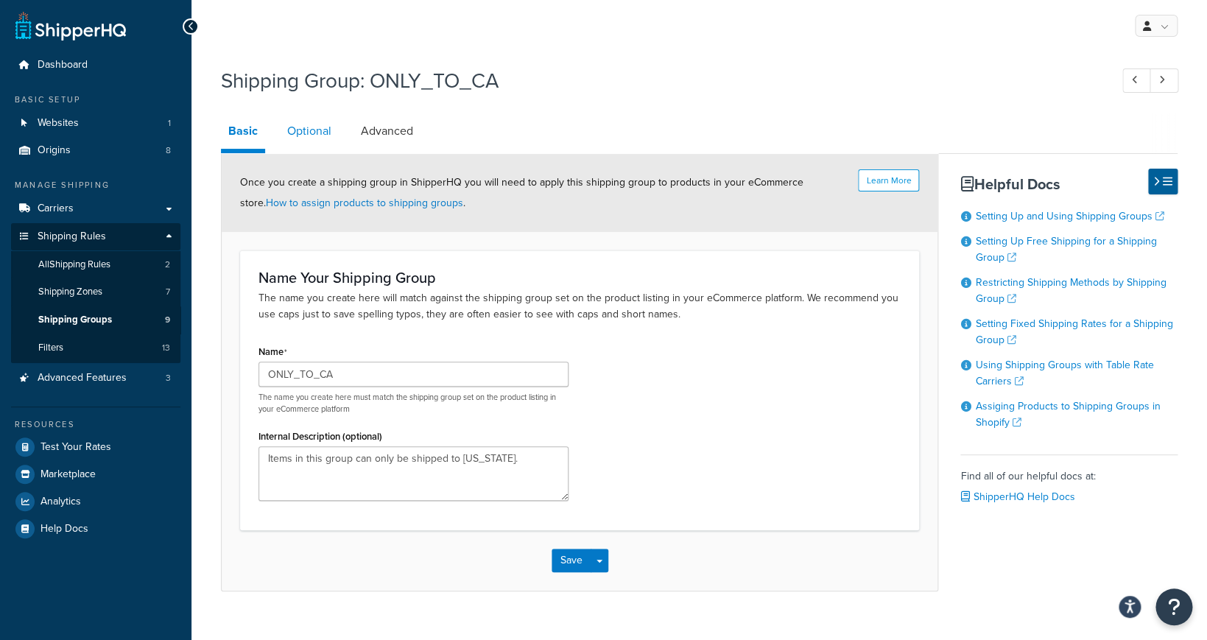
click at [304, 127] on link "Optional" at bounding box center [309, 130] width 59 height 35
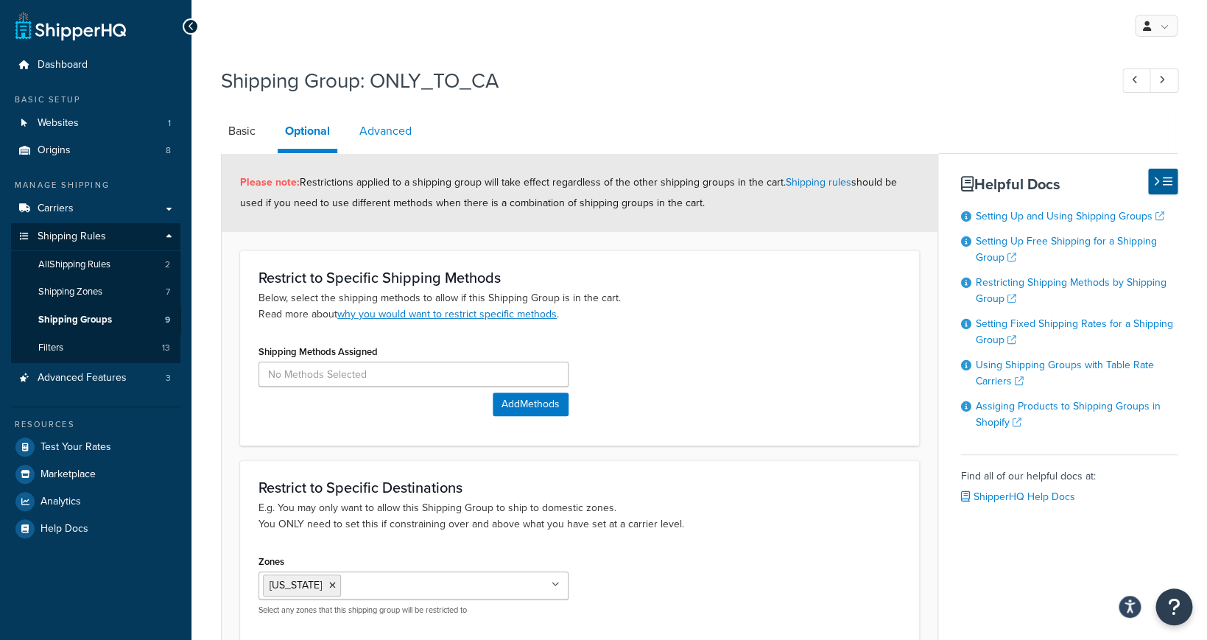
click at [386, 138] on link "Advanced" at bounding box center [385, 130] width 67 height 35
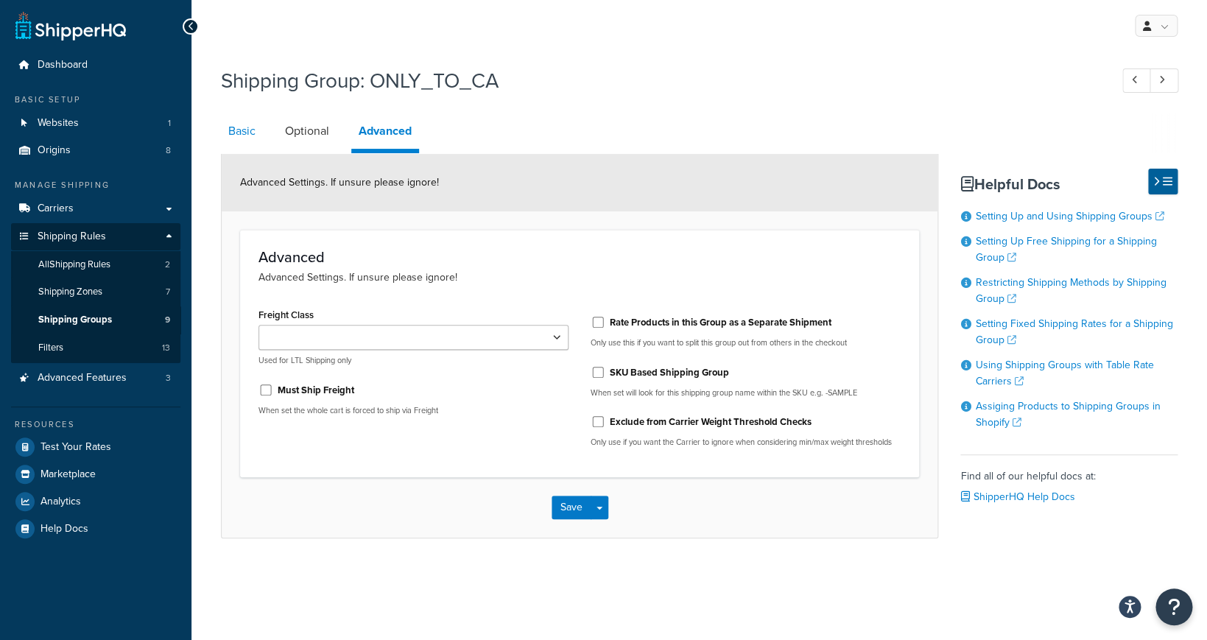
click at [256, 120] on link "Basic" at bounding box center [242, 130] width 42 height 35
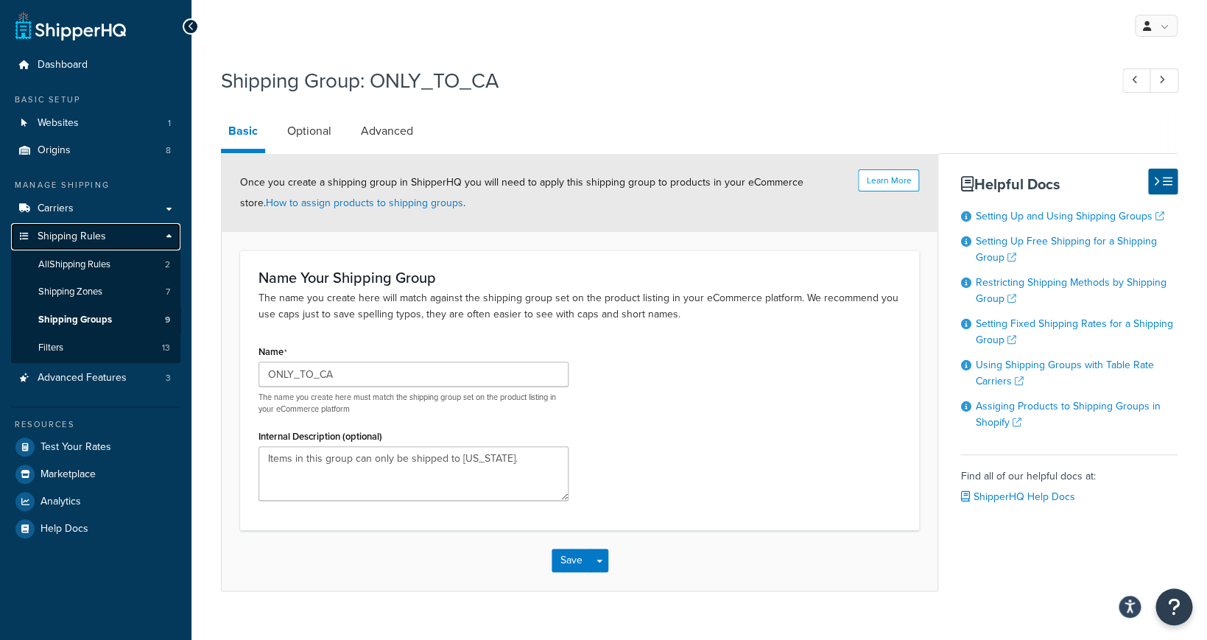
click at [91, 233] on span "Shipping Rules" at bounding box center [72, 236] width 68 height 13
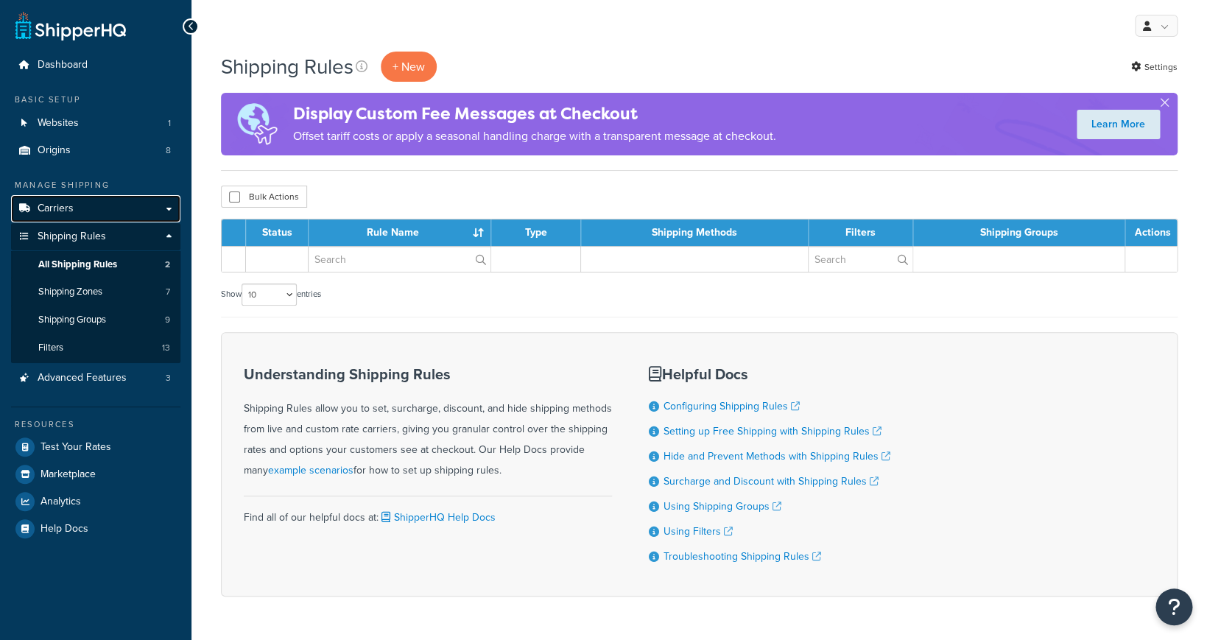
click at [126, 205] on link "Carriers" at bounding box center [95, 208] width 169 height 27
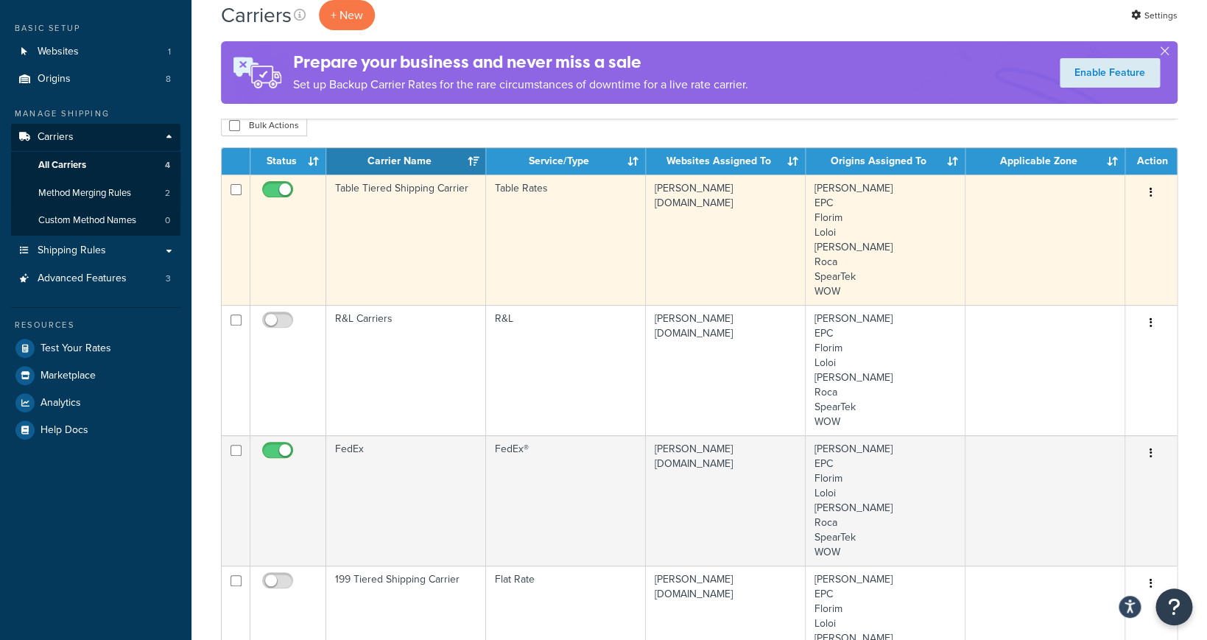
scroll to position [60, 0]
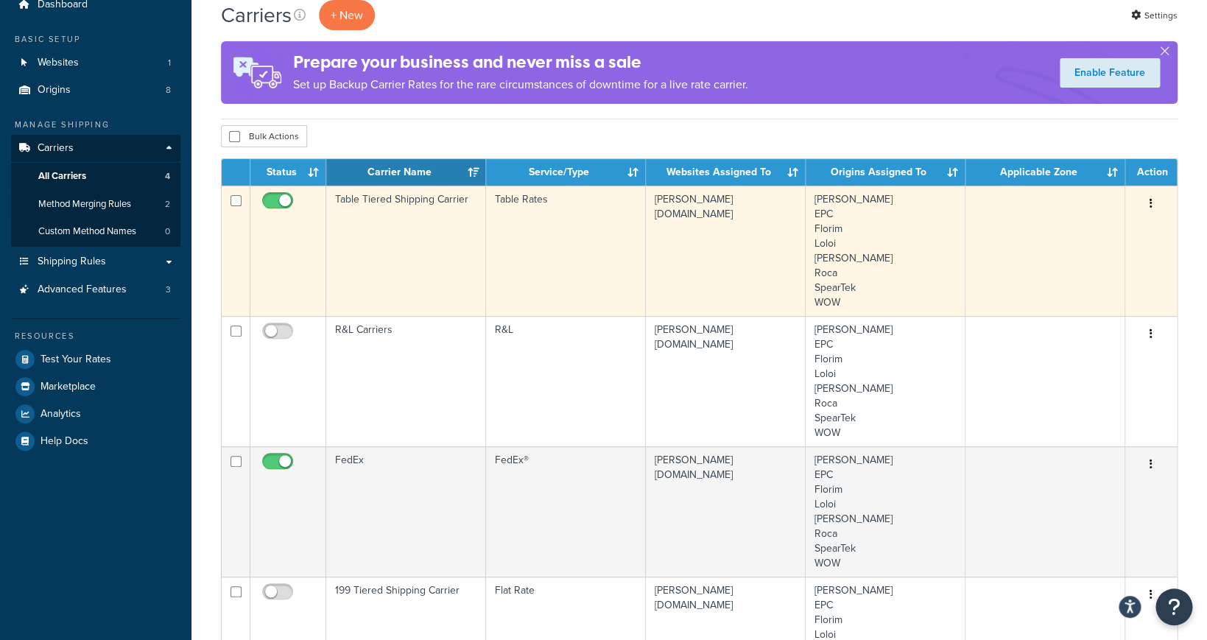
click at [423, 250] on td "Table Tiered Shipping Carrier" at bounding box center [406, 251] width 160 height 130
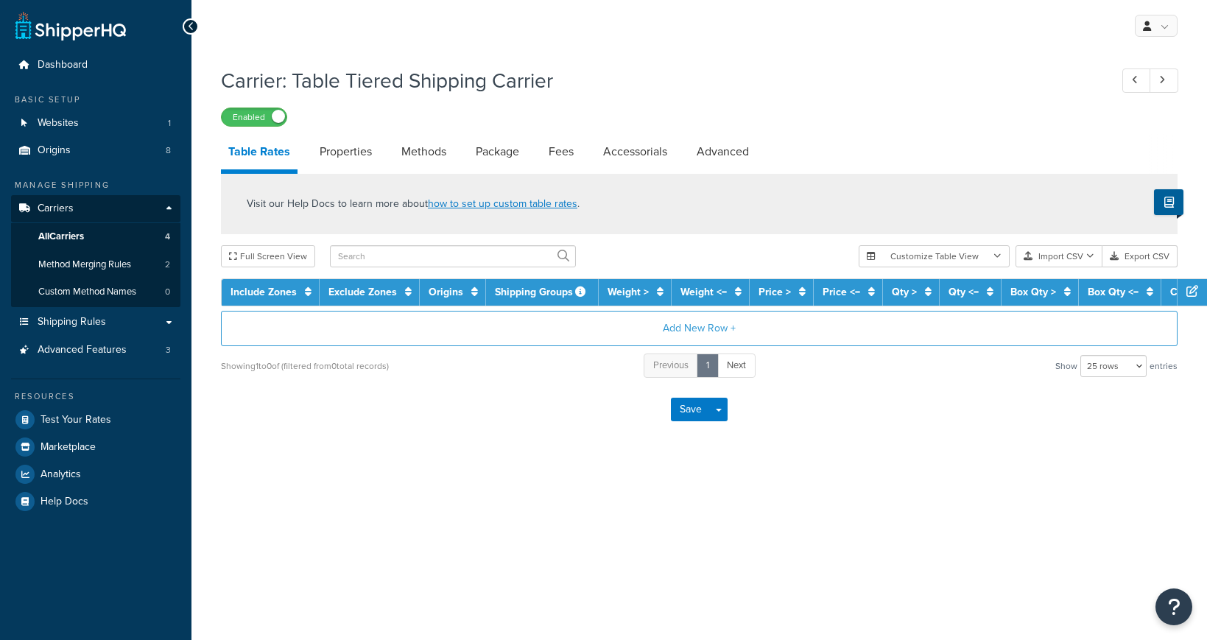
select select "25"
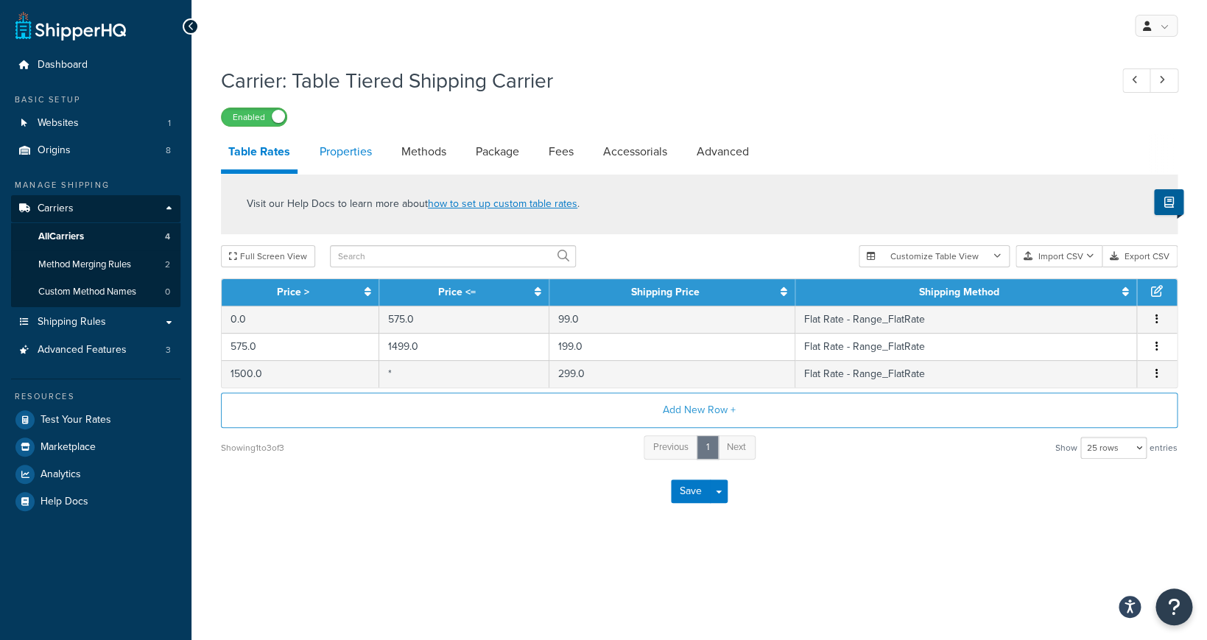
click at [347, 155] on link "Properties" at bounding box center [345, 151] width 67 height 35
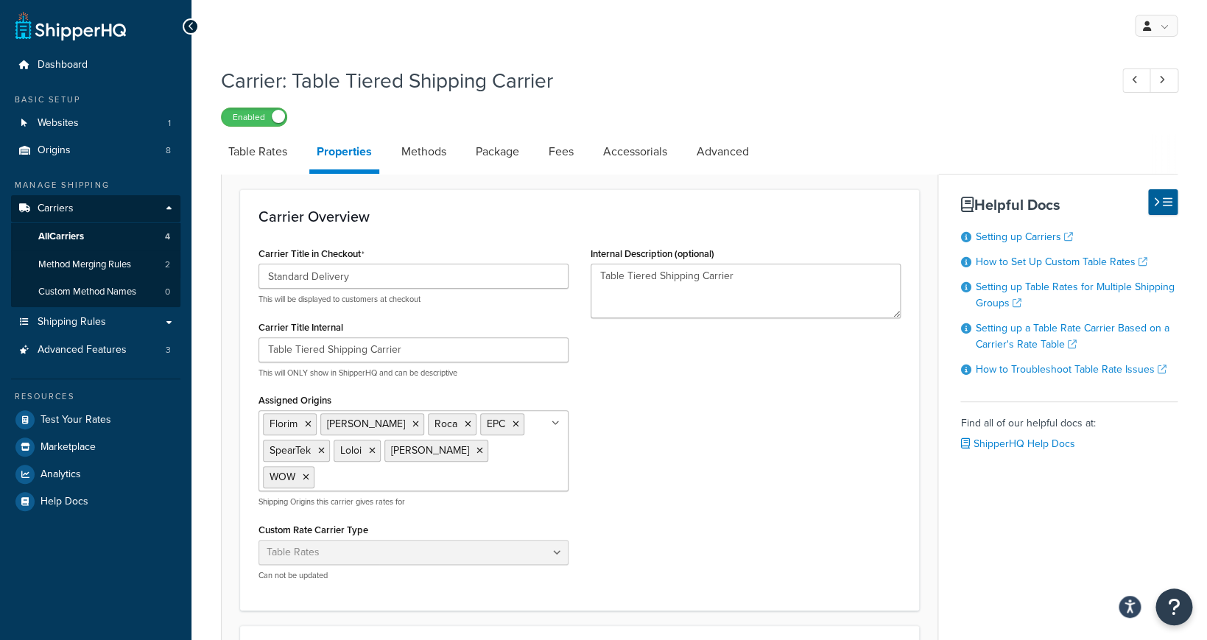
click at [525, 457] on ul "[PERSON_NAME] EPC SpearTek Loloi [PERSON_NAME] WOW" at bounding box center [413, 450] width 310 height 81
click at [493, 507] on link "All Origins" at bounding box center [413, 506] width 308 height 32
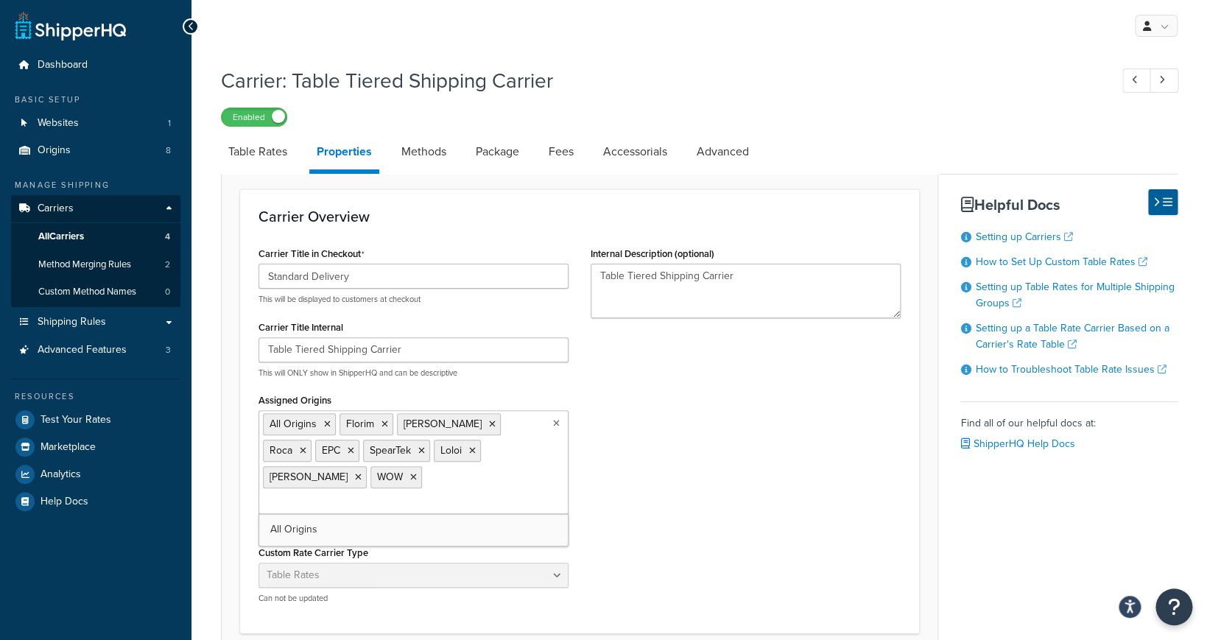
click at [670, 487] on div "Carrier Title in Checkout Standard Delivery This will be displayed to customers…" at bounding box center [579, 429] width 664 height 372
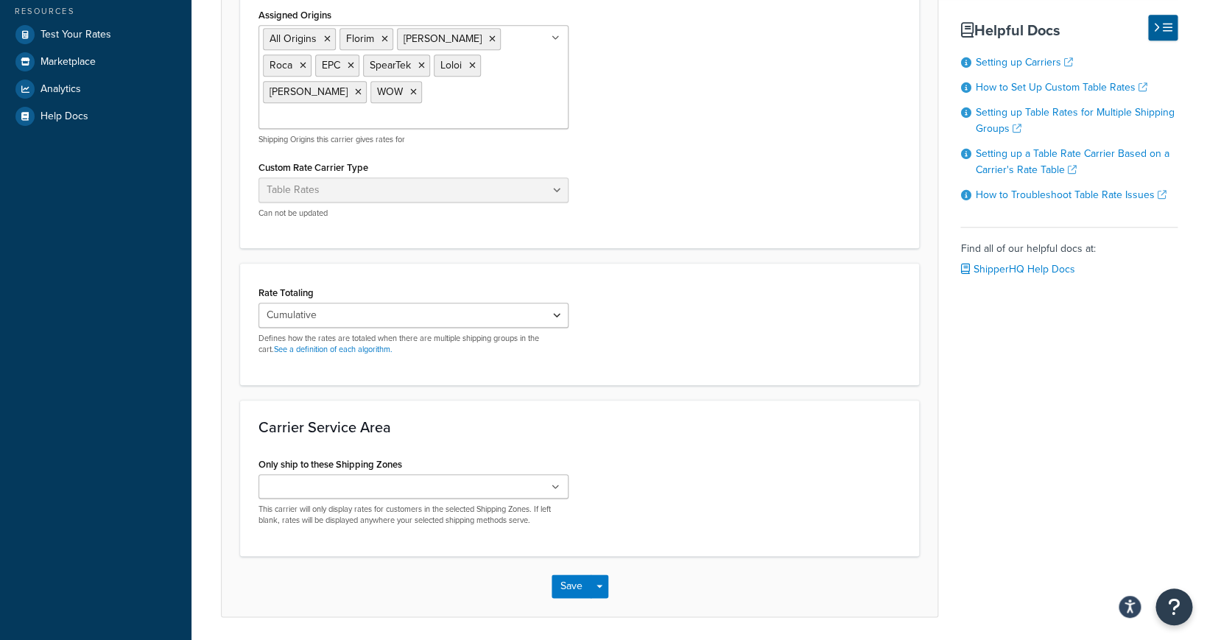
scroll to position [386, 0]
click at [579, 573] on button "Save" at bounding box center [571, 585] width 40 height 24
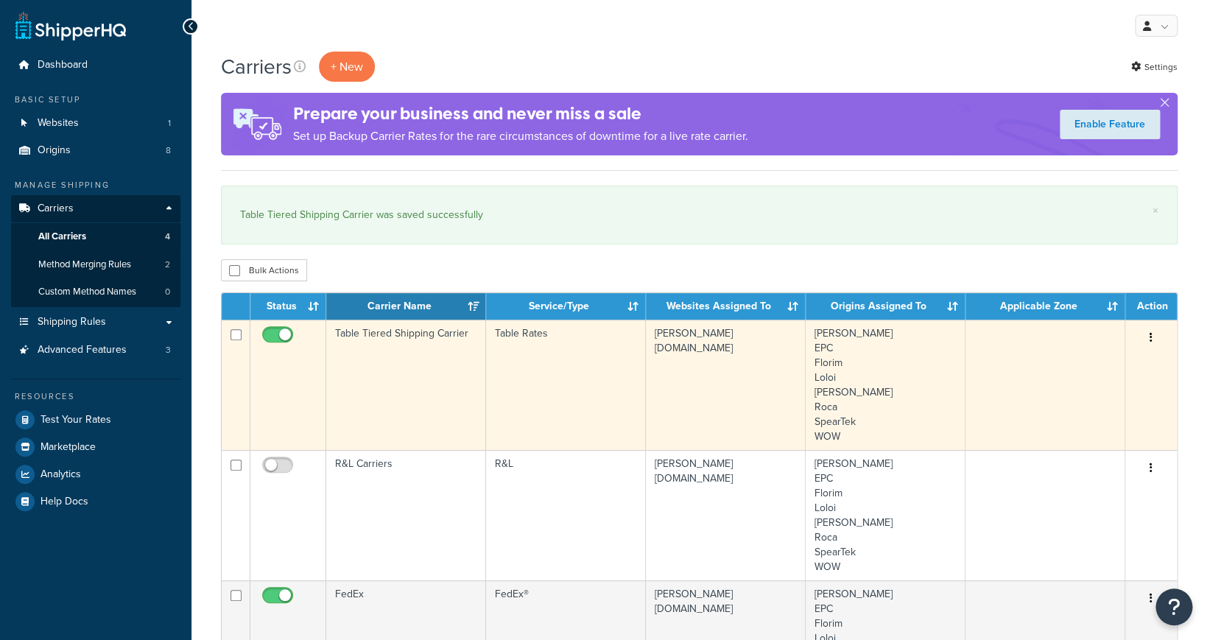
click at [598, 354] on td "Table Rates" at bounding box center [566, 384] width 160 height 130
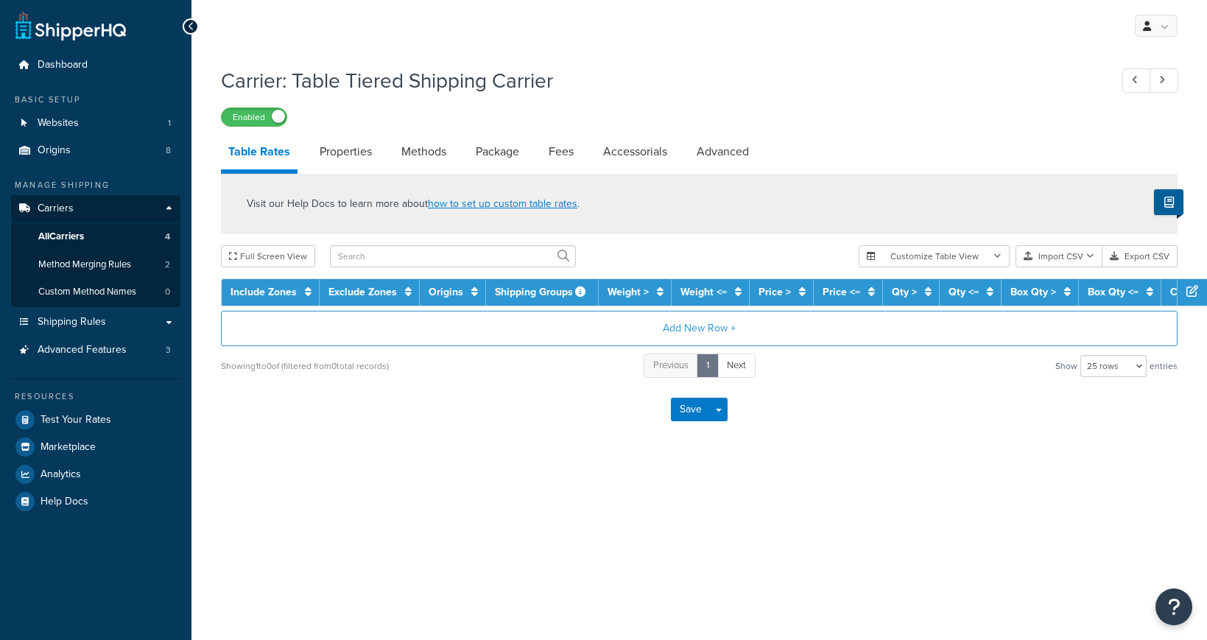
select select "25"
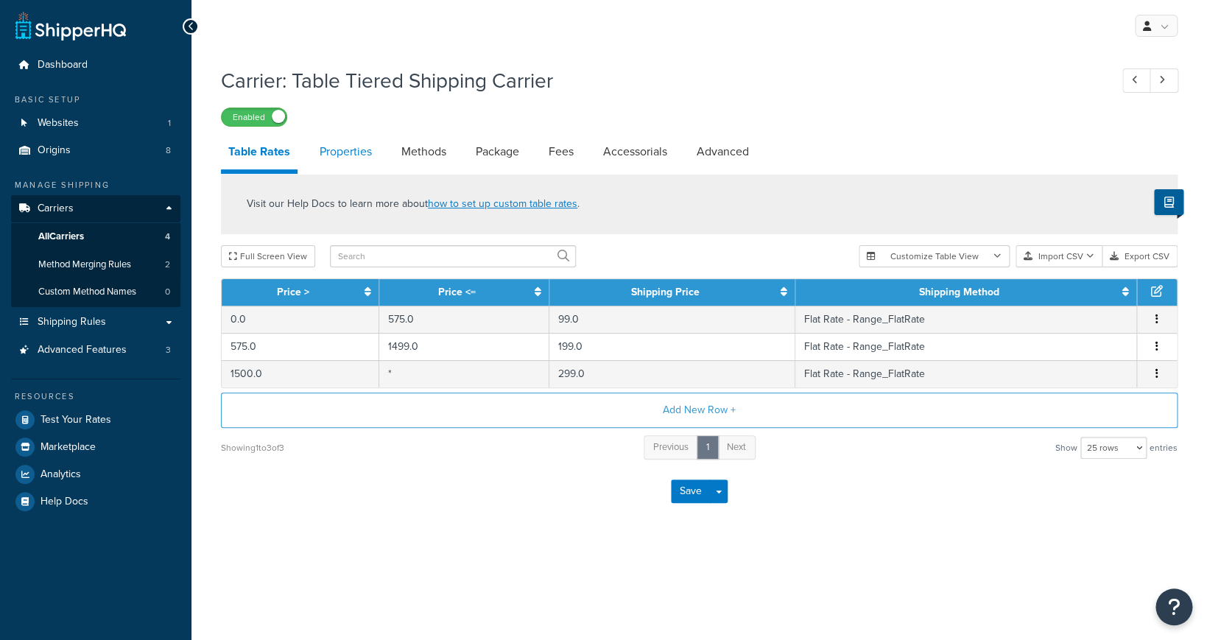
click at [356, 155] on link "Properties" at bounding box center [345, 151] width 67 height 35
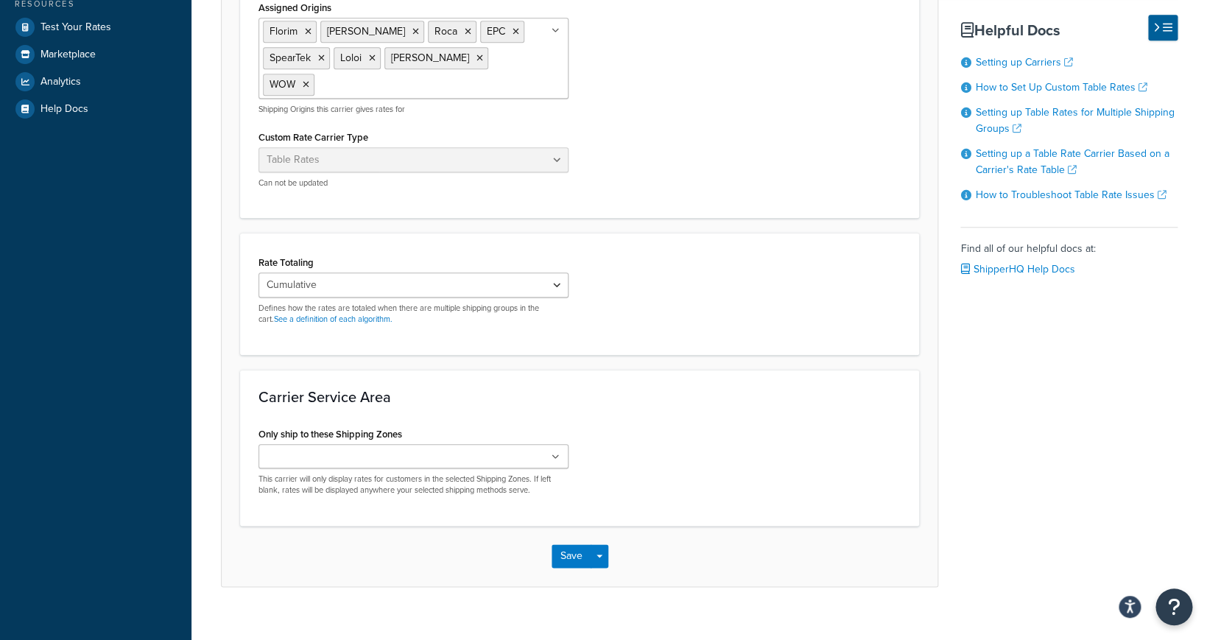
scroll to position [412, 0]
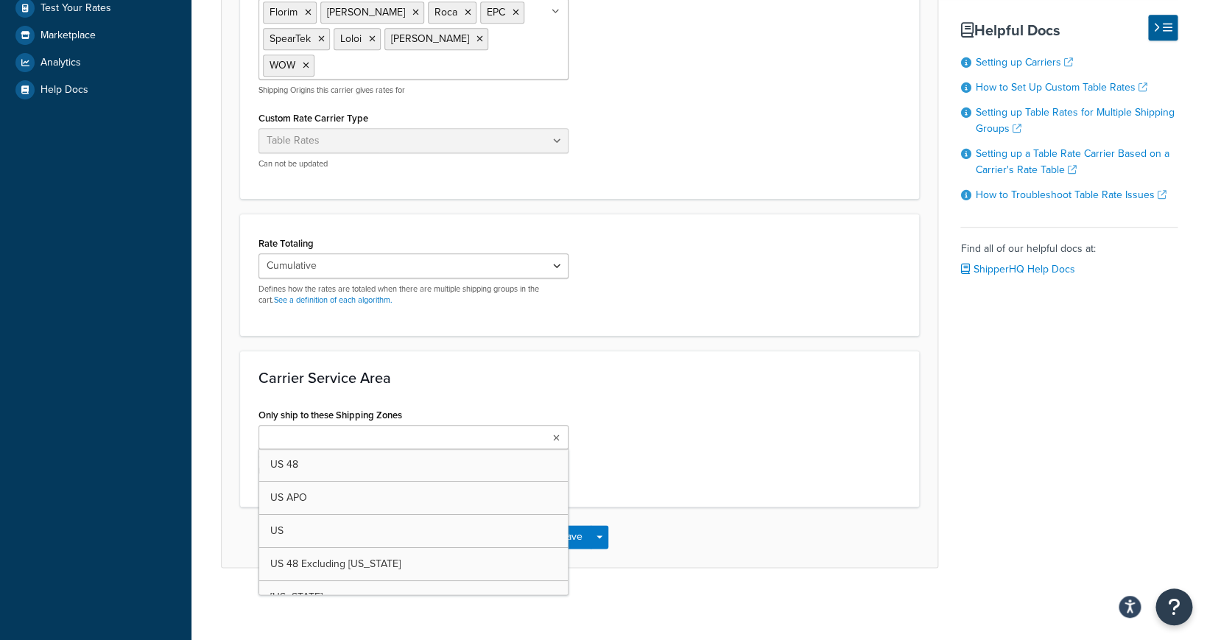
click at [555, 430] on ul at bounding box center [413, 437] width 310 height 24
click at [613, 404] on div "Only ship to these Shipping Zones US 48 US APO US US 48 Excluding New York Cali…" at bounding box center [579, 446] width 664 height 84
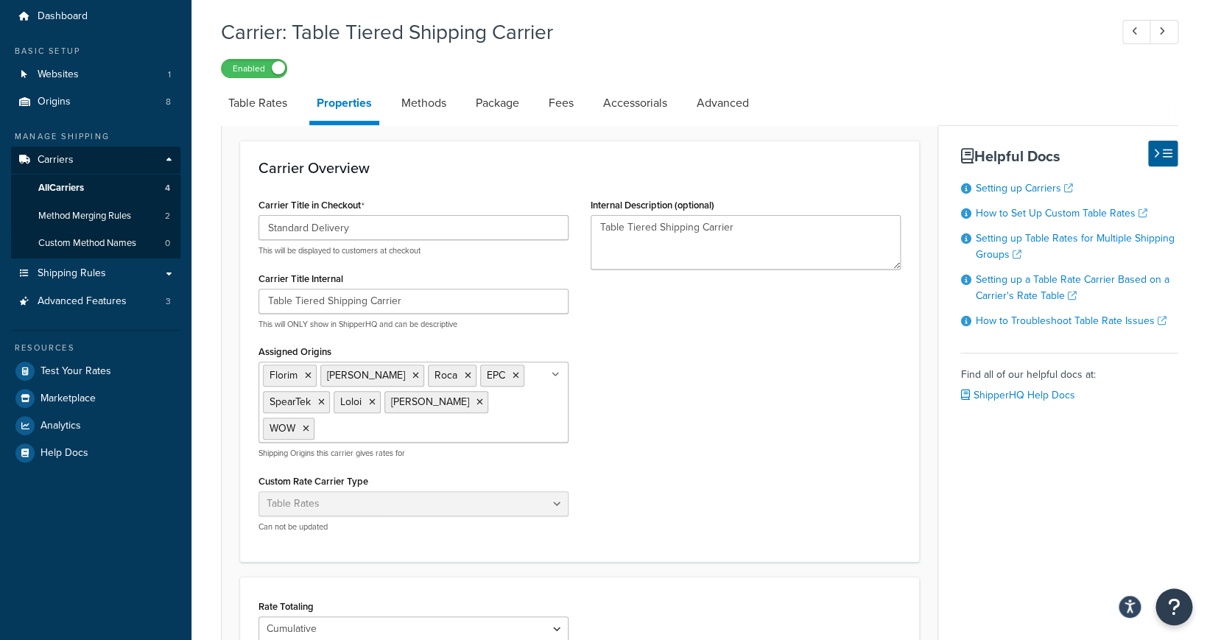
scroll to position [57, 0]
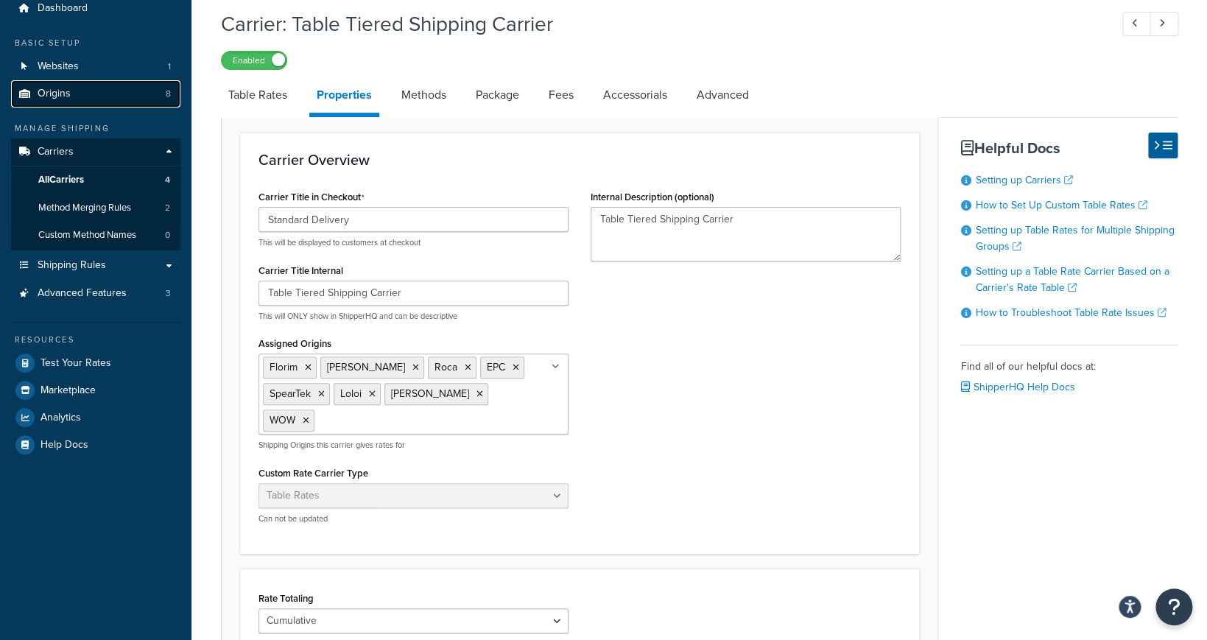
click at [118, 89] on link "Origins 8" at bounding box center [95, 93] width 169 height 27
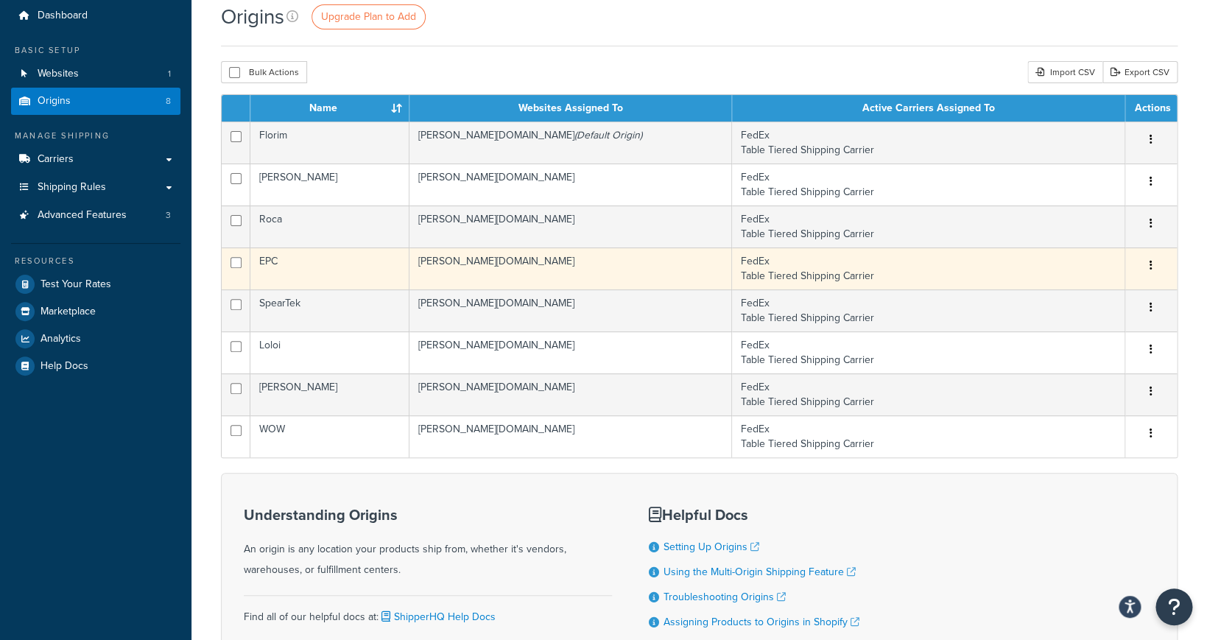
scroll to position [24, 0]
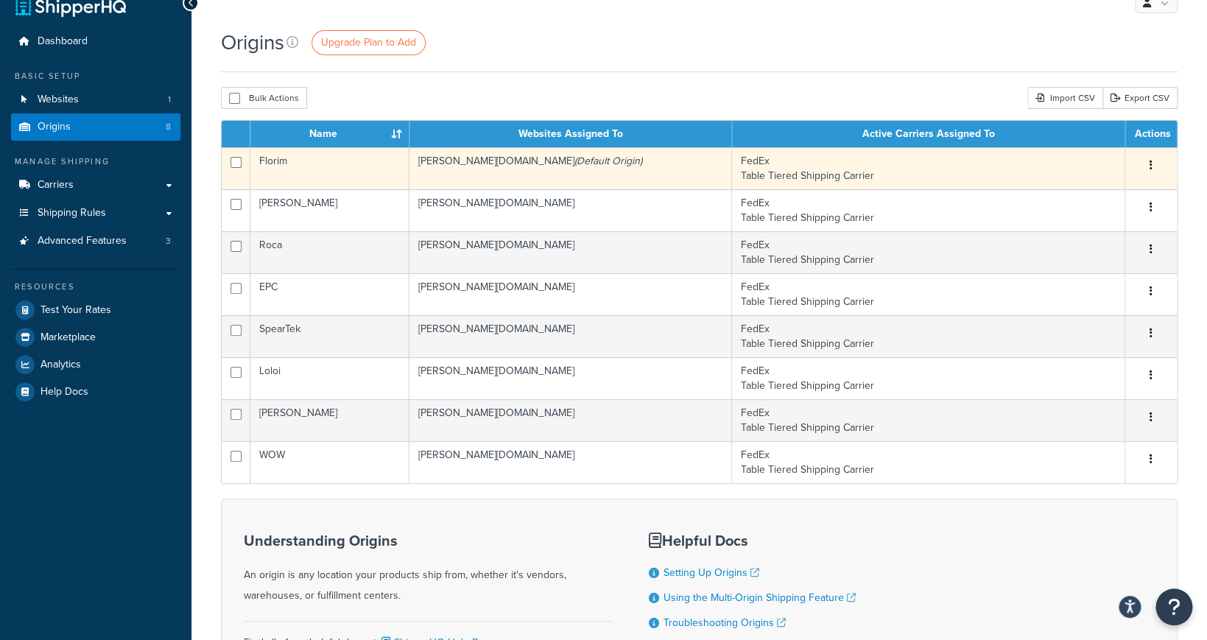
click at [1148, 164] on button "button" at bounding box center [1150, 166] width 21 height 24
click at [861, 165] on td "FedEx Table Tiered Shipping Carrier" at bounding box center [928, 168] width 393 height 42
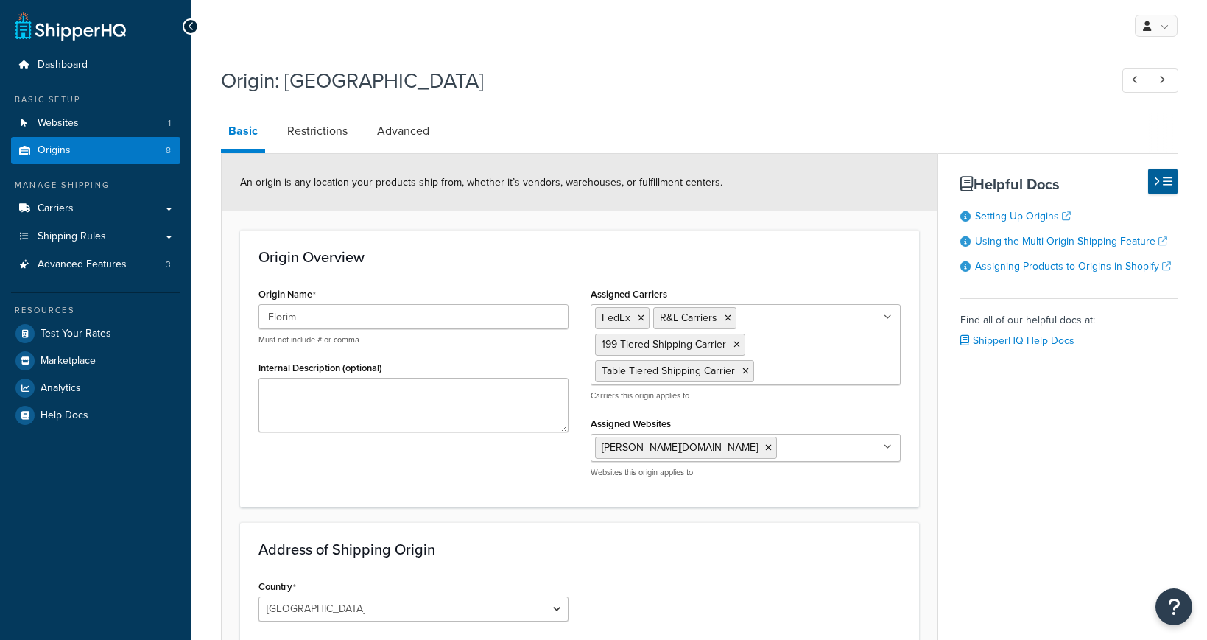
select select "42"
click at [335, 140] on link "Restrictions" at bounding box center [317, 130] width 75 height 35
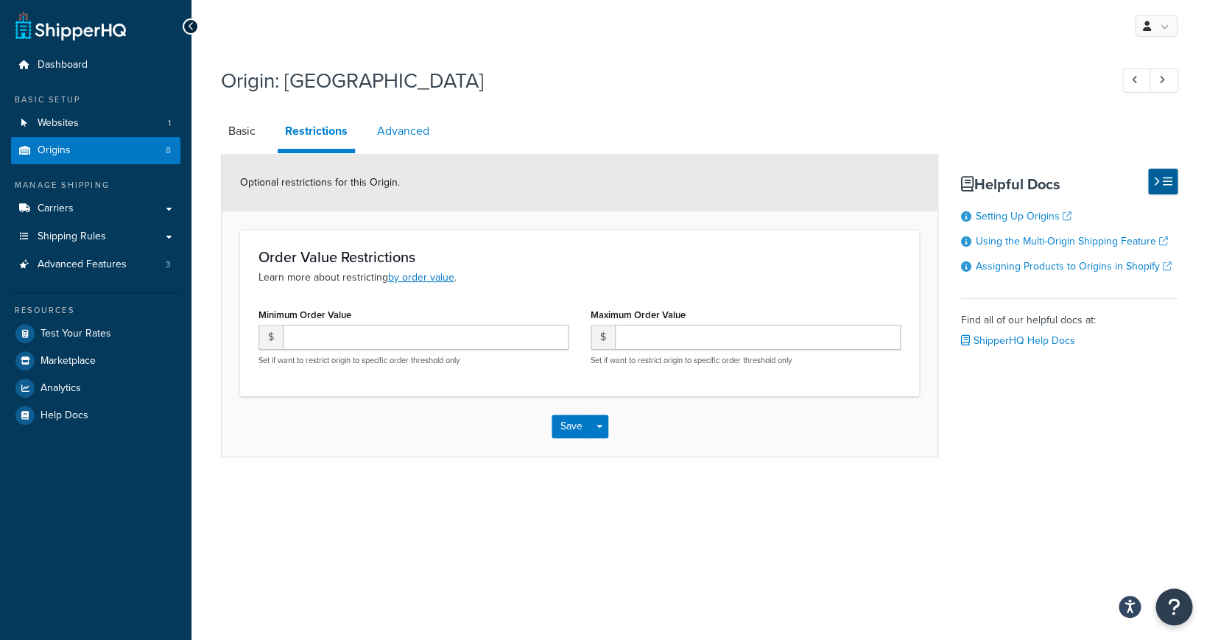
click at [386, 133] on link "Advanced" at bounding box center [403, 130] width 67 height 35
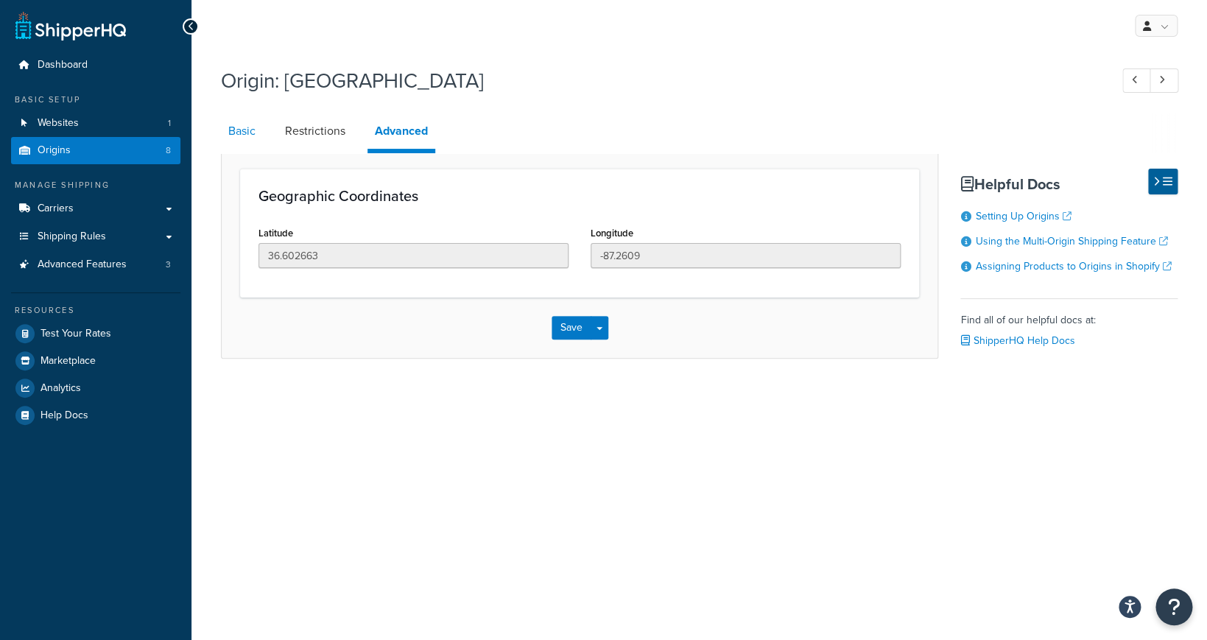
click at [244, 135] on link "Basic" at bounding box center [242, 130] width 42 height 35
select select "42"
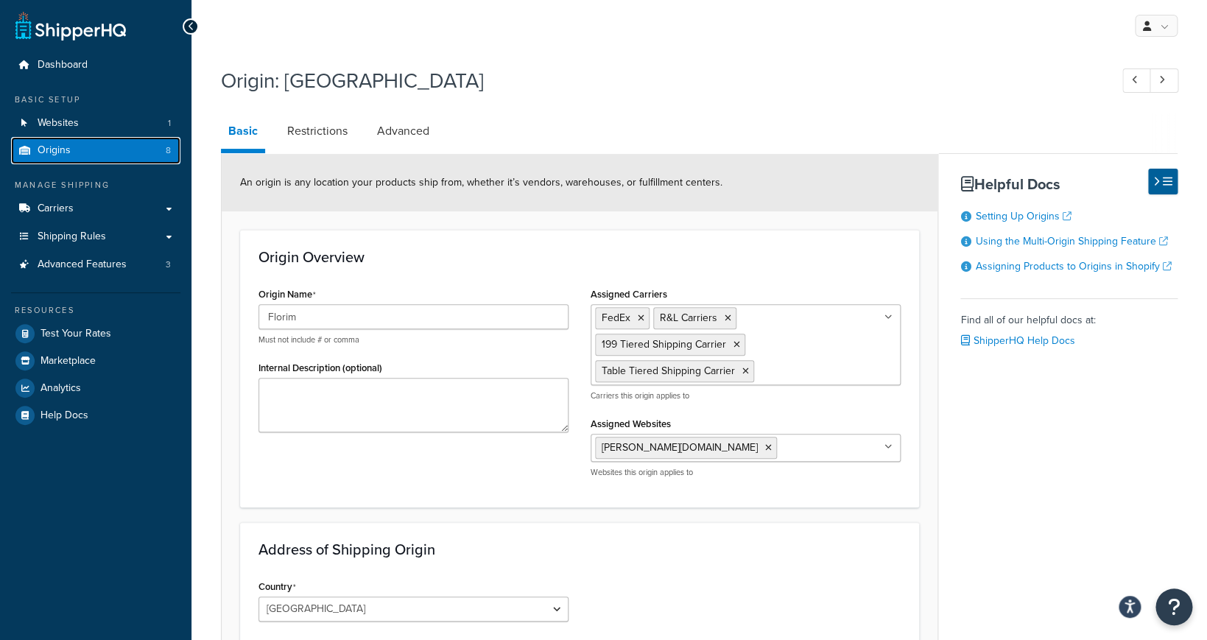
click at [127, 149] on link "Origins 8" at bounding box center [95, 150] width 169 height 27
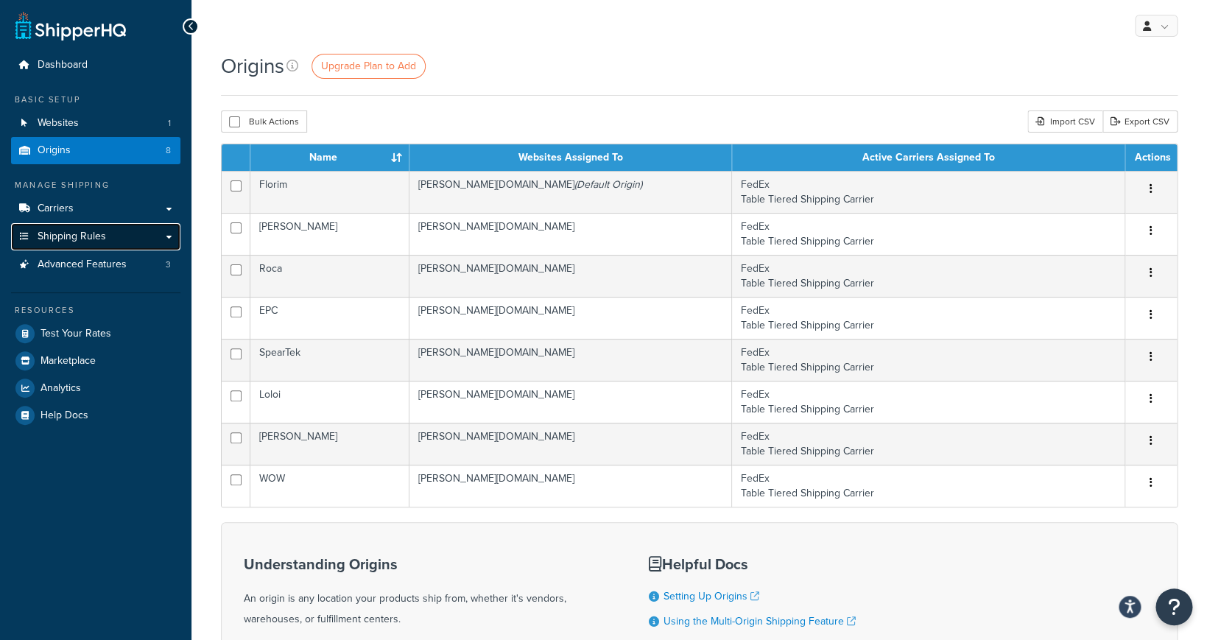
click at [149, 239] on link "Shipping Rules" at bounding box center [95, 236] width 169 height 27
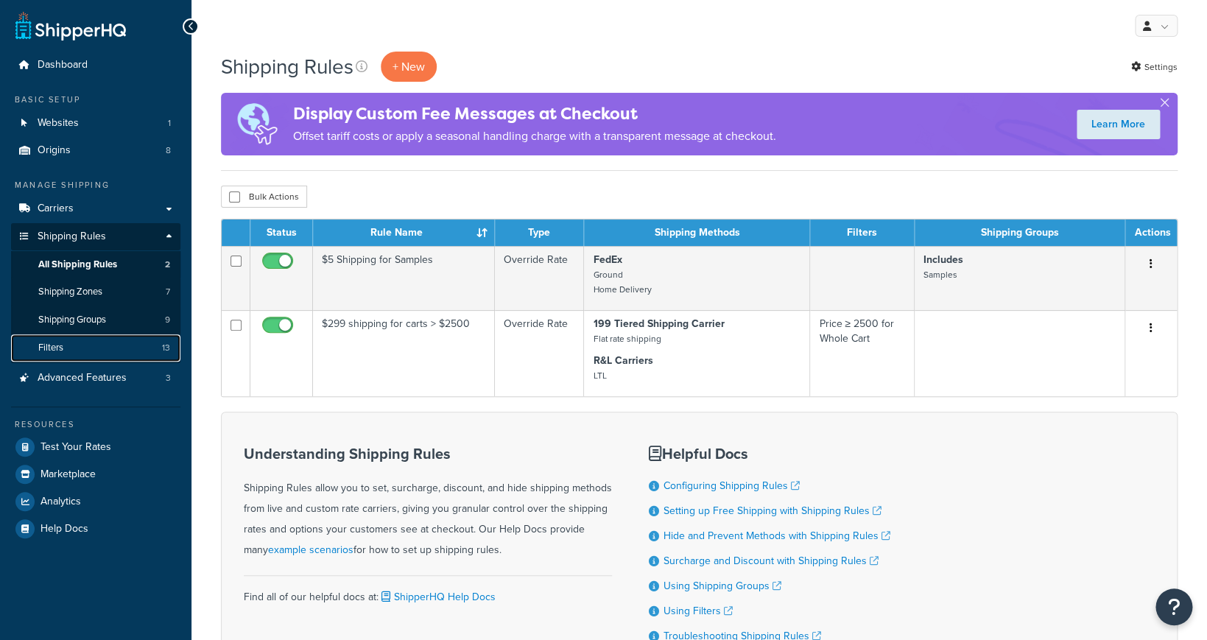
click at [124, 343] on link "Filters 13" at bounding box center [95, 347] width 169 height 27
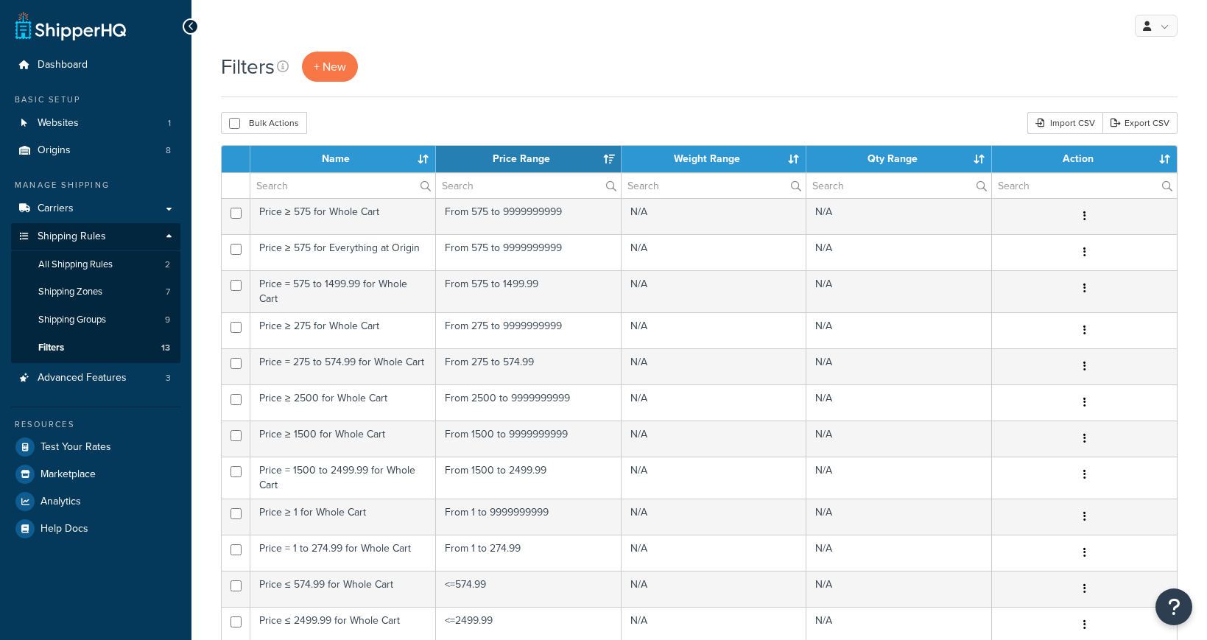
select select "15"
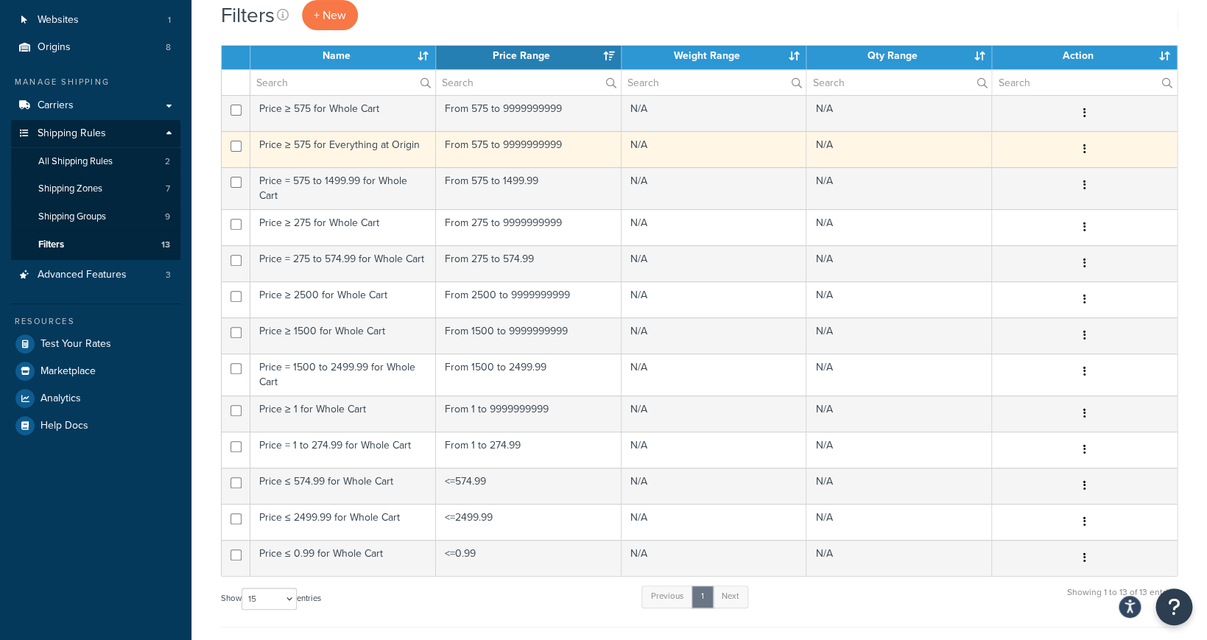
scroll to position [89, 0]
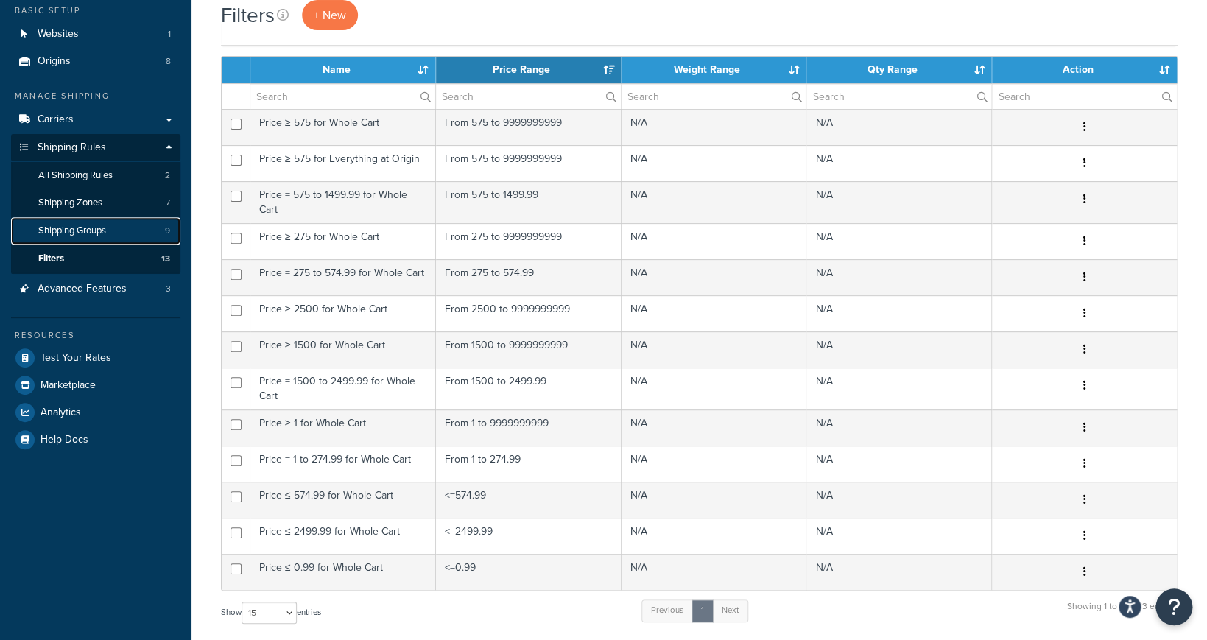
click at [121, 234] on link "Shipping Groups 9" at bounding box center [95, 230] width 169 height 27
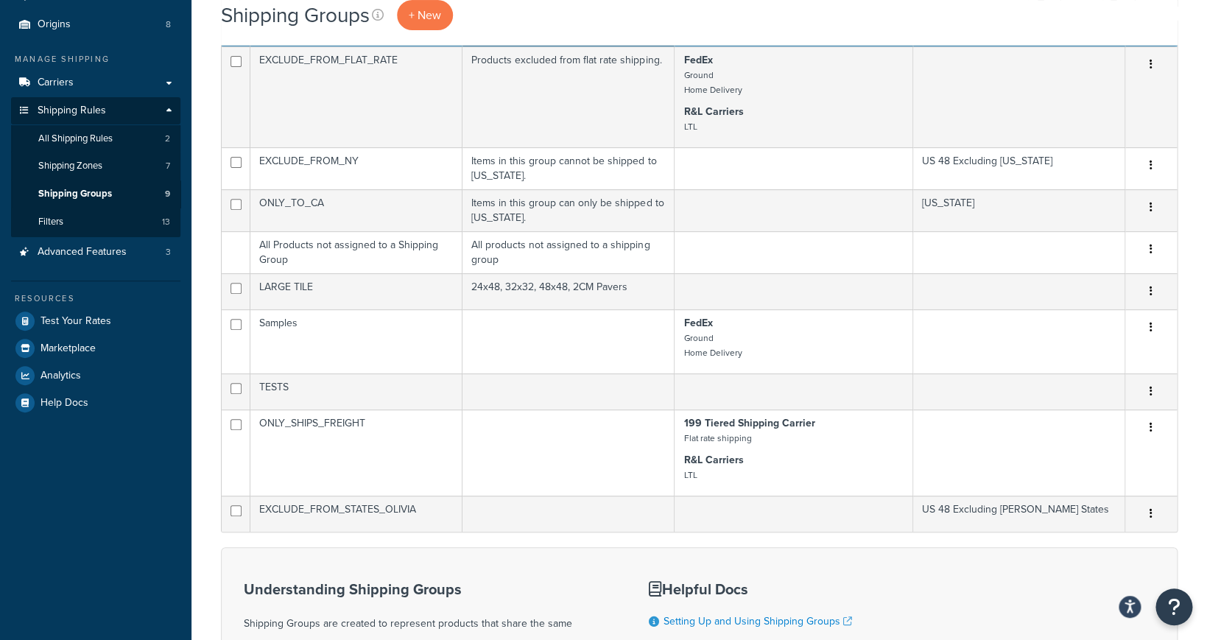
scroll to position [130, 0]
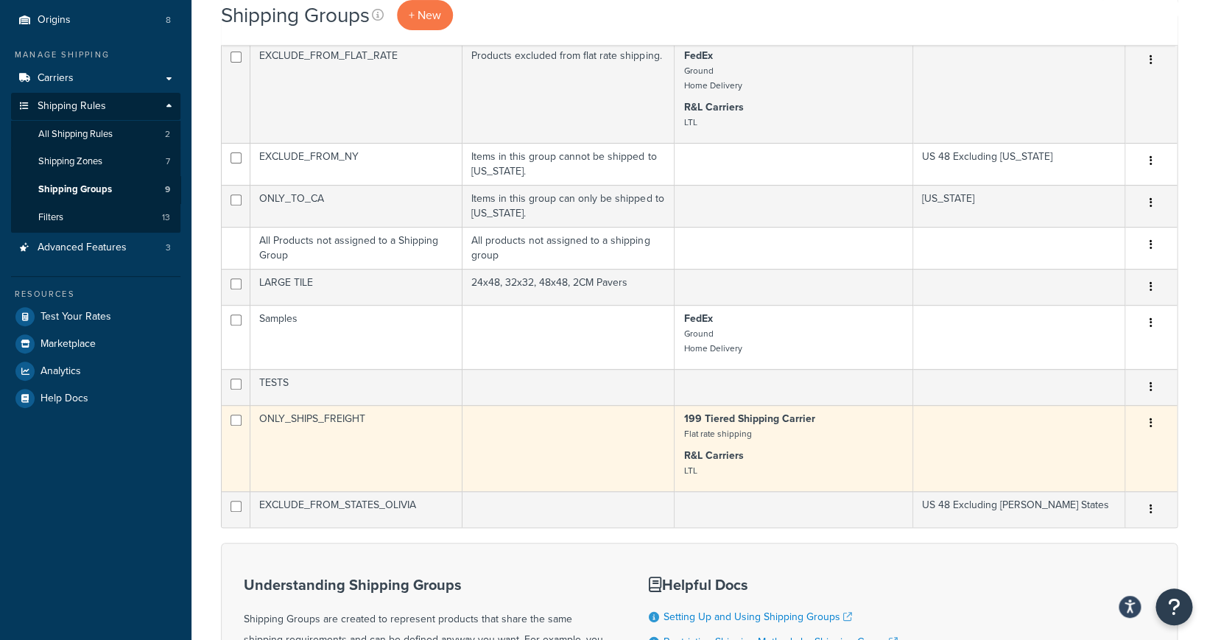
click at [599, 436] on td at bounding box center [568, 448] width 212 height 86
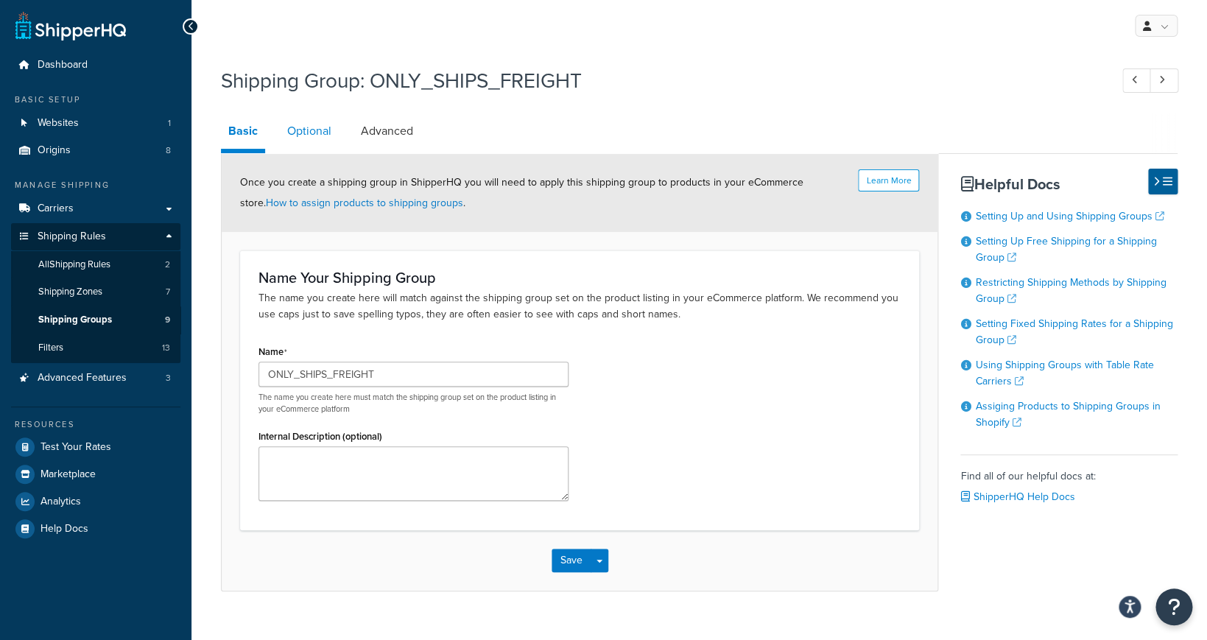
click at [316, 143] on link "Optional" at bounding box center [309, 130] width 59 height 35
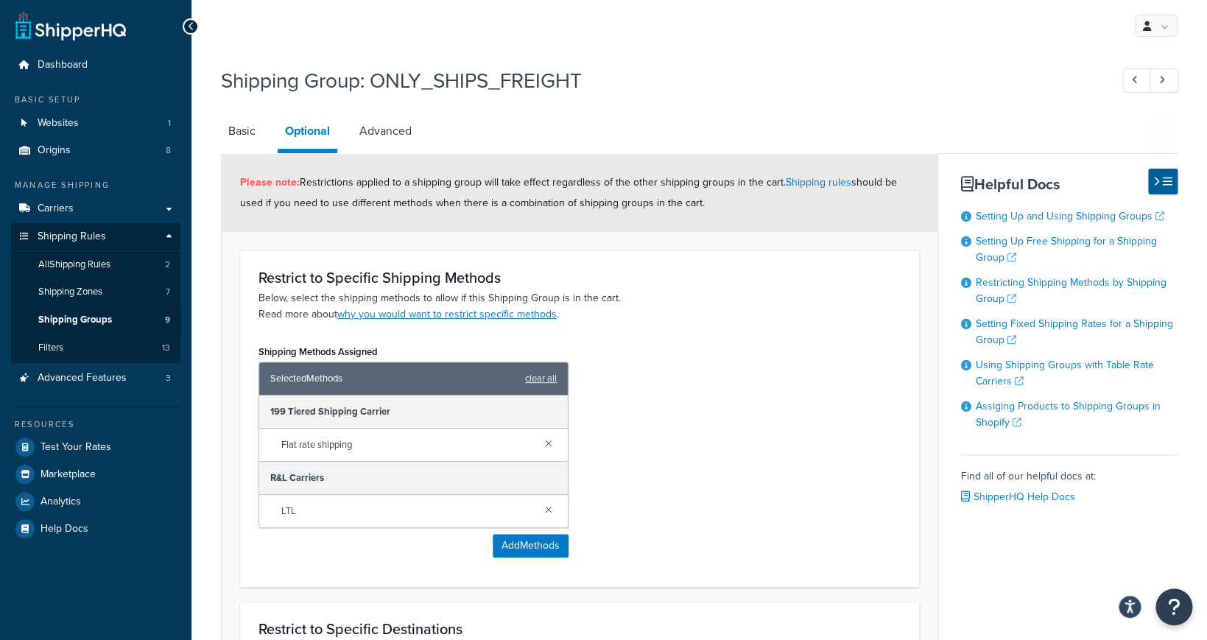
scroll to position [72, 0]
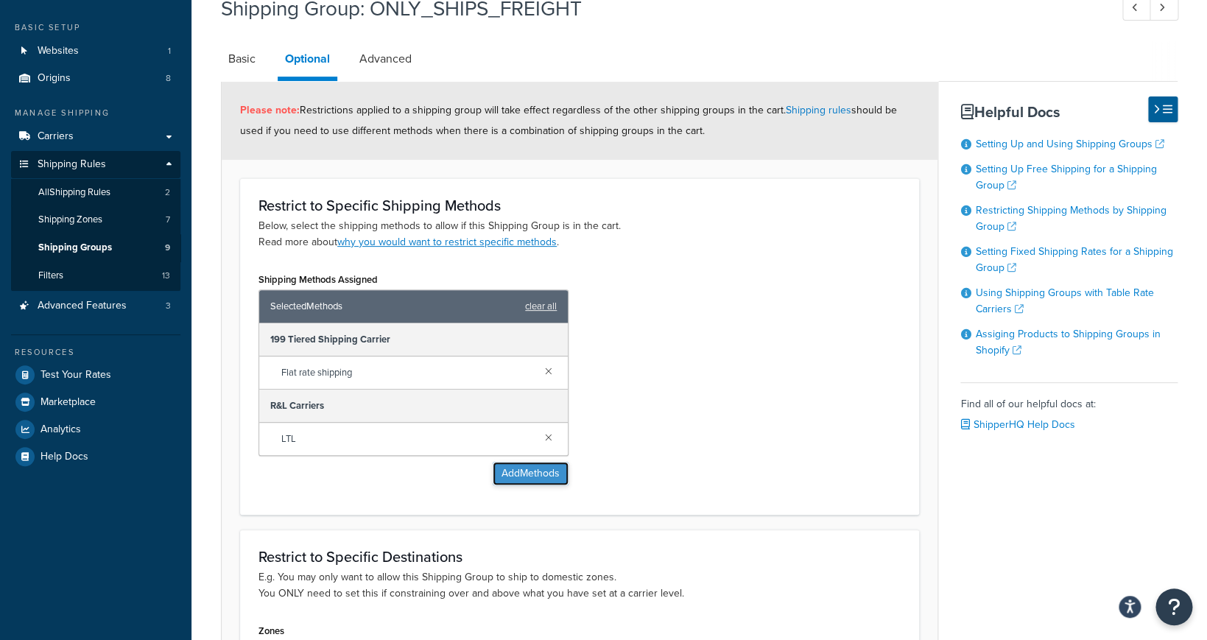
click at [516, 466] on button "Add Methods" at bounding box center [530, 474] width 76 height 24
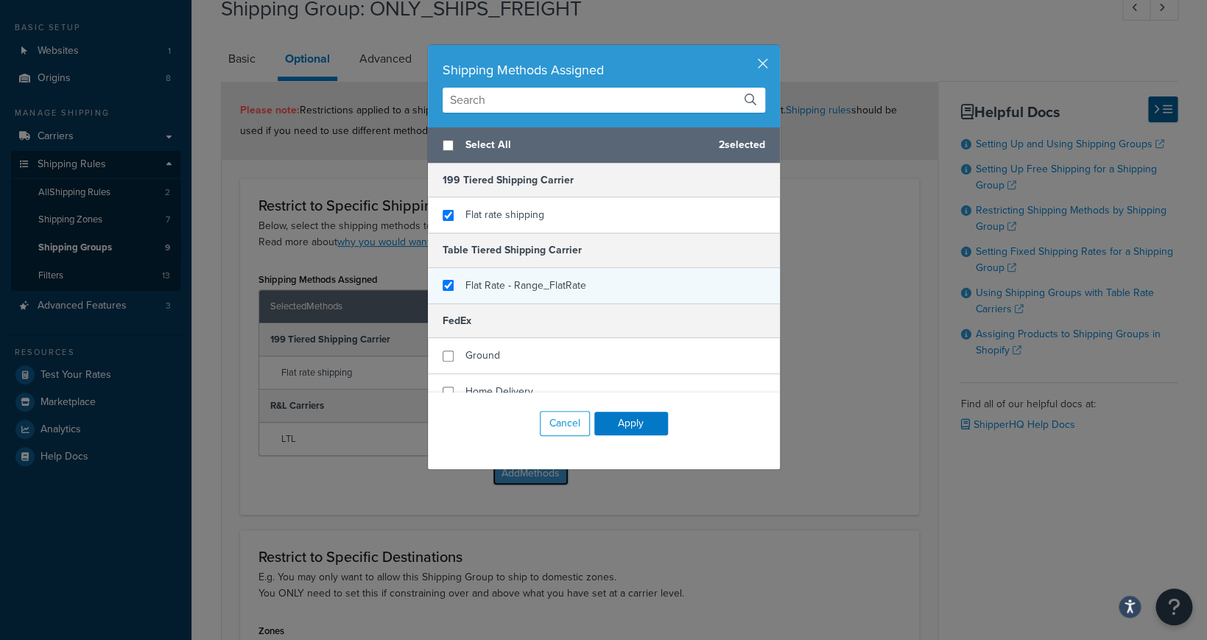
checkbox input "true"
click at [561, 289] on span "Flat Rate - Range_FlatRate" at bounding box center [525, 285] width 121 height 15
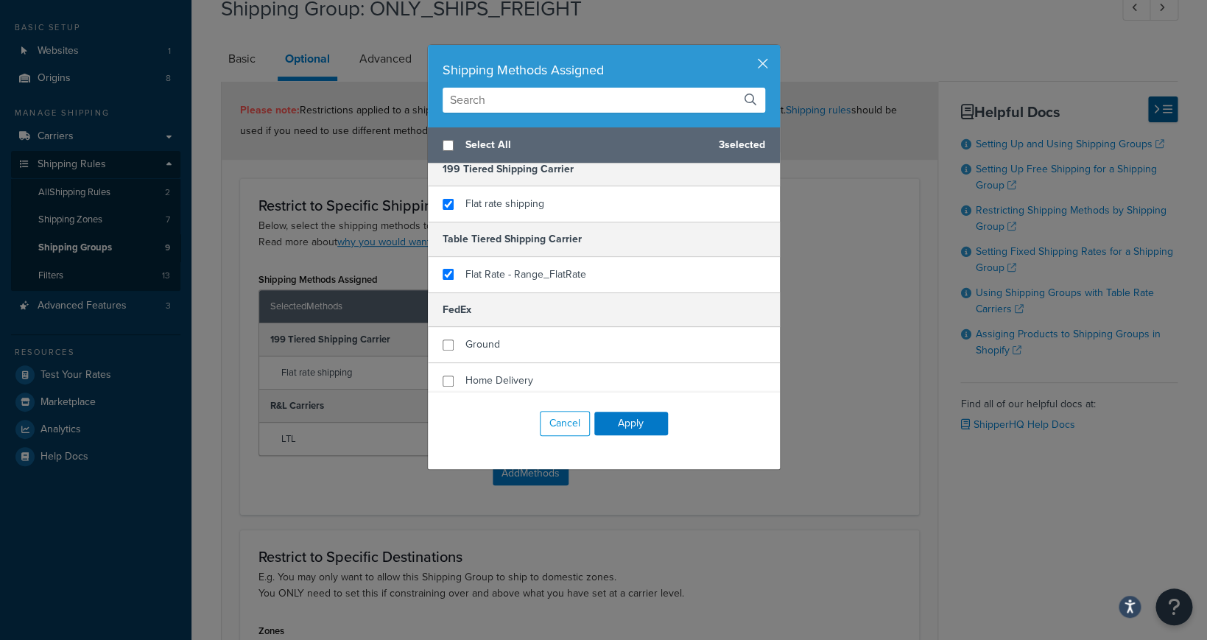
scroll to position [0, 0]
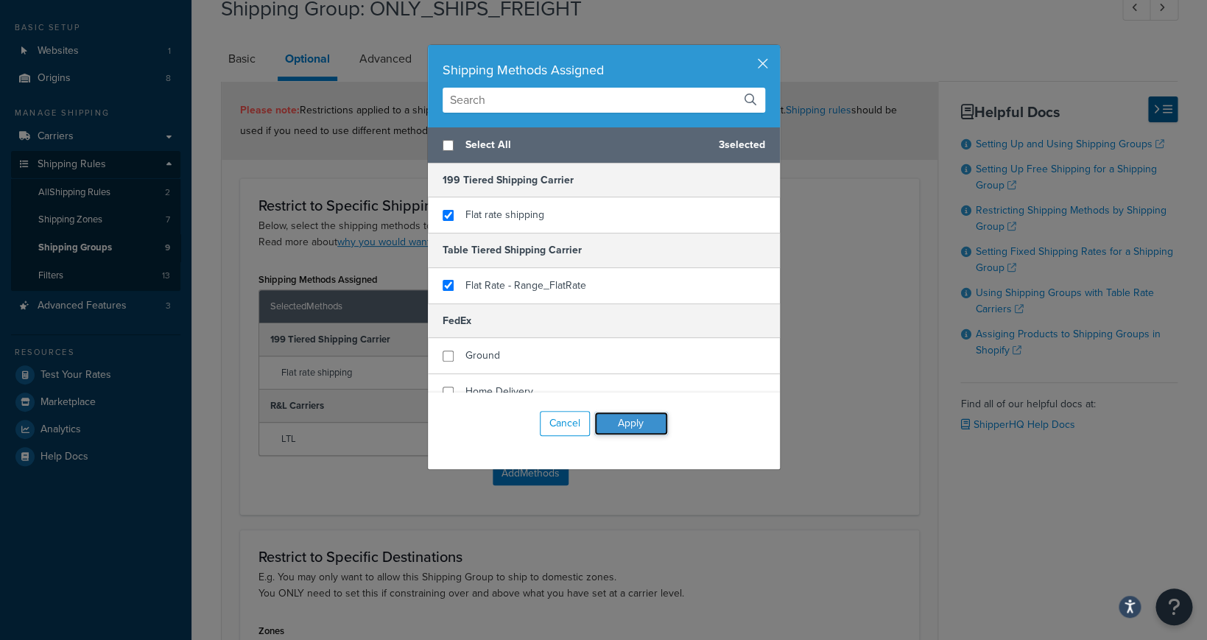
click at [630, 425] on button "Apply" at bounding box center [631, 424] width 74 height 24
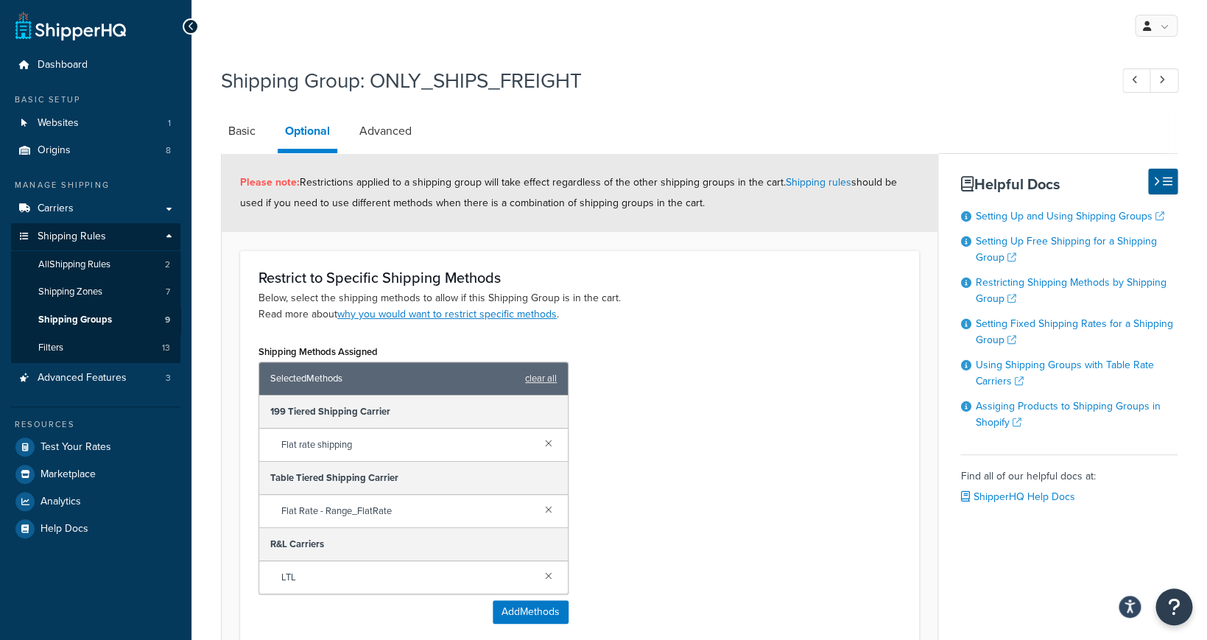
scroll to position [345, 0]
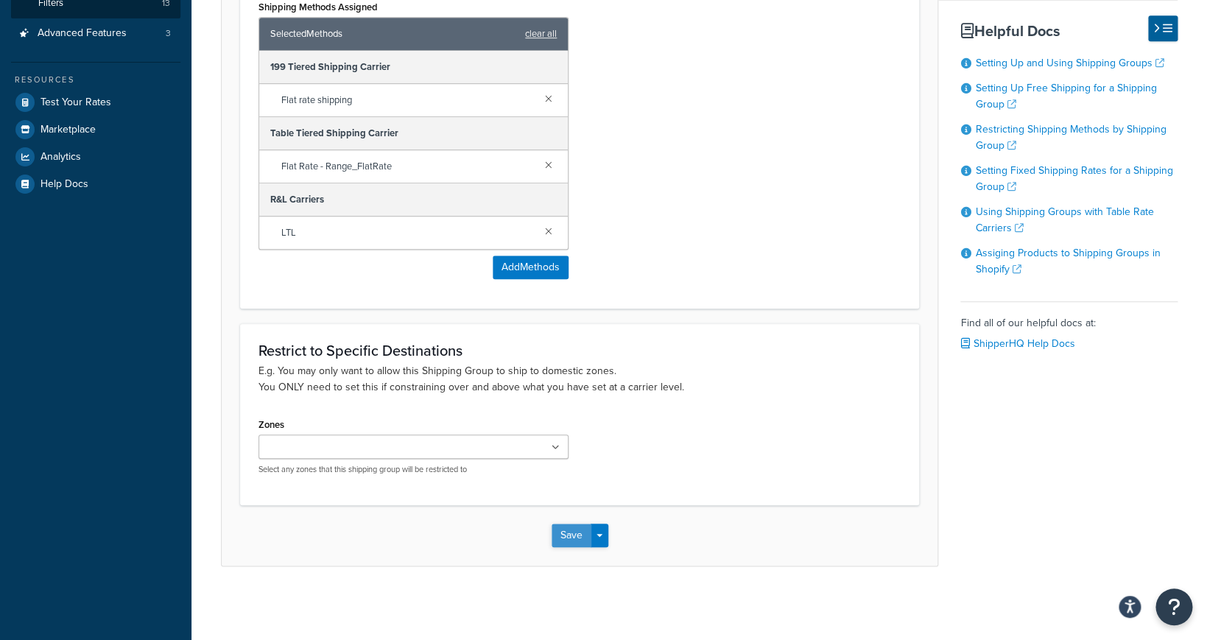
click at [579, 534] on button "Save" at bounding box center [571, 535] width 40 height 24
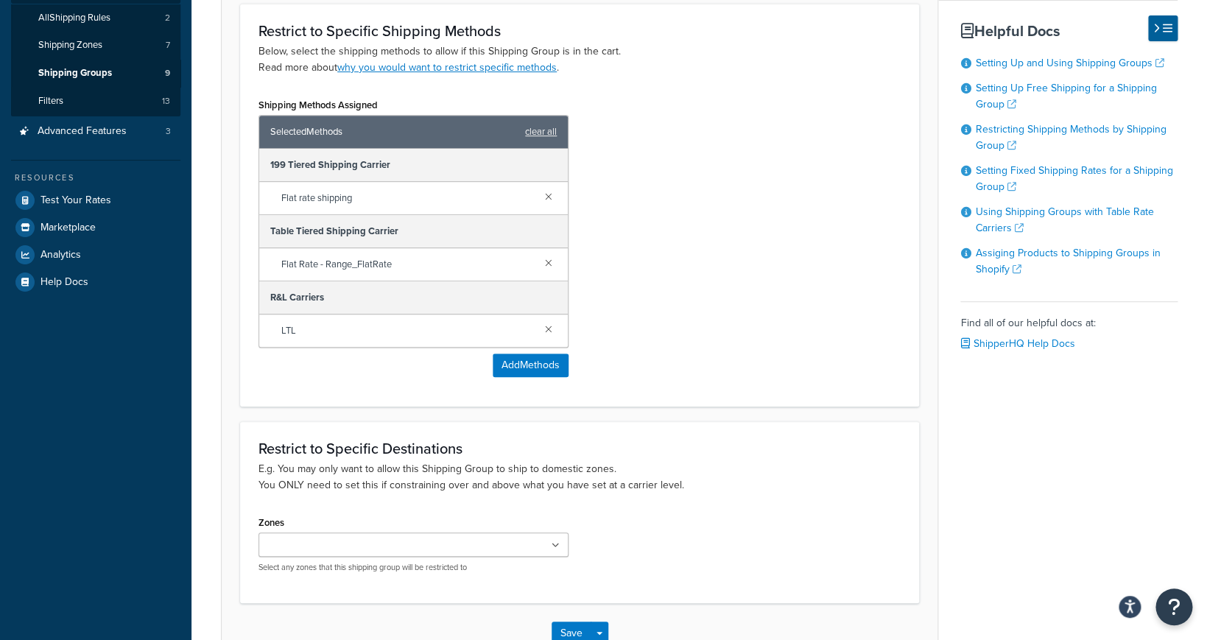
scroll to position [256, 0]
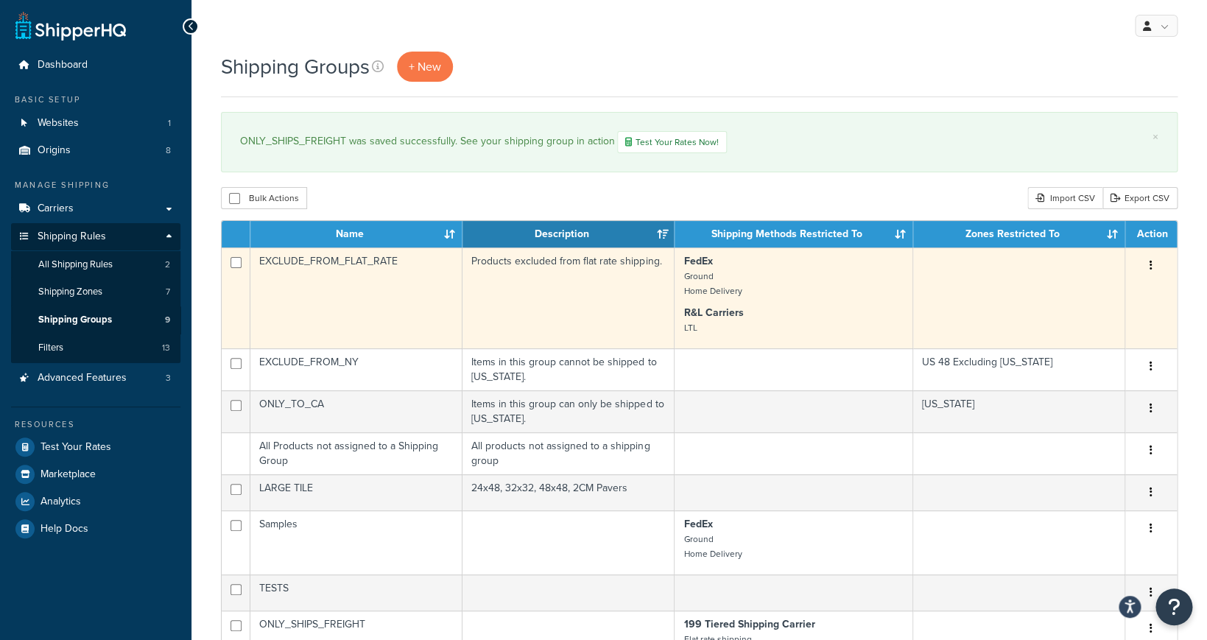
click at [462, 297] on td "EXCLUDE_FROM_FLAT_RATE" at bounding box center [356, 297] width 212 height 101
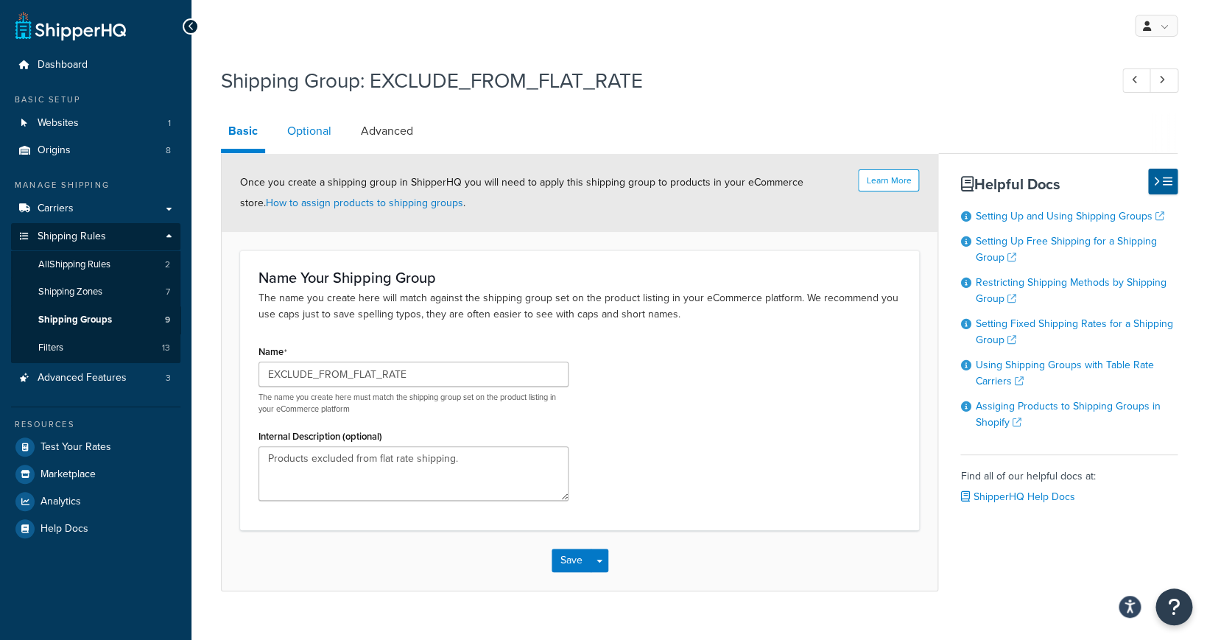
click at [319, 137] on link "Optional" at bounding box center [309, 130] width 59 height 35
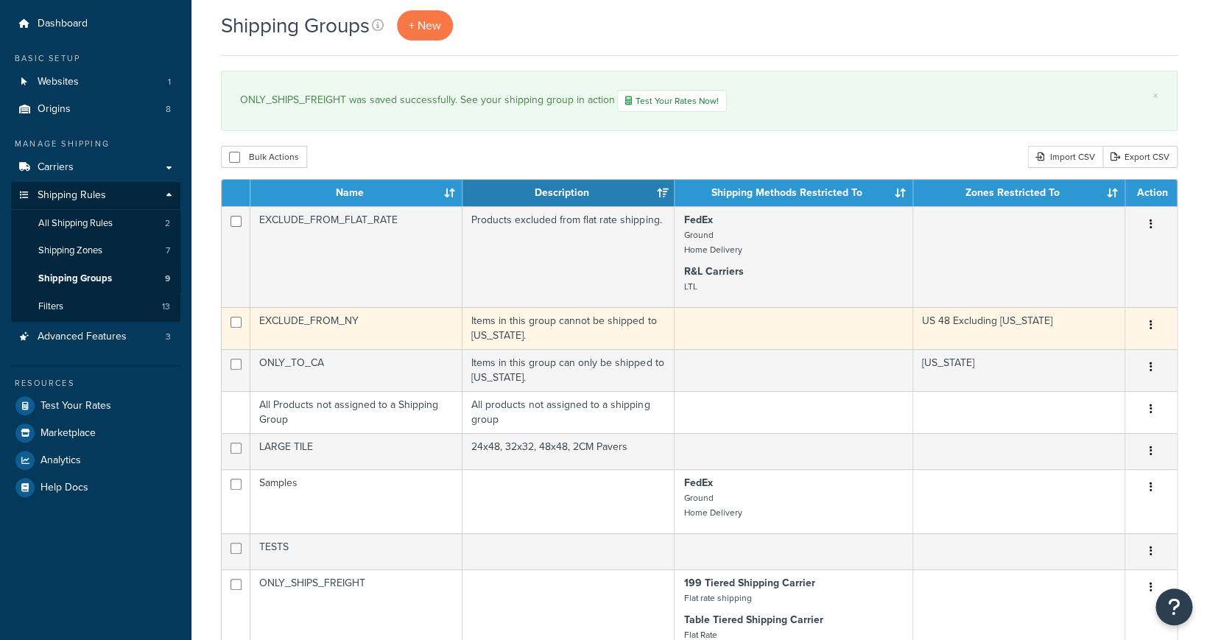
scroll to position [58, 0]
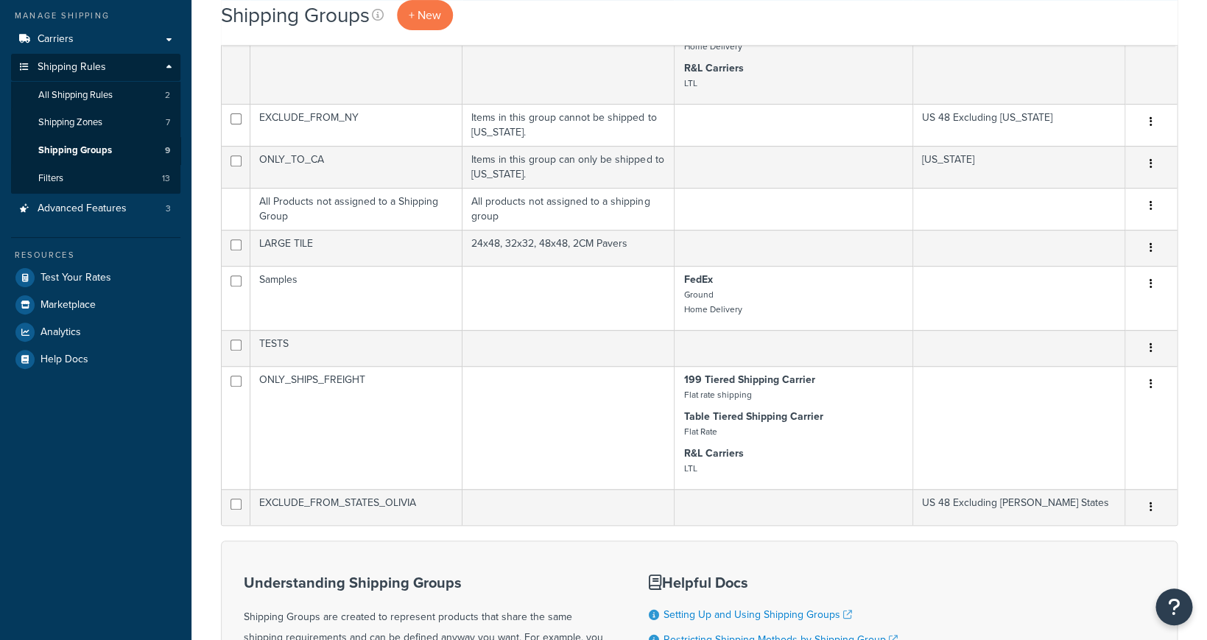
scroll to position [171, 0]
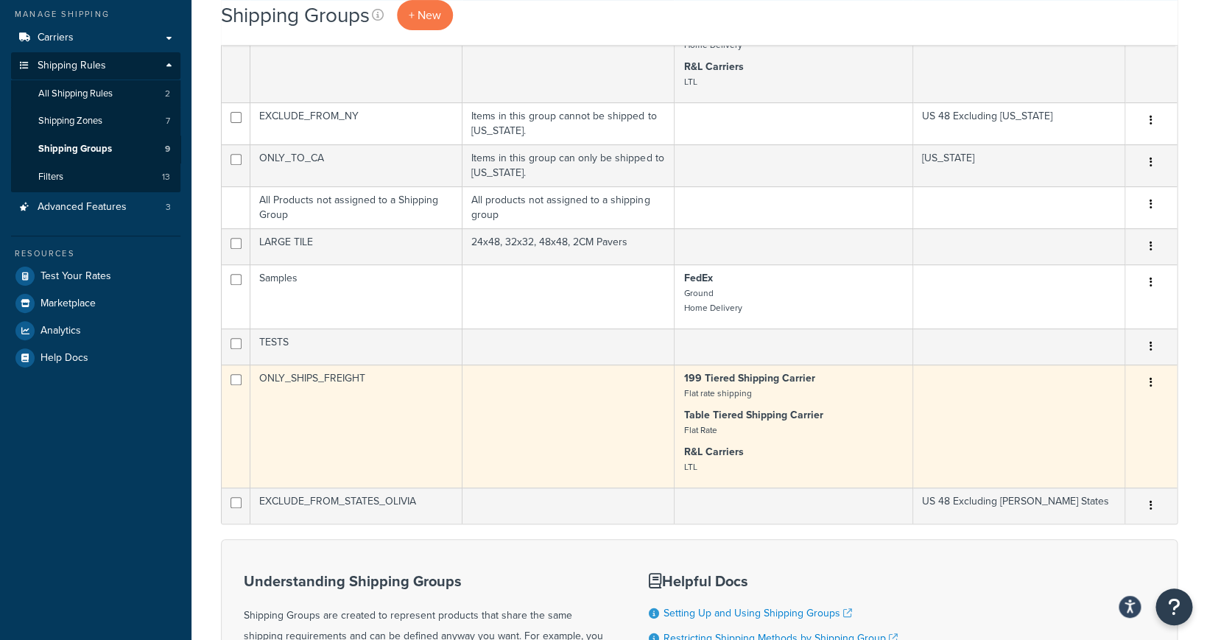
click at [395, 406] on td "ONLY_SHIPS_FREIGHT" at bounding box center [356, 425] width 212 height 123
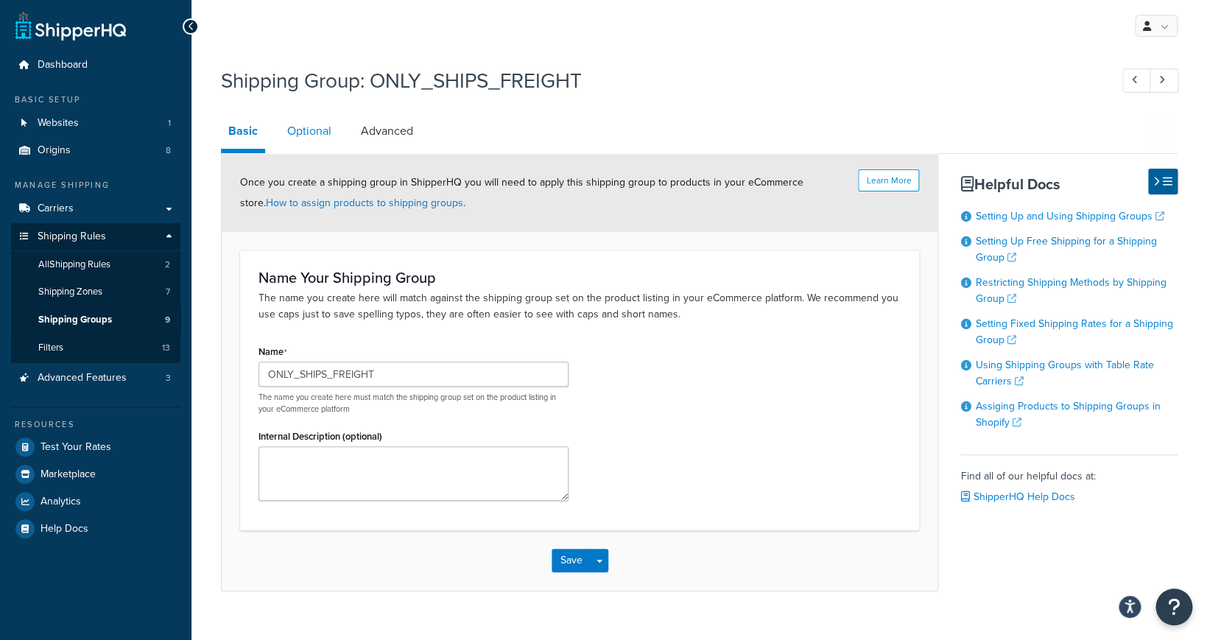
click at [318, 133] on link "Optional" at bounding box center [309, 130] width 59 height 35
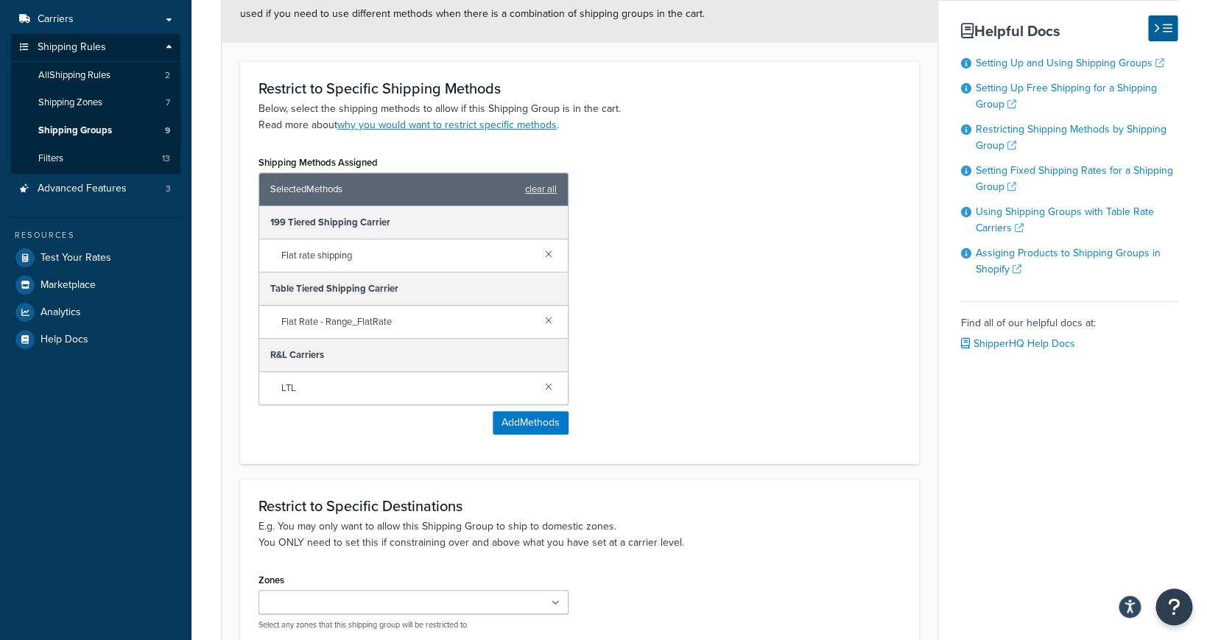
scroll to position [205, 0]
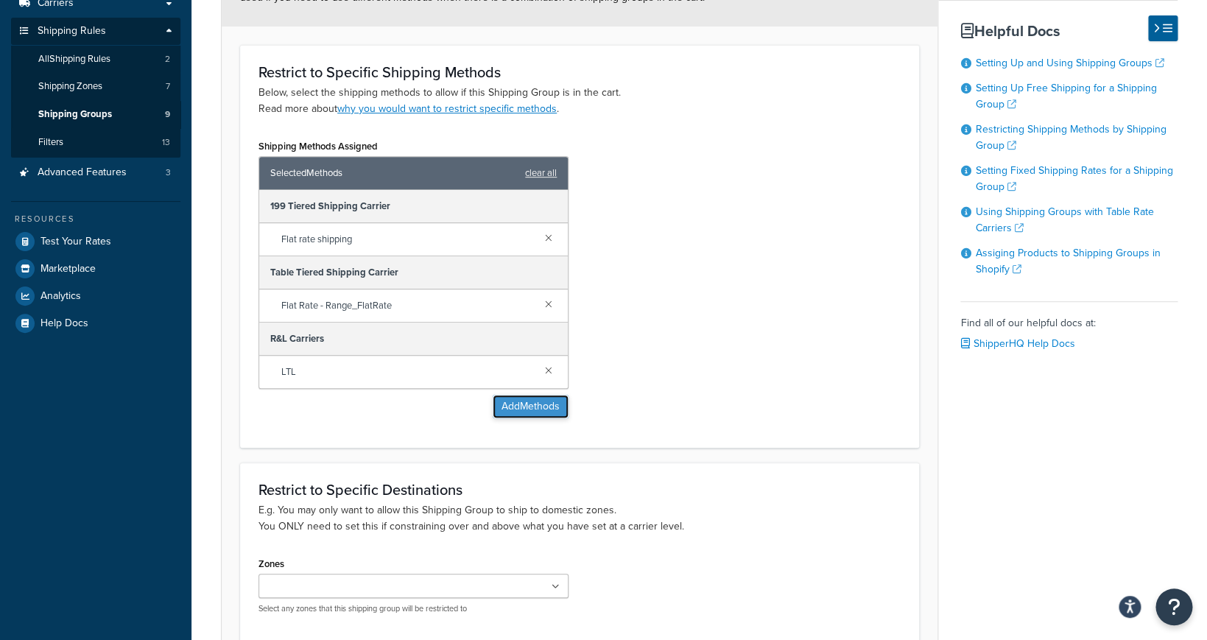
click at [537, 413] on button "Add Methods" at bounding box center [530, 407] width 76 height 24
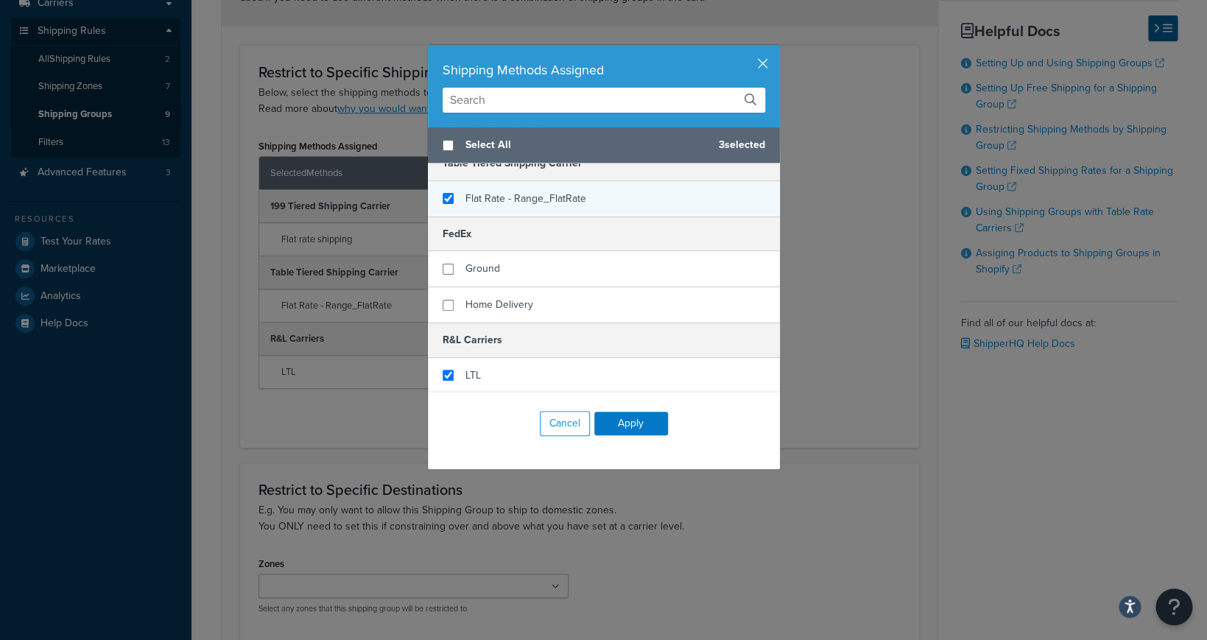
scroll to position [0, 0]
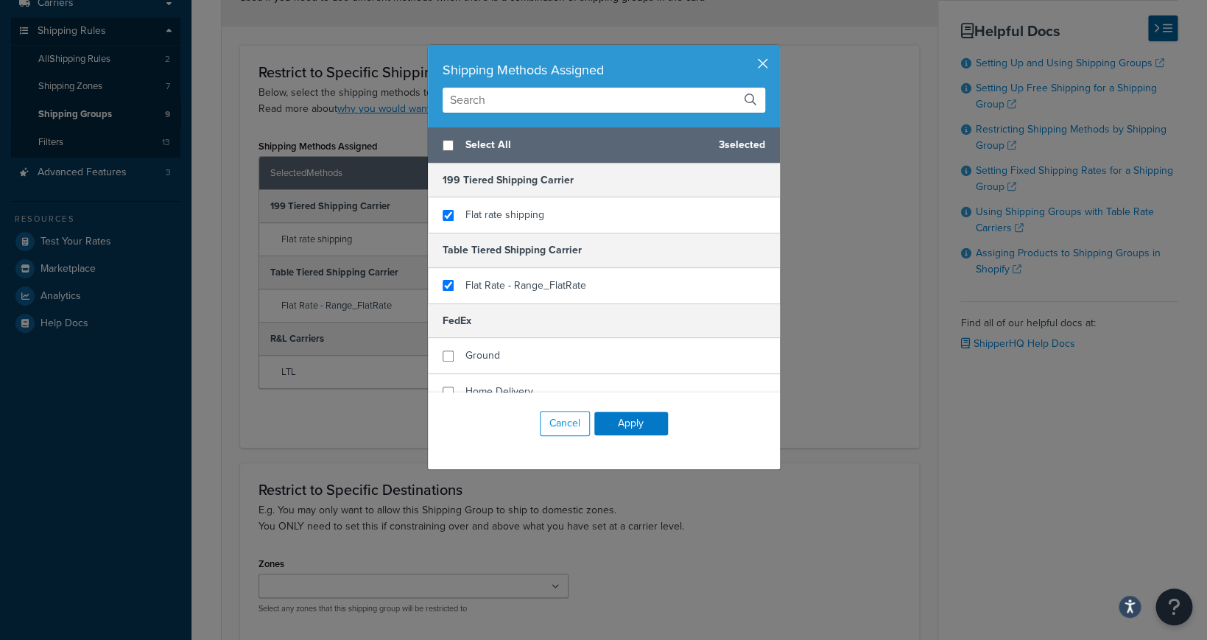
click at [776, 49] on button "button" at bounding box center [778, 47] width 4 height 4
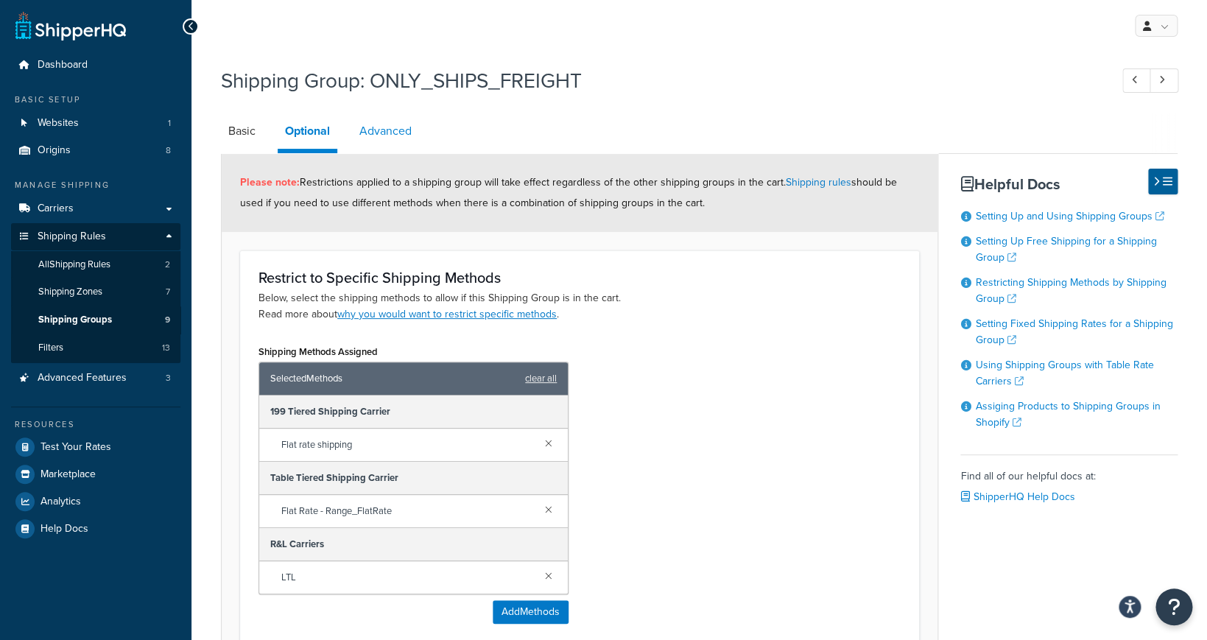
click at [393, 141] on link "Advanced" at bounding box center [385, 130] width 67 height 35
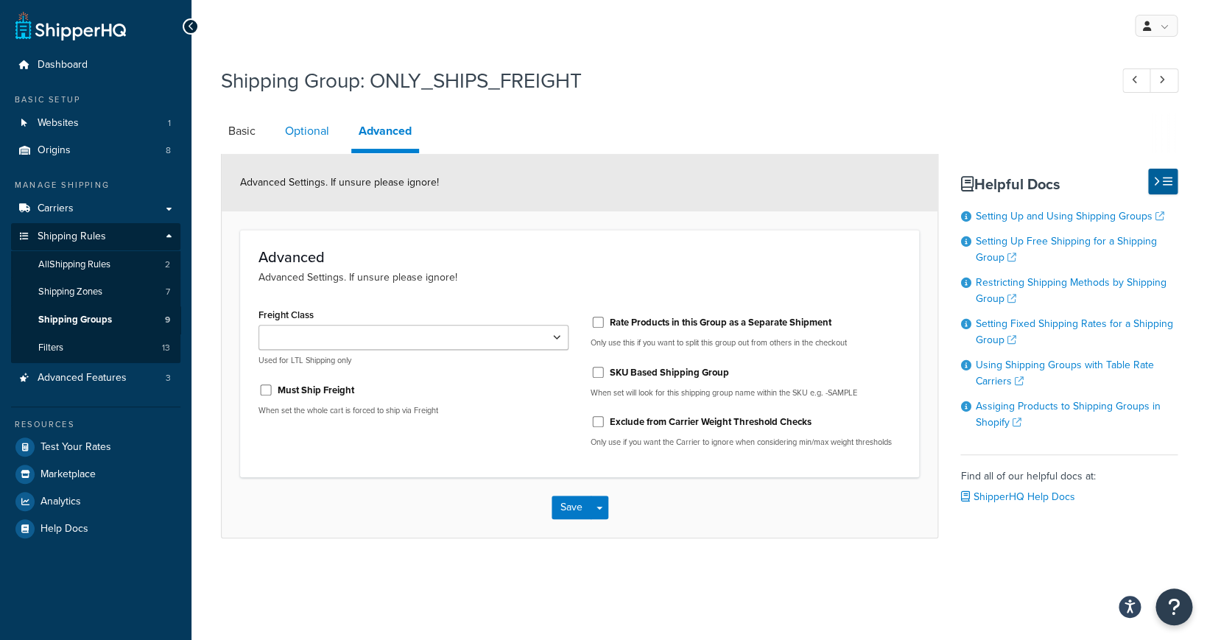
click at [308, 143] on link "Optional" at bounding box center [307, 130] width 59 height 35
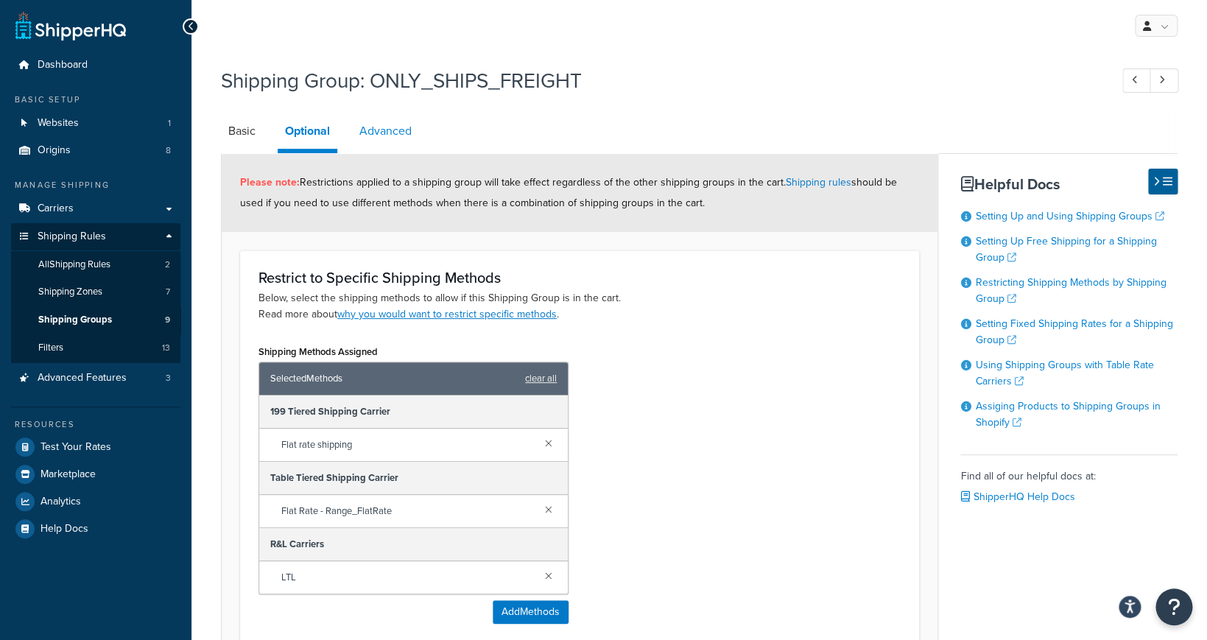
click at [370, 133] on link "Advanced" at bounding box center [385, 130] width 67 height 35
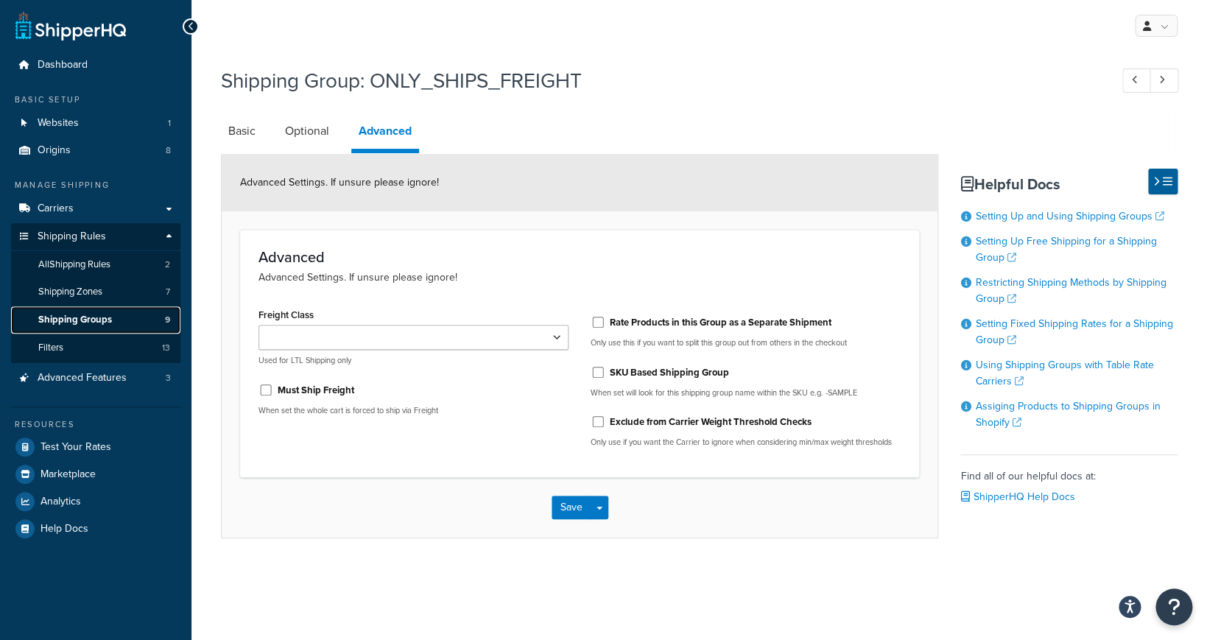
click at [104, 319] on span "Shipping Groups" at bounding box center [75, 320] width 74 height 13
